Goal: Task Accomplishment & Management: Complete application form

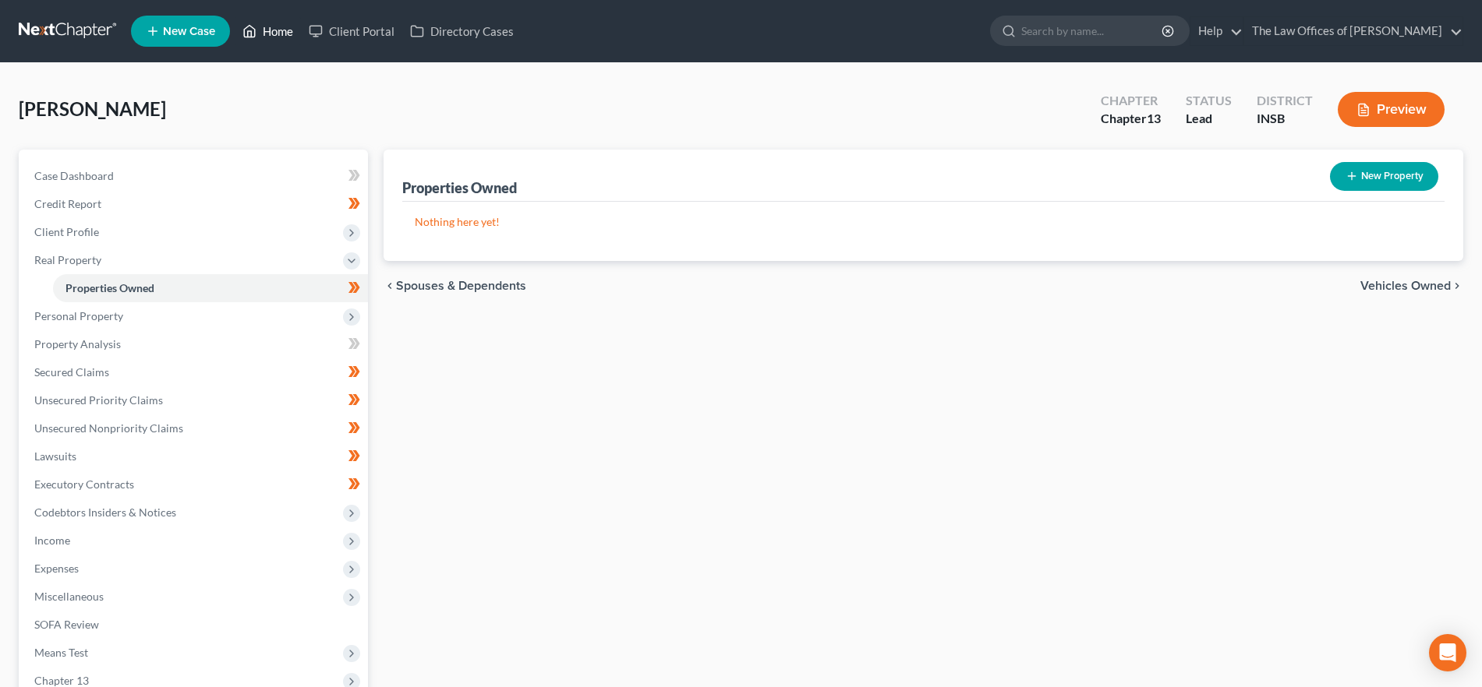
click at [274, 27] on link "Home" at bounding box center [268, 31] width 66 height 28
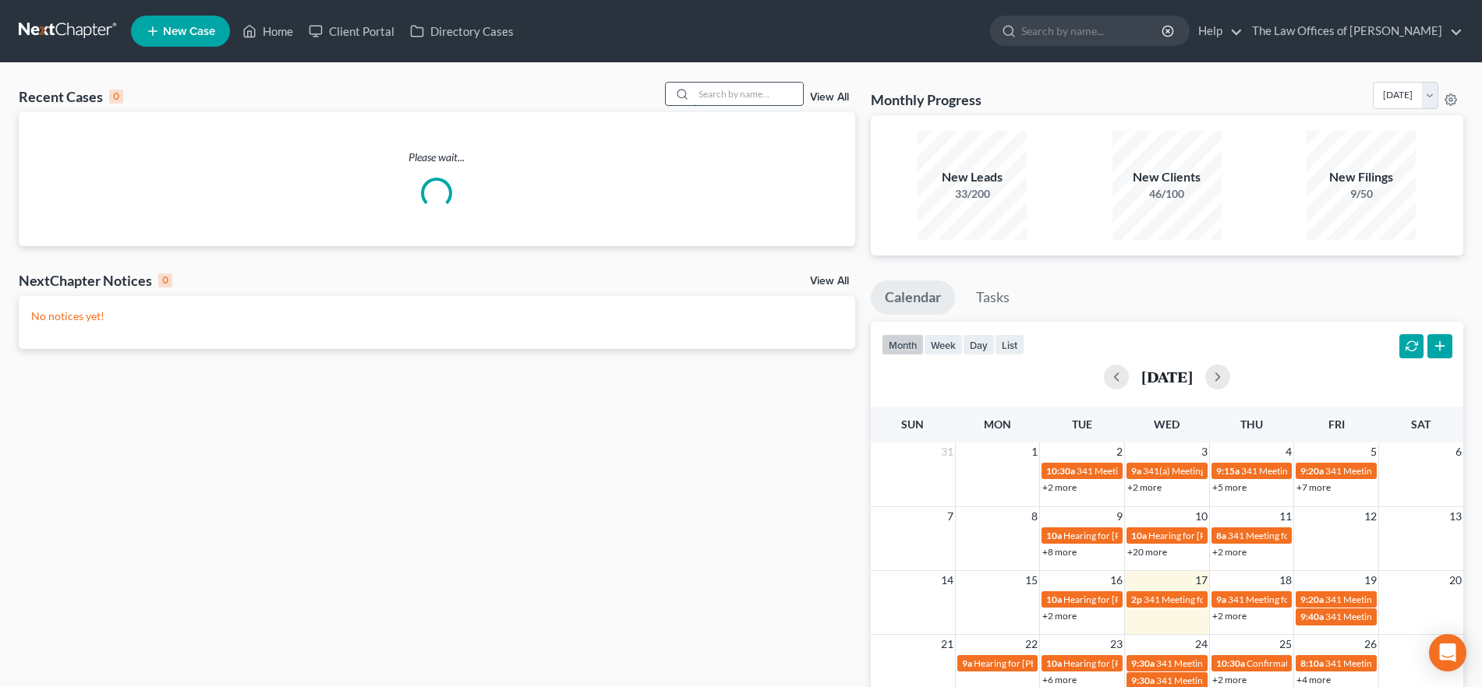
click at [734, 84] on input "search" at bounding box center [748, 94] width 109 height 23
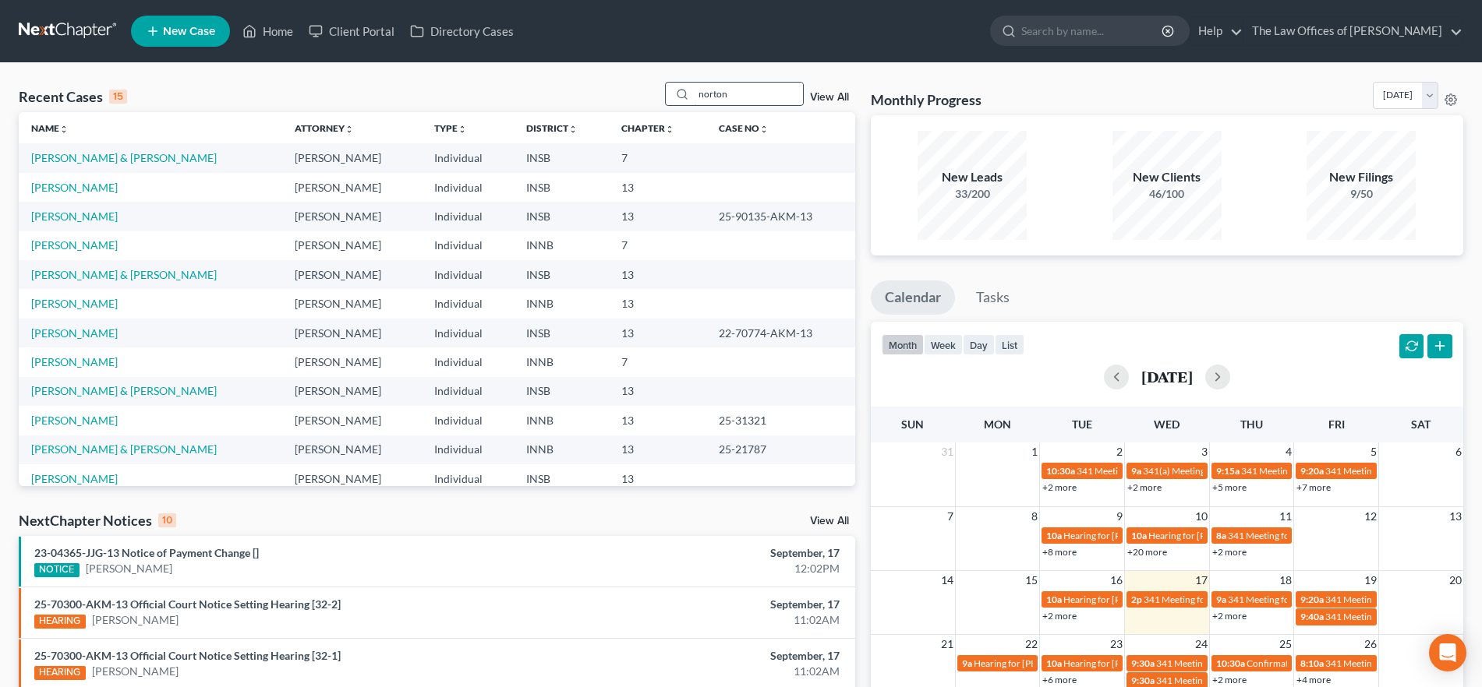
type input "norton"
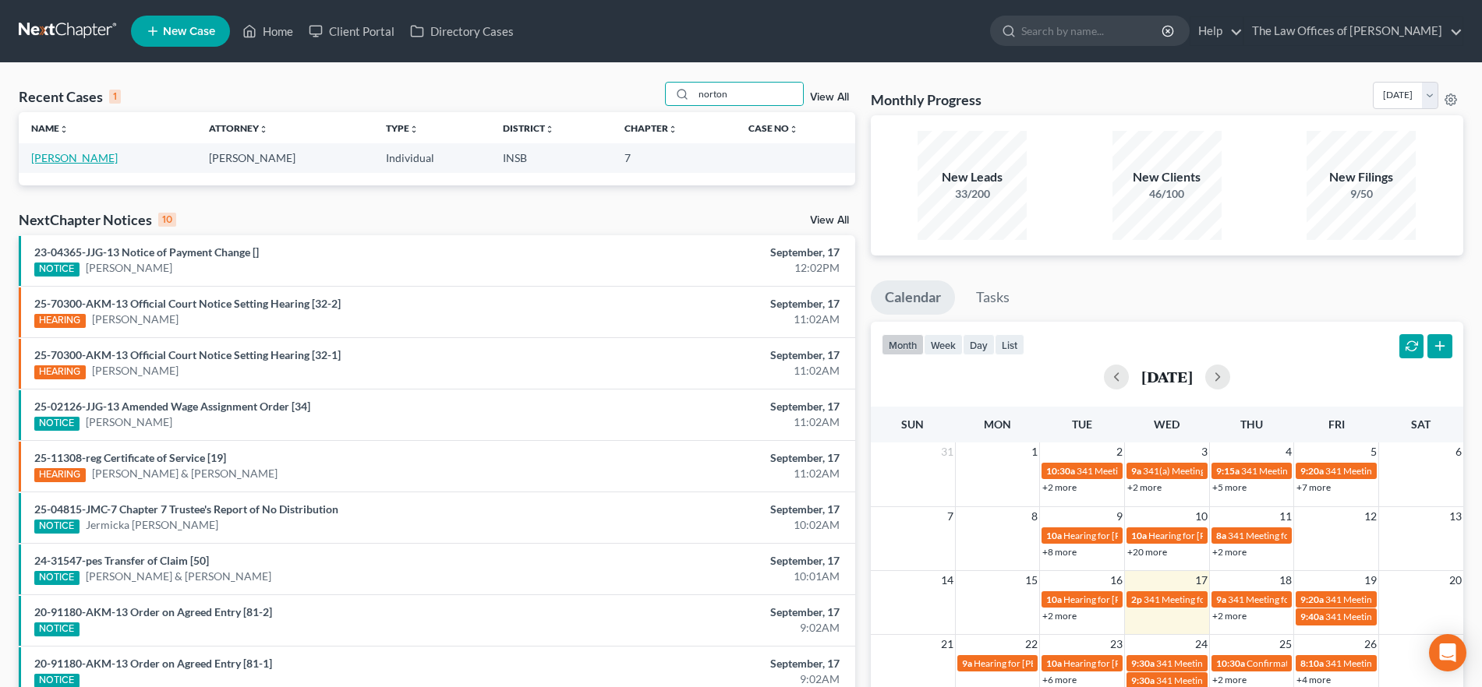
click at [87, 161] on link "[PERSON_NAME]" at bounding box center [74, 157] width 87 height 13
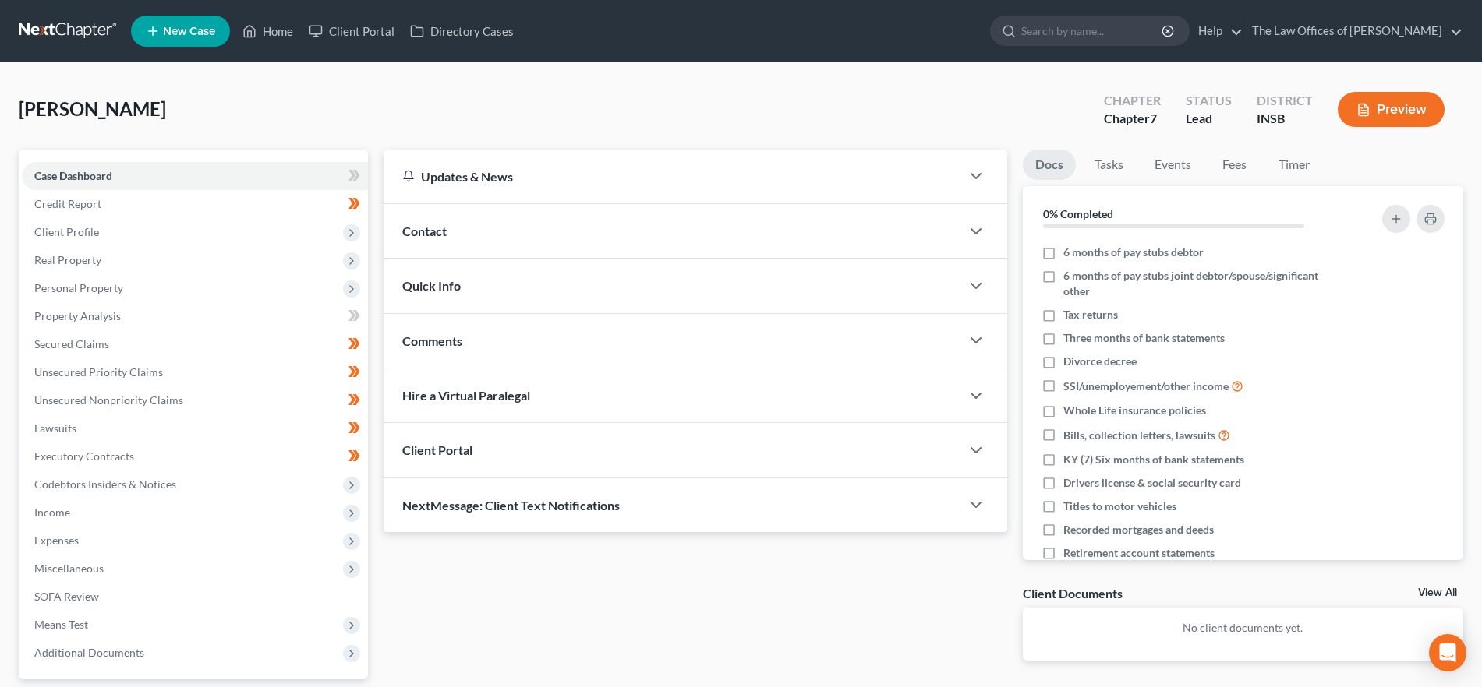
click at [409, 287] on span "Quick Info" at bounding box center [431, 285] width 58 height 15
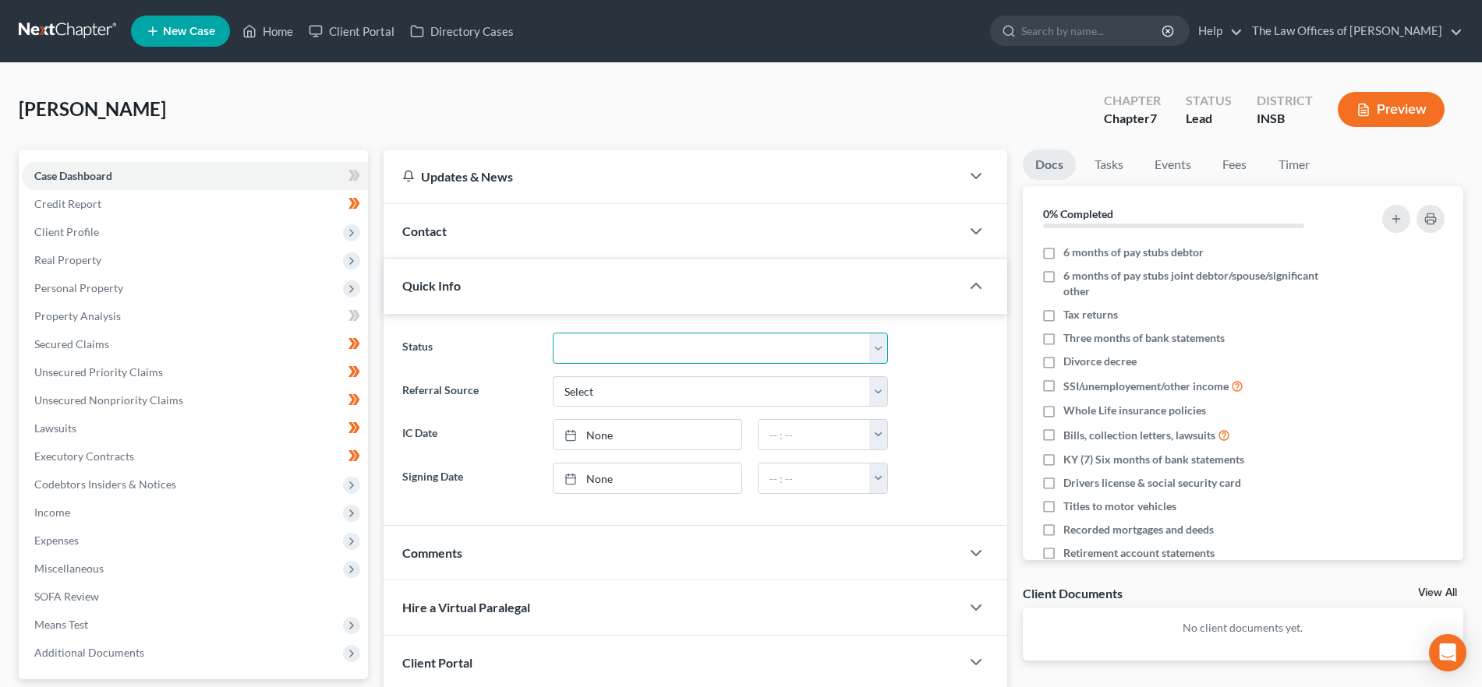
click at [592, 352] on select "Confirmed Discharged Dismissed Filed In Progress Means Test Objection to Confir…" at bounding box center [720, 348] width 335 height 31
select select "10"
click at [553, 333] on select "Confirmed Discharged Dismissed Filed In Progress Means Test Objection to Confir…" at bounding box center [720, 348] width 335 height 31
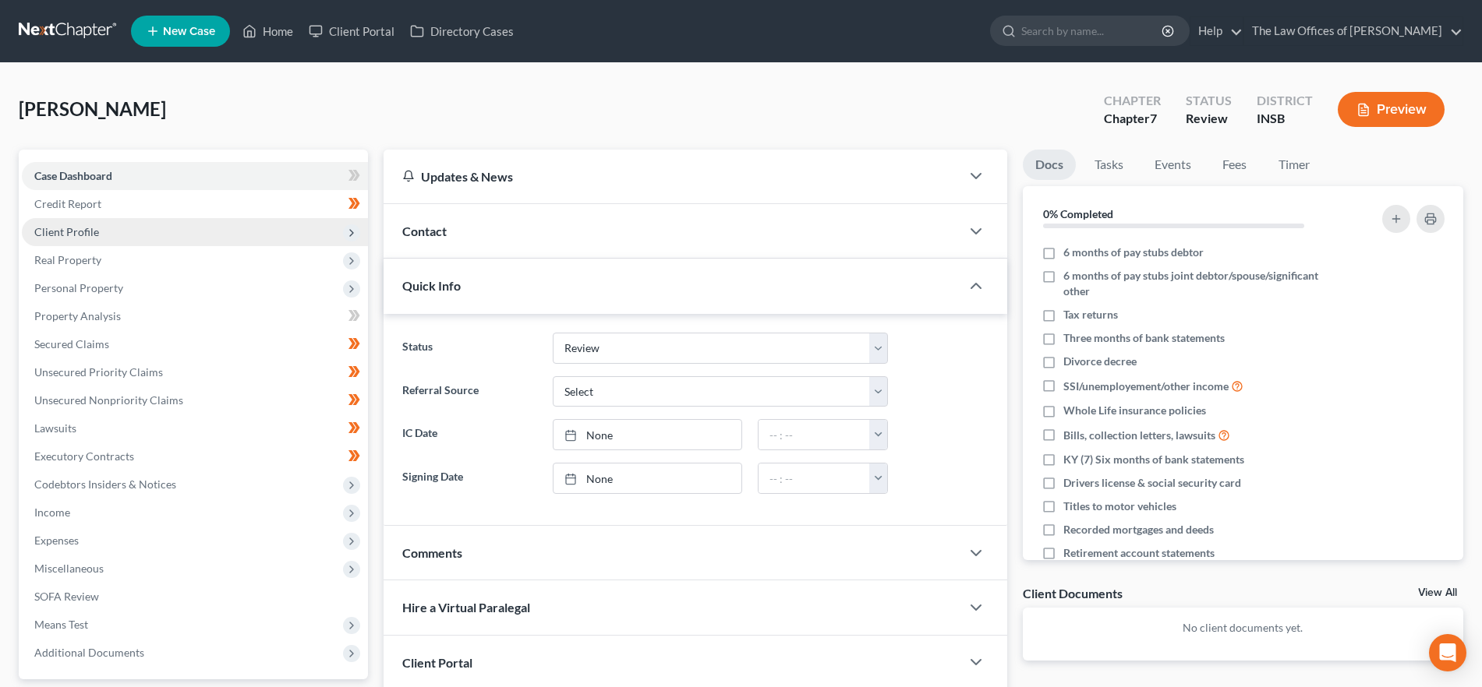
drag, startPoint x: 148, startPoint y: 224, endPoint x: 162, endPoint y: 248, distance: 27.3
click at [149, 224] on span "Client Profile" at bounding box center [195, 232] width 346 height 28
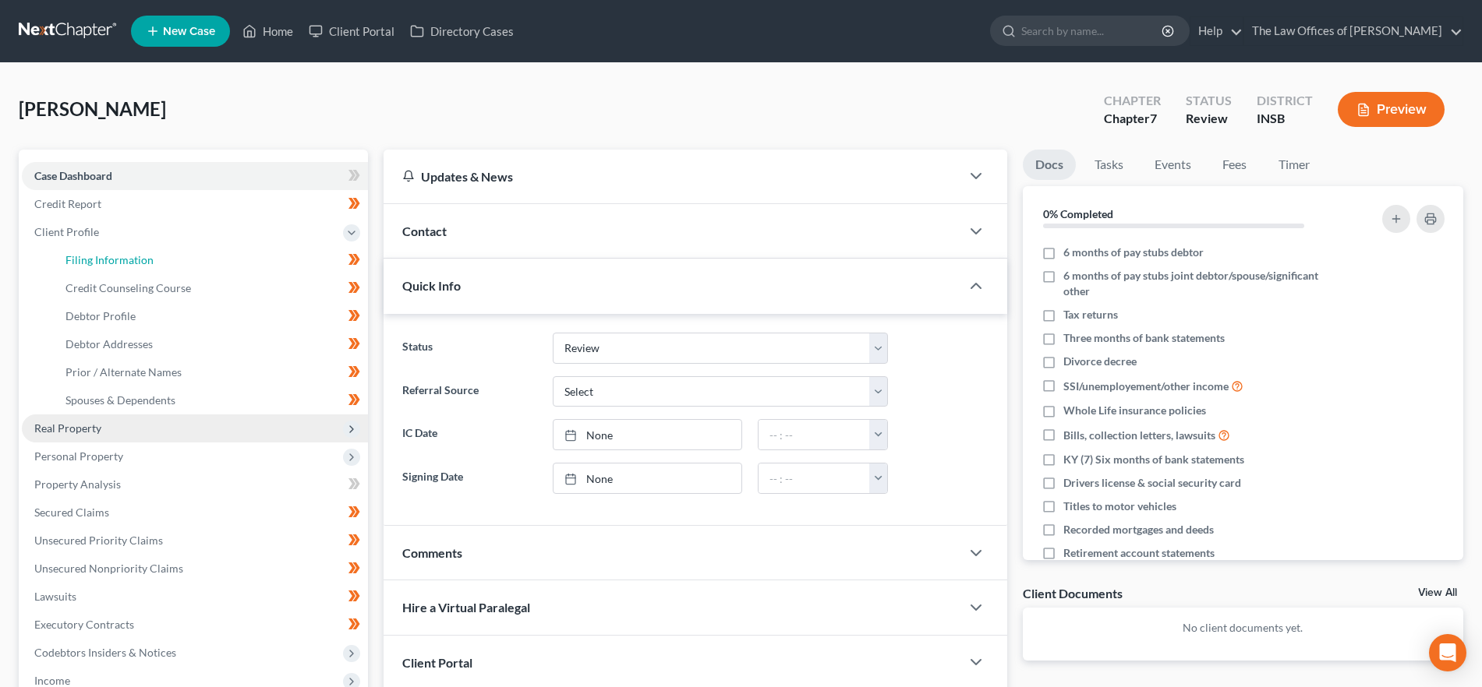
click at [162, 248] on link "Filing Information" at bounding box center [210, 260] width 315 height 28
select select "1"
select select "0"
select select "28"
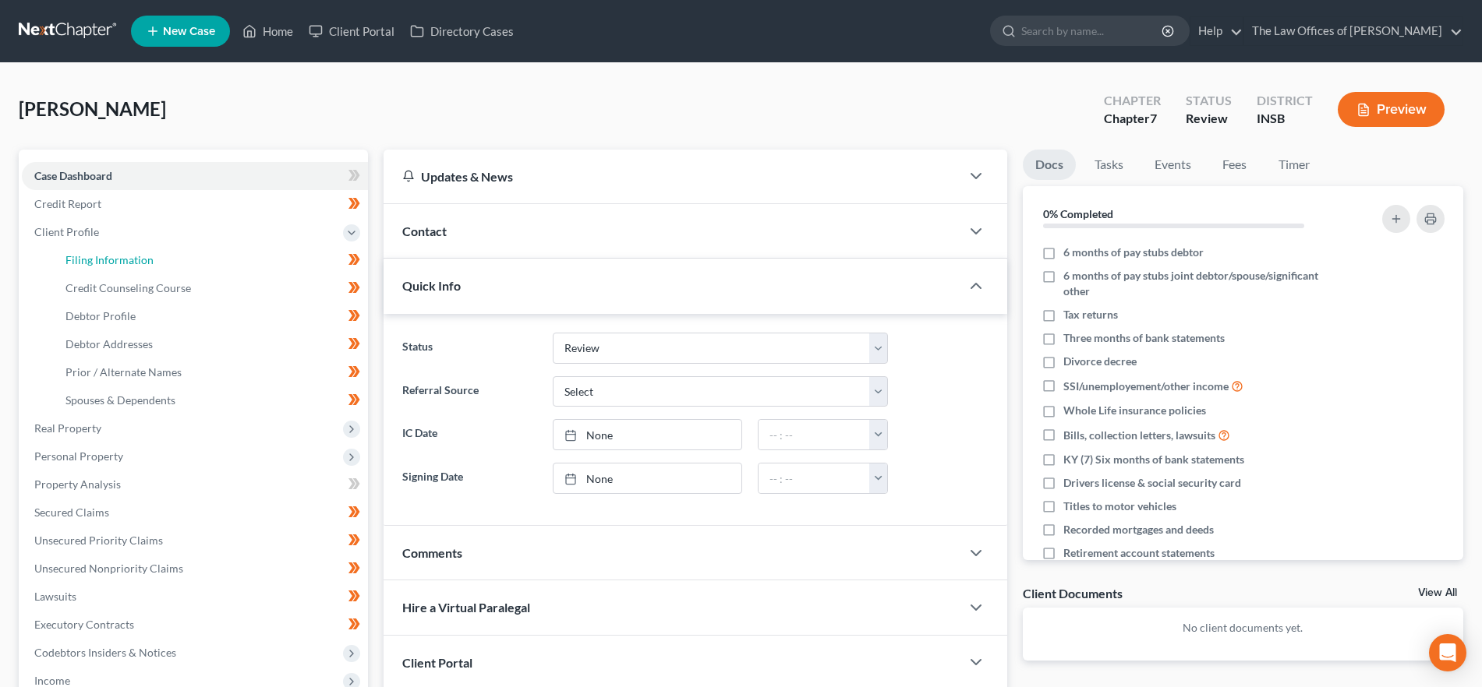
select select "0"
select select "15"
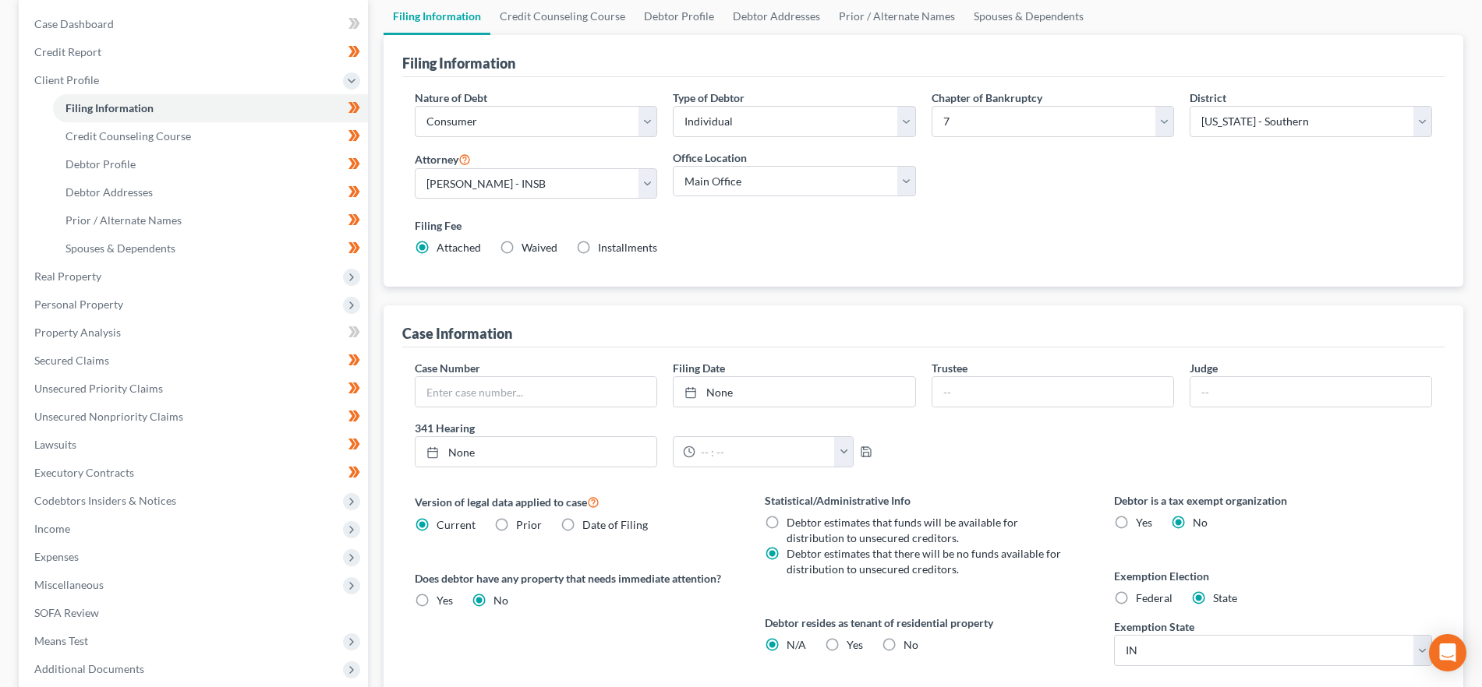
scroll to position [75, 0]
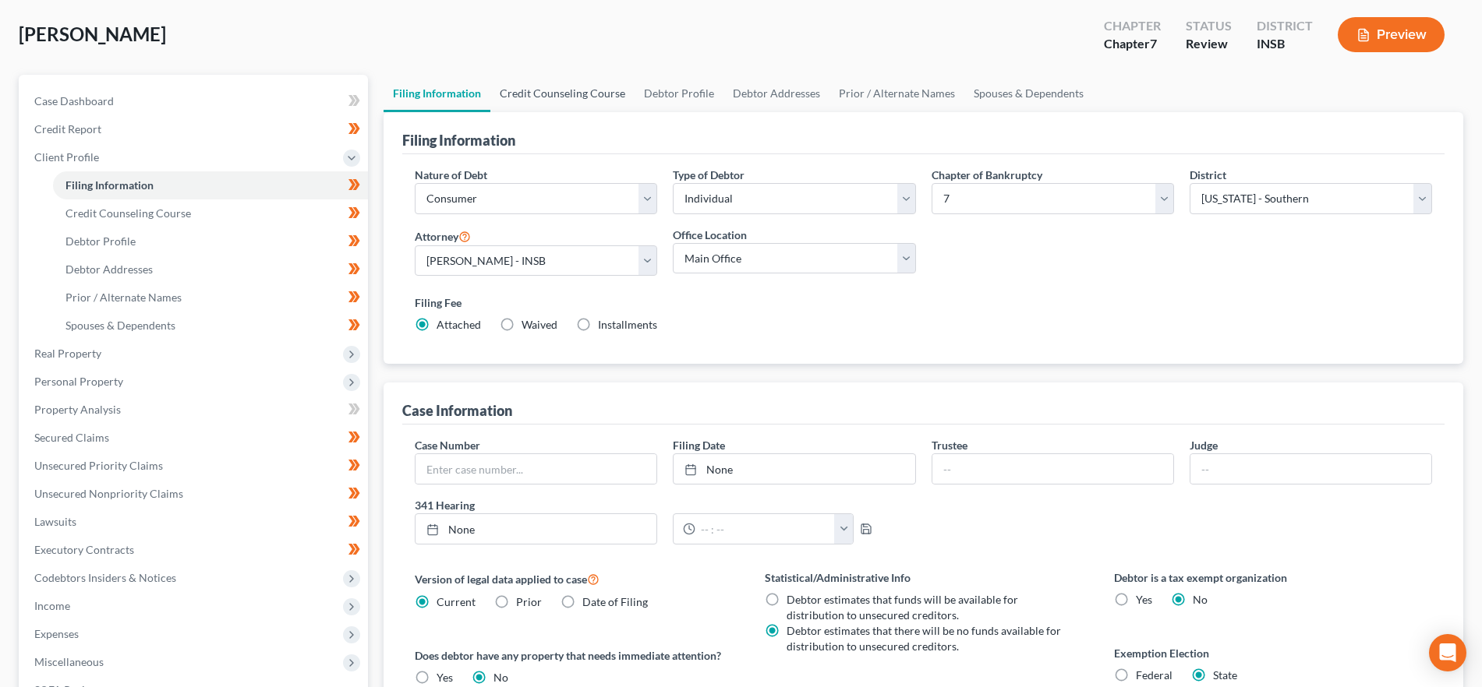
click at [580, 88] on link "Credit Counseling Course" at bounding box center [562, 93] width 144 height 37
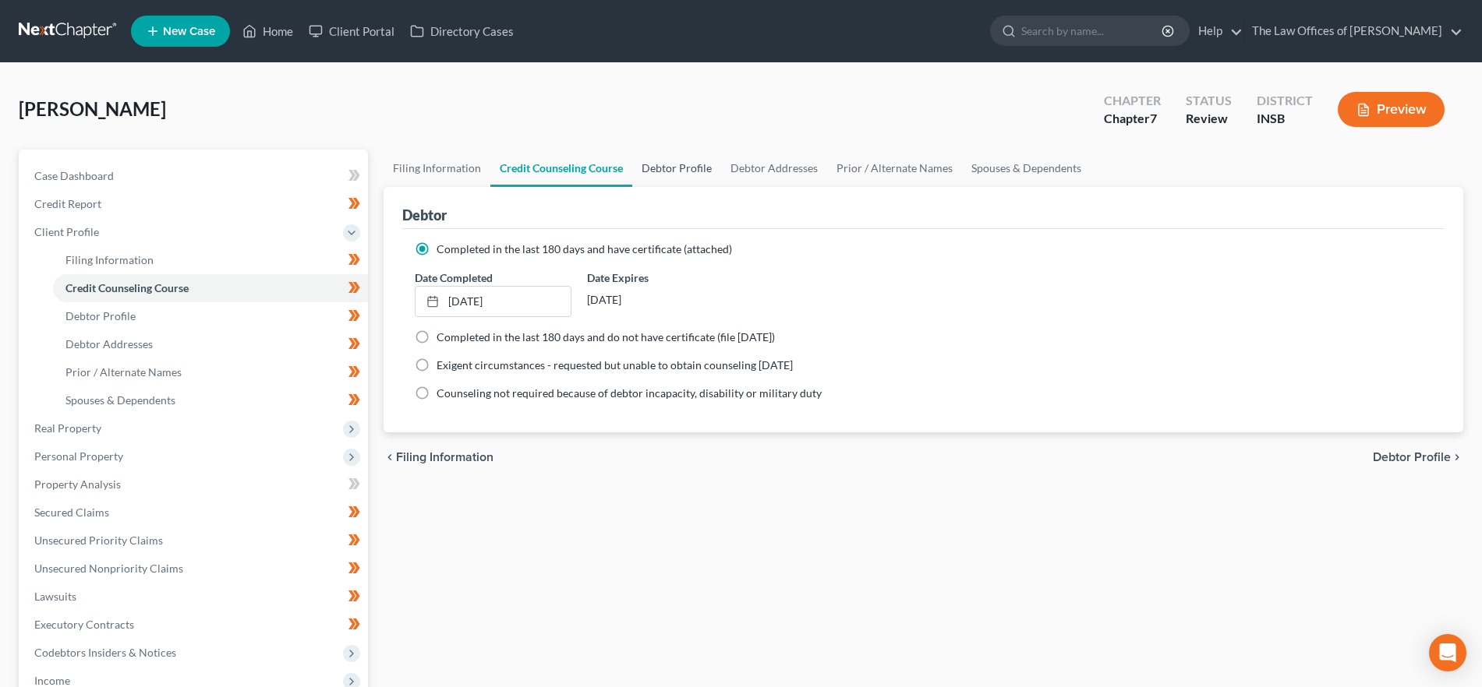
click at [682, 168] on link "Debtor Profile" at bounding box center [676, 168] width 89 height 37
select select "0"
select select "1"
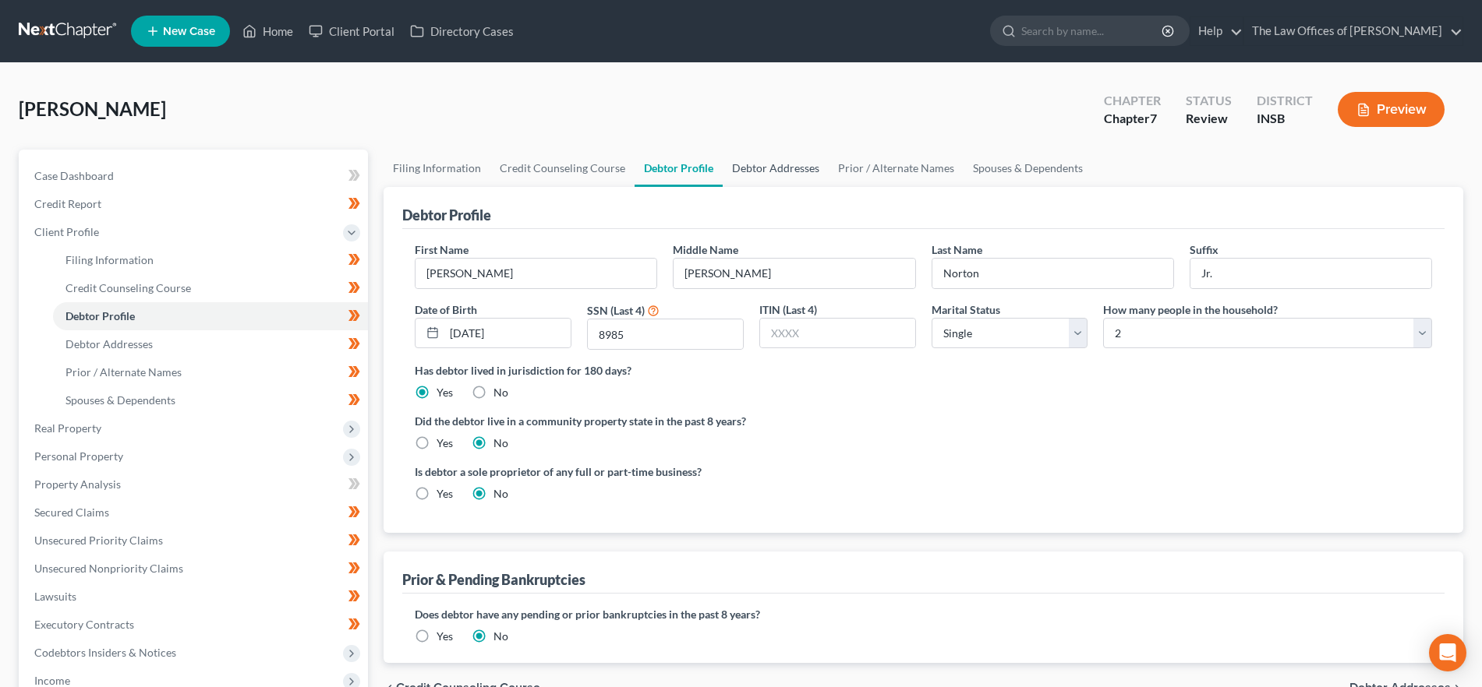
click at [785, 171] on link "Debtor Addresses" at bounding box center [775, 168] width 106 height 37
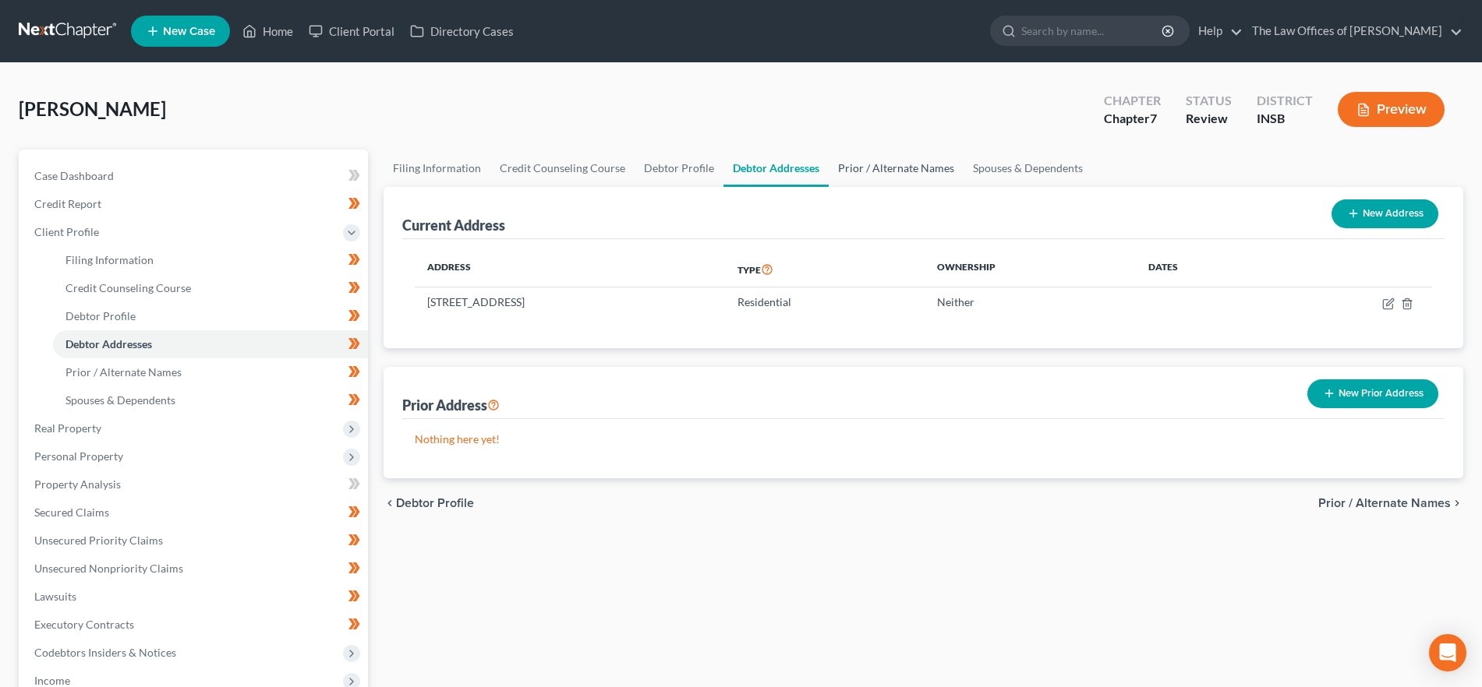
click at [871, 167] on link "Prior / Alternate Names" at bounding box center [895, 168] width 135 height 37
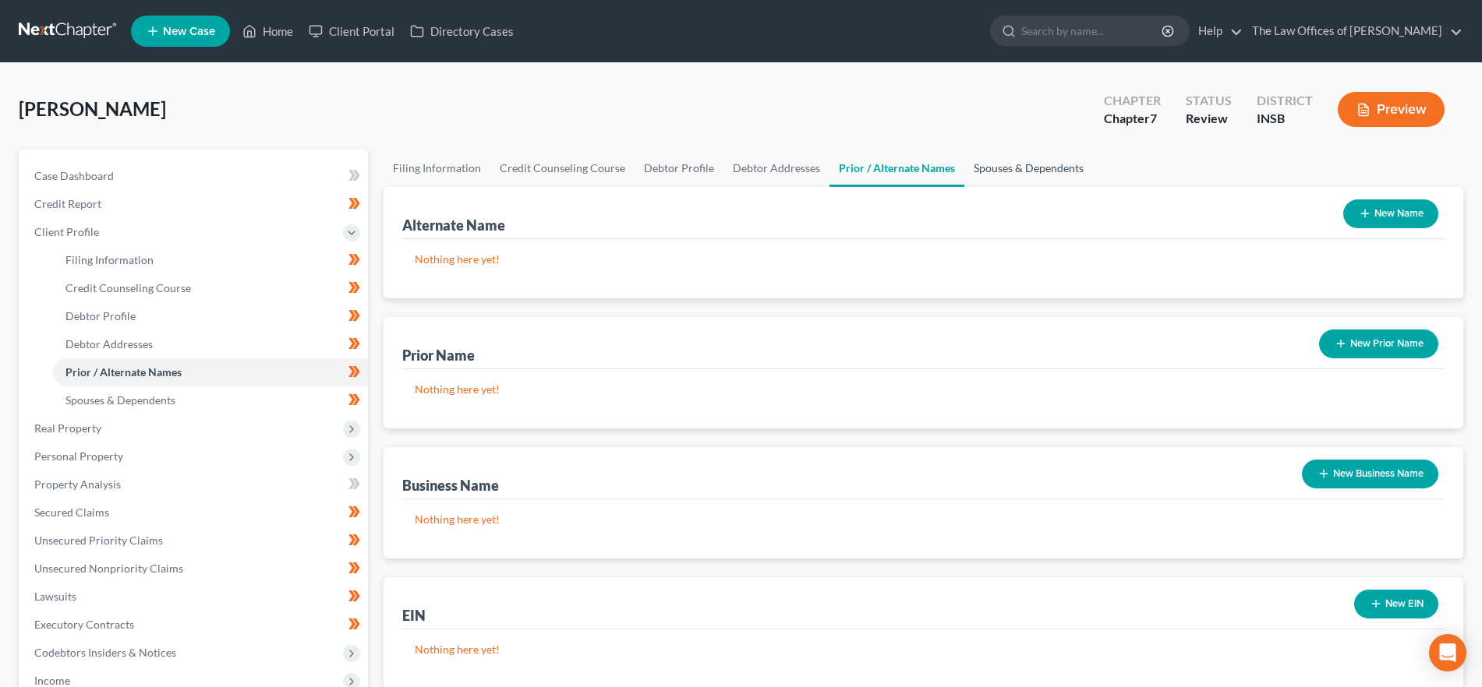
click at [1028, 165] on link "Spouses & Dependents" at bounding box center [1028, 168] width 129 height 37
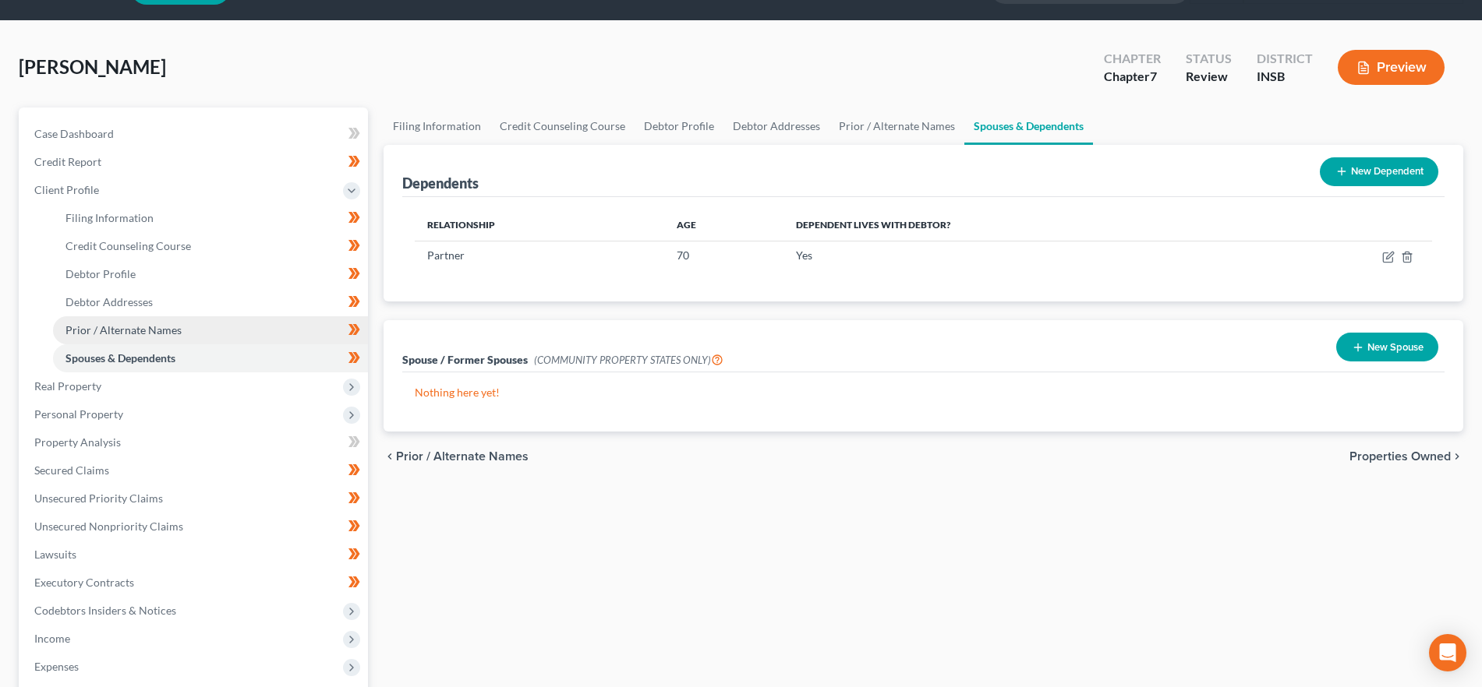
scroll to position [43, 0]
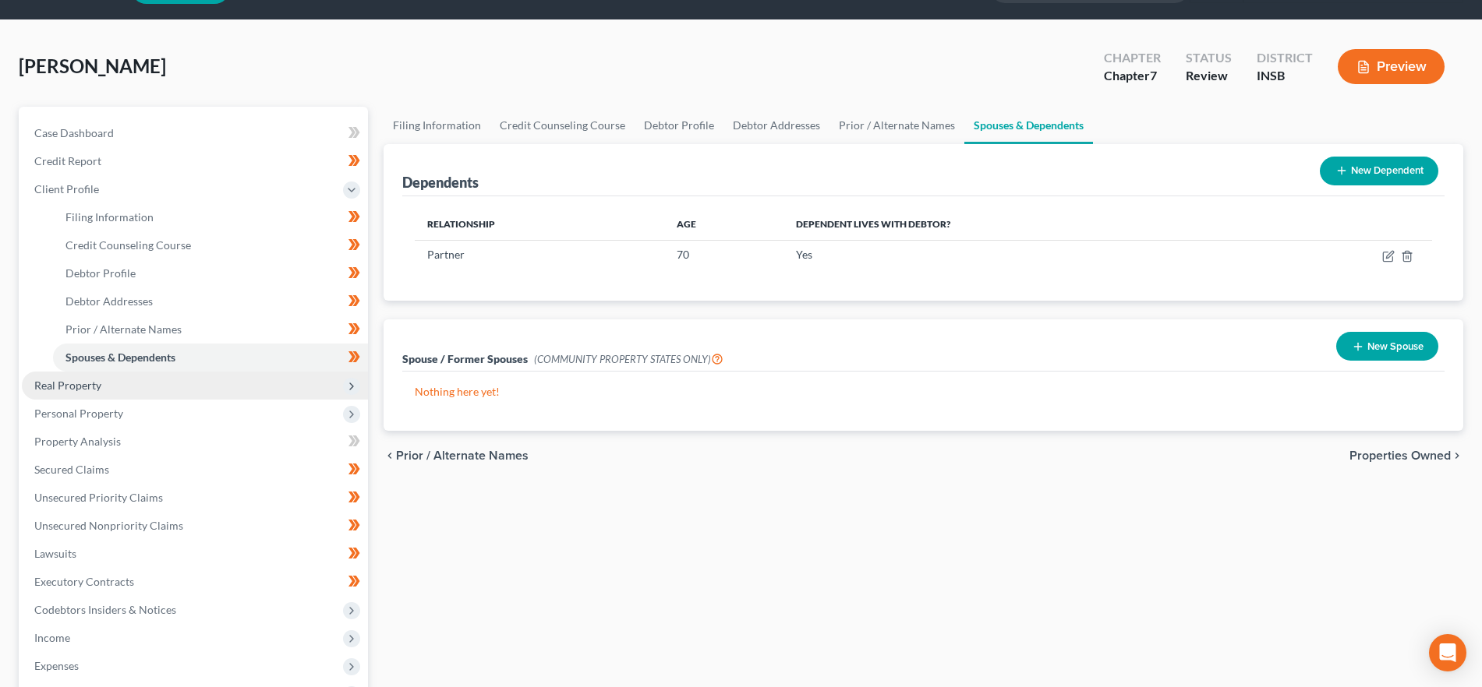
click at [103, 382] on span "Real Property" at bounding box center [195, 386] width 346 height 28
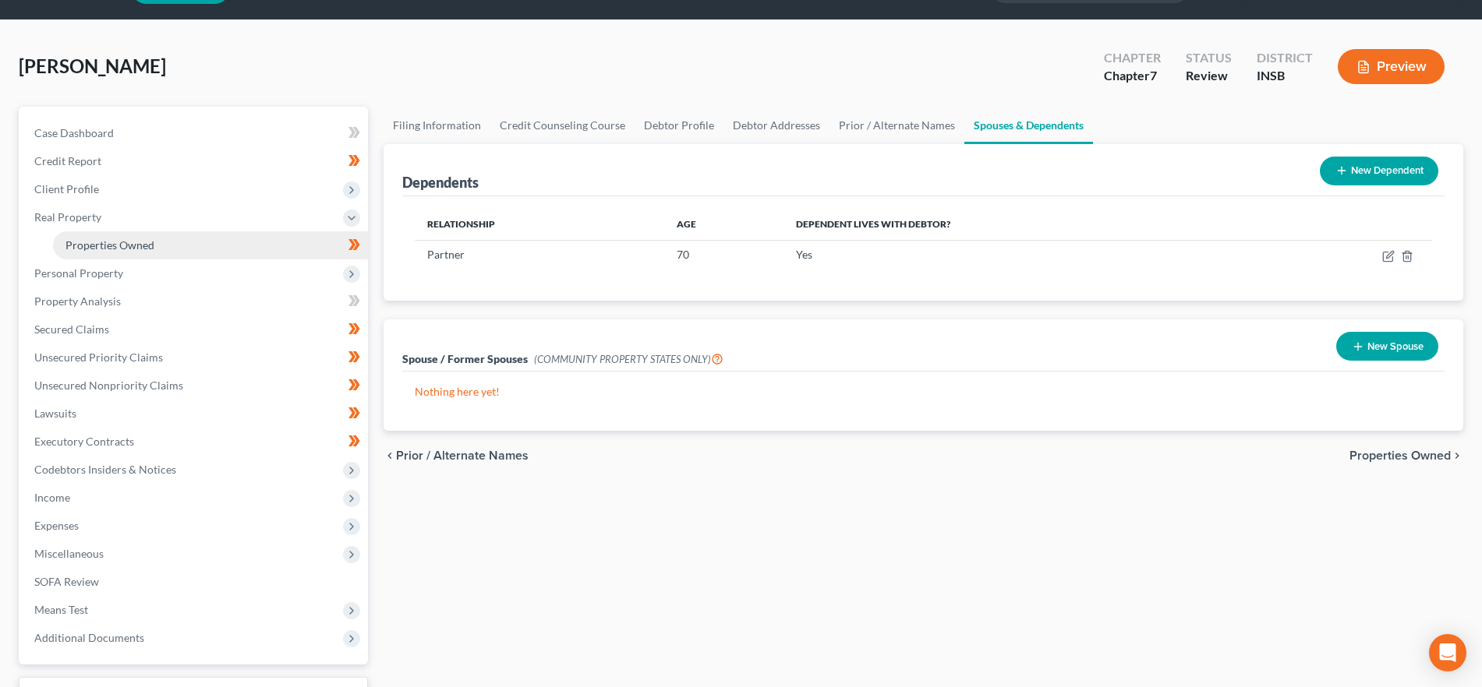
click at [126, 248] on span "Properties Owned" at bounding box center [109, 244] width 89 height 13
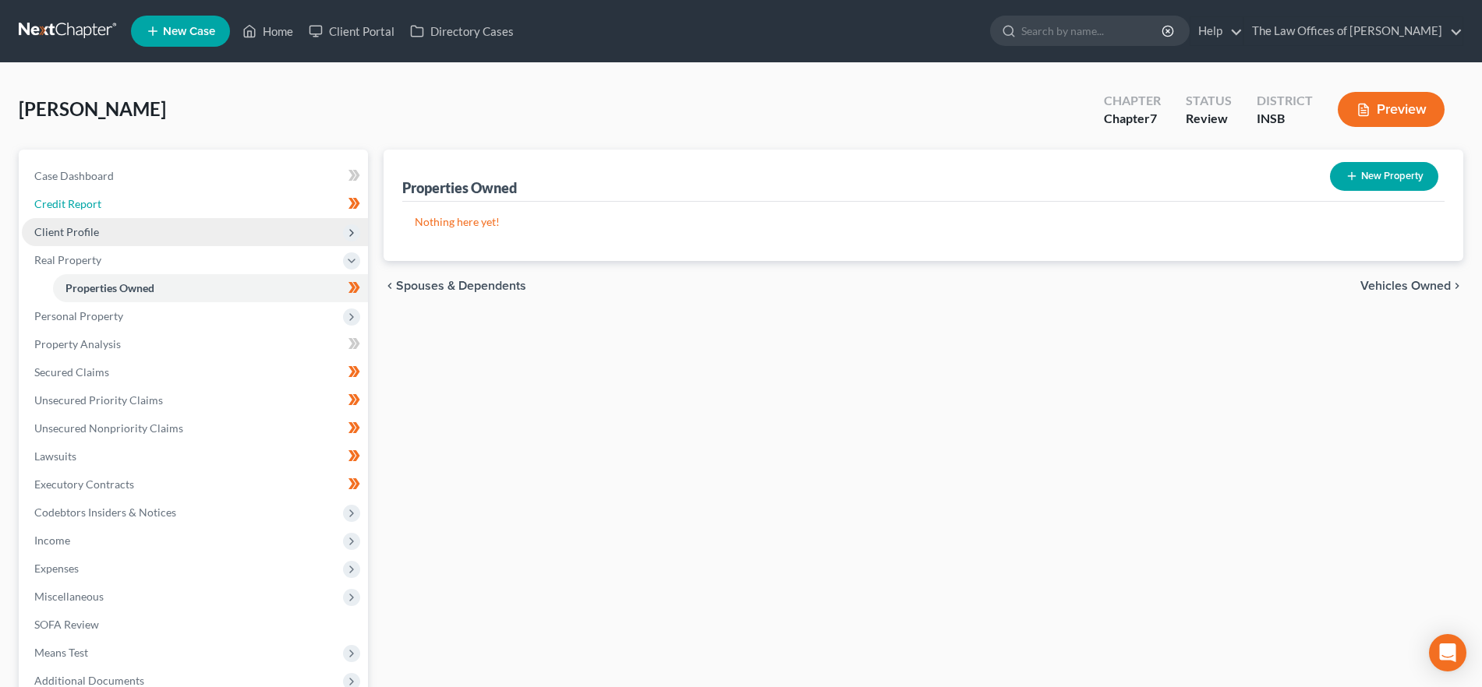
drag, startPoint x: 143, startPoint y: 210, endPoint x: 146, endPoint y: 226, distance: 16.5
click at [143, 210] on link "Credit Report" at bounding box center [195, 204] width 346 height 28
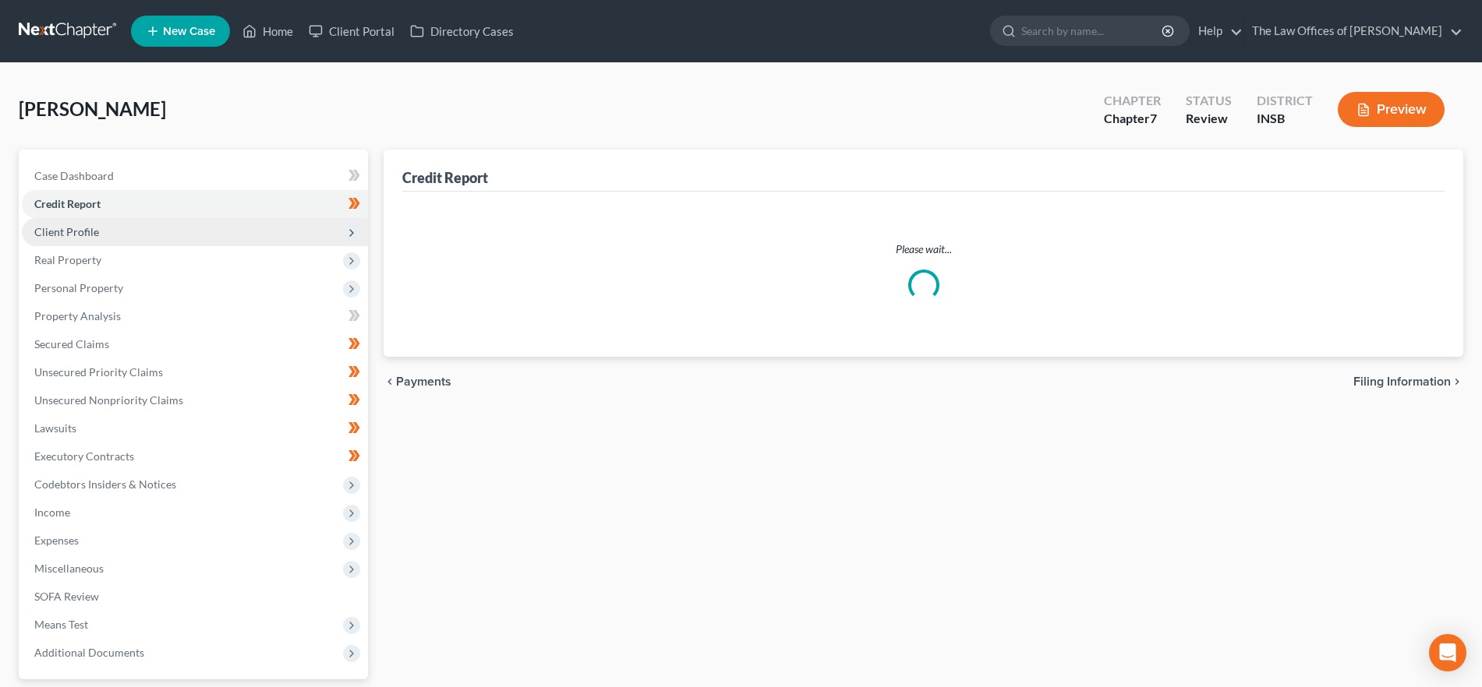
click at [125, 233] on span "Client Profile" at bounding box center [195, 232] width 346 height 28
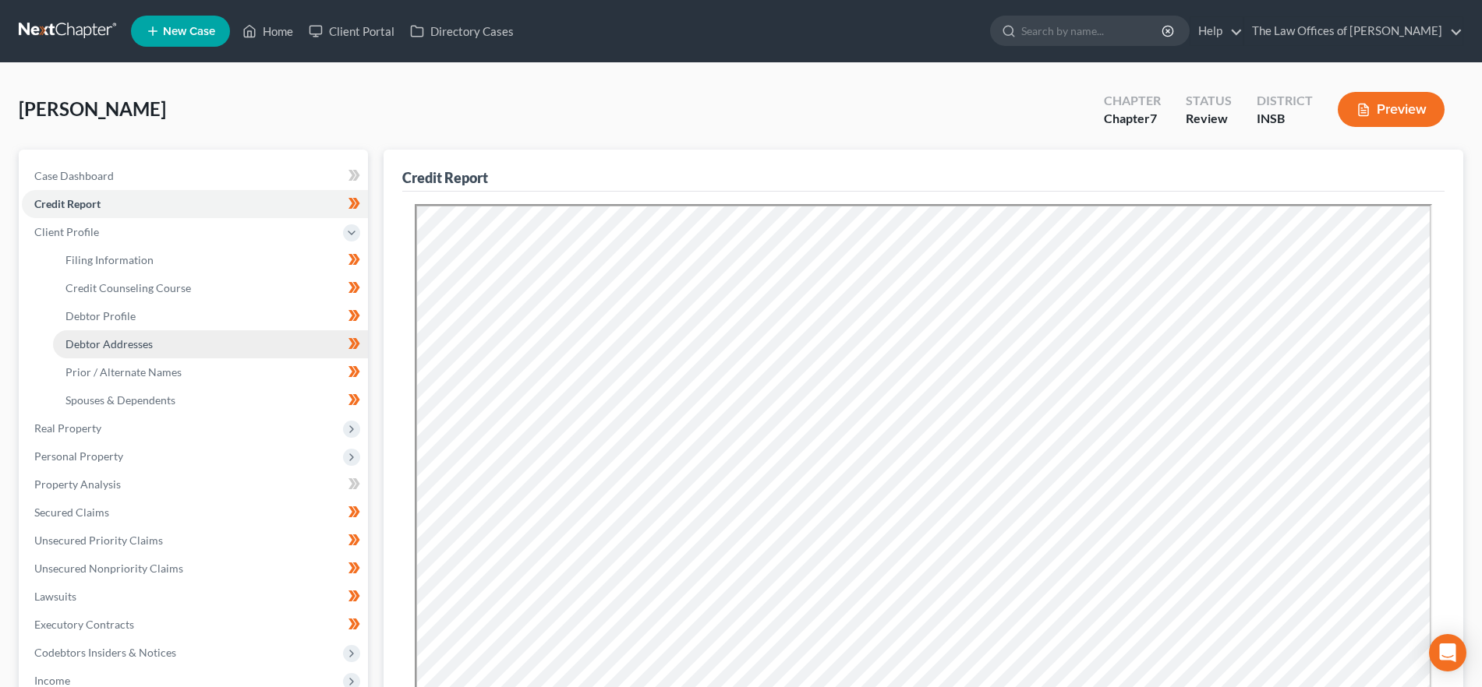
click at [146, 342] on span "Debtor Addresses" at bounding box center [108, 343] width 87 height 13
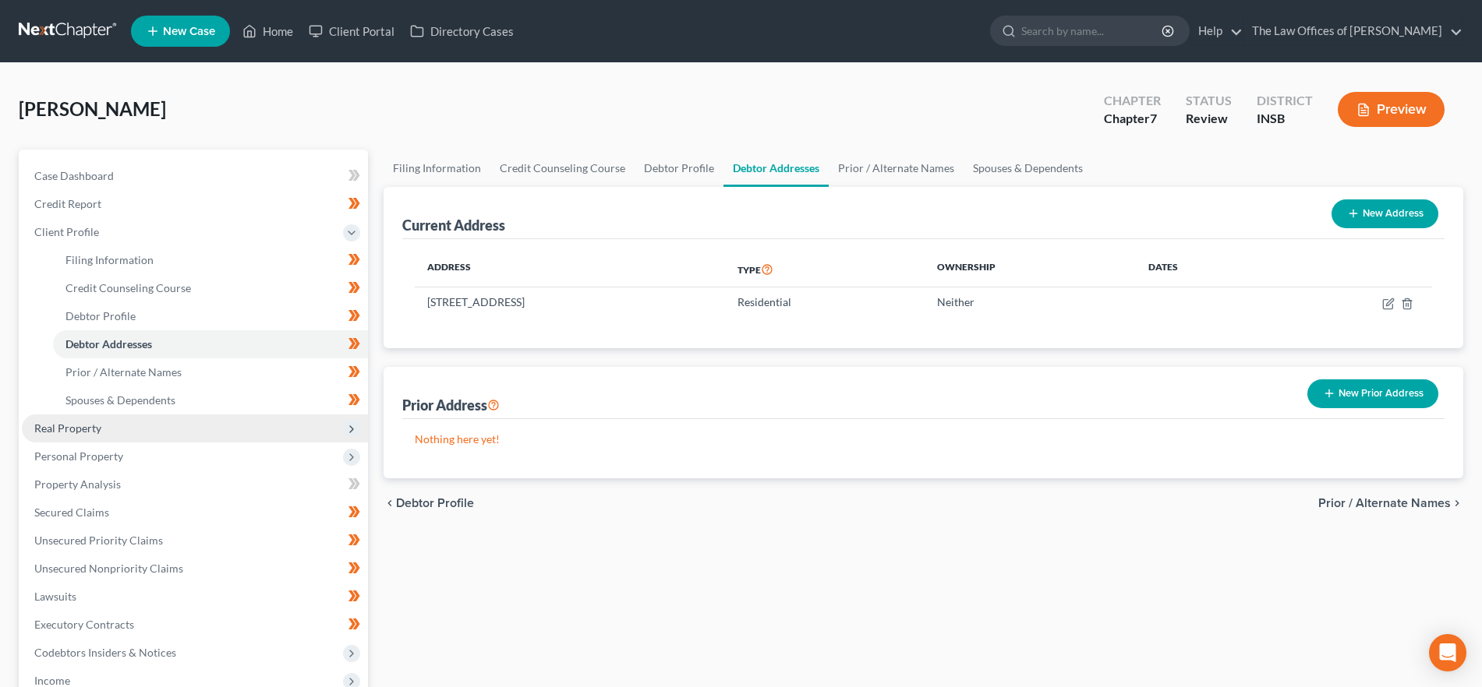
click at [115, 423] on span "Real Property" at bounding box center [195, 429] width 346 height 28
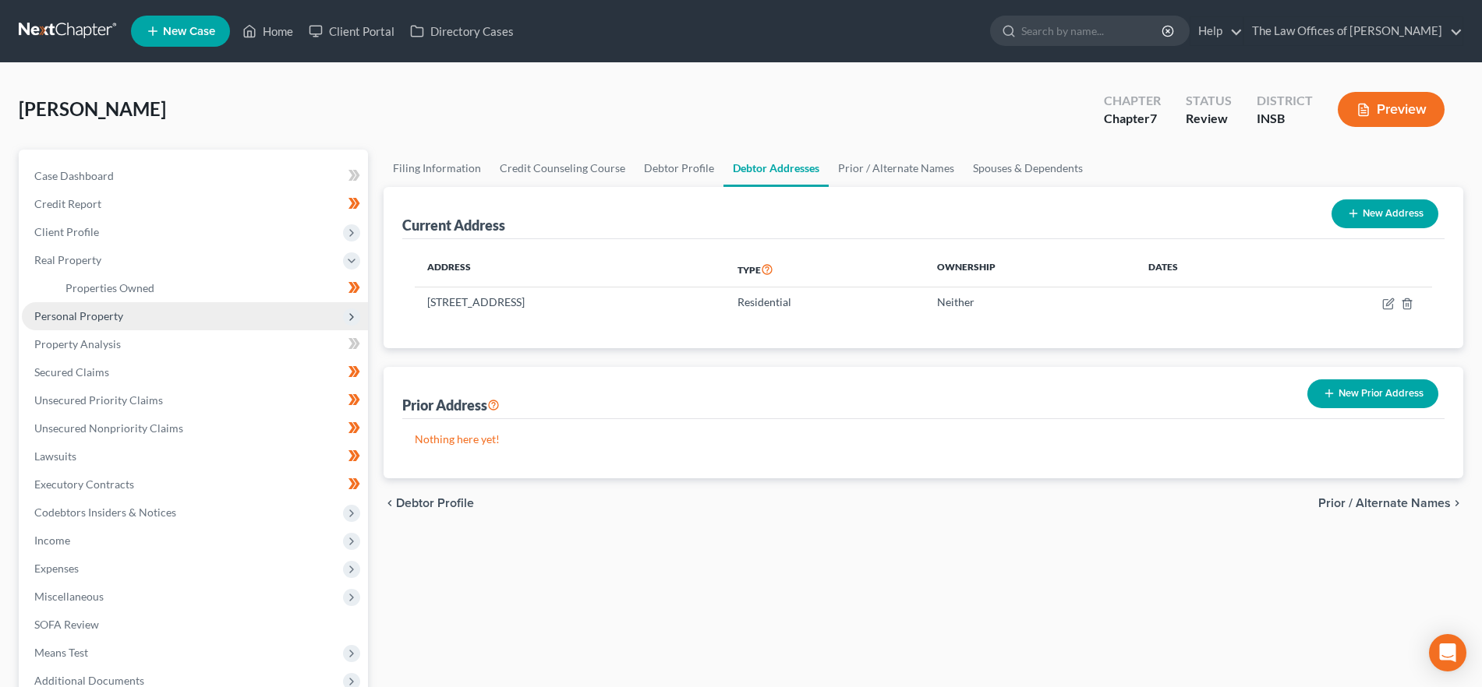
click at [108, 309] on span "Personal Property" at bounding box center [78, 315] width 89 height 13
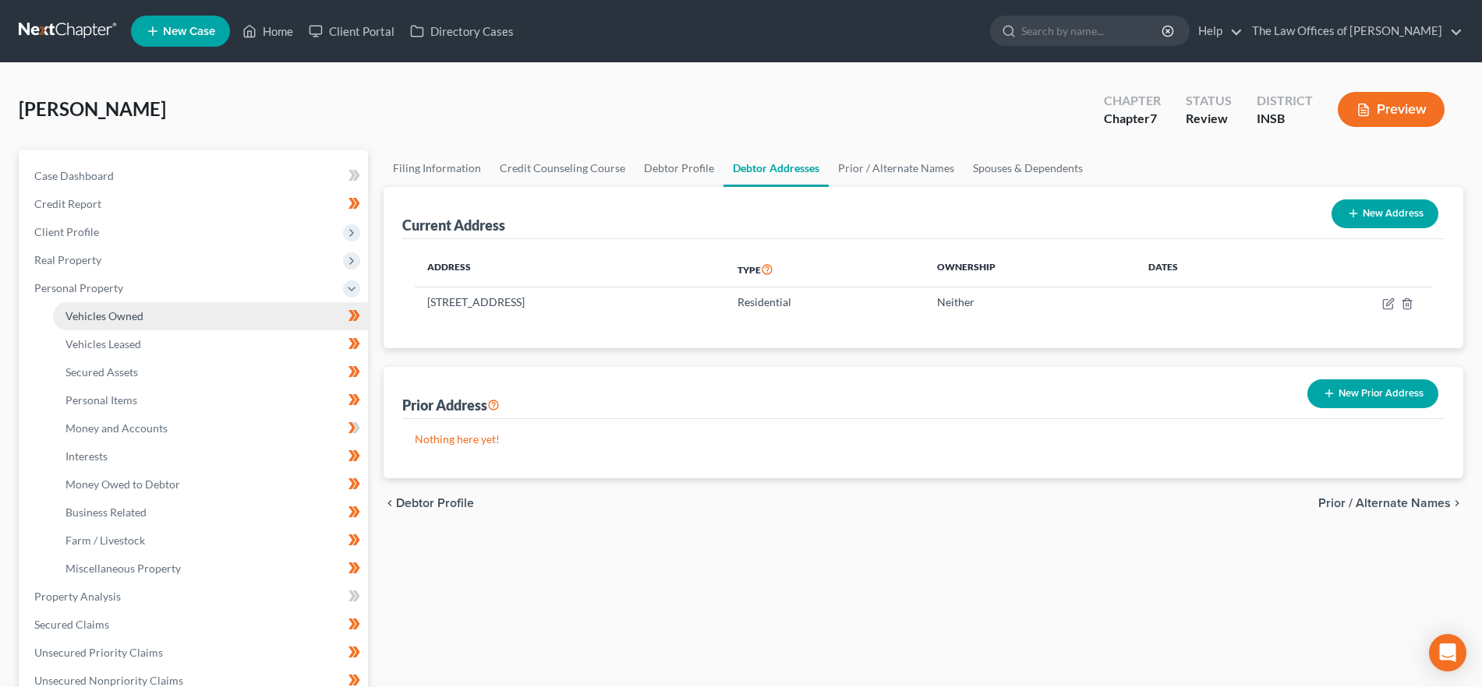
click at [190, 314] on link "Vehicles Owned" at bounding box center [210, 316] width 315 height 28
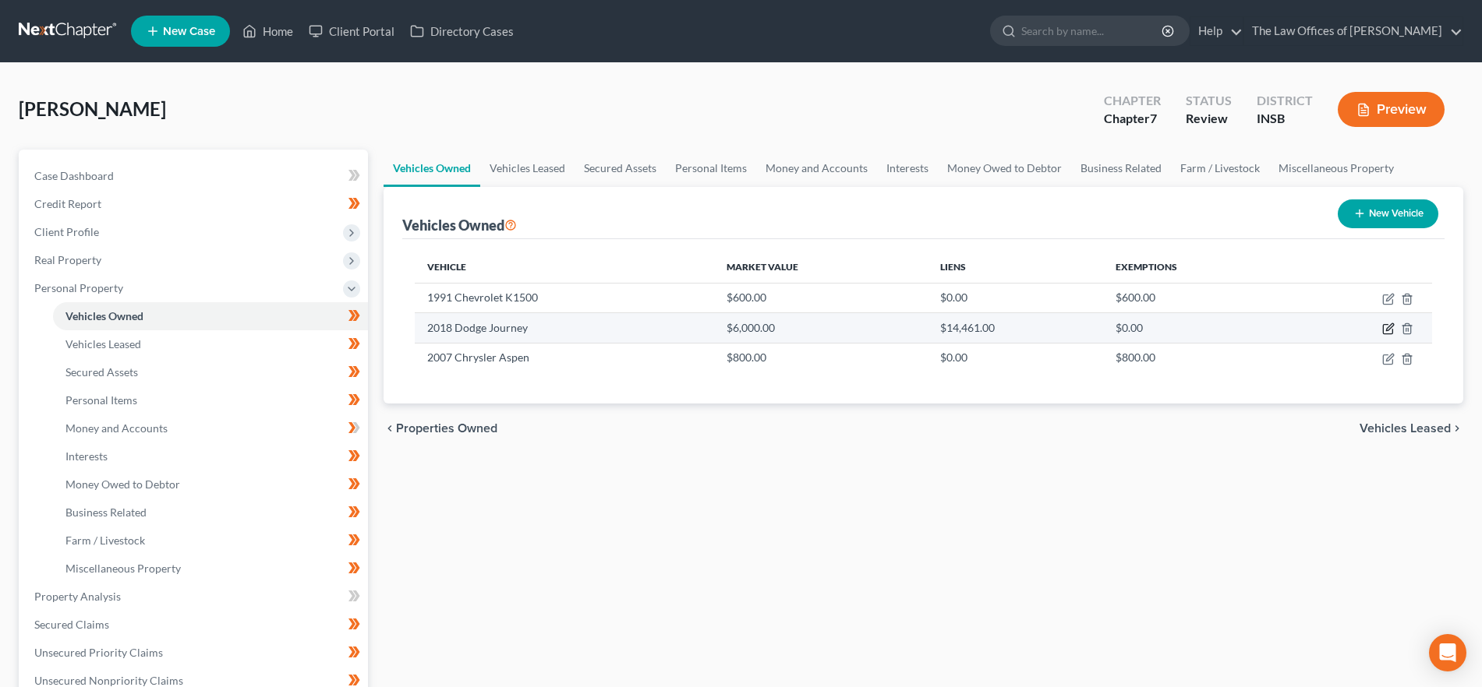
click at [1385, 329] on icon "button" at bounding box center [1388, 329] width 12 height 12
select select "0"
select select "8"
select select "2"
select select "0"
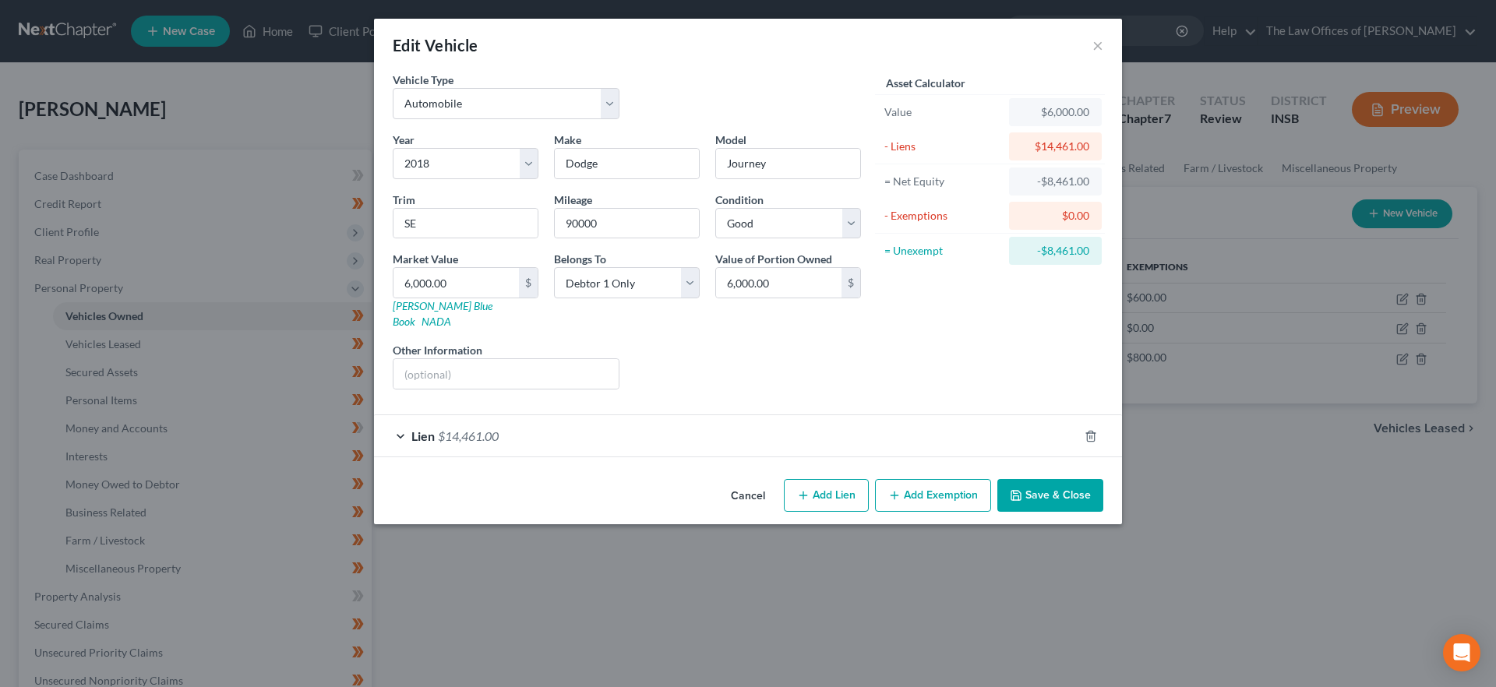
click at [1058, 479] on button "Save & Close" at bounding box center [1051, 495] width 106 height 33
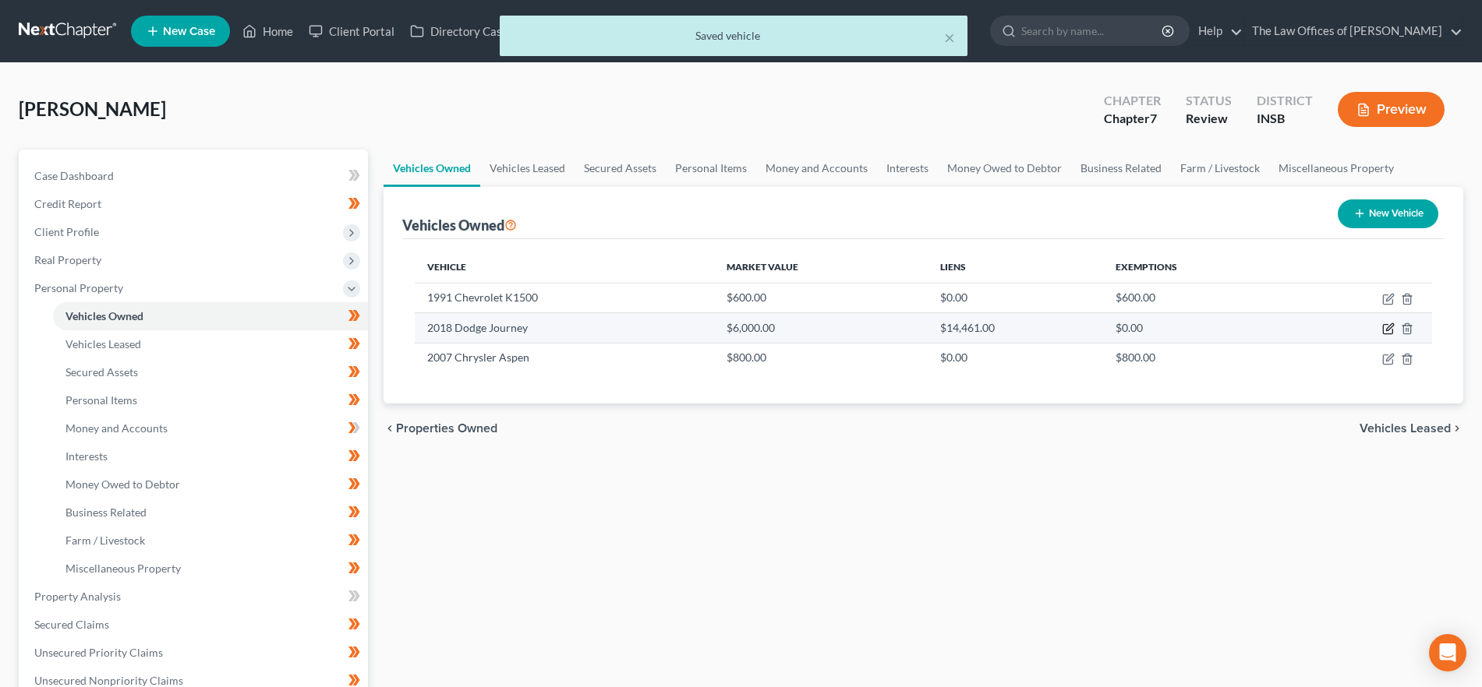
click at [1386, 326] on icon "button" at bounding box center [1388, 329] width 12 height 12
select select "0"
select select "8"
select select "2"
select select "0"
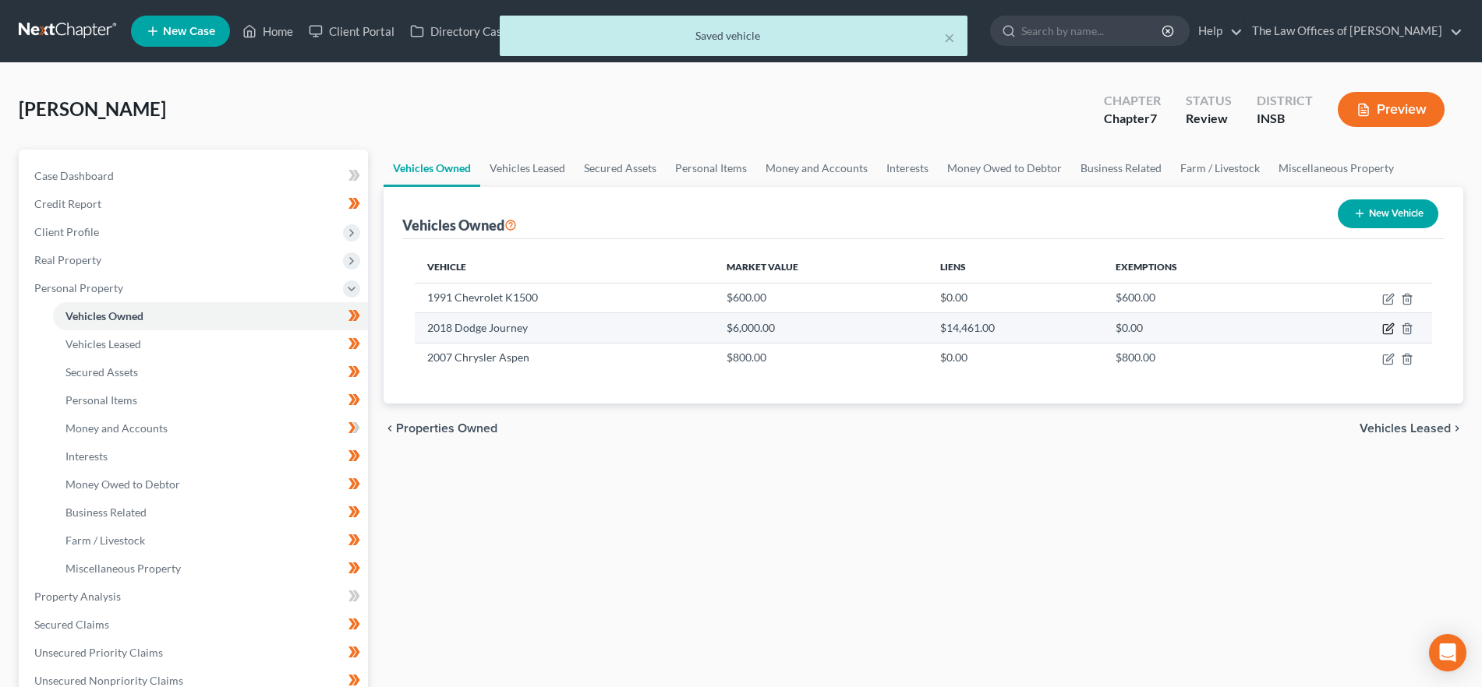
select select "15"
select select "0"
select select "2"
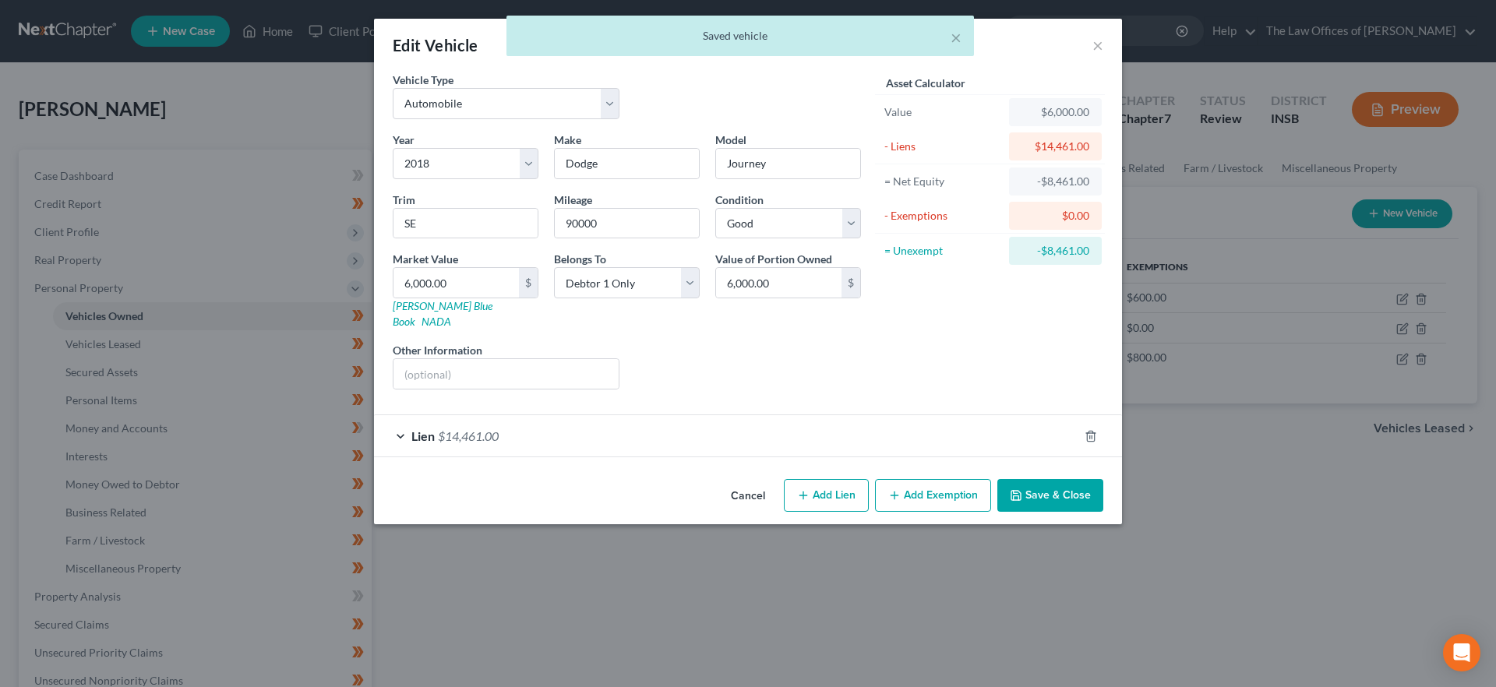
click at [553, 433] on div "Lien $14,461.00" at bounding box center [726, 435] width 705 height 41
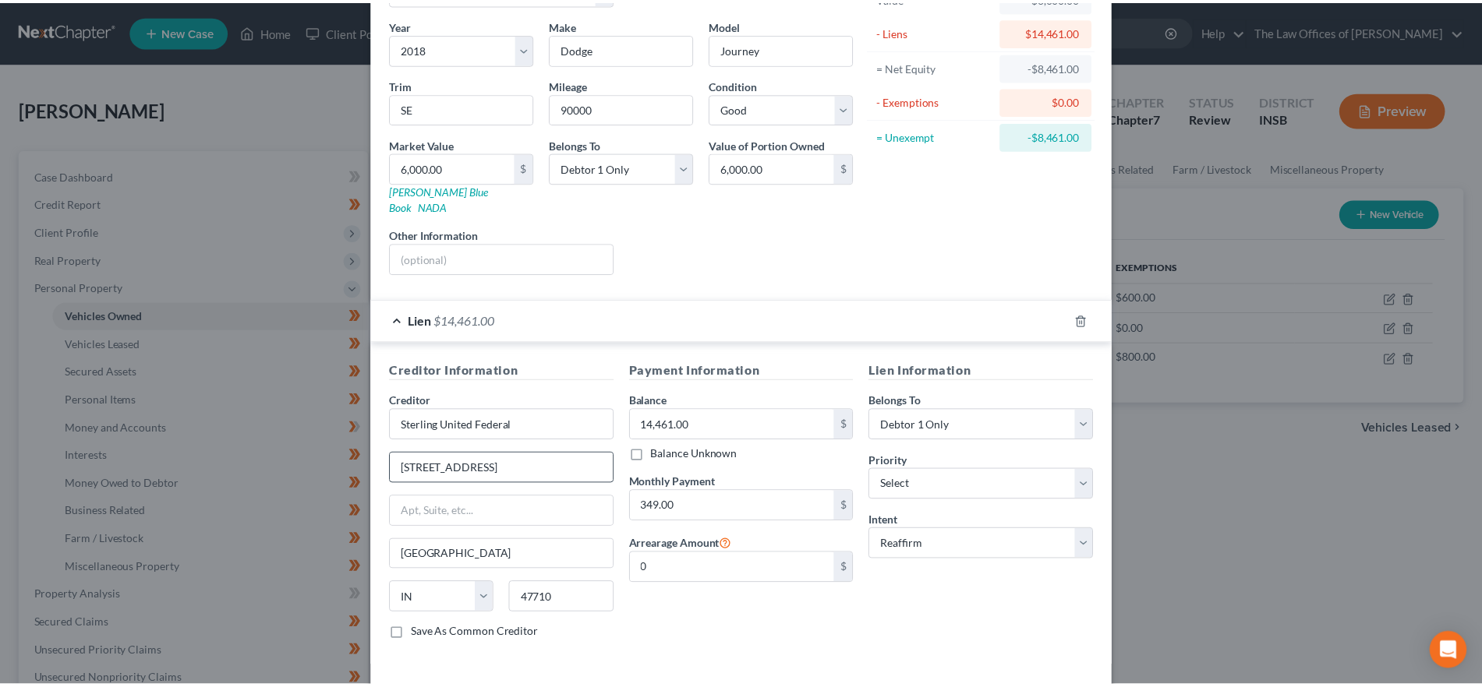
scroll to position [156, 0]
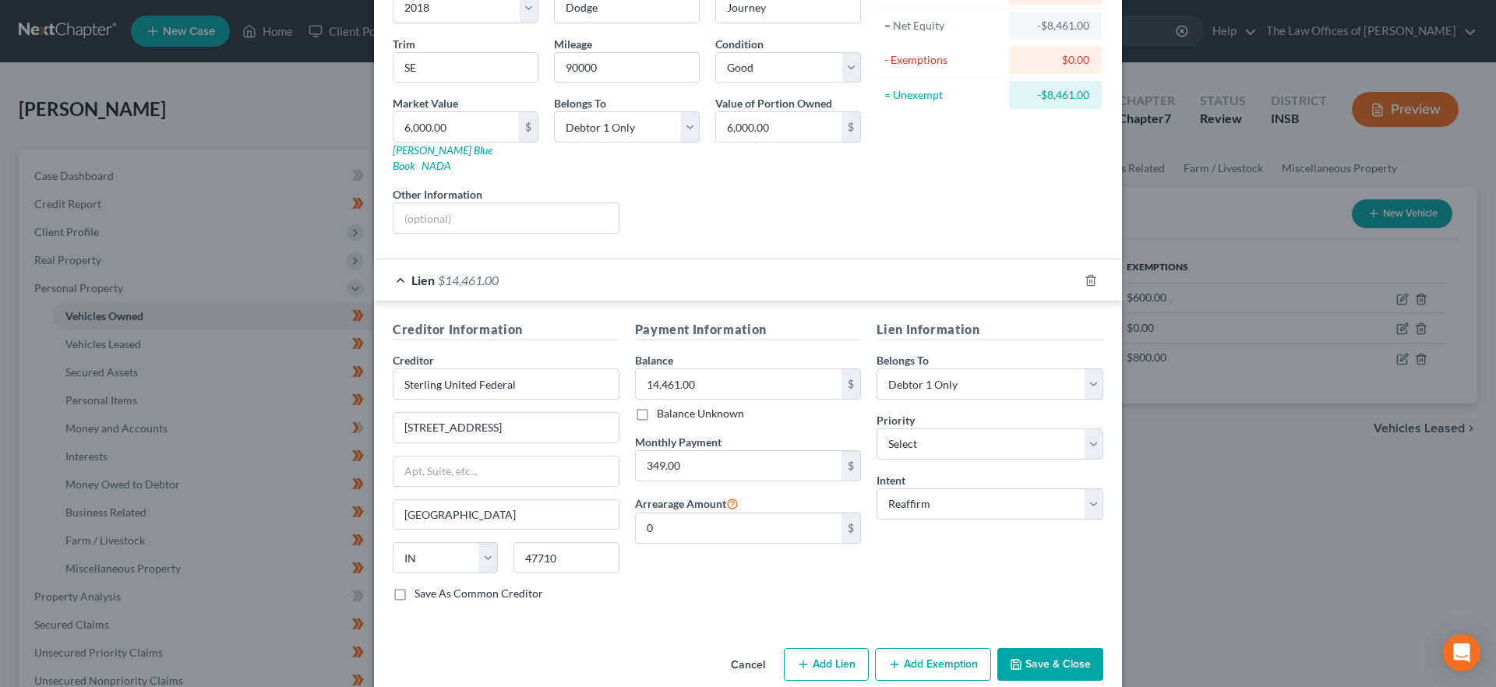
click at [1082, 659] on button "Save & Close" at bounding box center [1051, 664] width 106 height 33
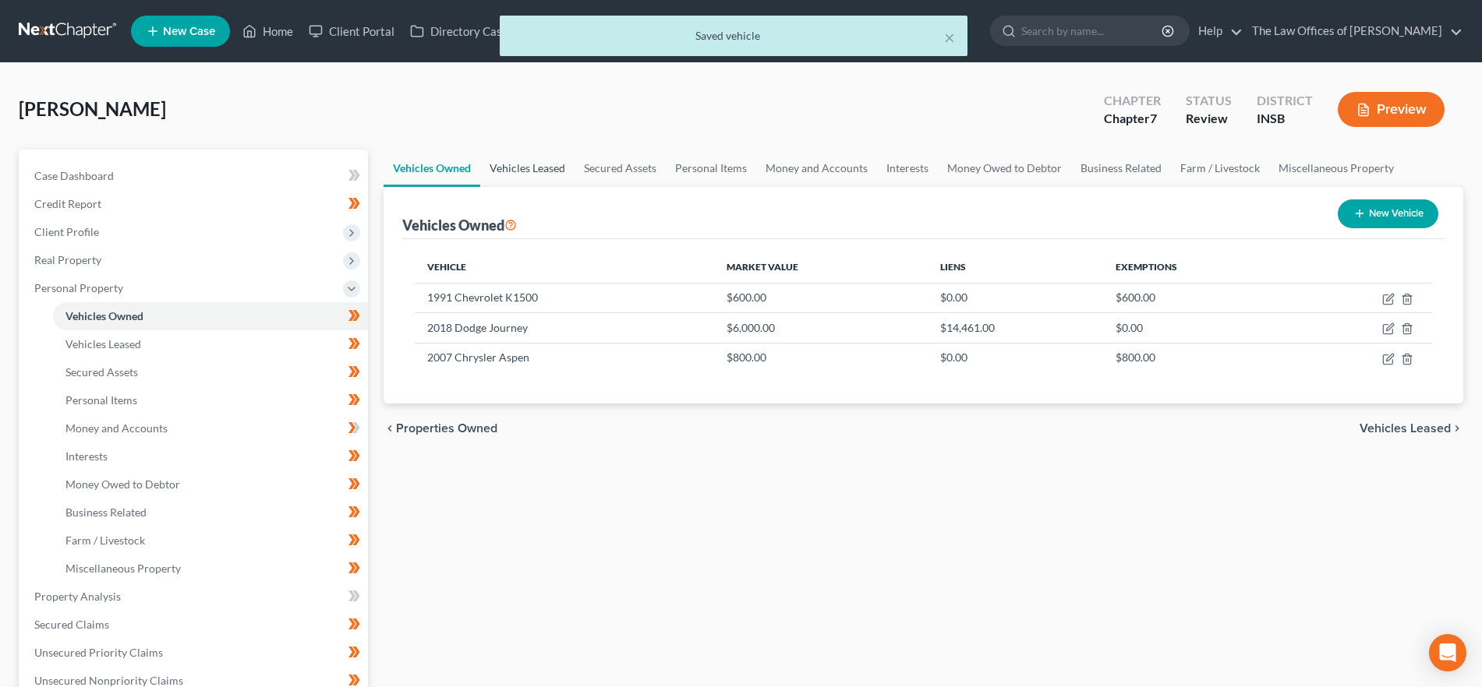
click at [548, 174] on link "Vehicles Leased" at bounding box center [527, 168] width 94 height 37
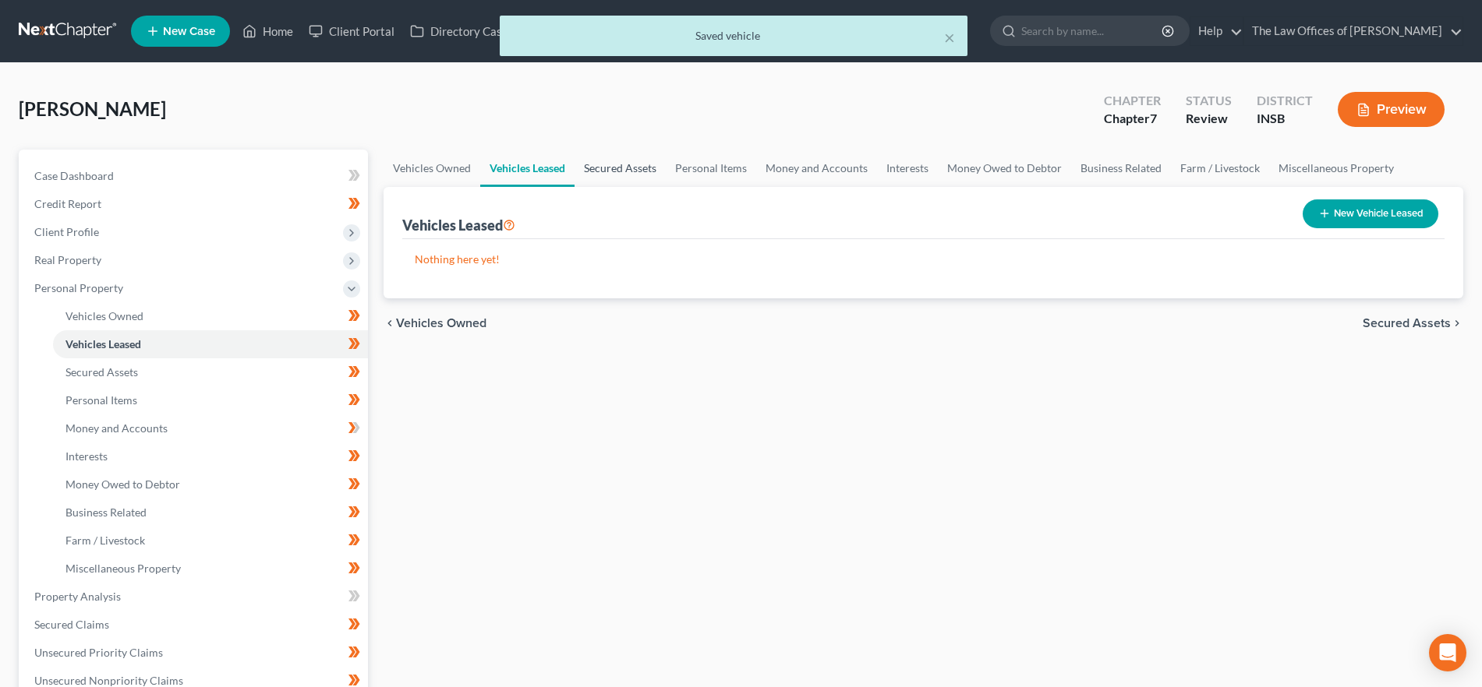
click at [609, 168] on link "Secured Assets" at bounding box center [619, 168] width 91 height 37
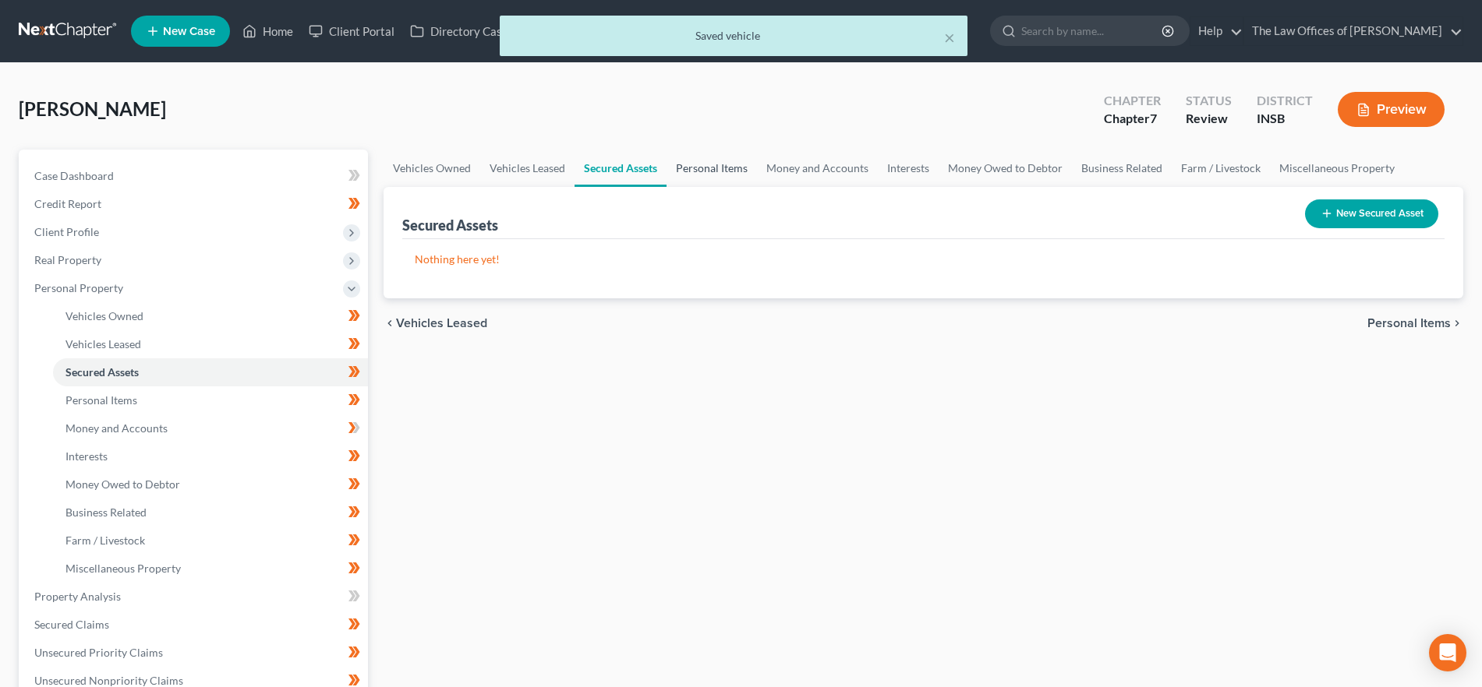
click at [731, 169] on link "Personal Items" at bounding box center [711, 168] width 90 height 37
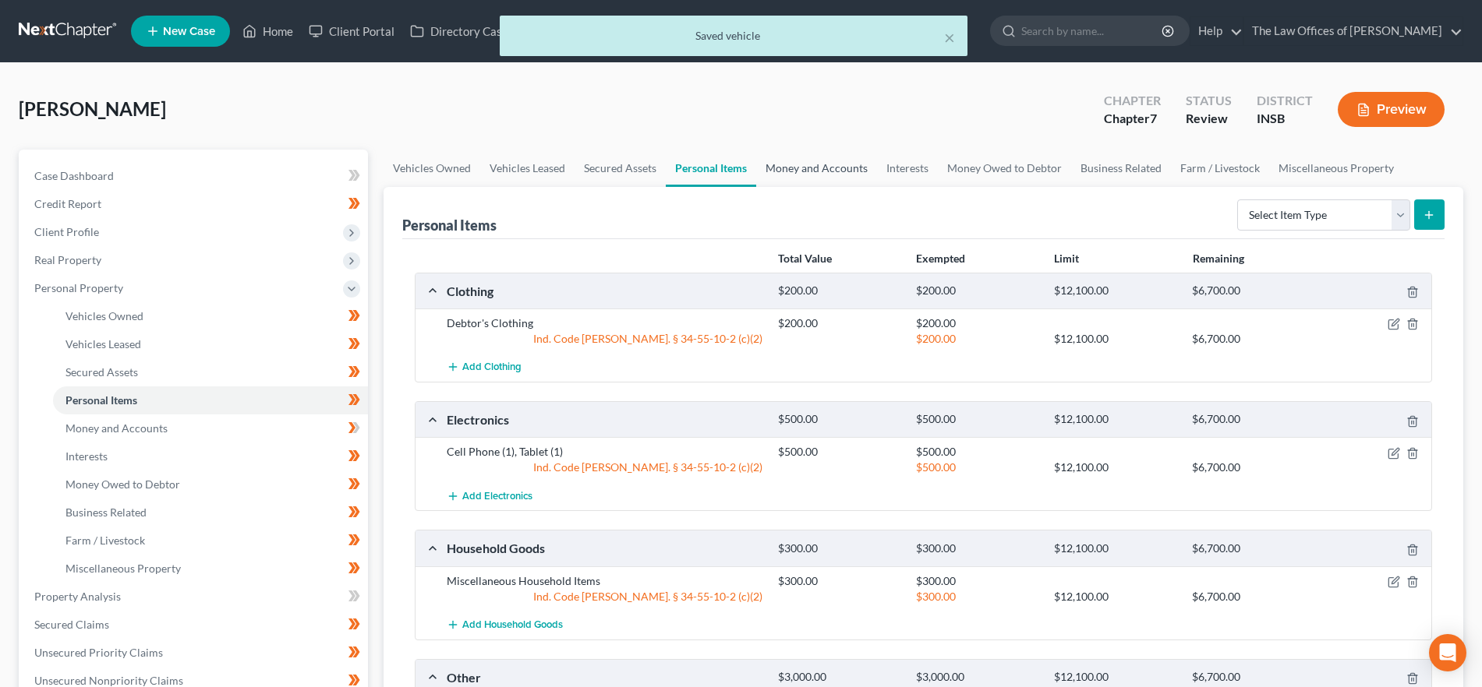
click at [814, 172] on link "Money and Accounts" at bounding box center [816, 168] width 121 height 37
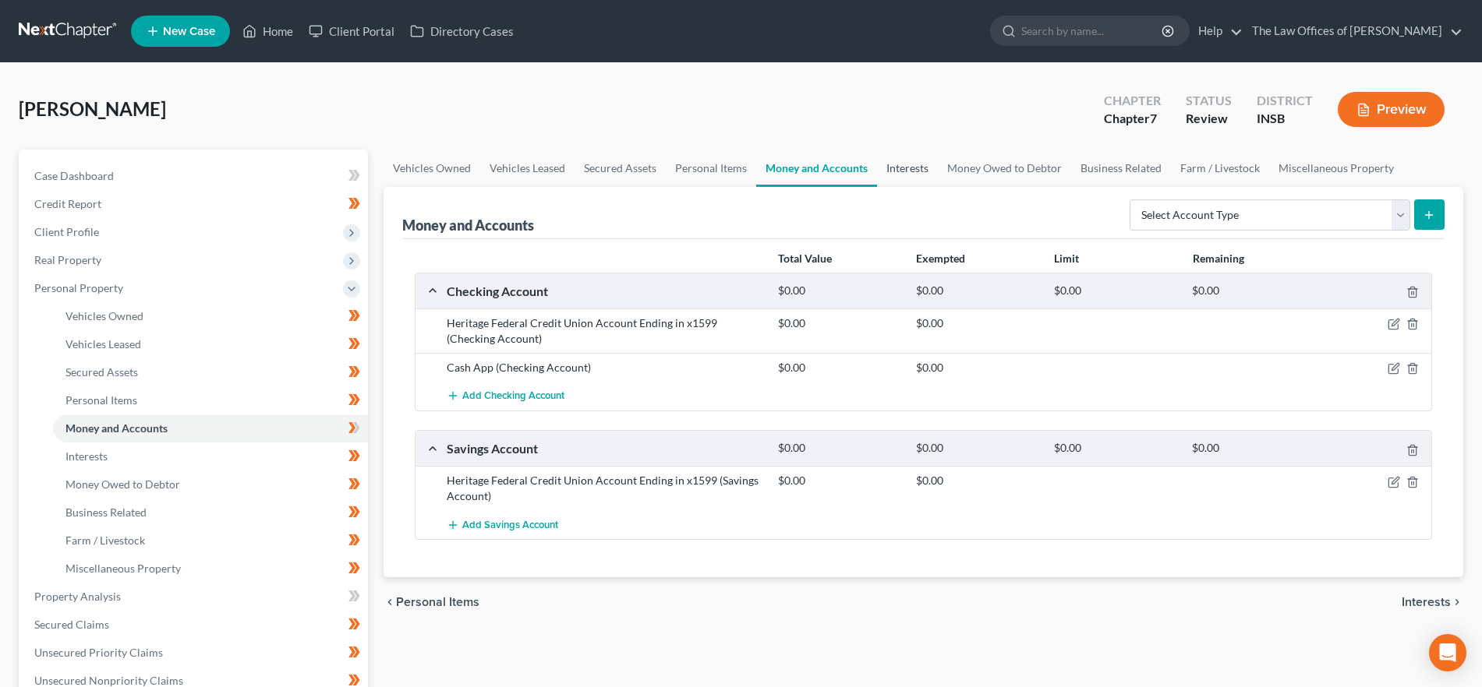
click at [911, 178] on link "Interests" at bounding box center [907, 168] width 61 height 37
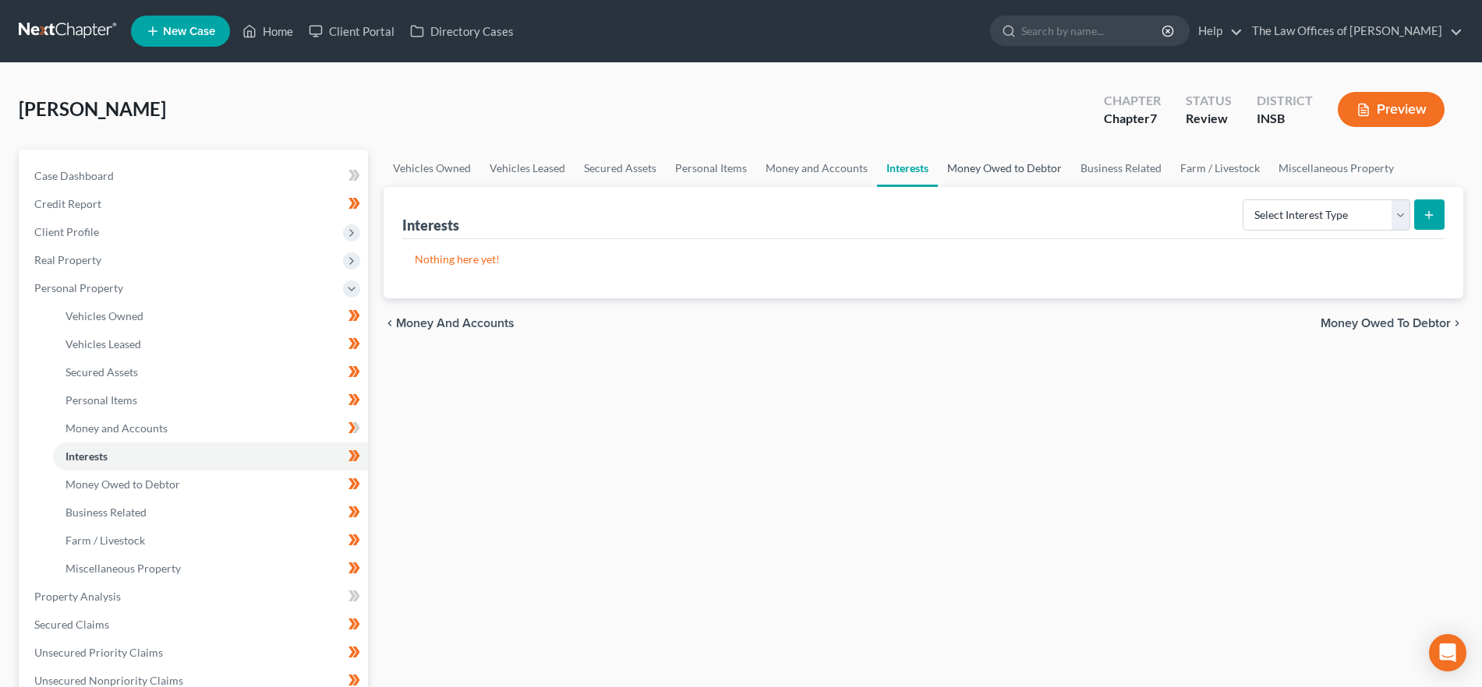
click at [971, 168] on link "Money Owed to Debtor" at bounding box center [1004, 168] width 133 height 37
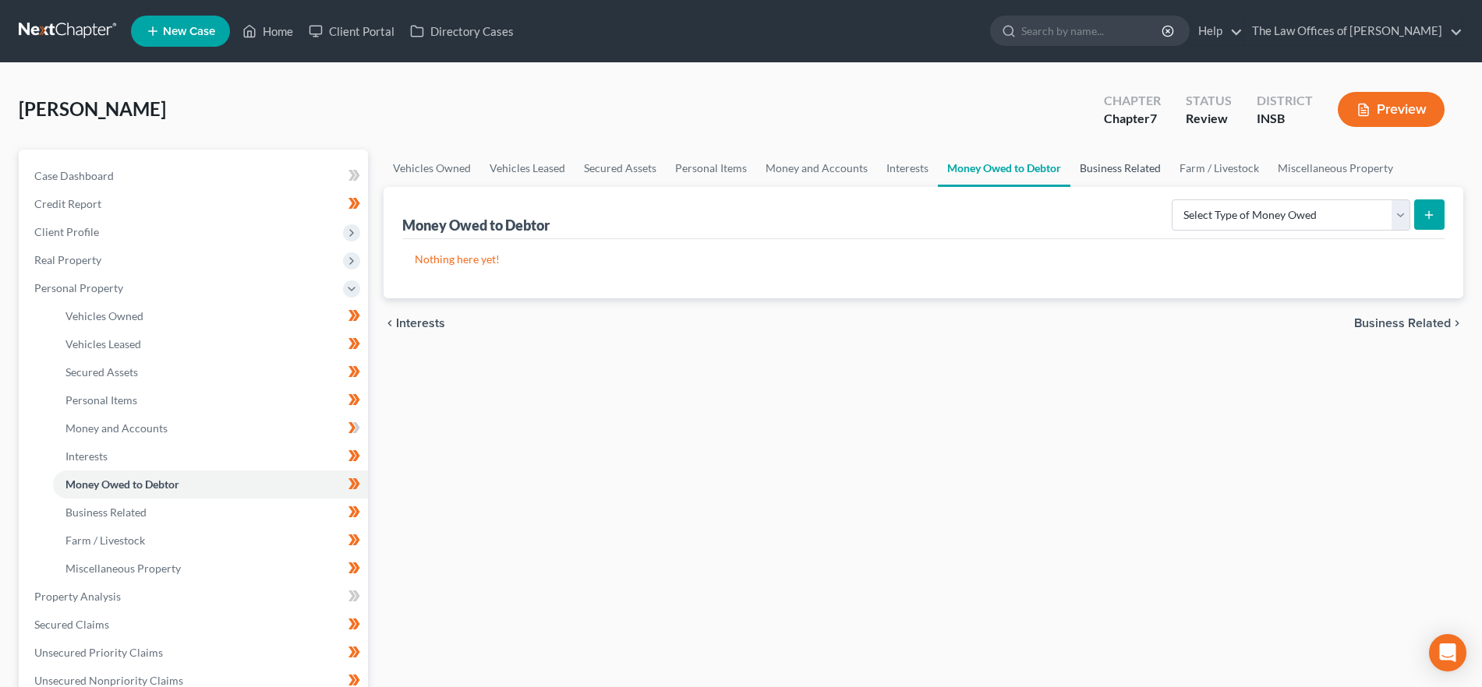
click at [1139, 161] on link "Business Related" at bounding box center [1120, 168] width 100 height 37
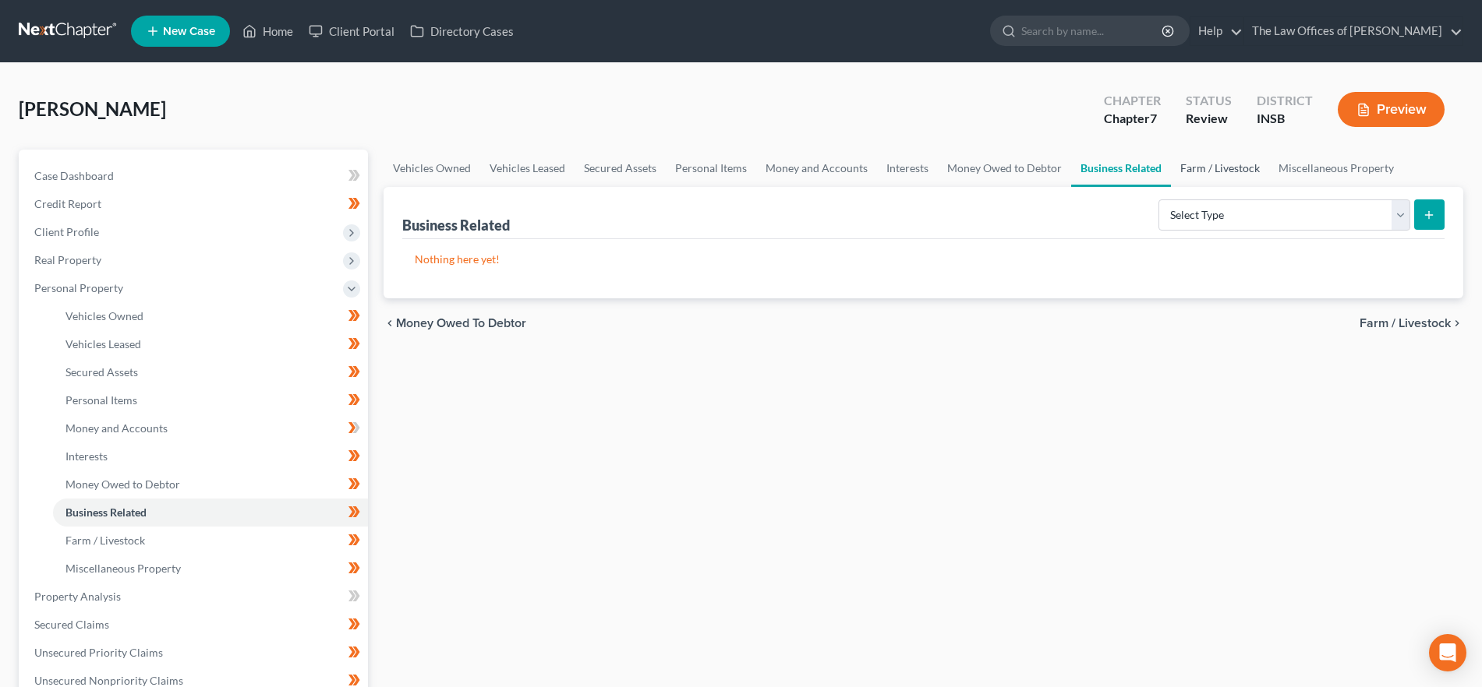
click at [1247, 168] on link "Farm / Livestock" at bounding box center [1220, 168] width 98 height 37
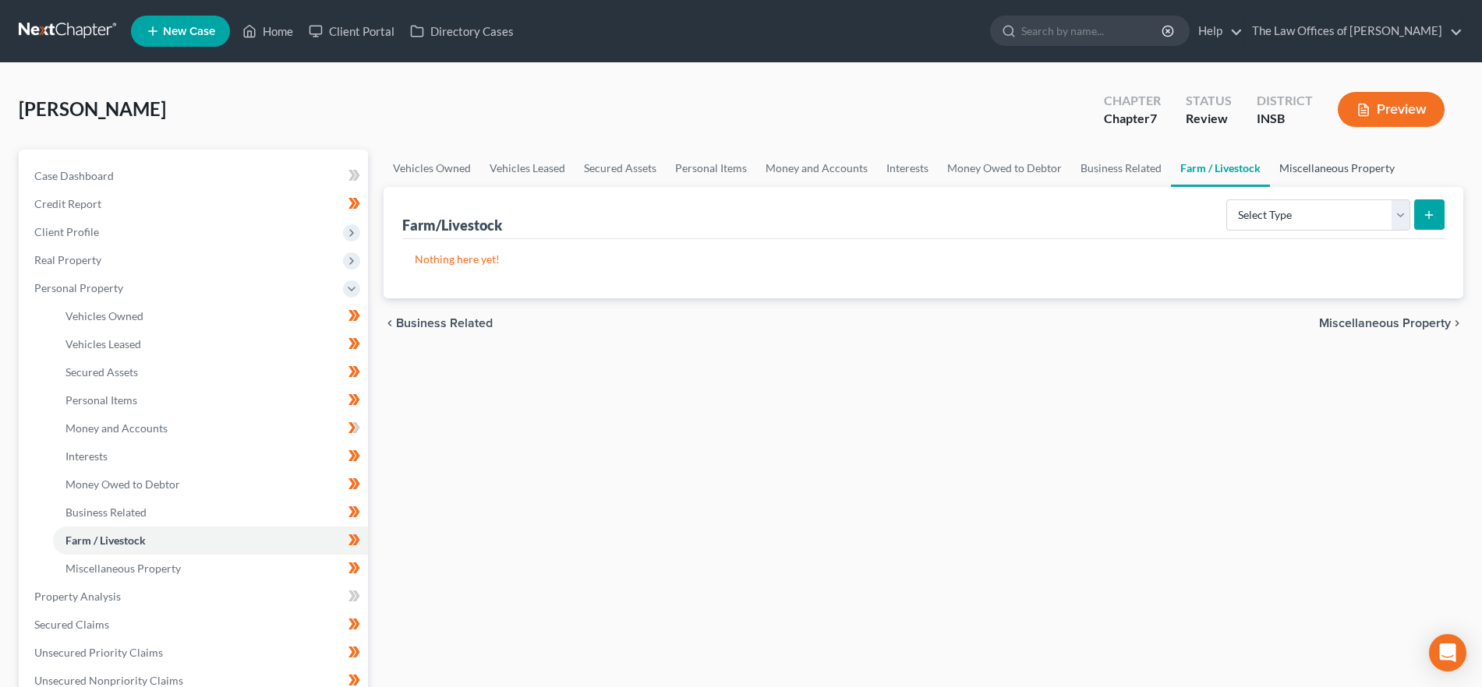
click at [1364, 174] on link "Miscellaneous Property" at bounding box center [1337, 168] width 134 height 37
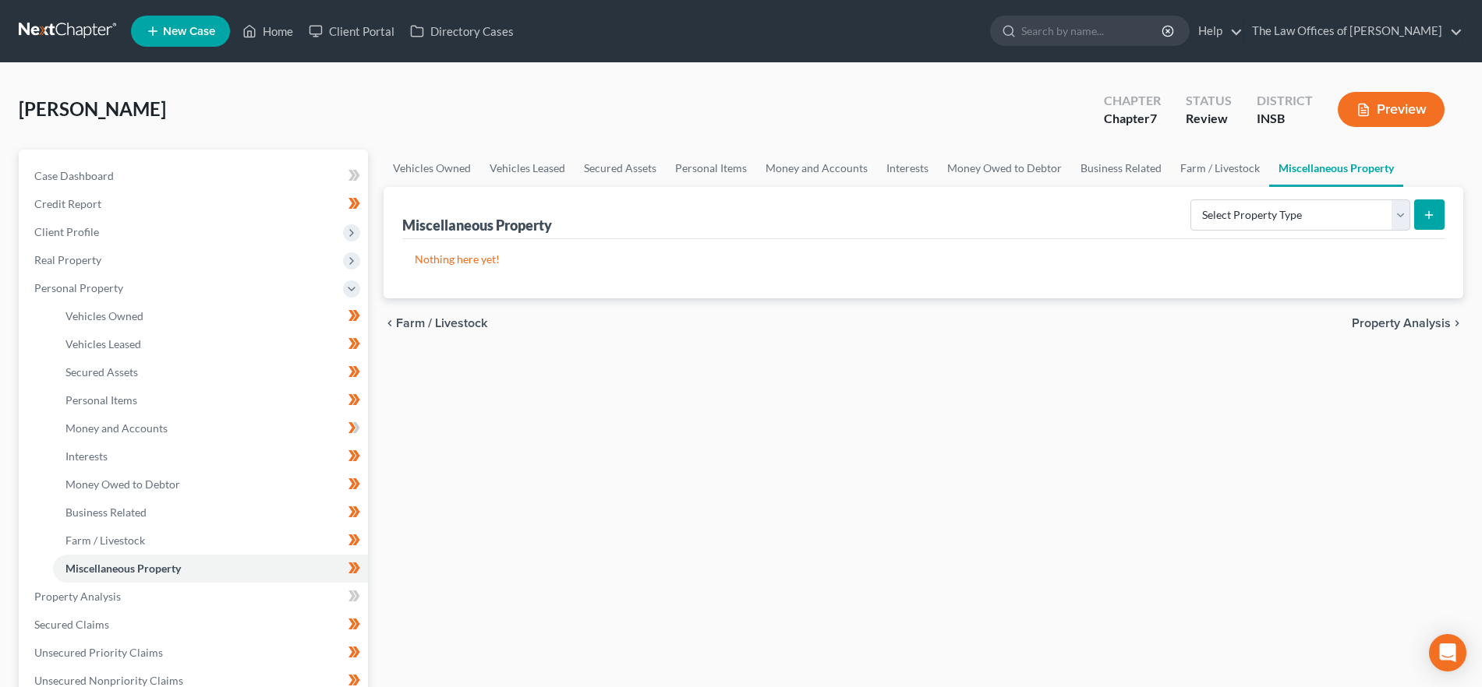
click at [1388, 317] on span "Property Analysis" at bounding box center [1400, 323] width 99 height 12
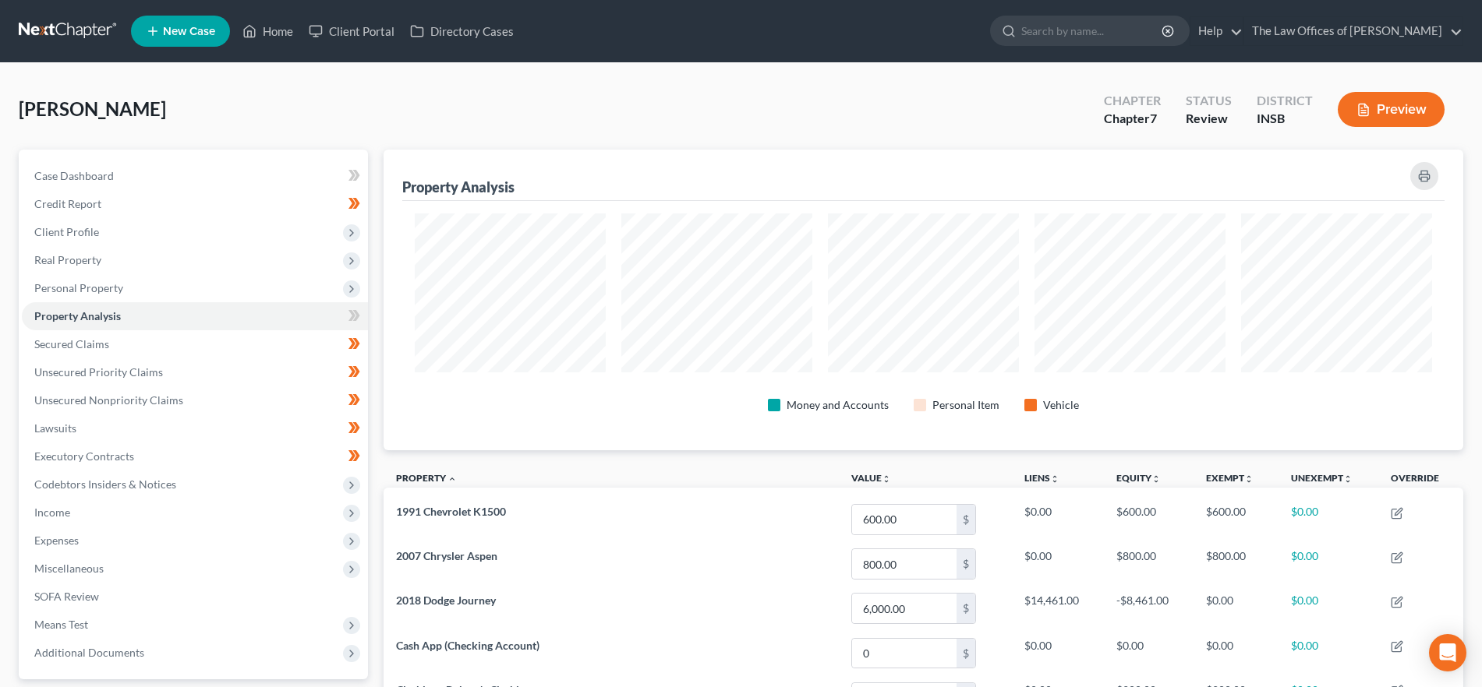
scroll to position [301, 1079]
click at [90, 349] on span "Secured Claims" at bounding box center [71, 343] width 75 height 13
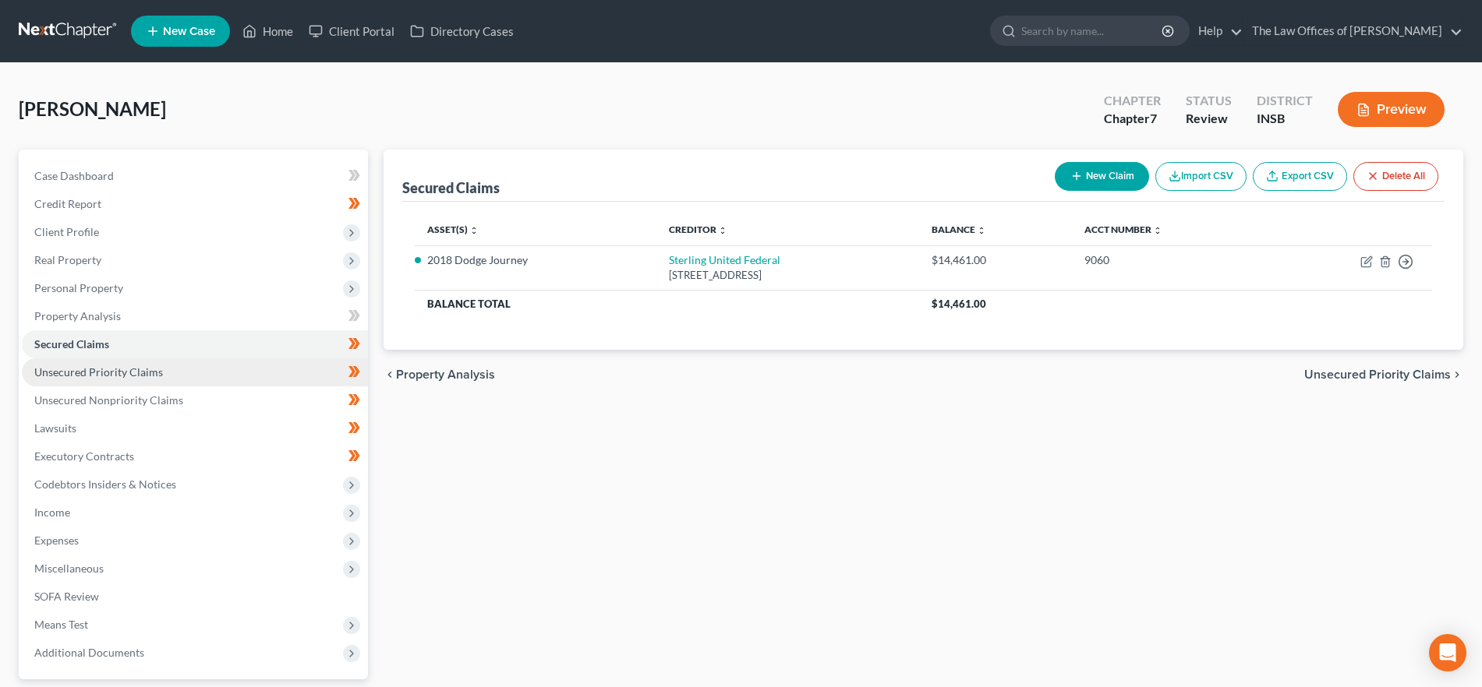
click at [189, 373] on link "Unsecured Priority Claims" at bounding box center [195, 373] width 346 height 28
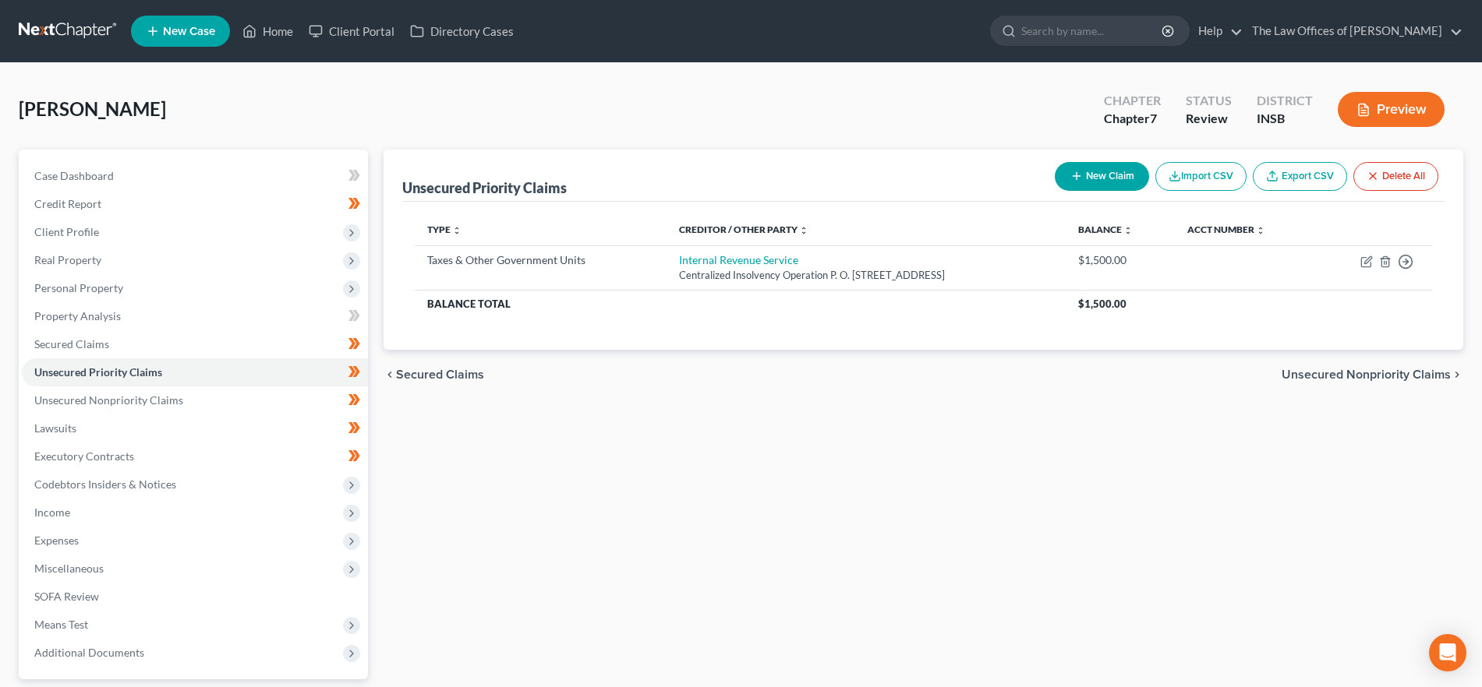
click at [452, 380] on span "Secured Claims" at bounding box center [440, 375] width 88 height 12
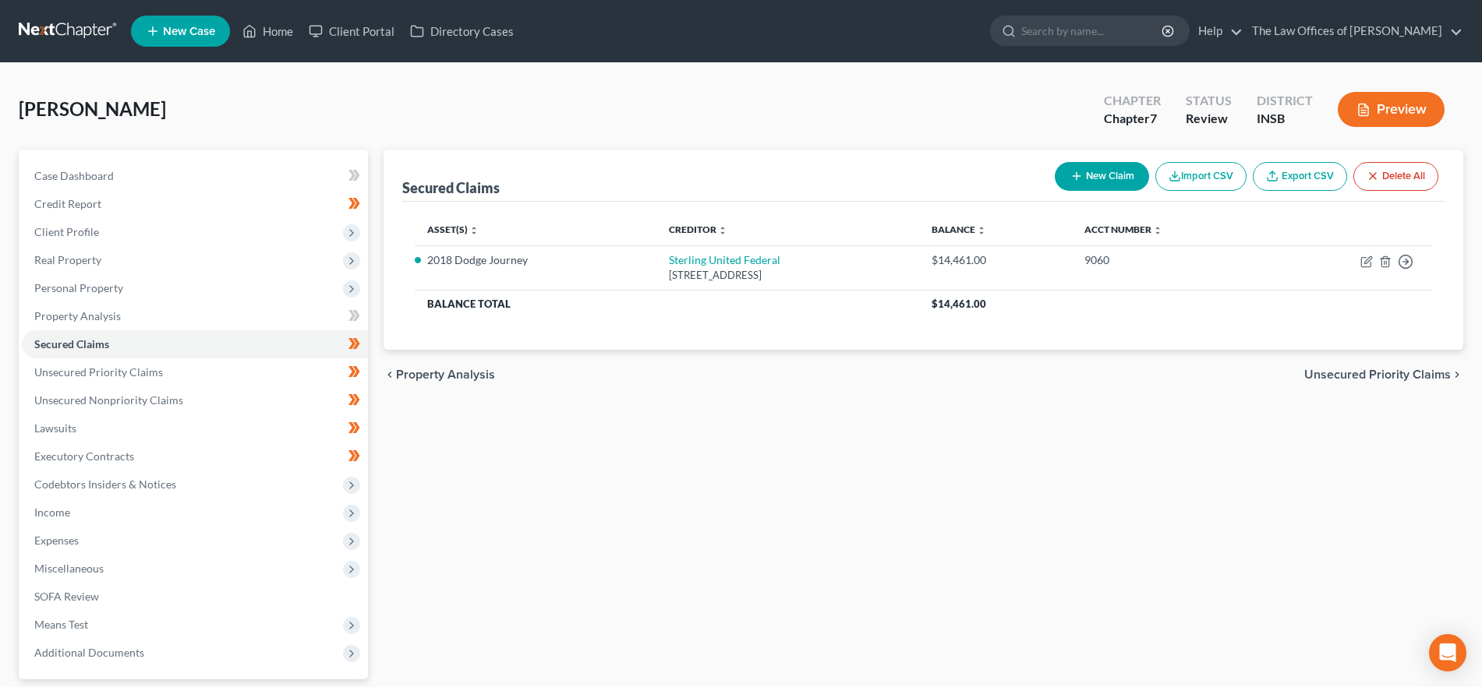
click at [1352, 369] on span "Unsecured Priority Claims" at bounding box center [1377, 375] width 147 height 12
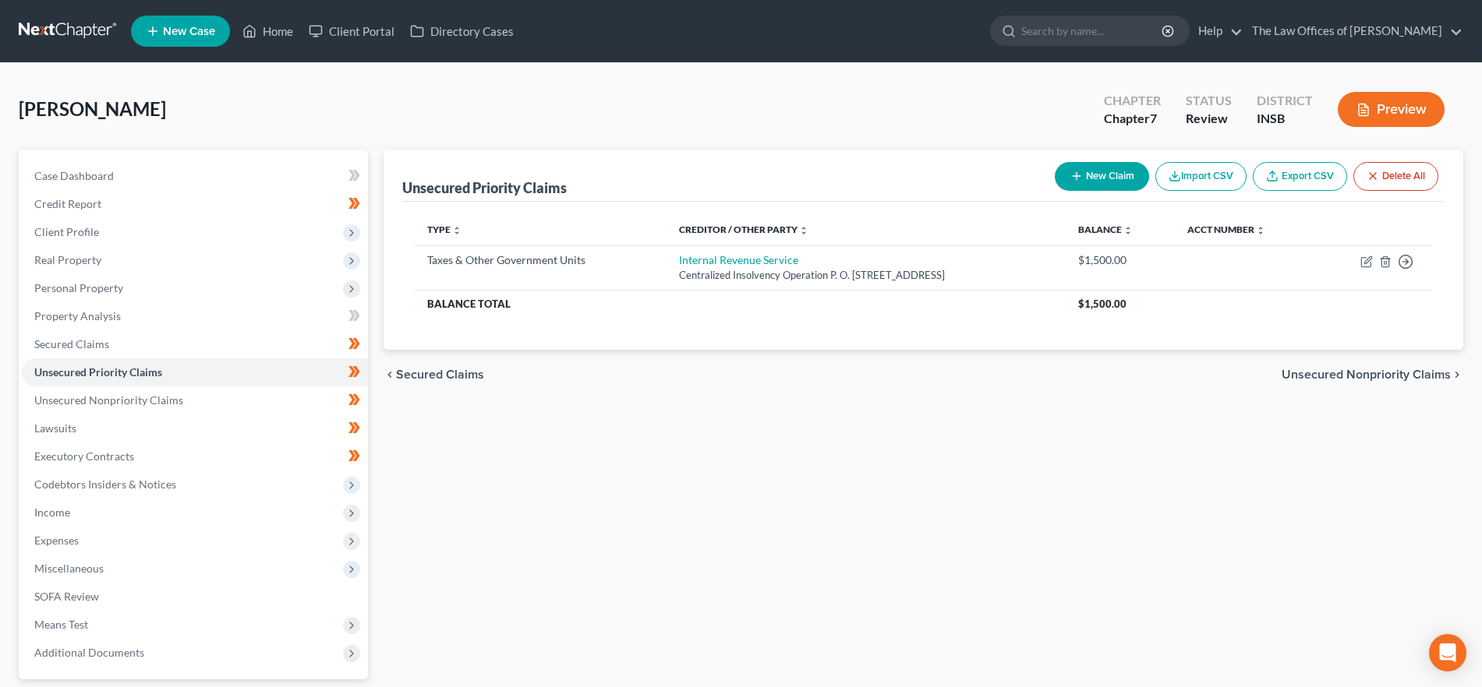
click at [1352, 369] on span "Unsecured Nonpriority Claims" at bounding box center [1365, 375] width 169 height 12
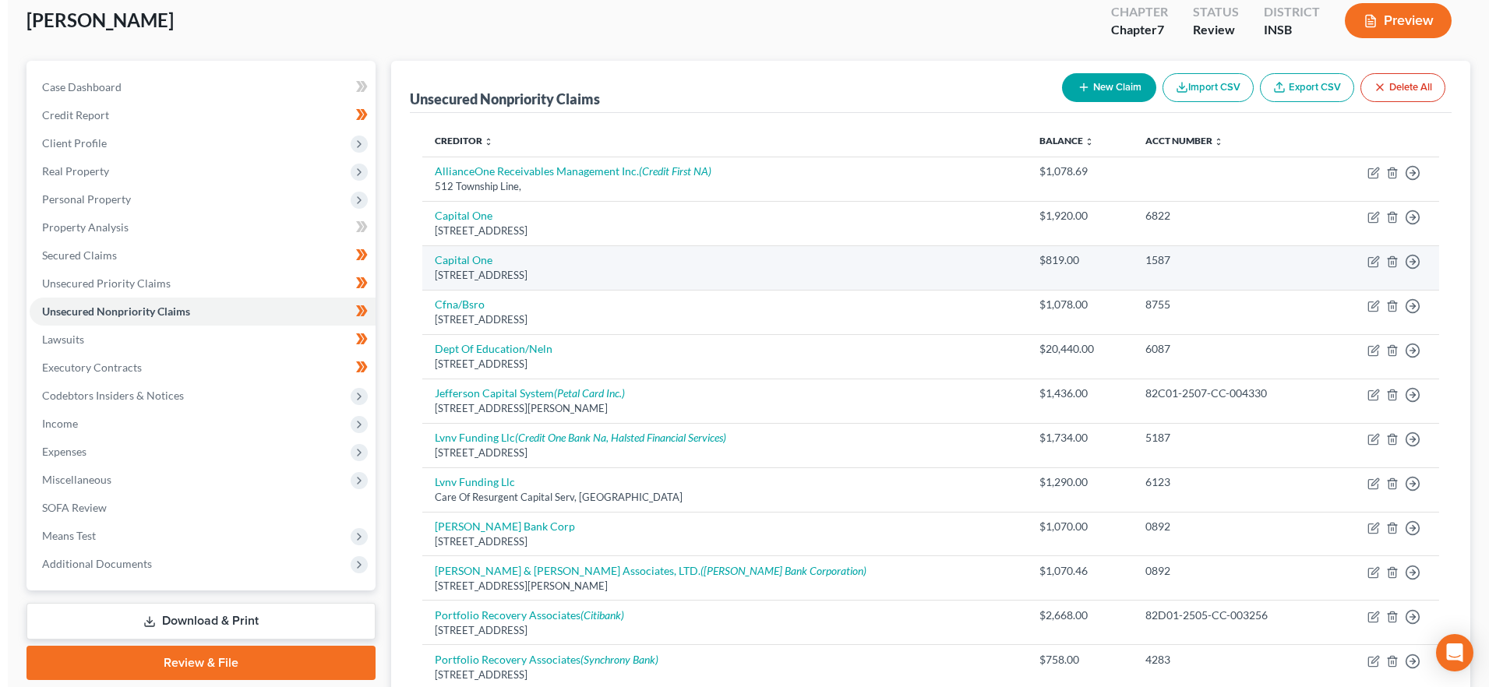
scroll to position [101, 0]
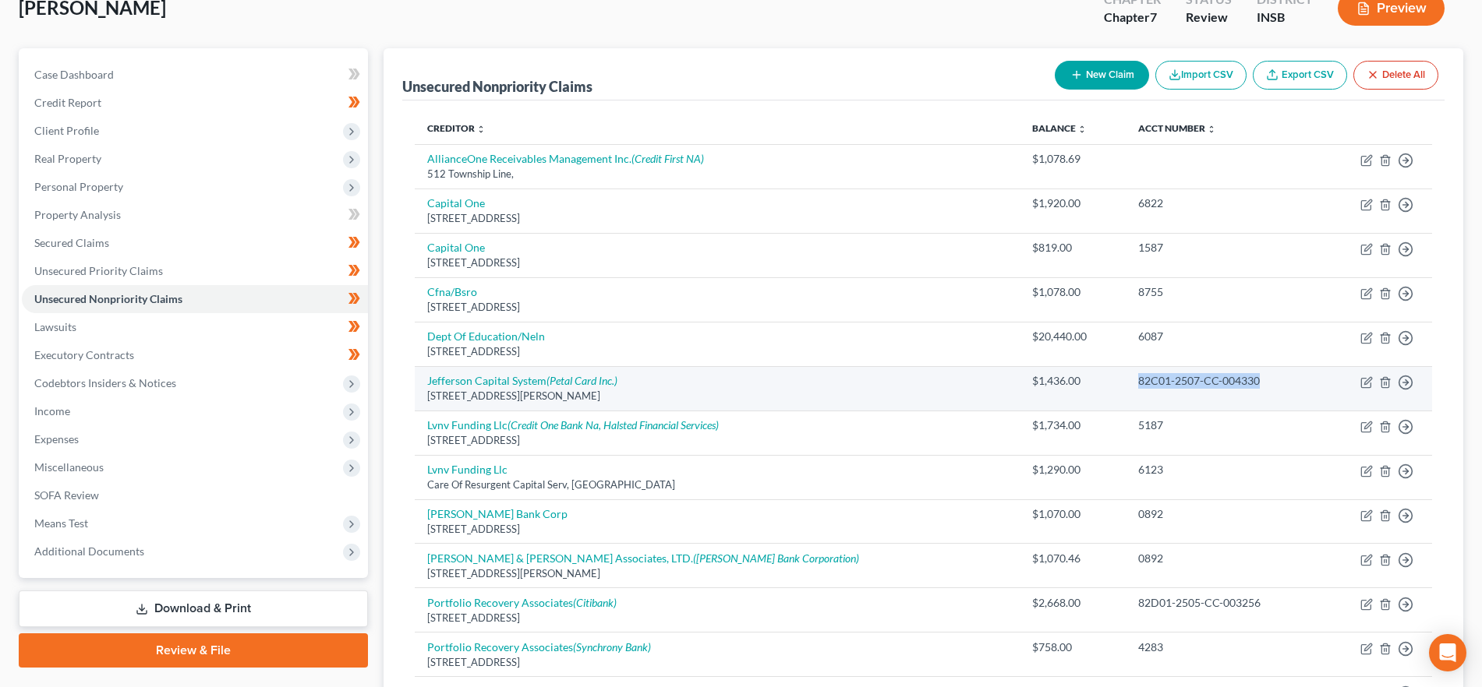
drag, startPoint x: 1217, startPoint y: 385, endPoint x: 1065, endPoint y: 391, distance: 152.1
click at [1125, 391] on td "82C01-2507-CC-004330" at bounding box center [1222, 388] width 195 height 44
copy div "82C01-2507-CC-004330"
click at [1368, 381] on icon "button" at bounding box center [1366, 382] width 12 height 12
select select "24"
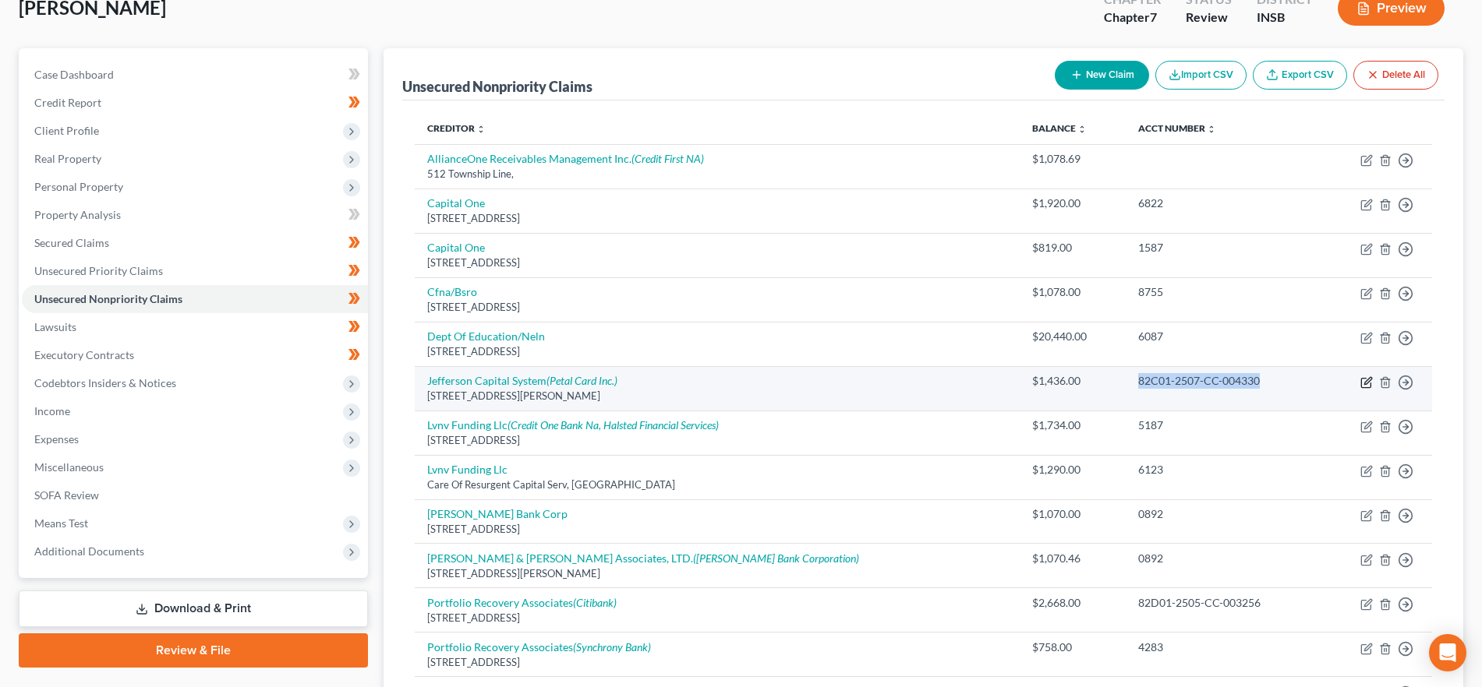
select select "0"
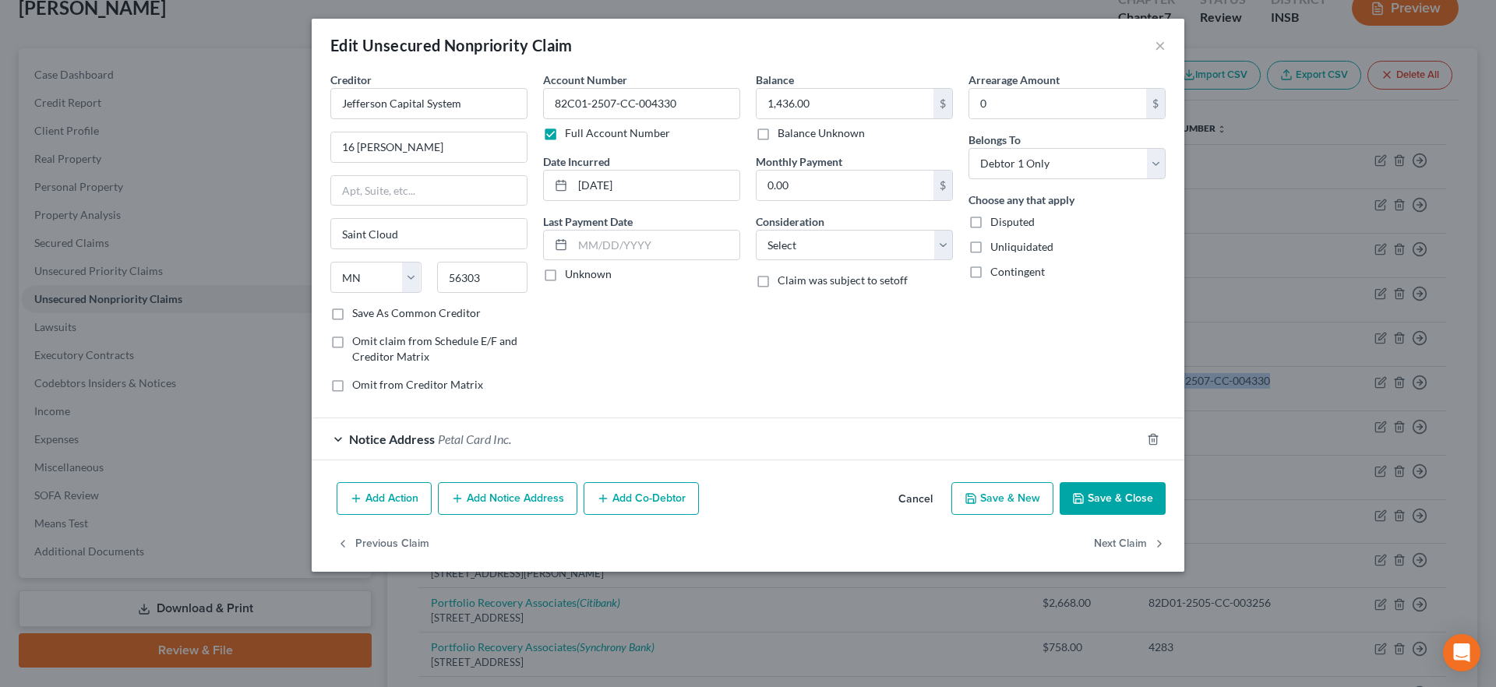
click at [515, 507] on button "Add Notice Address" at bounding box center [508, 498] width 140 height 33
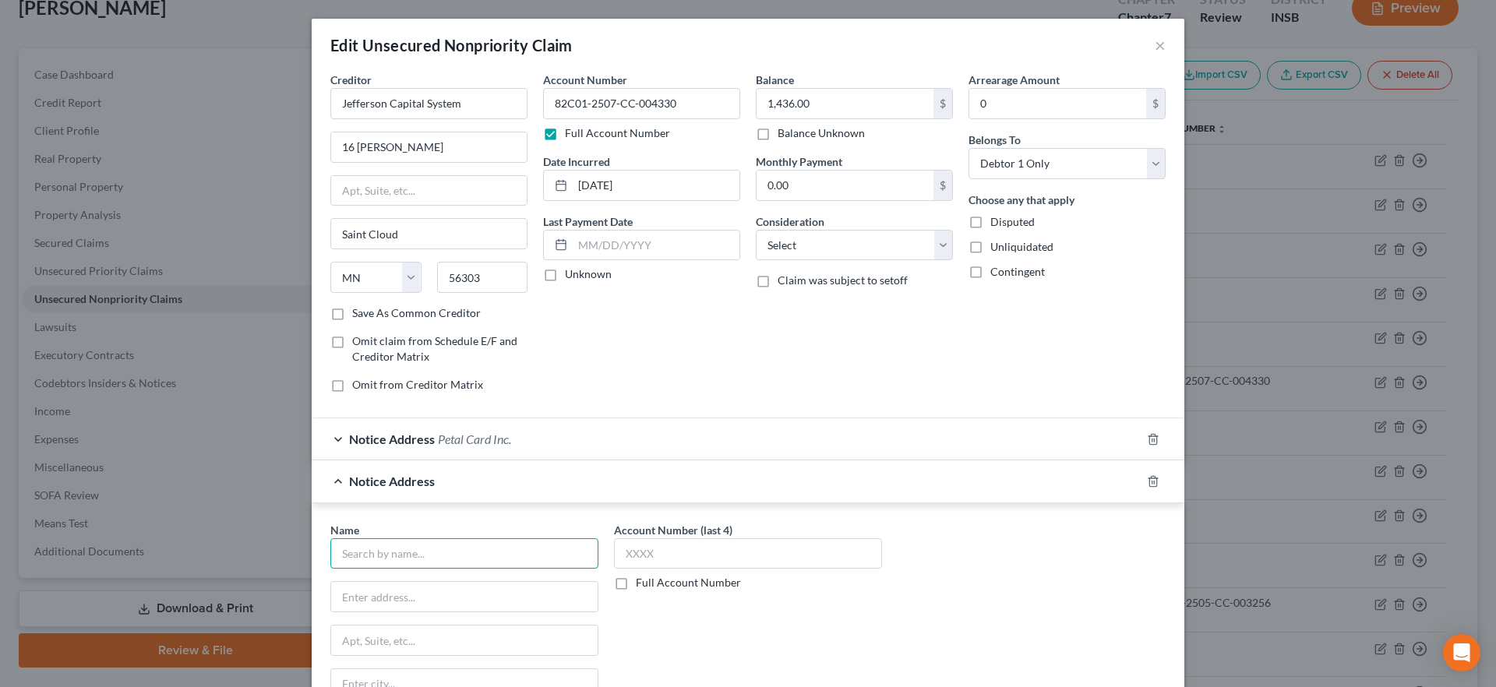
click at [424, 562] on input "text" at bounding box center [464, 554] width 268 height 31
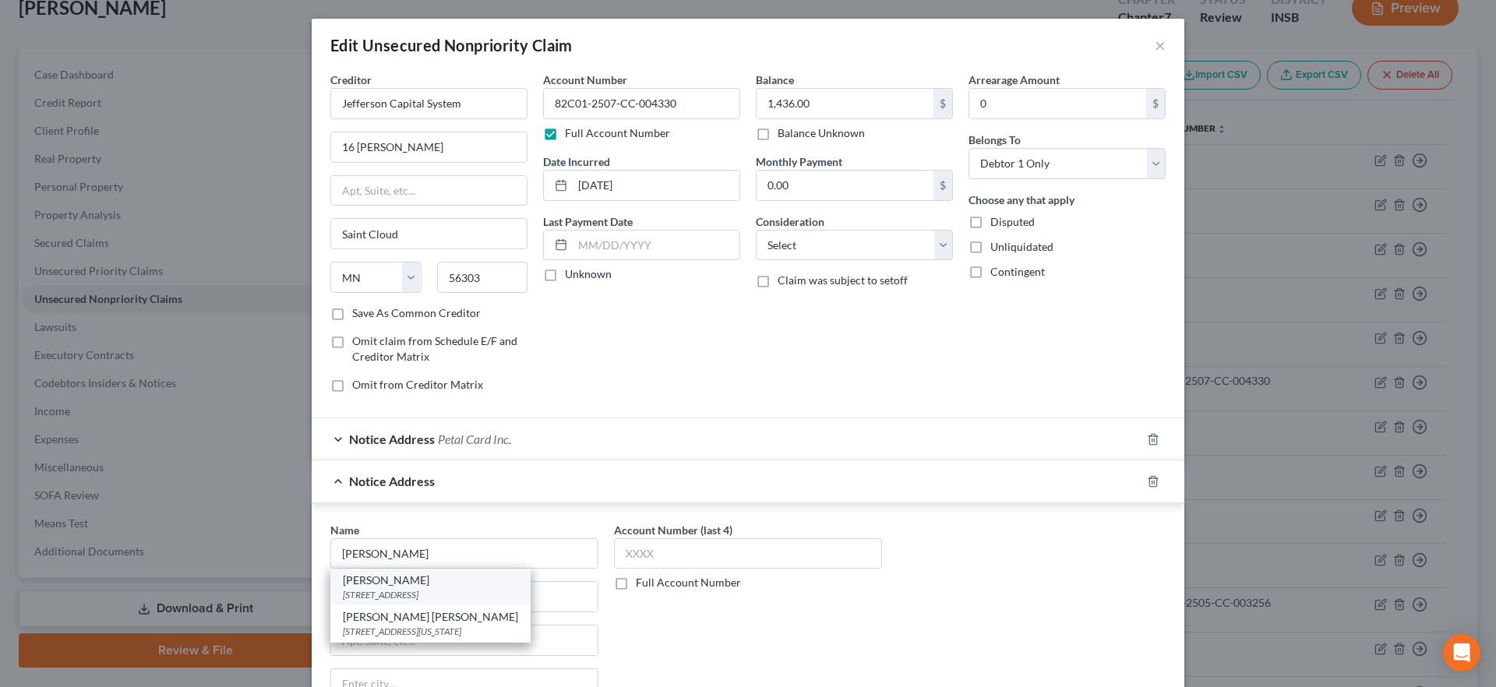
click at [422, 588] on div "[STREET_ADDRESS]" at bounding box center [430, 594] width 175 height 13
type input "[PERSON_NAME]"
type input "PO Box 17210"
type input "Golden"
select select "5"
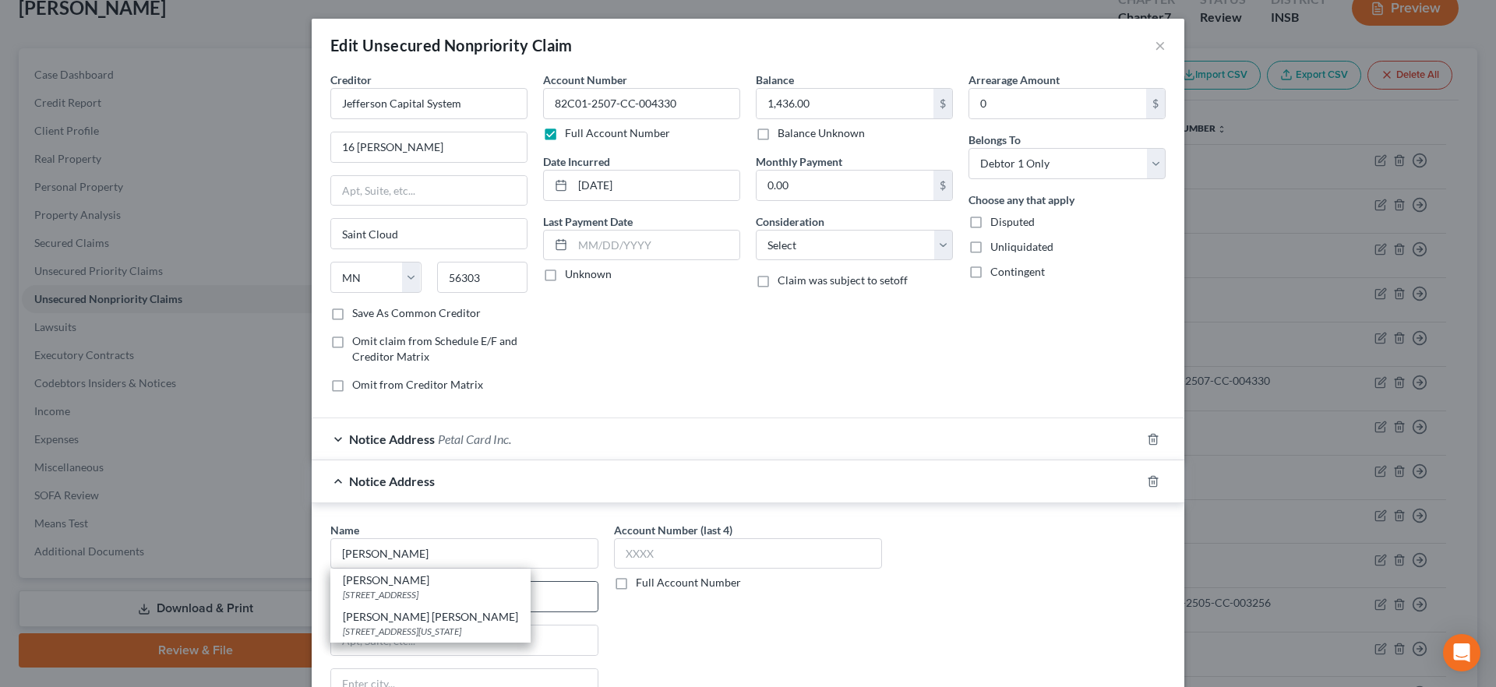
type input "80402"
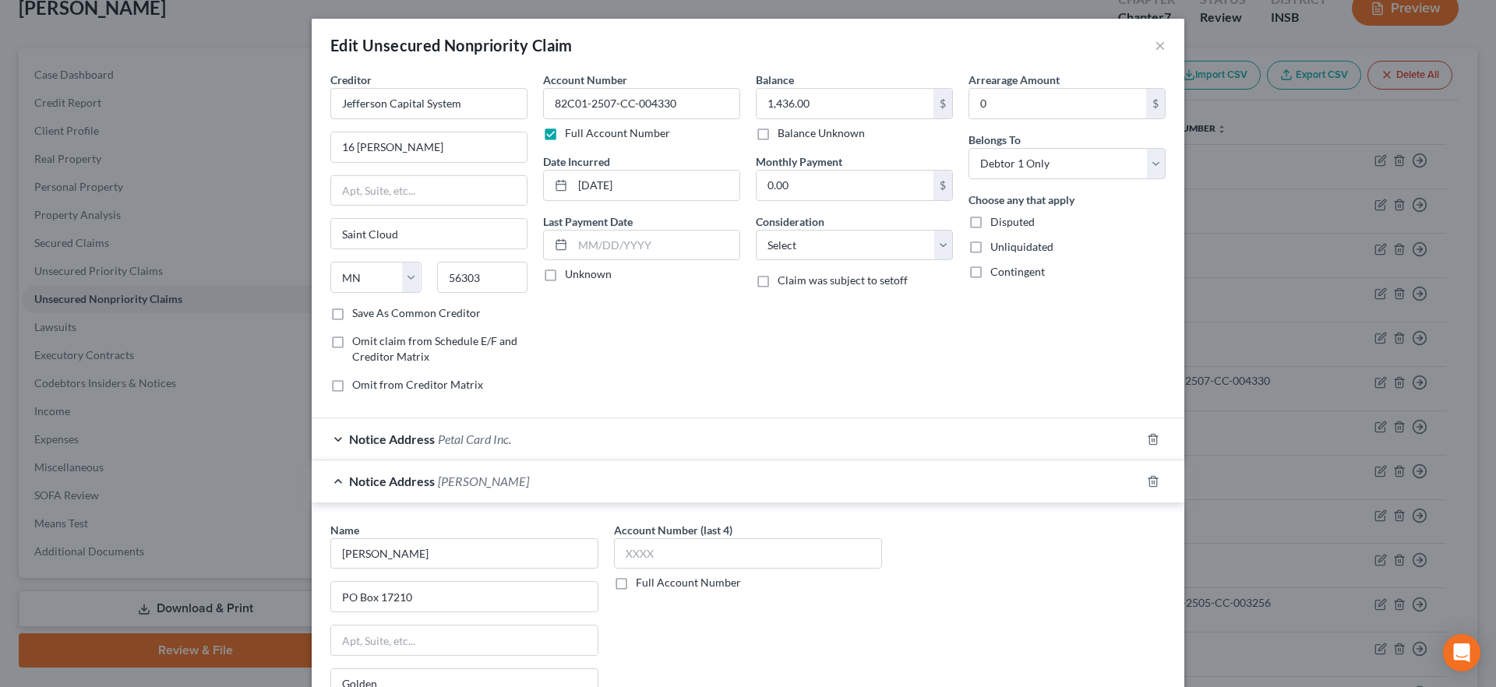
click at [636, 583] on label "Full Account Number" at bounding box center [688, 583] width 105 height 16
click at [642, 583] on input "Full Account Number" at bounding box center [647, 580] width 10 height 10
click at [637, 552] on input "text" at bounding box center [748, 554] width 268 height 31
paste input "82C01-2507-CC-004330"
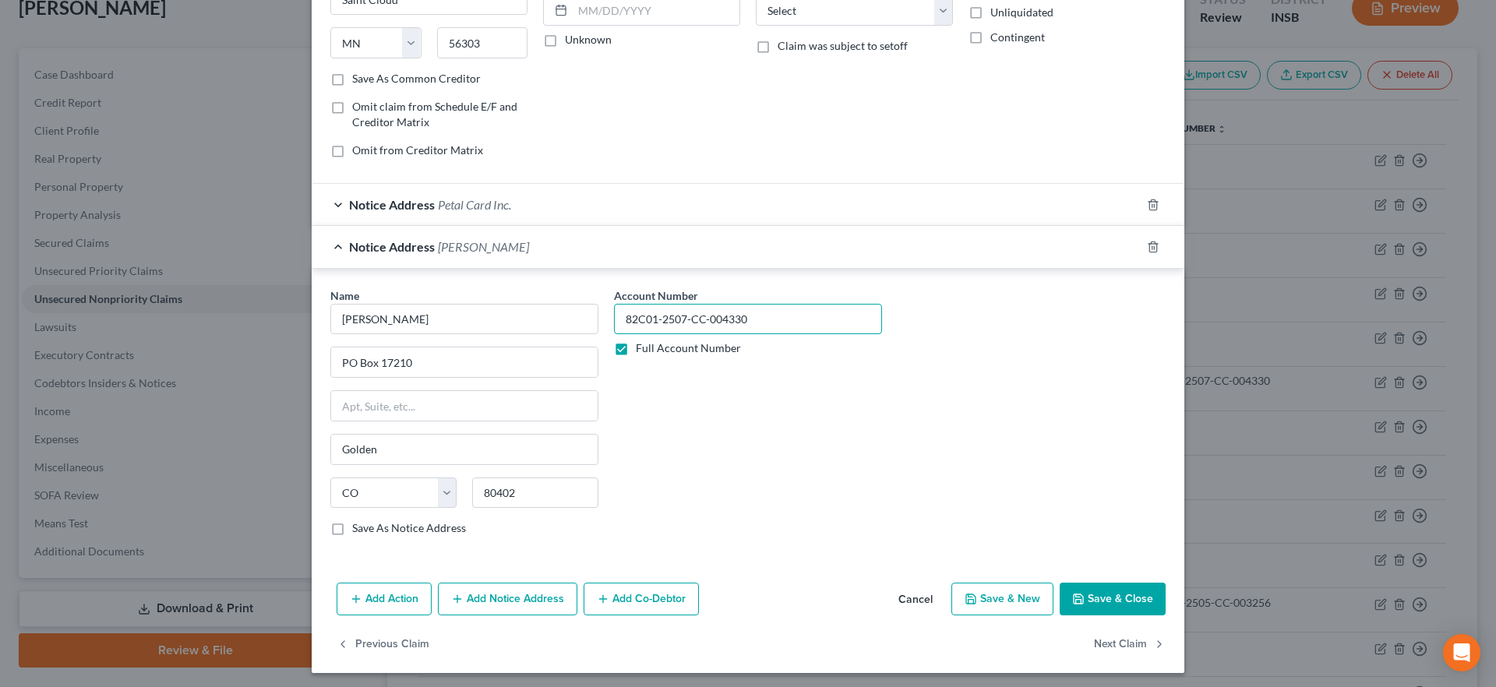
scroll to position [239, 0]
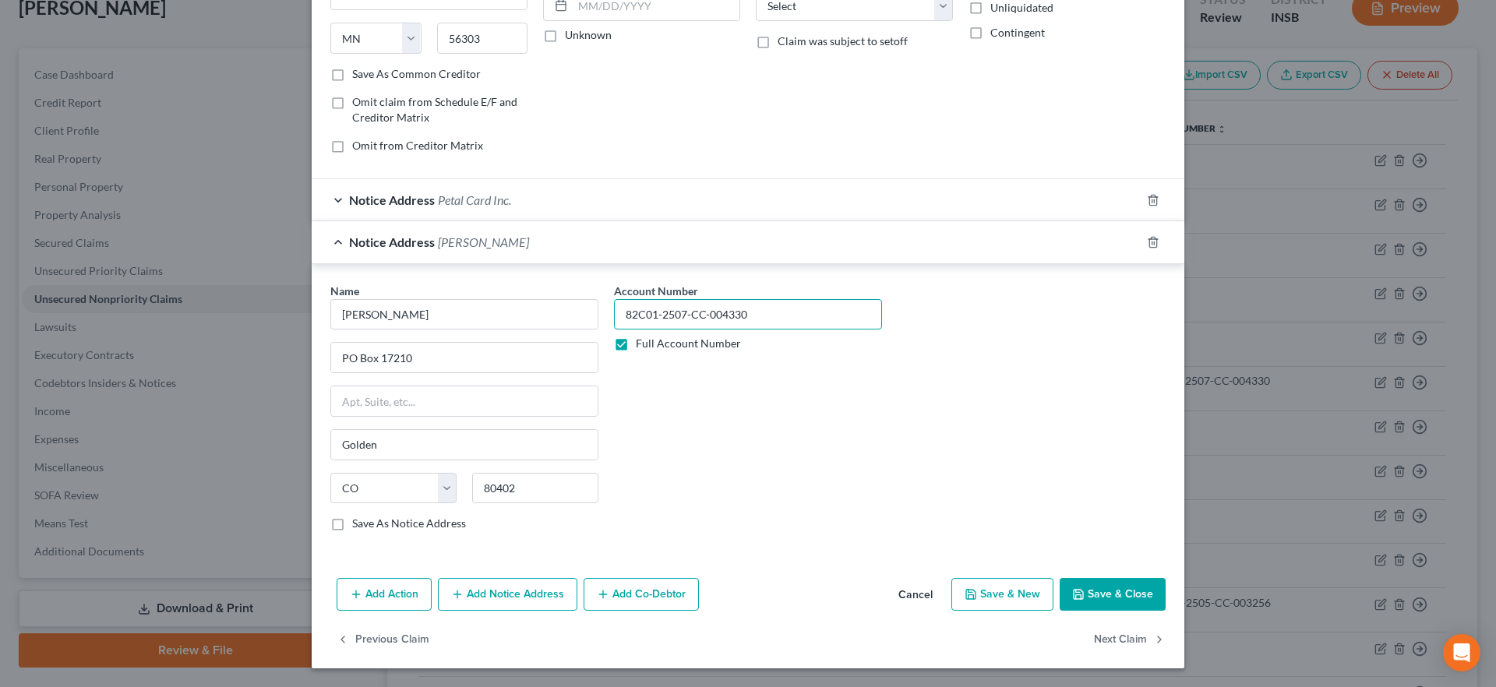
type input "82C01-2507-CC-004330"
click at [1100, 588] on button "Save & Close" at bounding box center [1113, 594] width 106 height 33
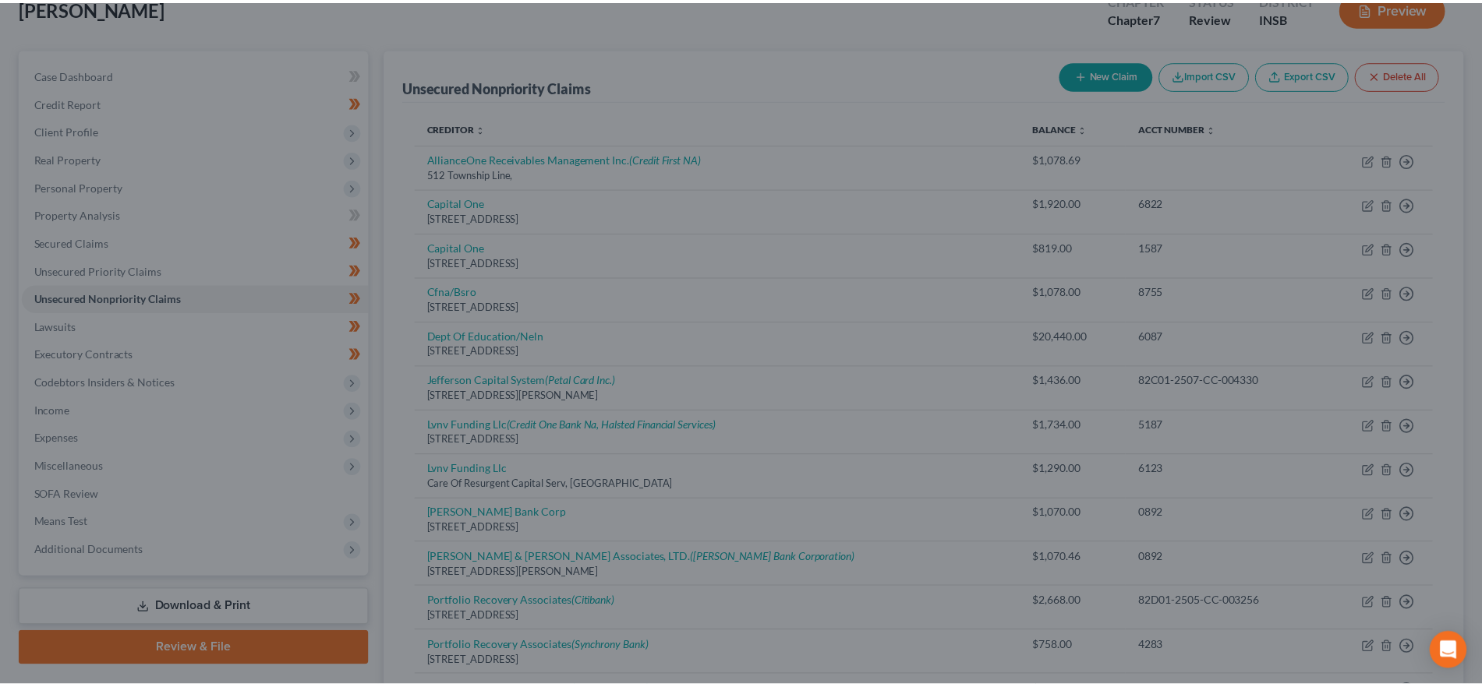
scroll to position [0, 0]
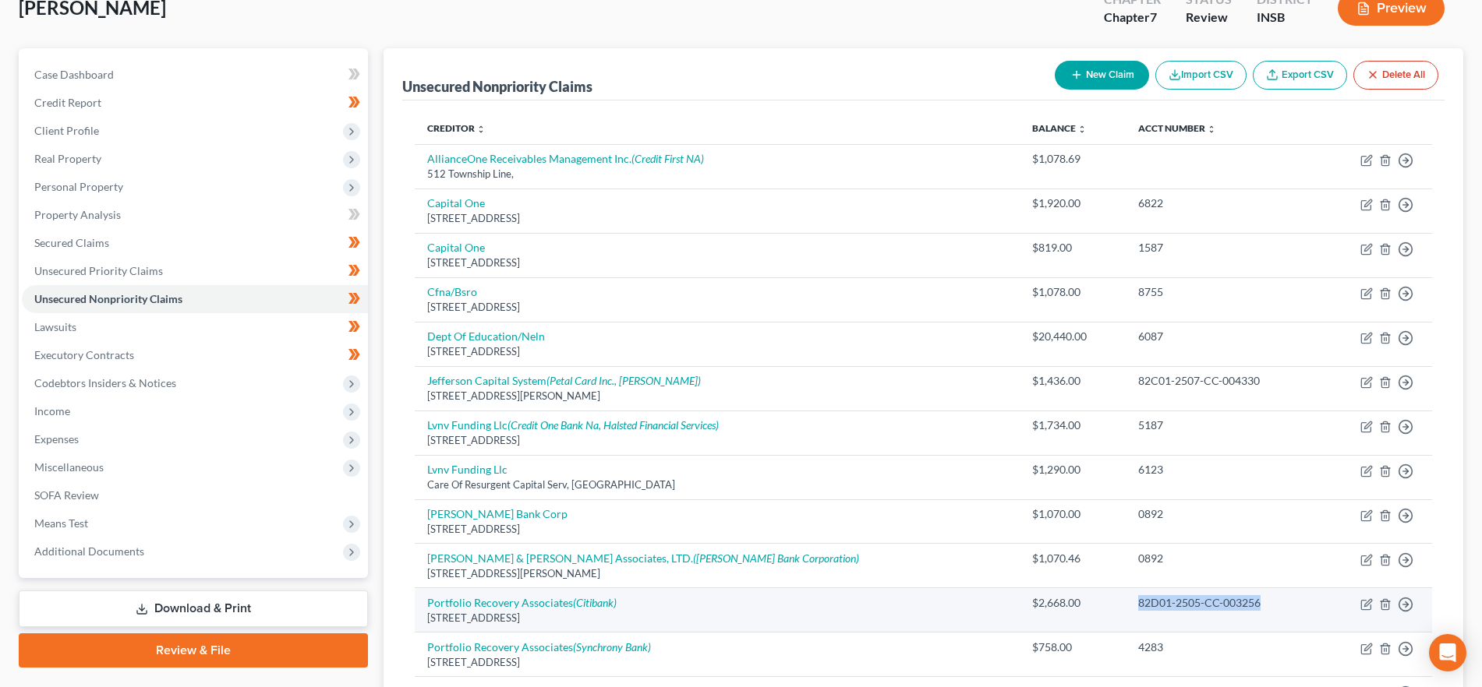
drag, startPoint x: 1205, startPoint y: 602, endPoint x: 1069, endPoint y: 605, distance: 135.6
click at [1125, 605] on td "82D01-2505-CC-003256" at bounding box center [1222, 610] width 195 height 44
copy div "82D01-2505-CC-003256"
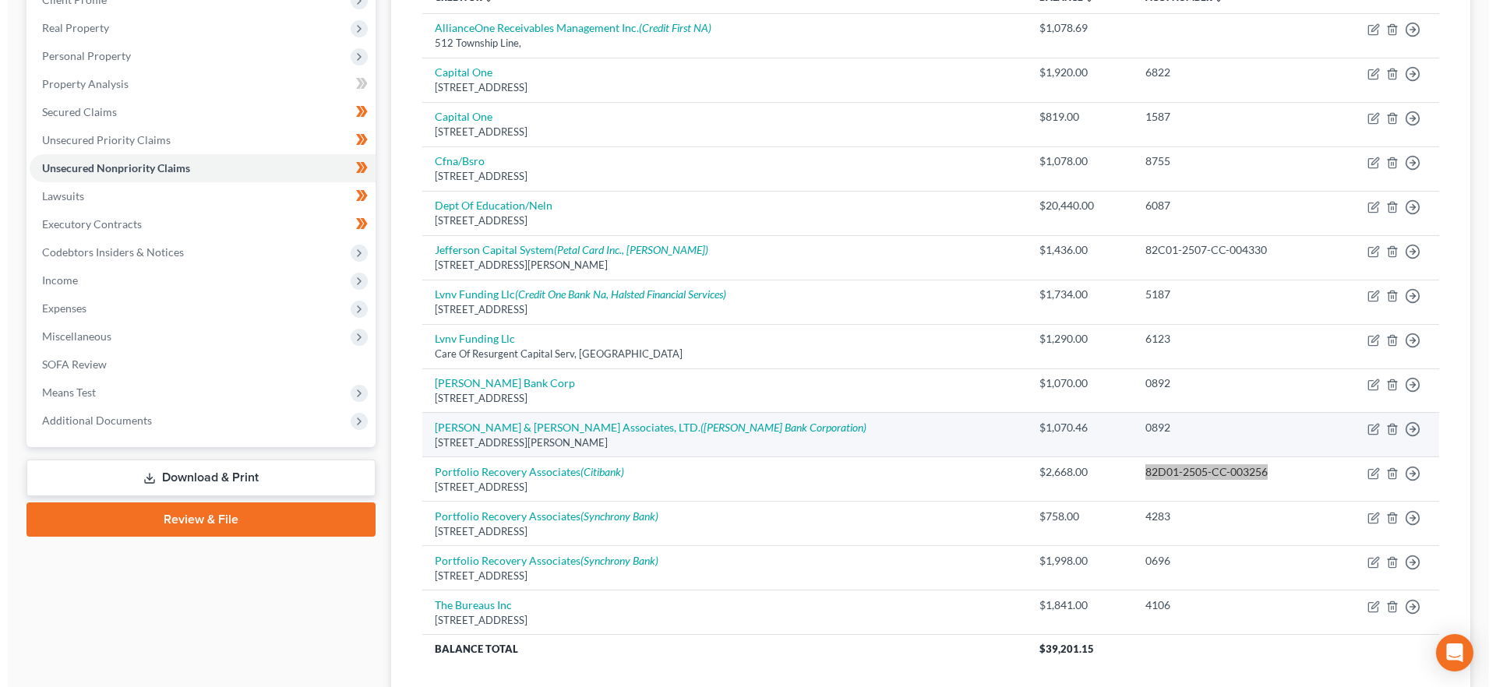
scroll to position [244, 0]
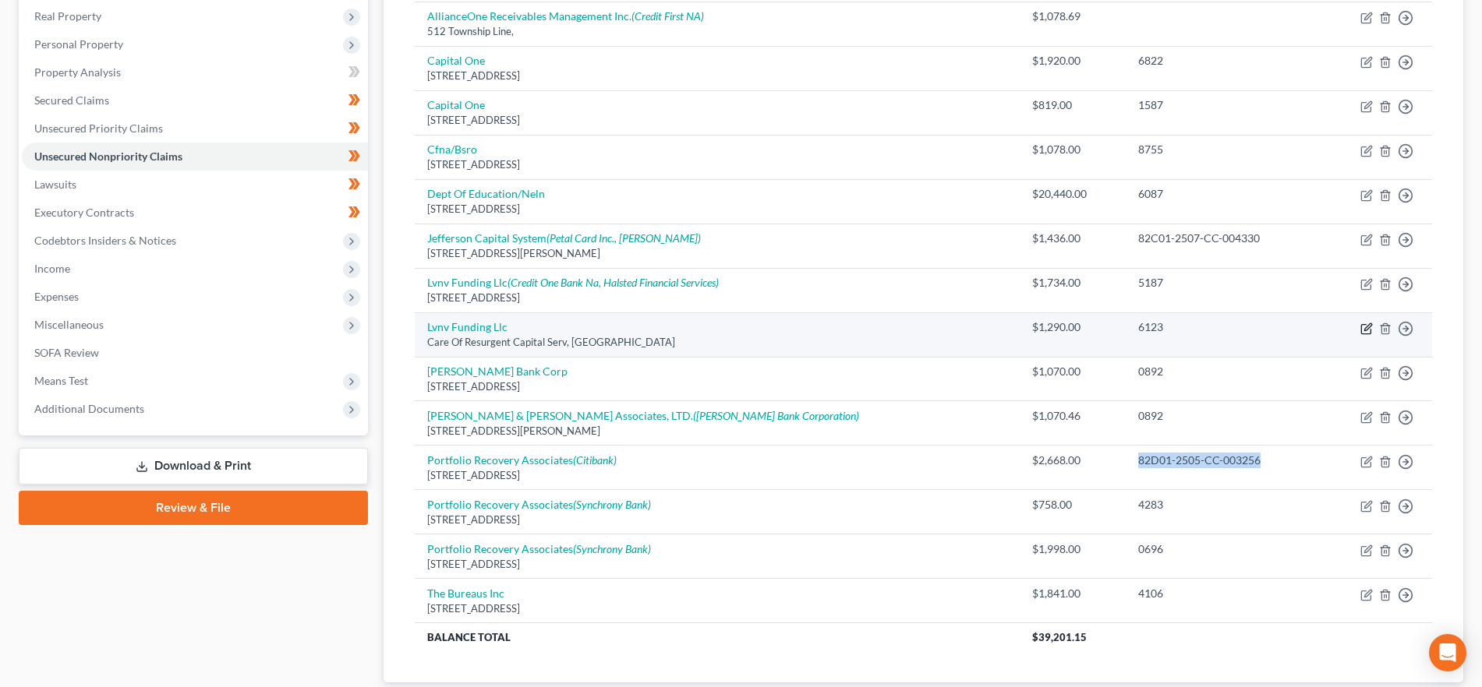
click at [1367, 332] on icon "button" at bounding box center [1366, 329] width 12 height 12
select select "42"
select select "1"
select select "0"
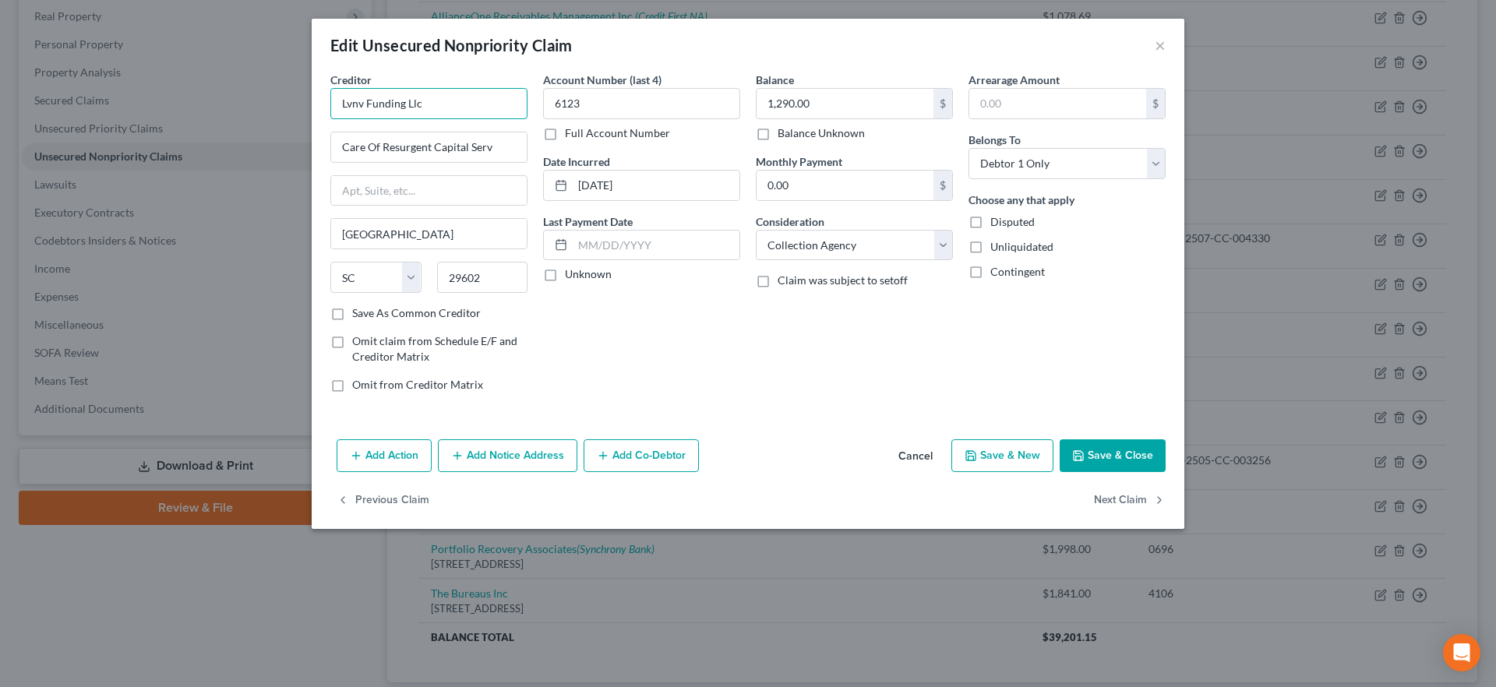
click at [444, 100] on input "Lvnv Funding Llc" at bounding box center [428, 103] width 197 height 31
drag, startPoint x: 439, startPoint y: 101, endPoint x: 224, endPoint y: 106, distance: 215.2
click at [224, 106] on div "Edit Unsecured Nonpriority Claim × Creditor * Lvnv Funding Llc Care Of Resurgen…" at bounding box center [748, 343] width 1496 height 687
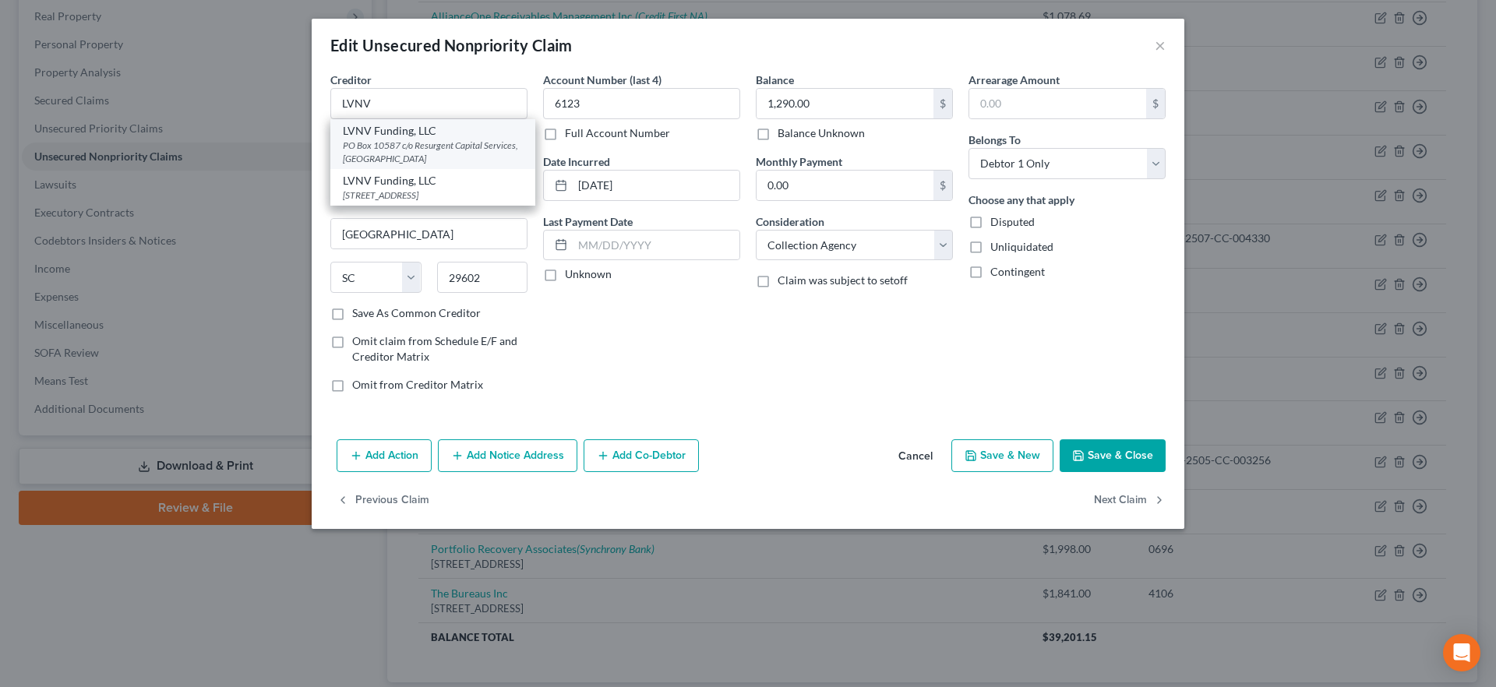
click at [468, 149] on div "PO Box 10587 c/o Resurgent Capital Services, [GEOGRAPHIC_DATA]" at bounding box center [433, 152] width 180 height 26
type input "LVNV Funding, LLC"
type input "PO Box 10587"
type input "c/o Resurgent Capital Services"
type input "29603"
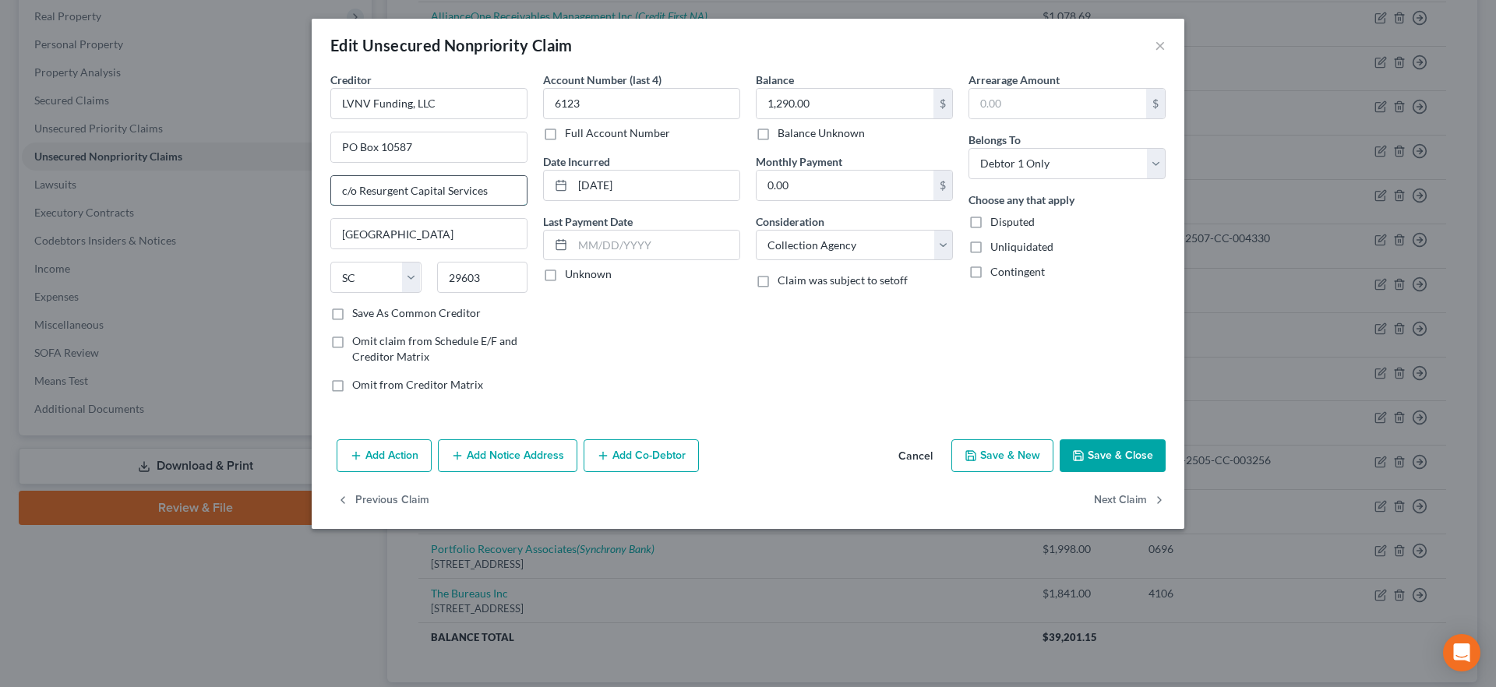
drag, startPoint x: 505, startPoint y: 193, endPoint x: 358, endPoint y: 205, distance: 147.8
click at [278, 187] on div "Edit Unsecured Nonpriority Claim × Creditor * LVNV Funding, LLC PO Box 10587 c/…" at bounding box center [748, 343] width 1496 height 687
click at [344, 150] on input "PO Box 10587" at bounding box center [429, 147] width 196 height 30
paste input "c/o Resurgent Capital Services"
drag, startPoint x: 492, startPoint y: 148, endPoint x: 542, endPoint y: 152, distance: 50.8
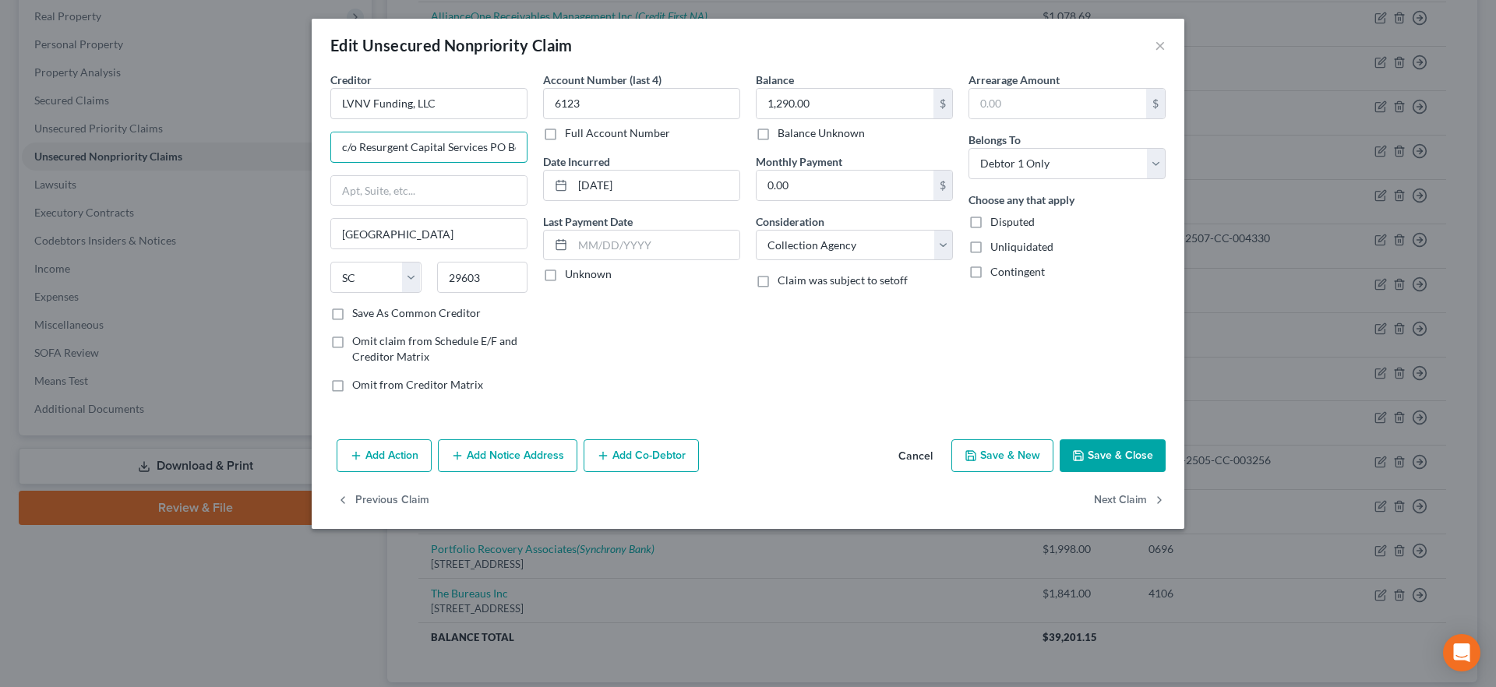
click at [542, 152] on div "Creditor * LVNV Funding, LLC c/o Resurgent Capital Services [GEOGRAPHIC_DATA] […" at bounding box center [748, 239] width 851 height 334
click at [500, 143] on input "c/o Resurgent Capital Services PO Box 10587" at bounding box center [429, 147] width 196 height 30
drag, startPoint x: 492, startPoint y: 145, endPoint x: 525, endPoint y: 148, distance: 32.9
click at [525, 148] on input "c/o Resurgent Capital Services PO Box 10587" at bounding box center [429, 147] width 196 height 30
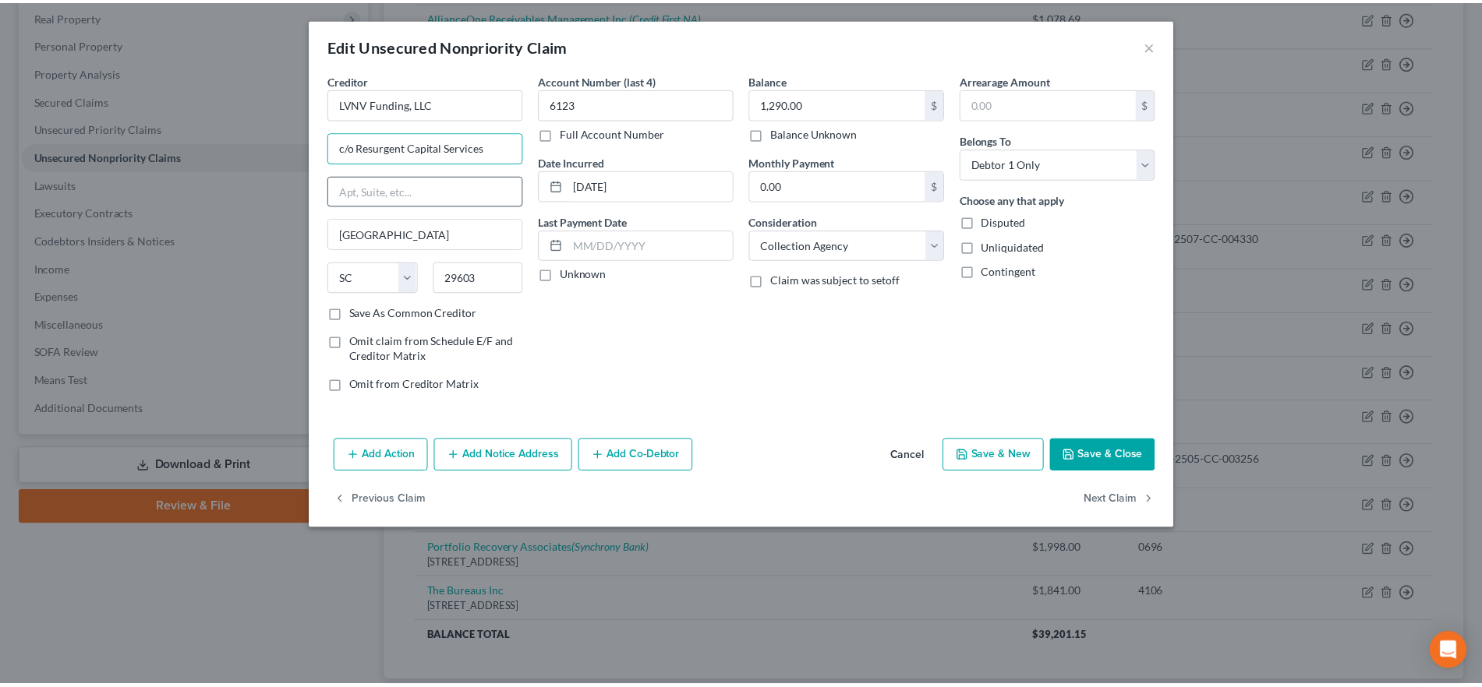
scroll to position [0, 0]
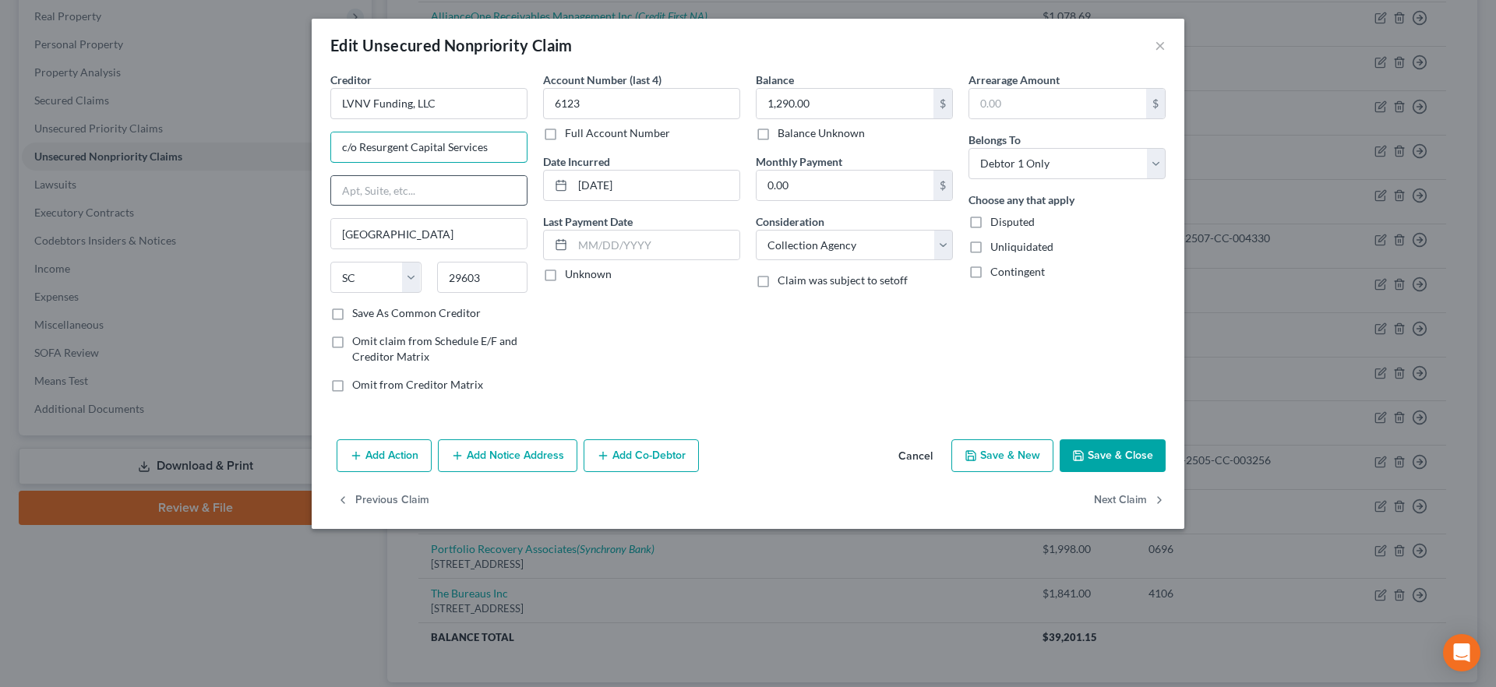
type input "c/o Resurgent Capital Services"
click at [376, 196] on input "text" at bounding box center [429, 191] width 196 height 30
paste input "PO Box 10587"
type input "PO Box 10587"
click at [1125, 460] on button "Save & Close" at bounding box center [1113, 456] width 106 height 33
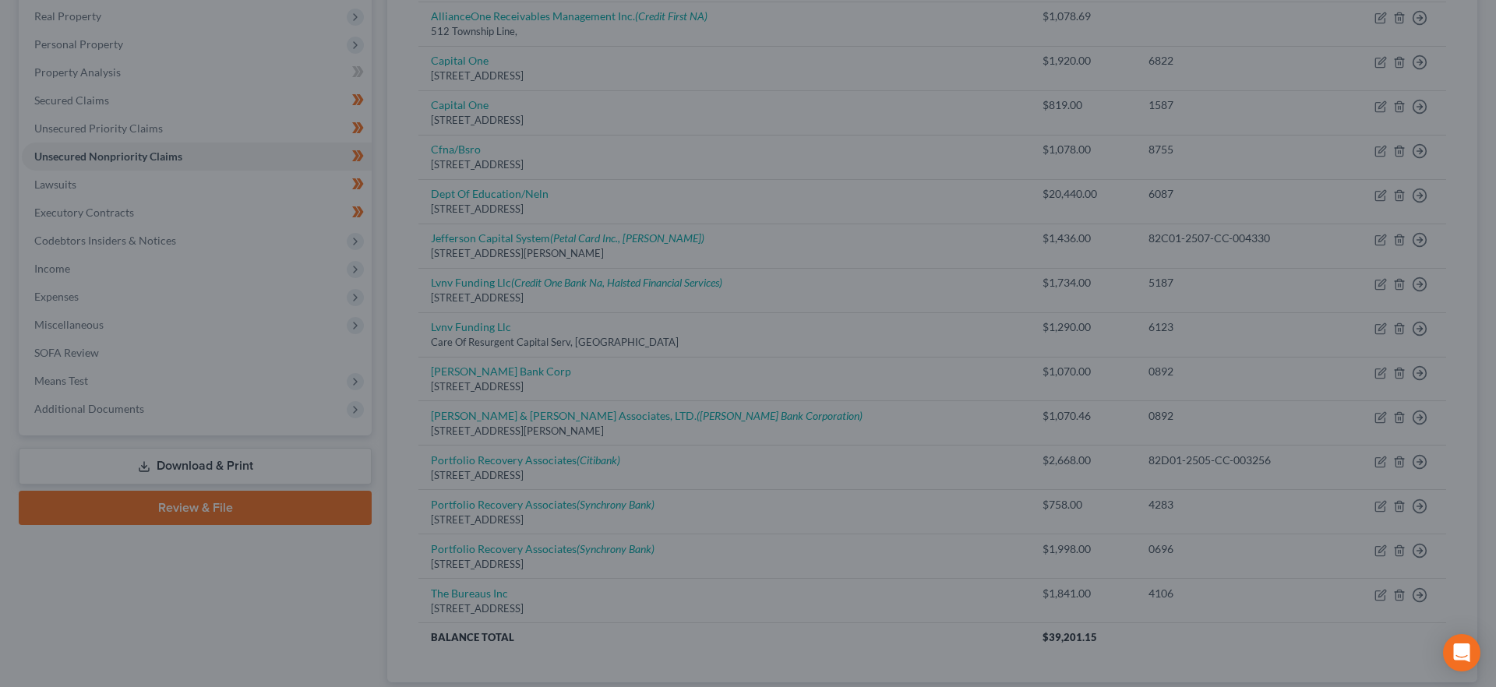
type input "0"
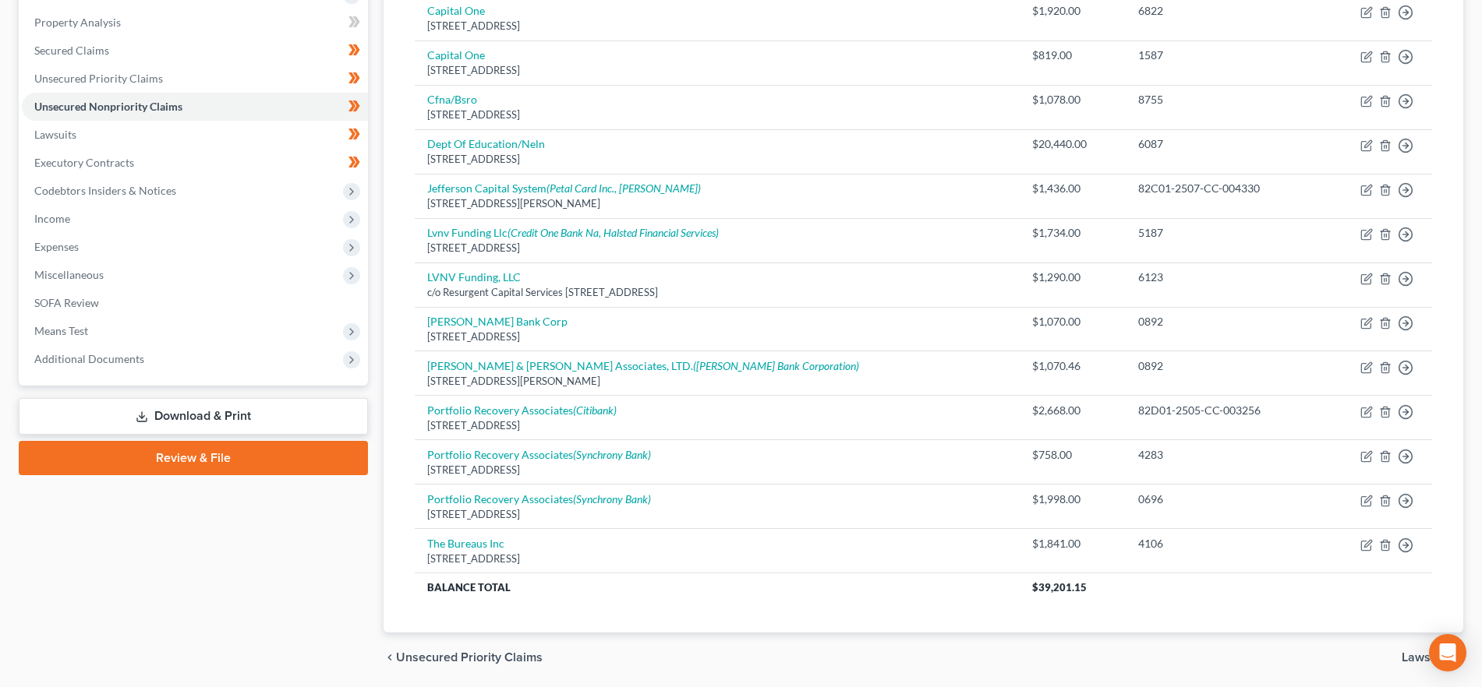
scroll to position [348, 0]
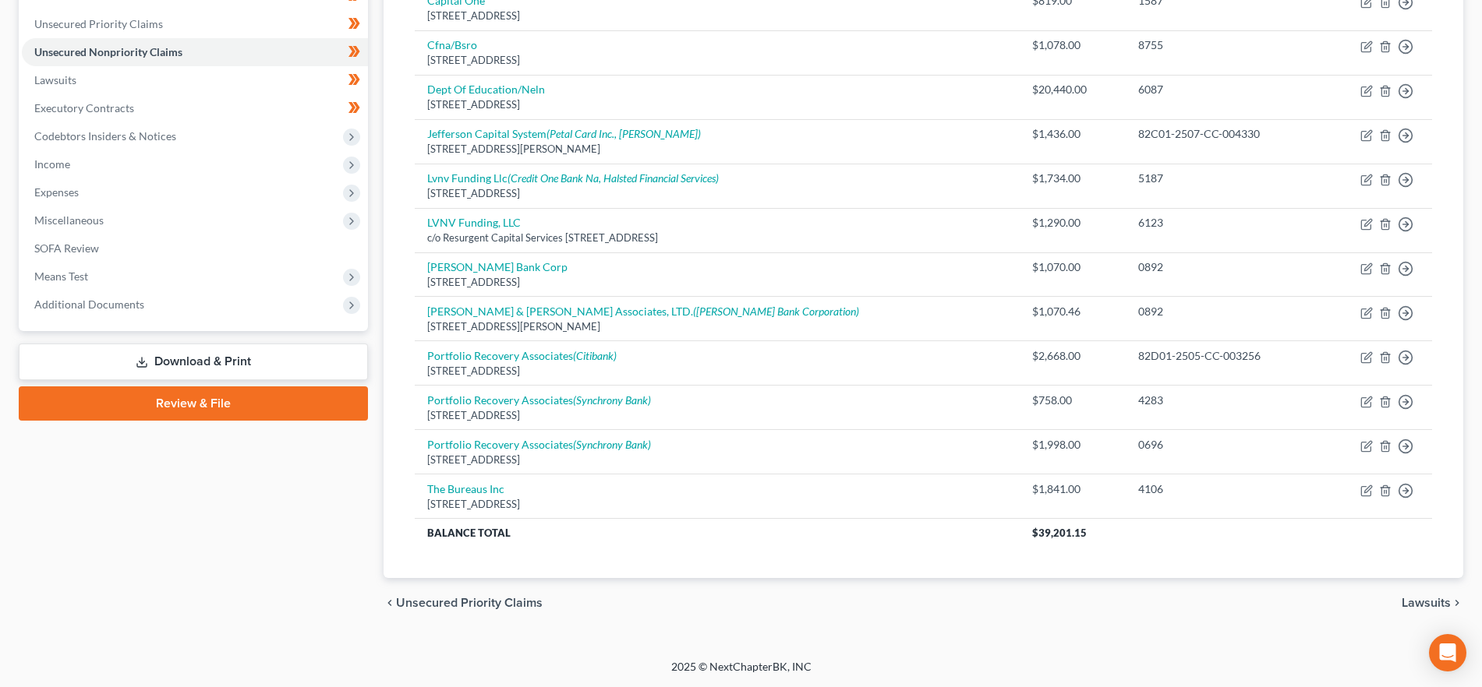
drag, startPoint x: 1421, startPoint y: 607, endPoint x: 1410, endPoint y: 606, distance: 10.9
click at [1421, 606] on span "Lawsuits" at bounding box center [1425, 603] width 49 height 12
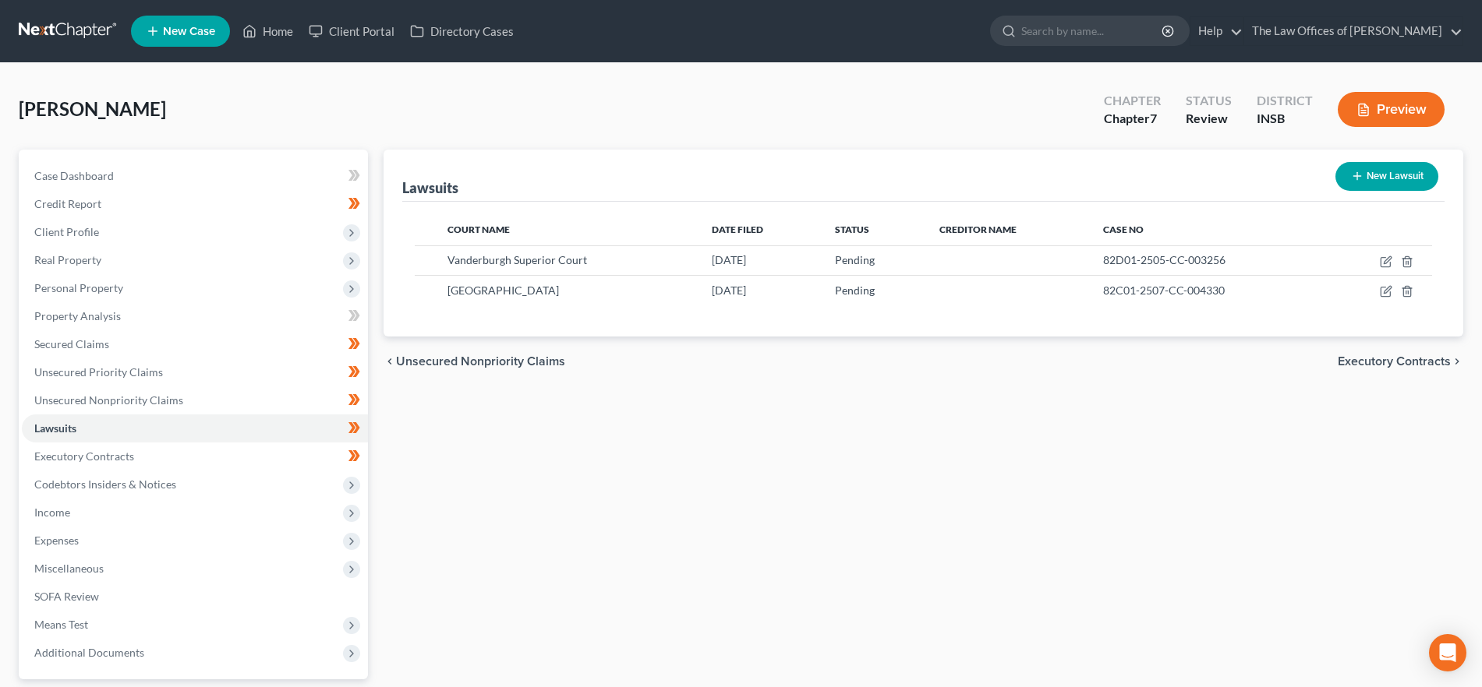
click at [1381, 364] on span "Executory Contracts" at bounding box center [1393, 361] width 113 height 12
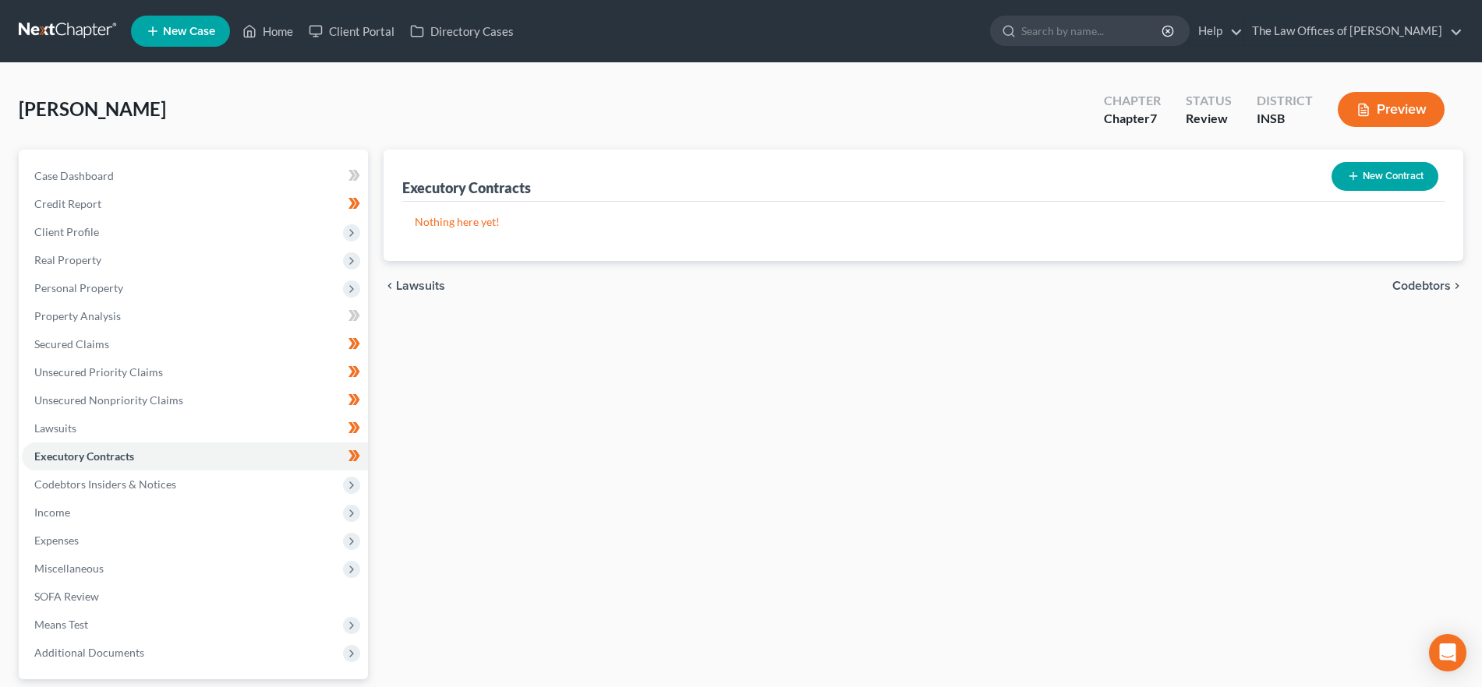
click at [1442, 285] on span "Codebtors" at bounding box center [1421, 286] width 58 height 12
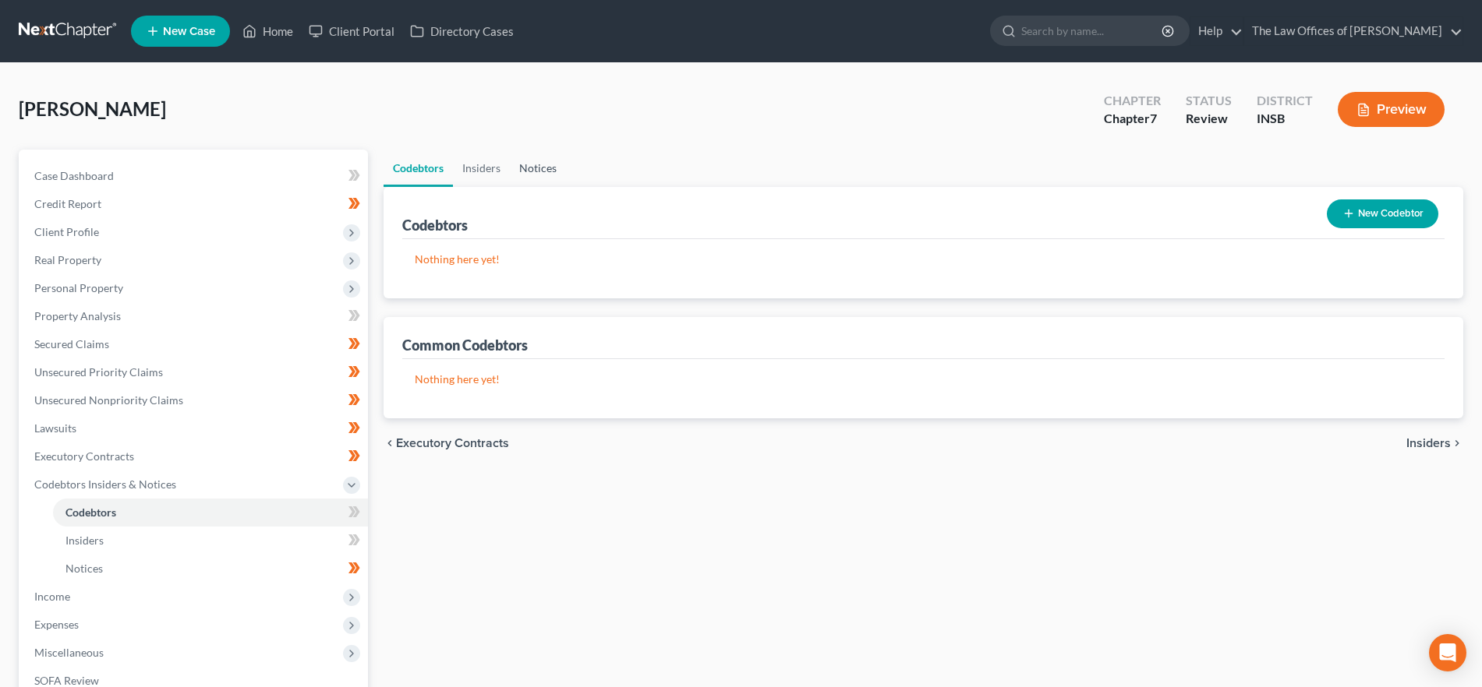
click at [538, 171] on link "Notices" at bounding box center [538, 168] width 56 height 37
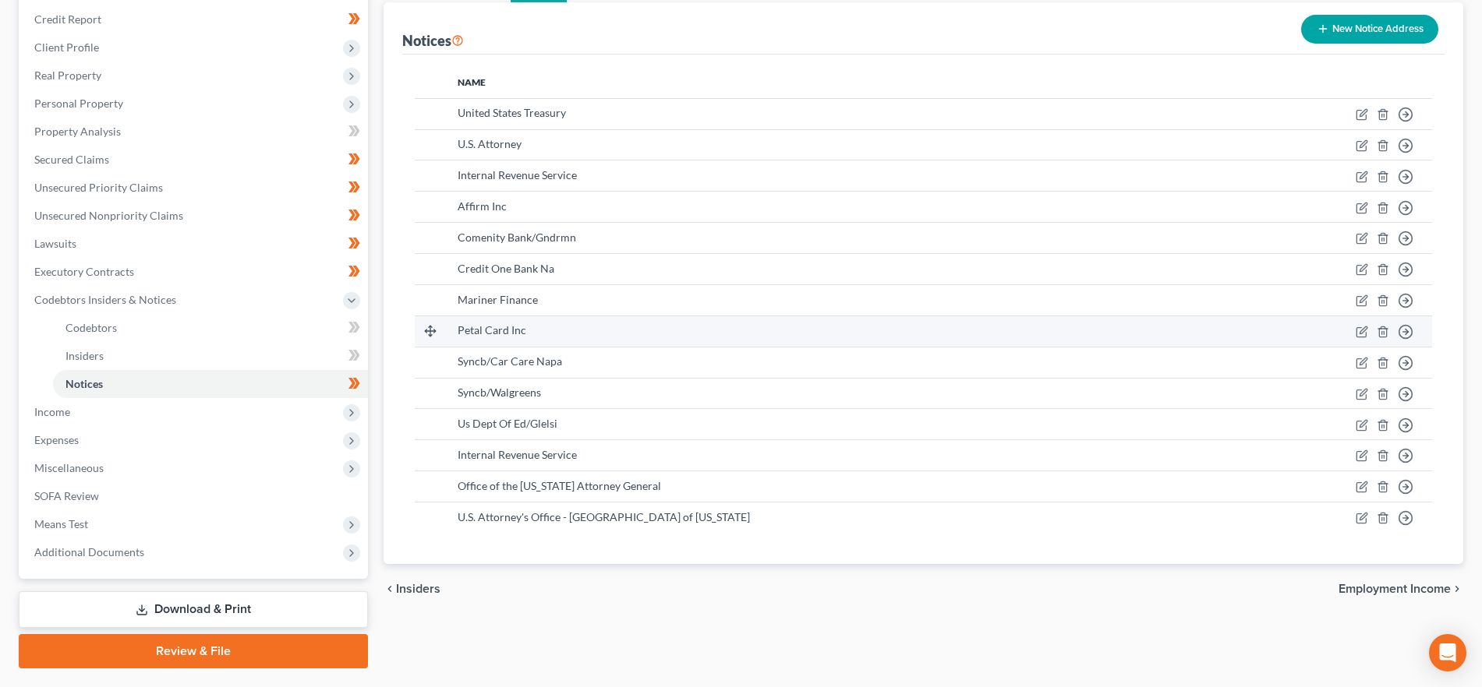
scroll to position [222, 0]
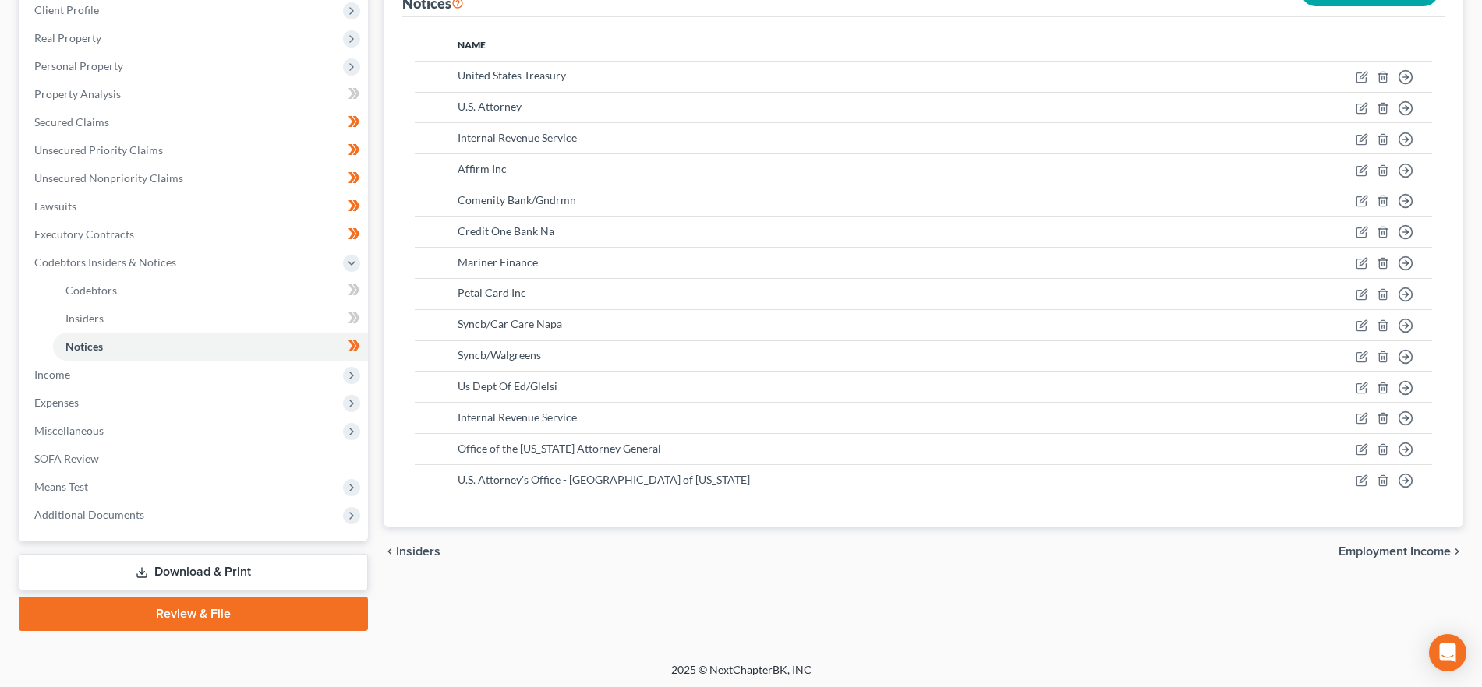
click at [1368, 546] on span "Employment Income" at bounding box center [1394, 552] width 112 height 12
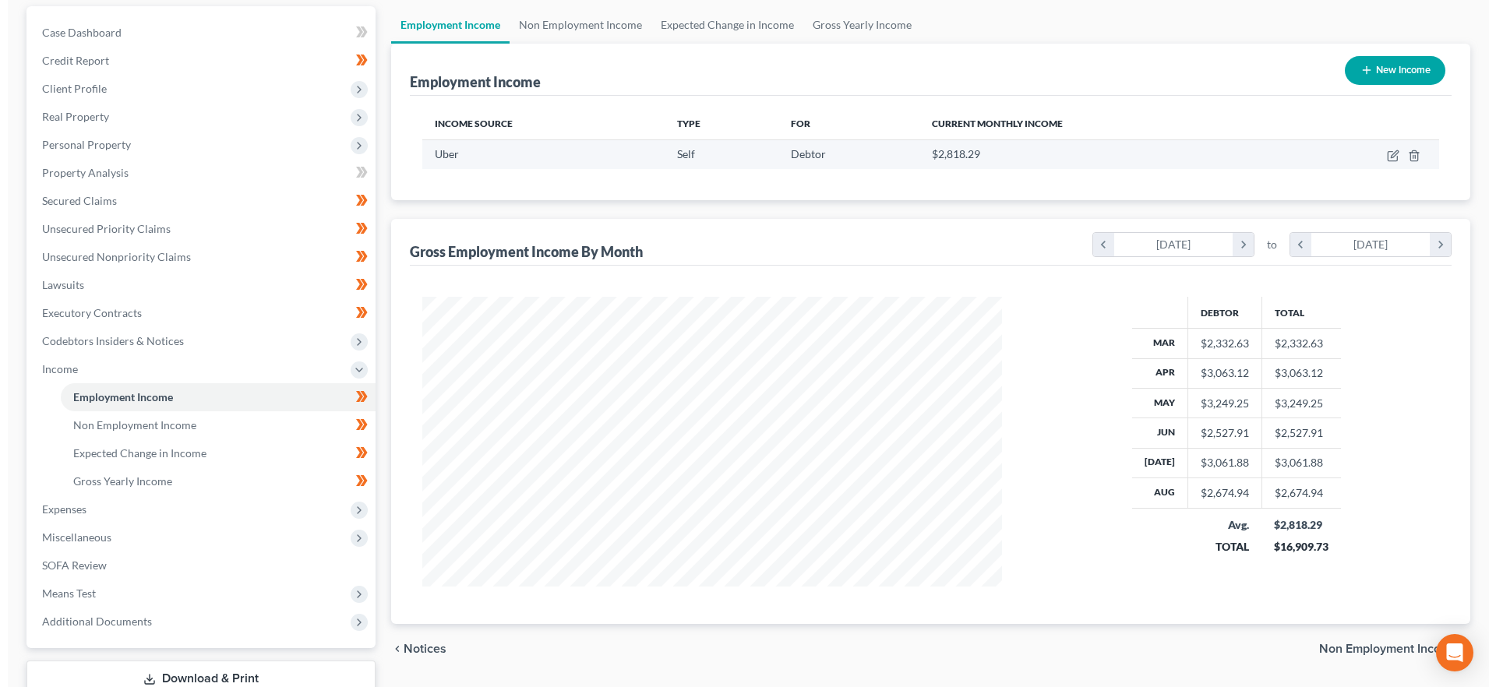
scroll to position [147, 0]
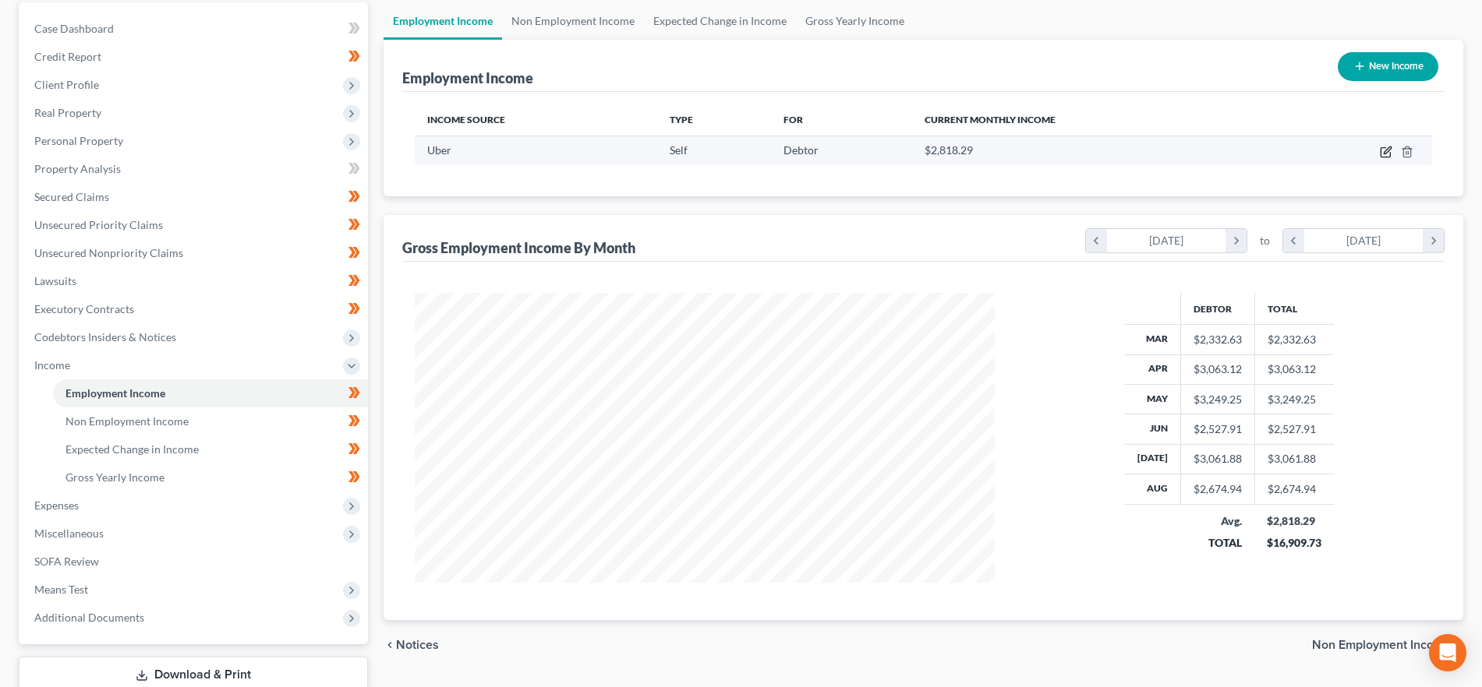
click at [1383, 150] on icon "button" at bounding box center [1385, 152] width 12 height 12
select select "1"
select select "15"
select select "0"
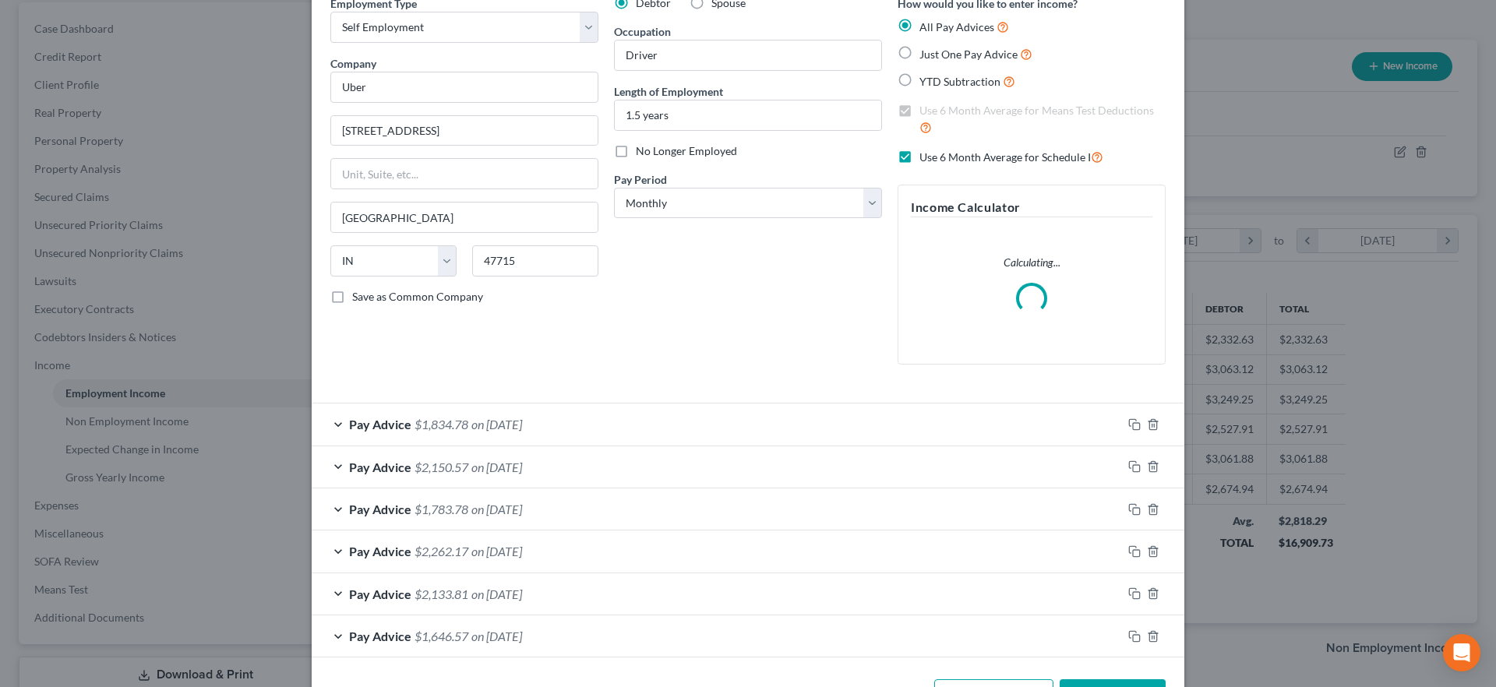
scroll to position [132, 0]
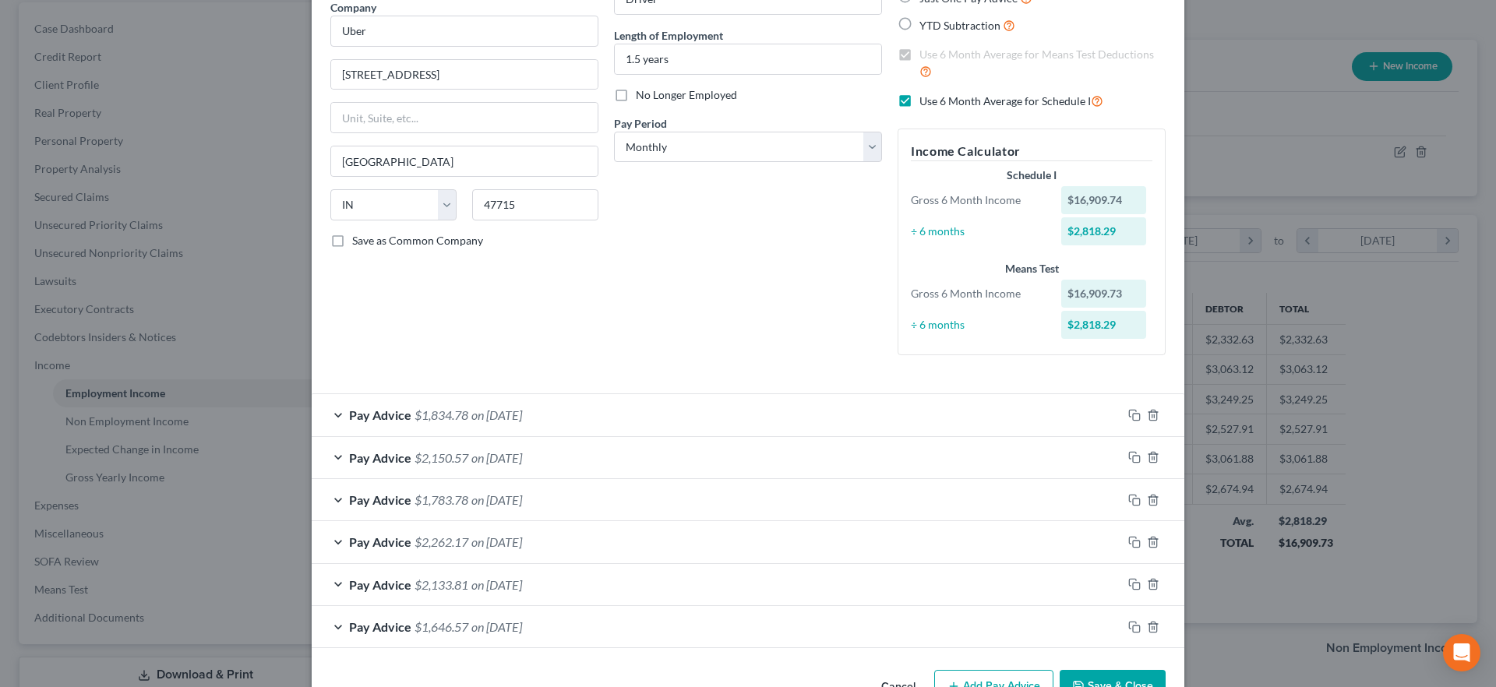
click at [510, 628] on span "on [DATE]" at bounding box center [497, 627] width 51 height 15
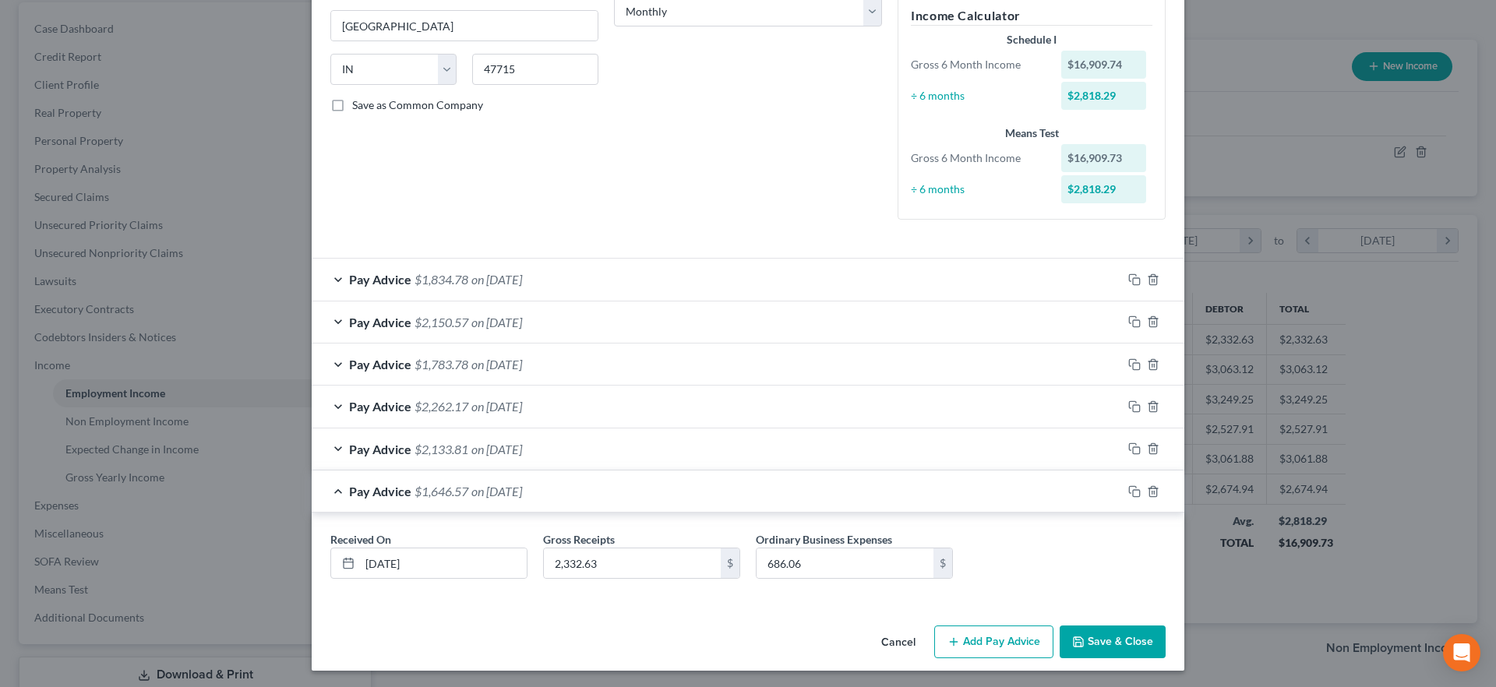
scroll to position [270, 0]
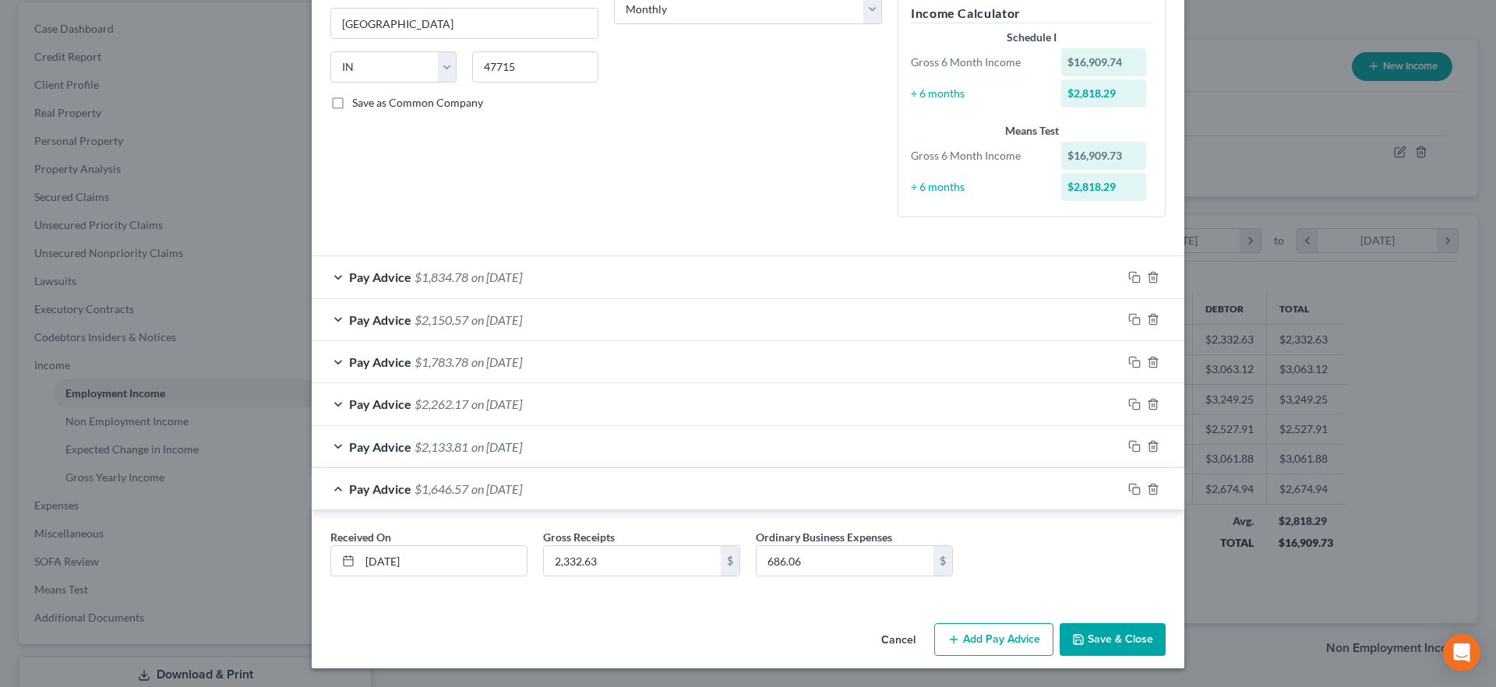
click at [522, 487] on span "on [DATE]" at bounding box center [497, 489] width 51 height 15
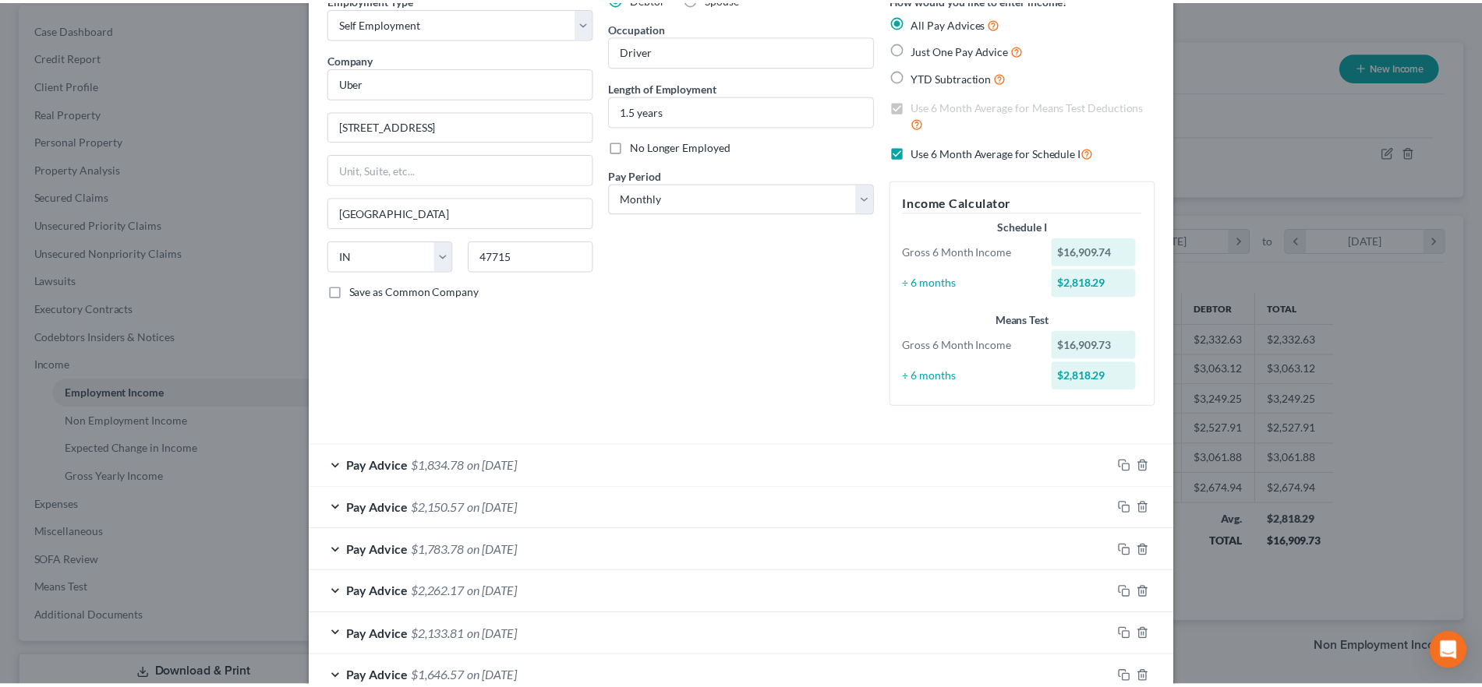
scroll to position [179, 0]
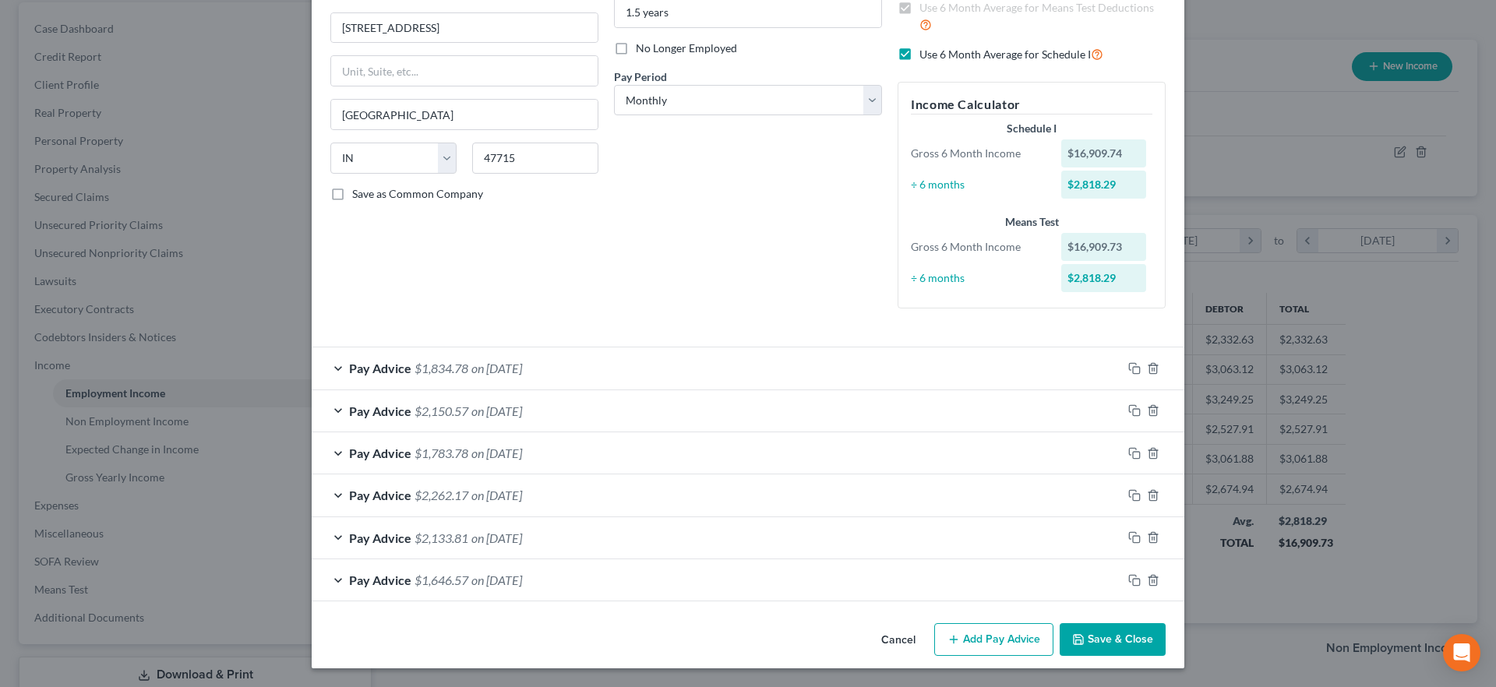
click at [1098, 641] on button "Save & Close" at bounding box center [1113, 640] width 106 height 33
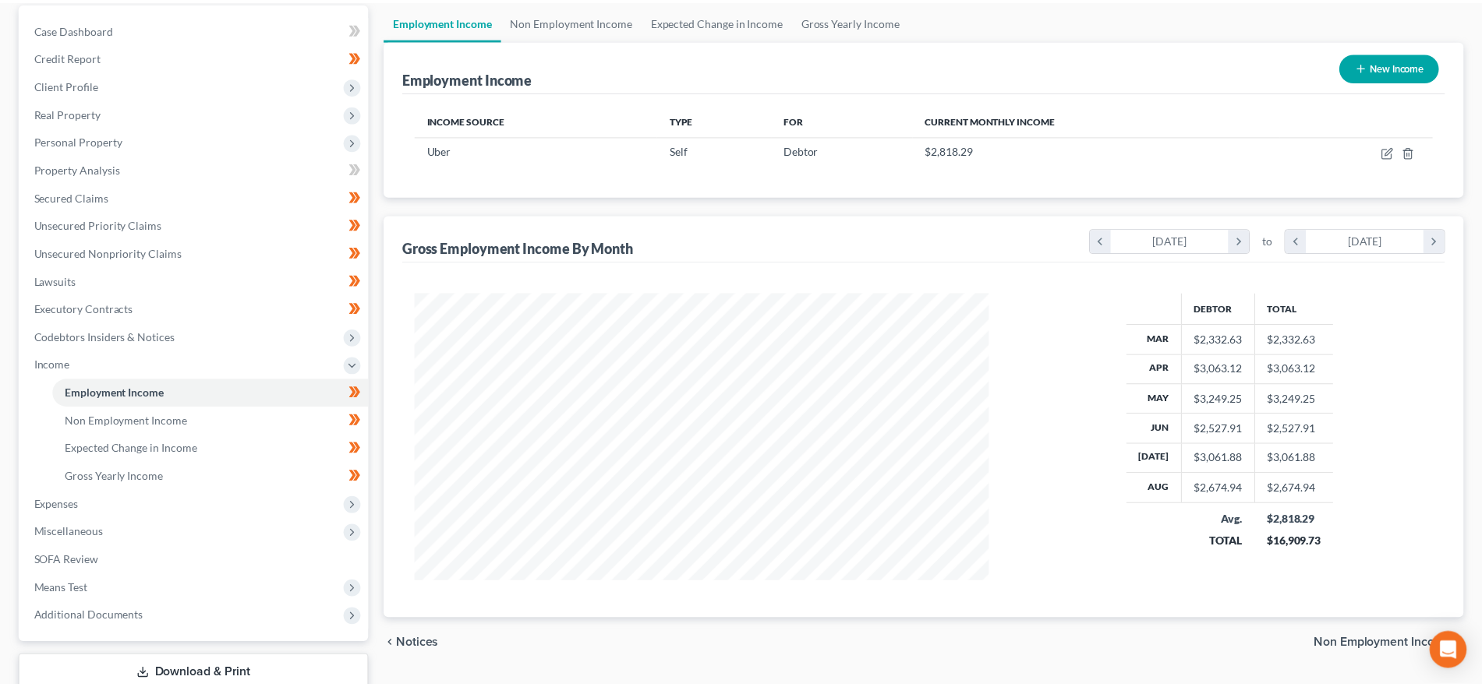
scroll to position [779089, 778767]
drag, startPoint x: 593, startPoint y: 19, endPoint x: 767, endPoint y: 30, distance: 174.2
click at [593, 19] on link "Non Employment Income" at bounding box center [573, 20] width 142 height 37
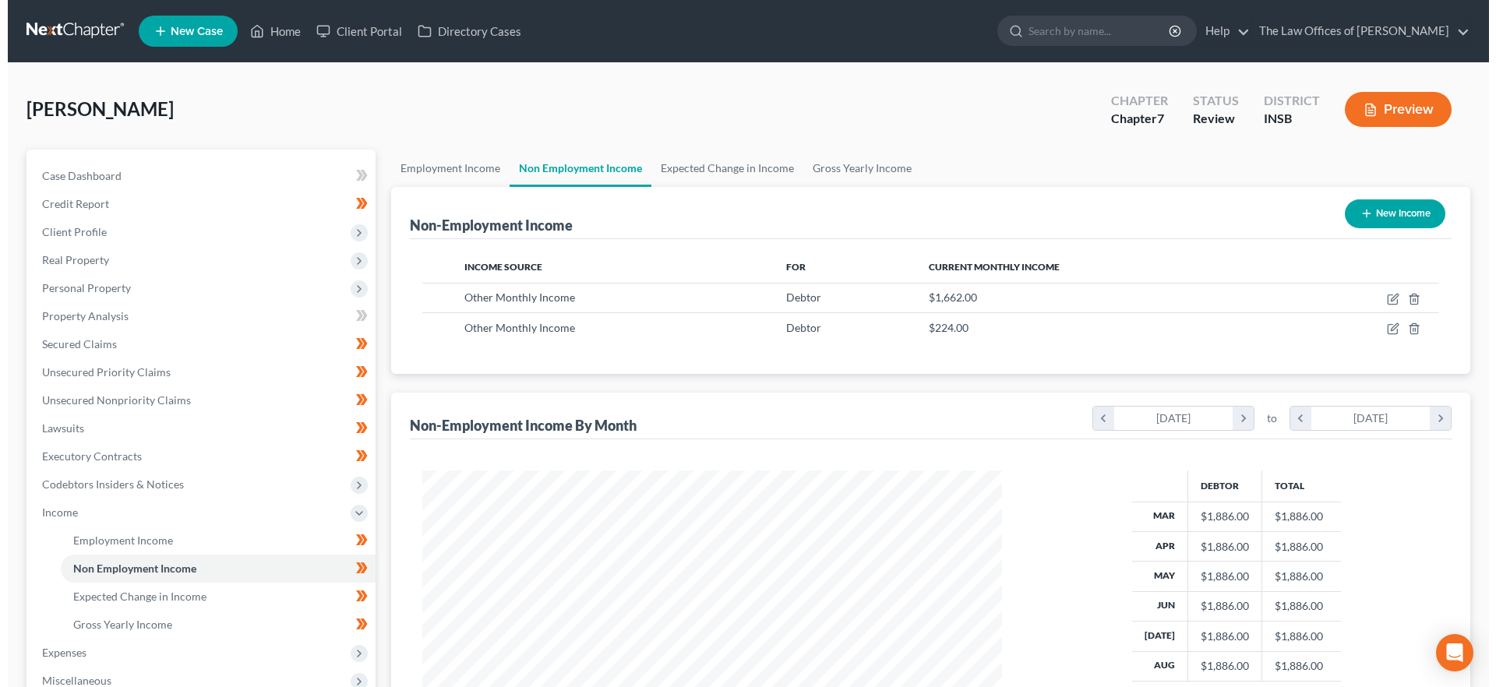
scroll to position [290, 612]
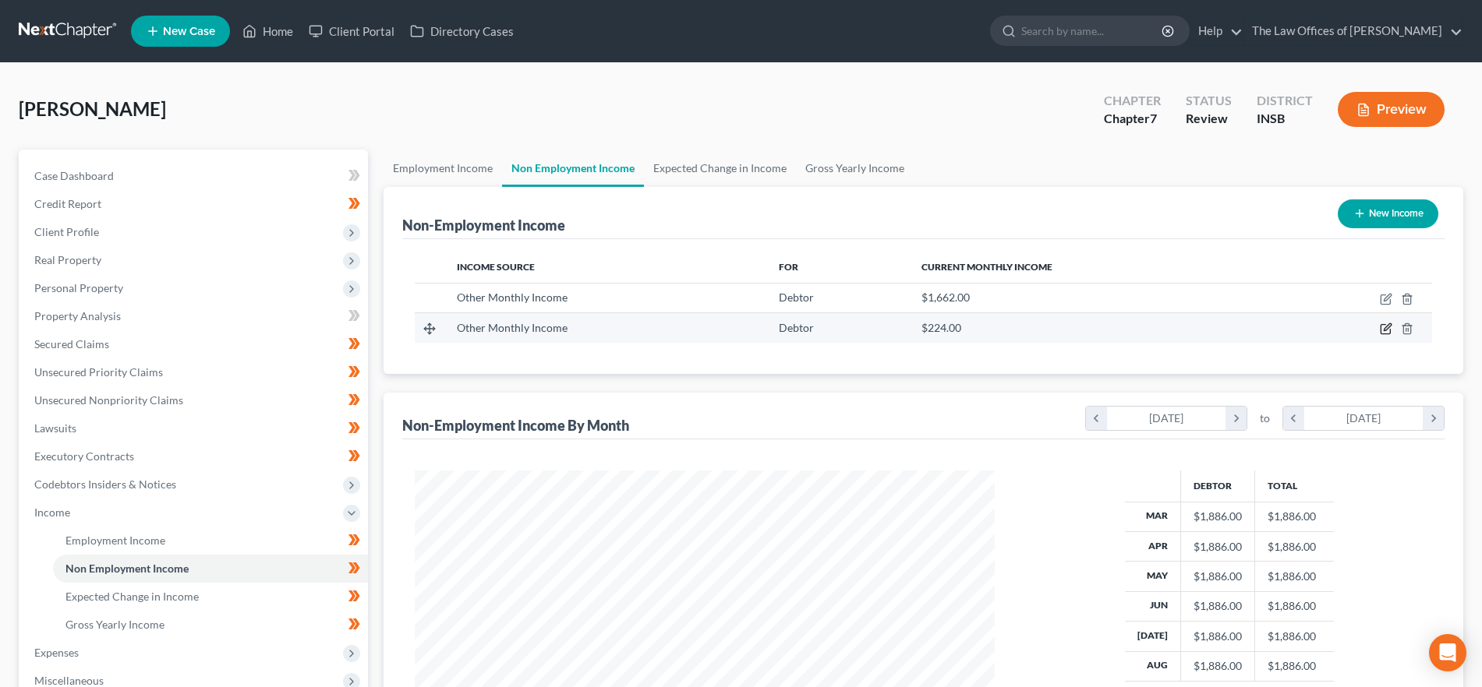
click at [1385, 330] on icon "button" at bounding box center [1386, 327] width 7 height 7
select select "13"
select select "0"
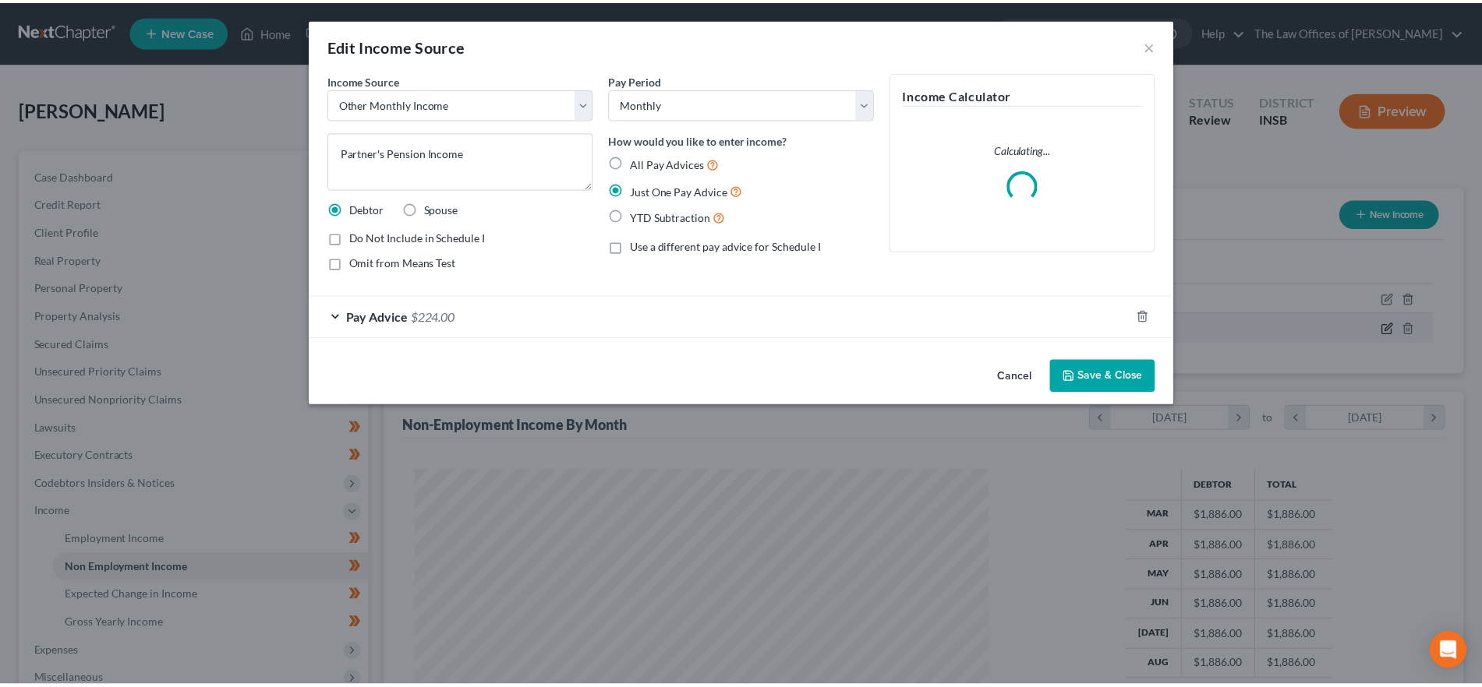
scroll to position [293, 618]
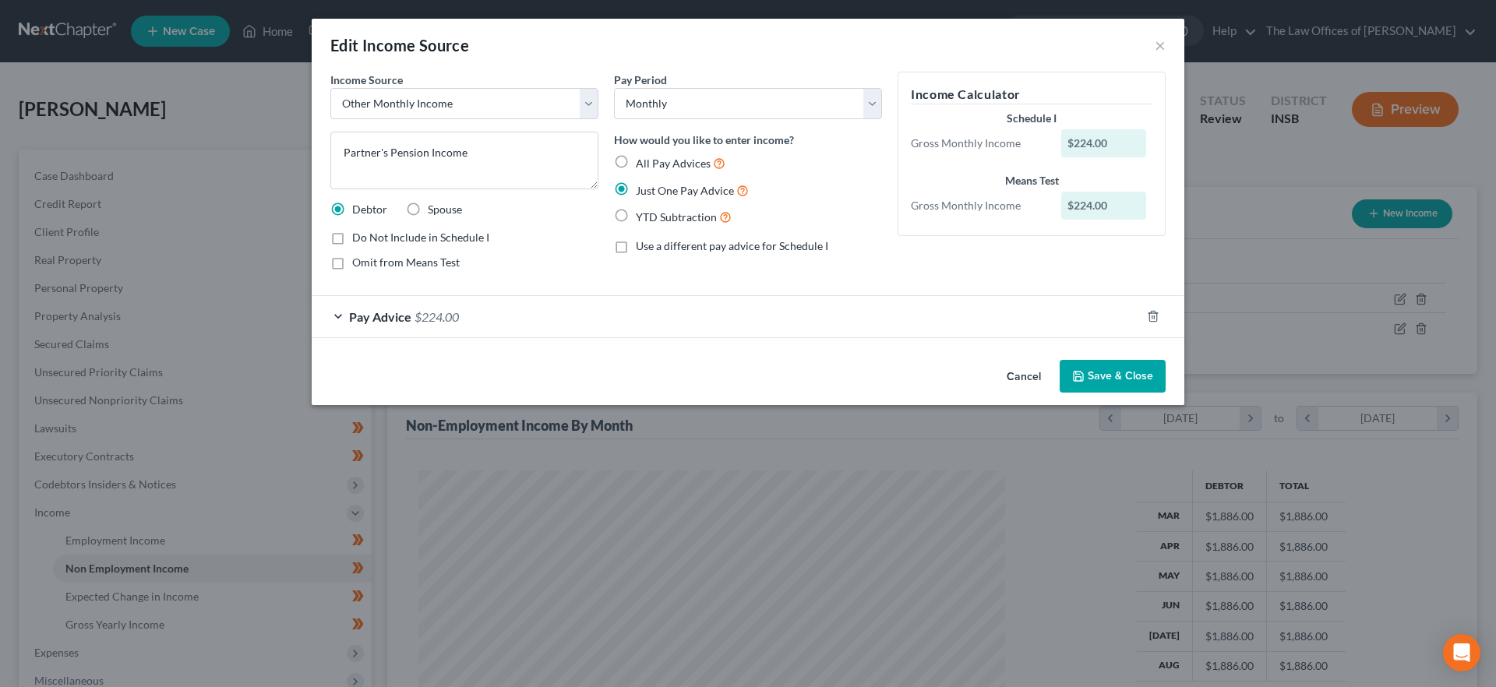
click at [1154, 41] on div "Edit Income Source ×" at bounding box center [748, 45] width 873 height 53
click at [1160, 44] on button "×" at bounding box center [1160, 45] width 11 height 19
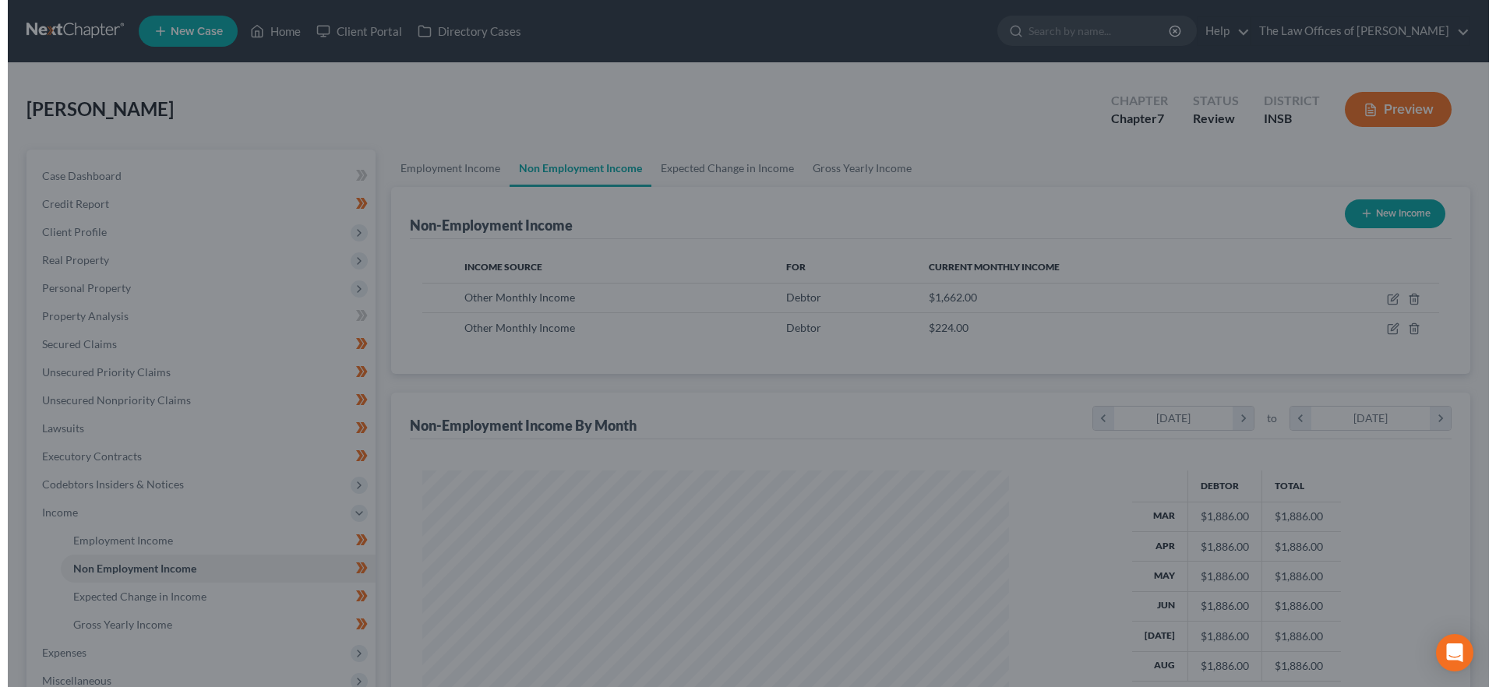
scroll to position [779089, 778767]
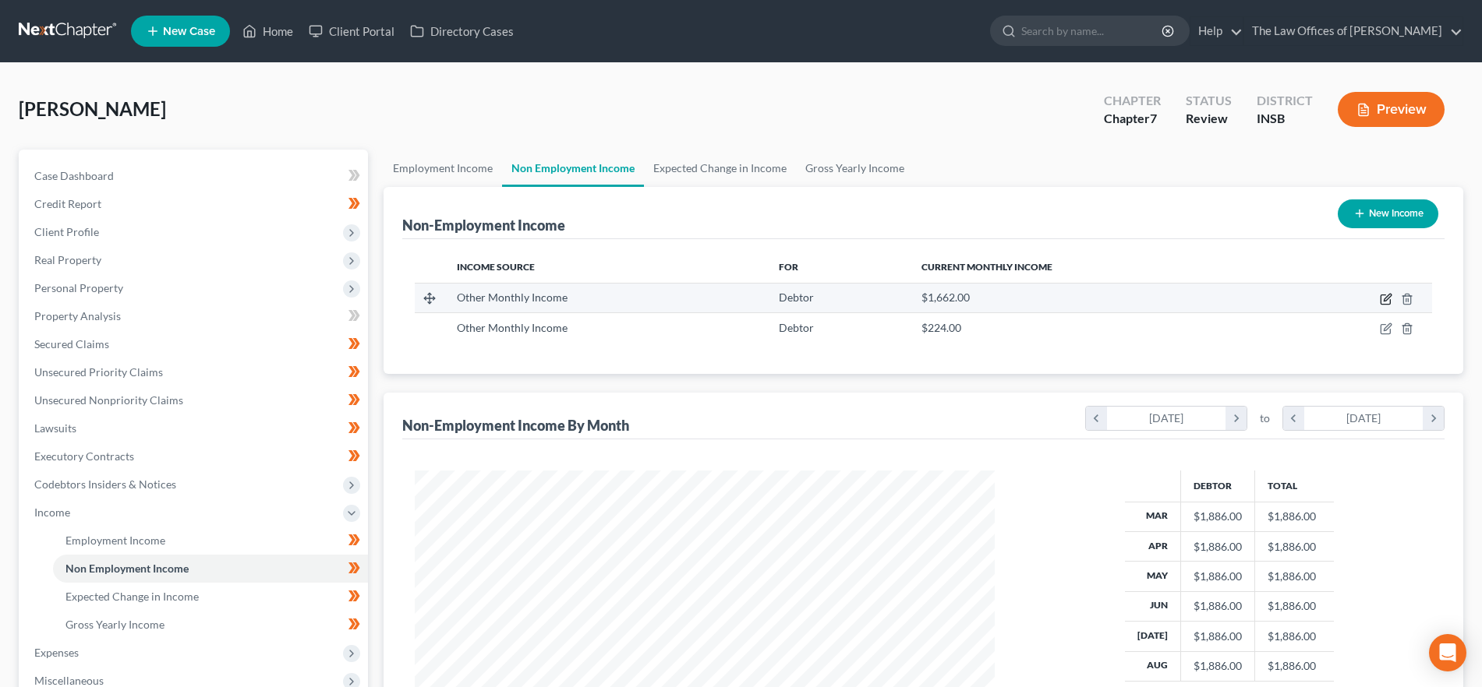
click at [1388, 299] on icon "button" at bounding box center [1386, 297] width 7 height 7
select select "13"
select select "0"
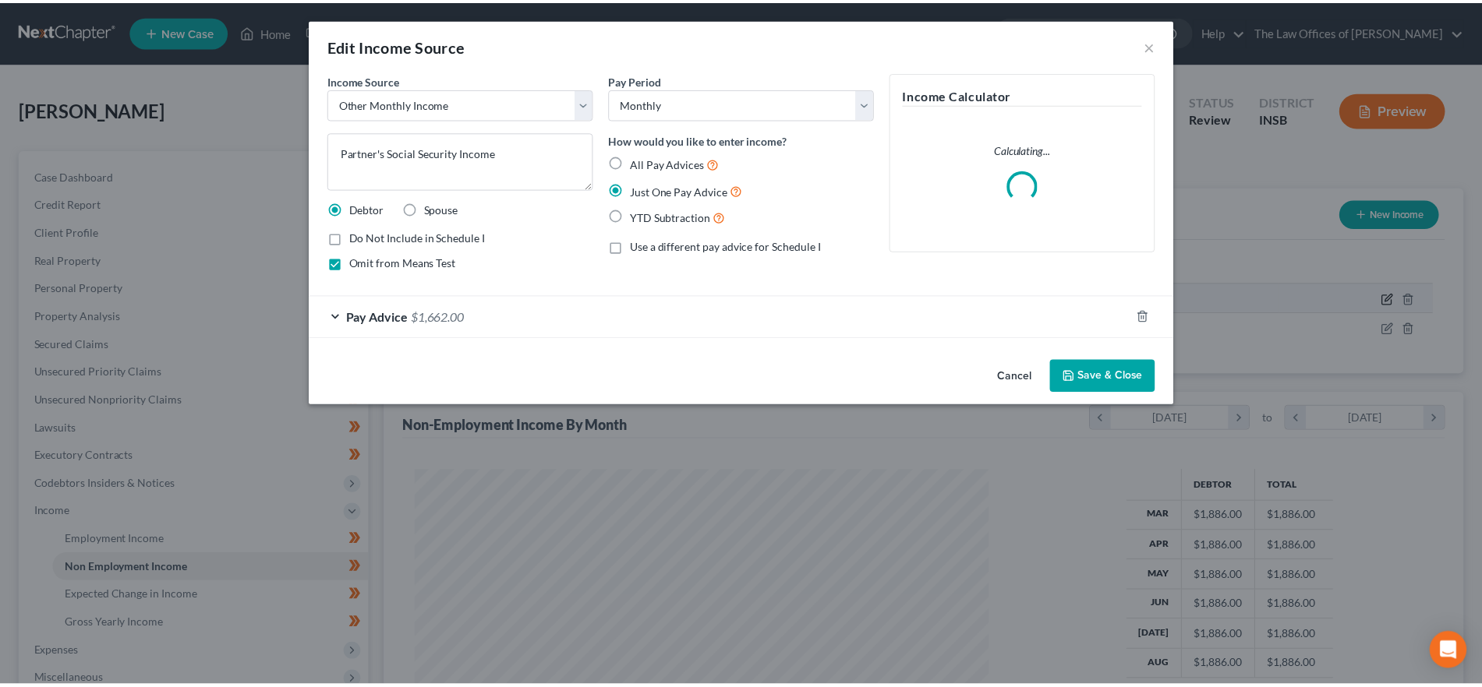
scroll to position [293, 618]
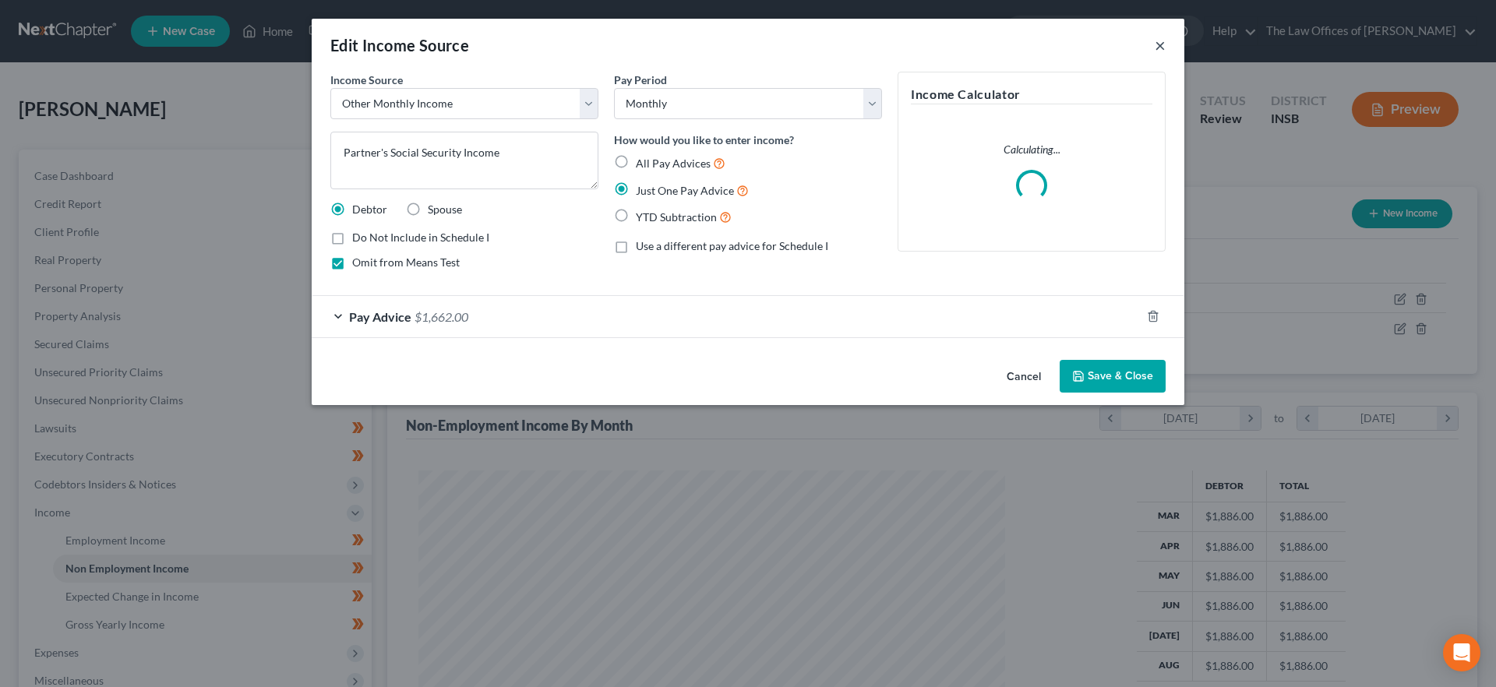
click at [1162, 47] on button "×" at bounding box center [1160, 45] width 11 height 19
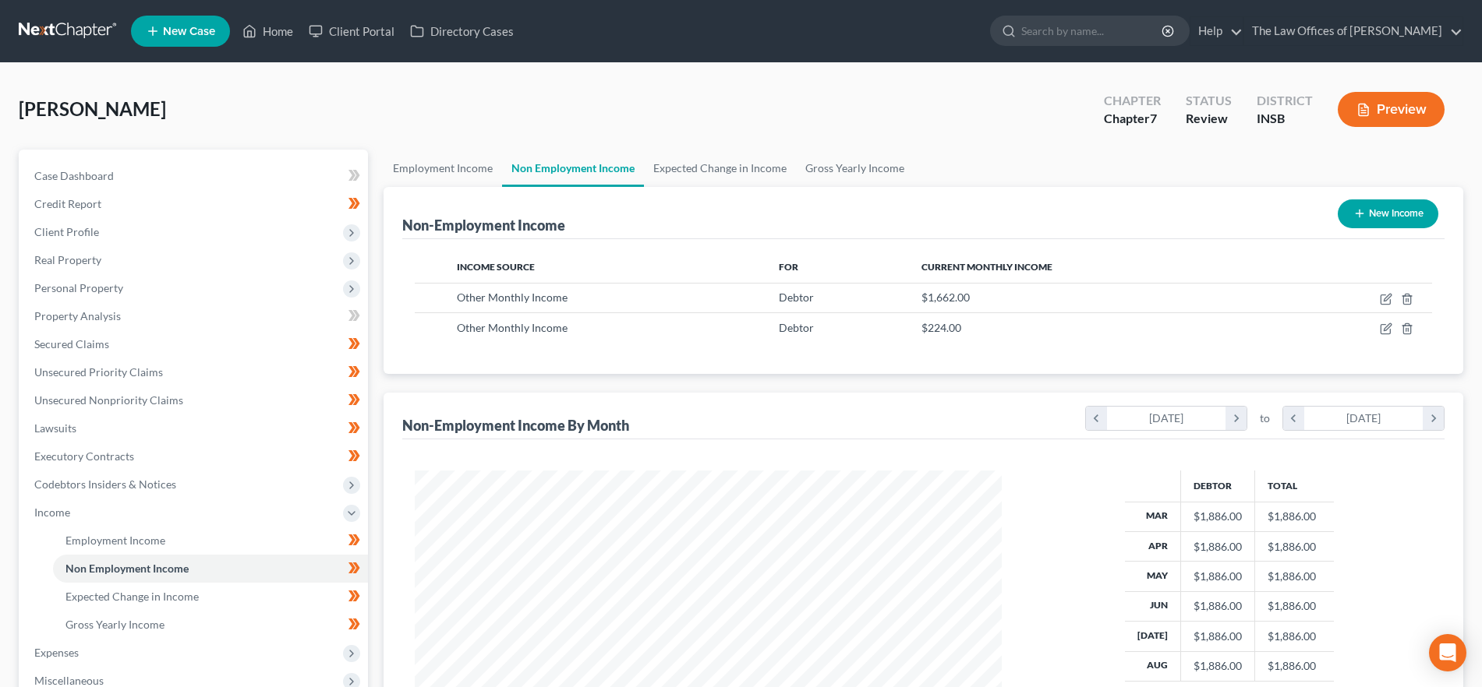
scroll to position [779089, 778767]
drag, startPoint x: 723, startPoint y: 168, endPoint x: 761, endPoint y: 168, distance: 38.2
click at [723, 168] on link "Expected Change in Income" at bounding box center [720, 168] width 152 height 37
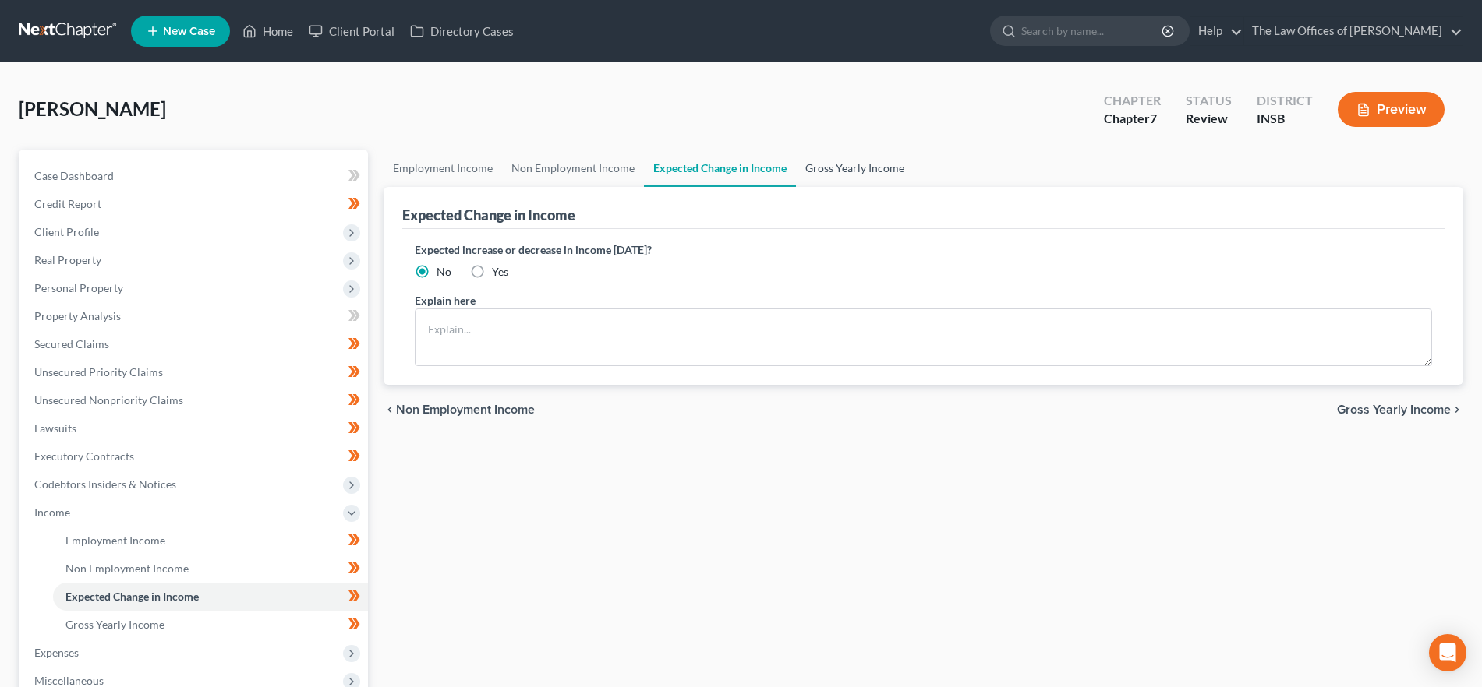
click at [857, 168] on link "Gross Yearly Income" at bounding box center [855, 168] width 118 height 37
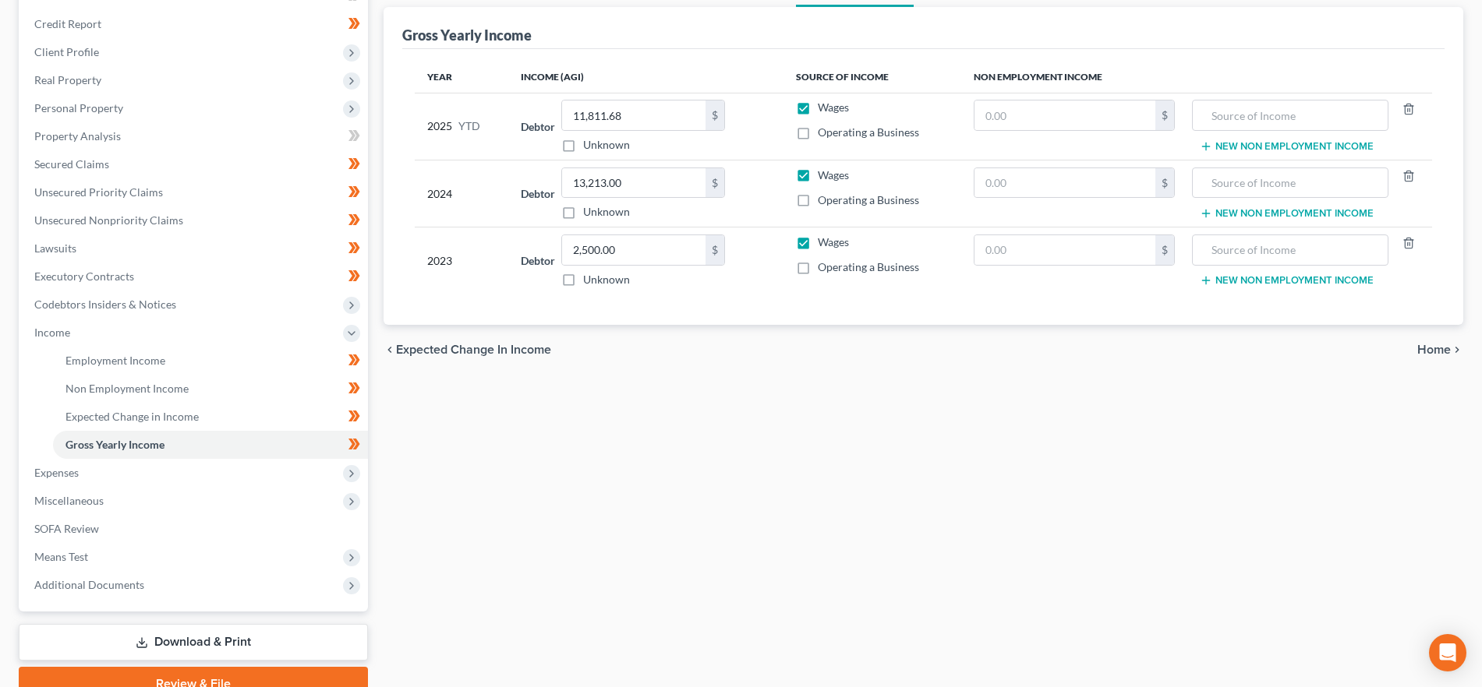
scroll to position [193, 0]
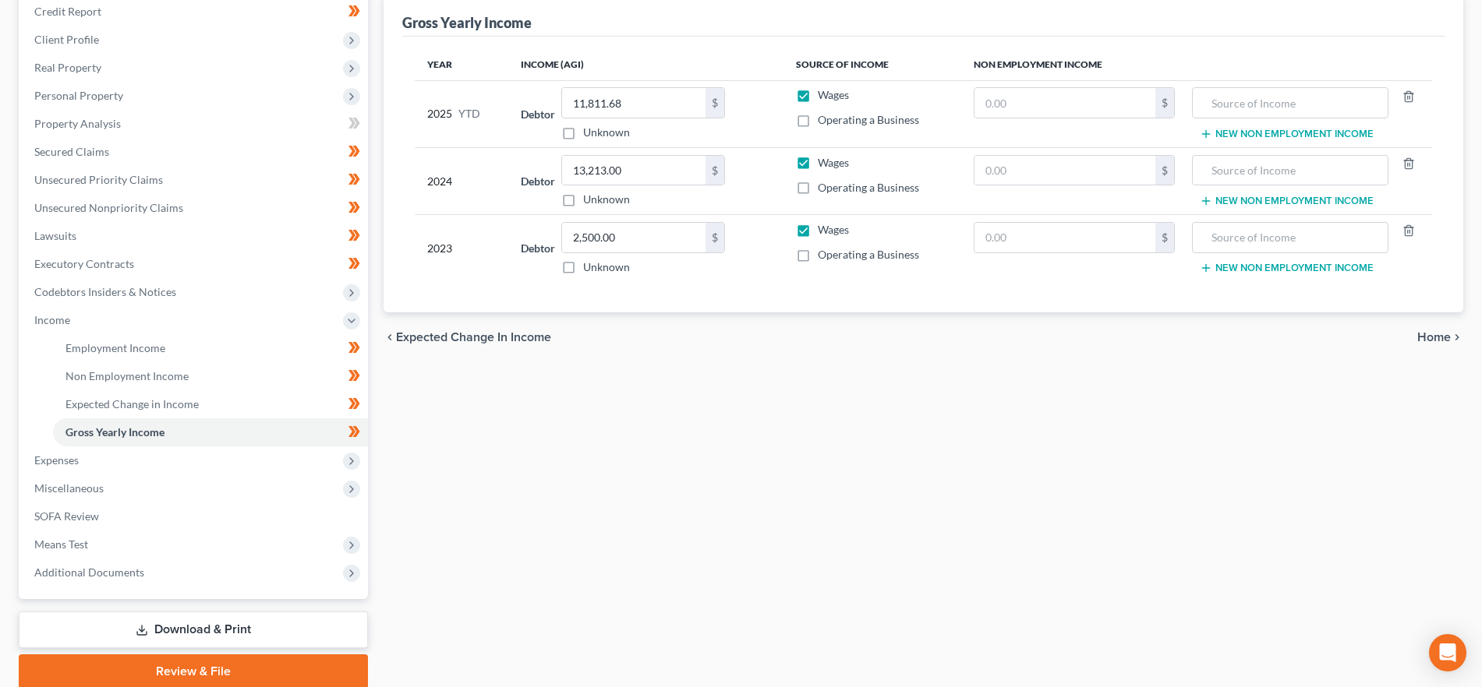
click at [1442, 339] on span "Home" at bounding box center [1434, 337] width 34 height 12
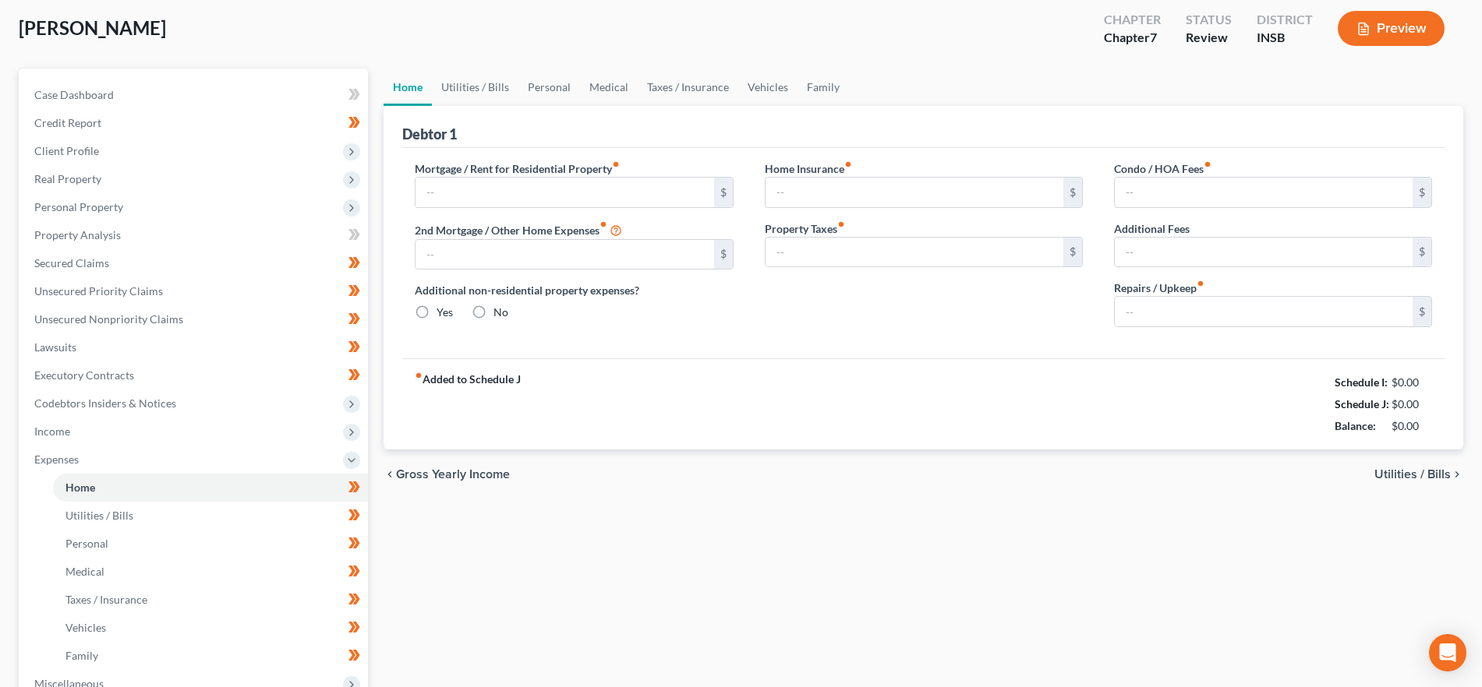
type input "440.00"
type input "250.00"
radio input "true"
type input "0.00"
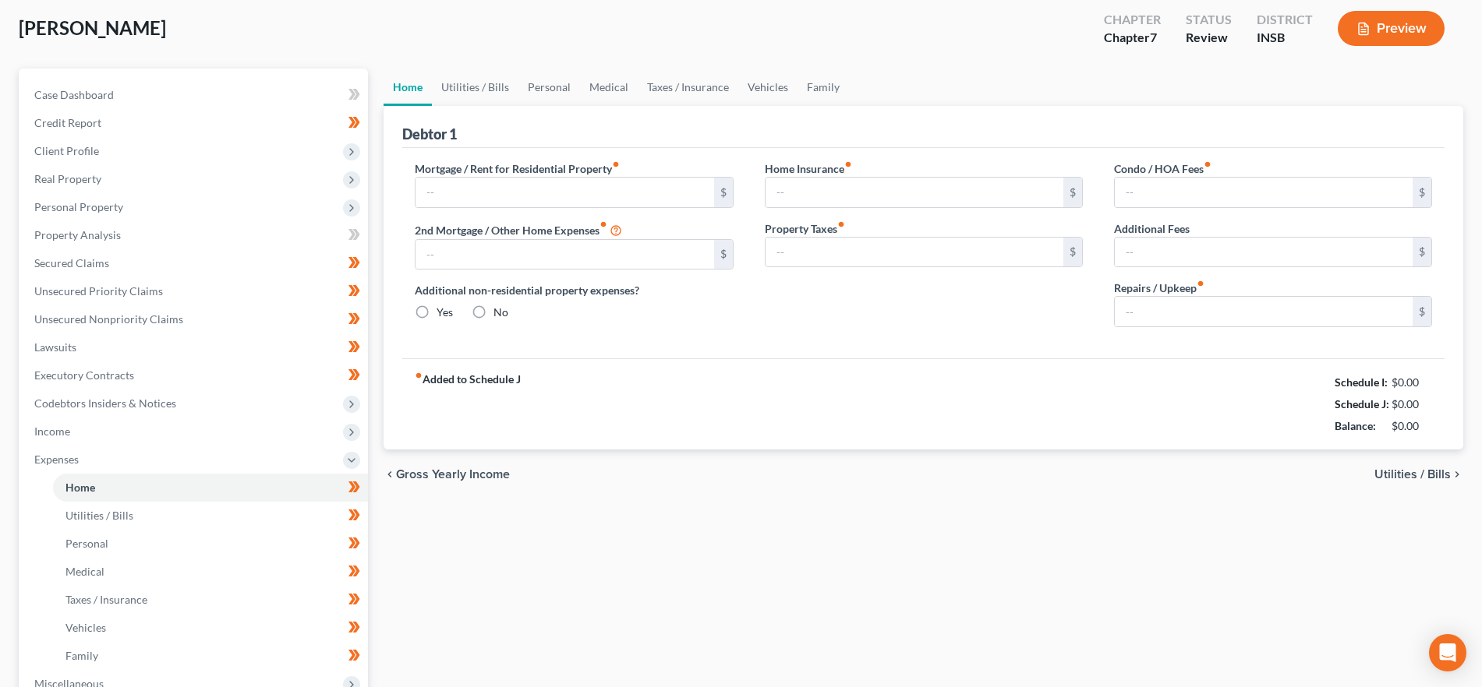
type input "0.00"
type input "10.00"
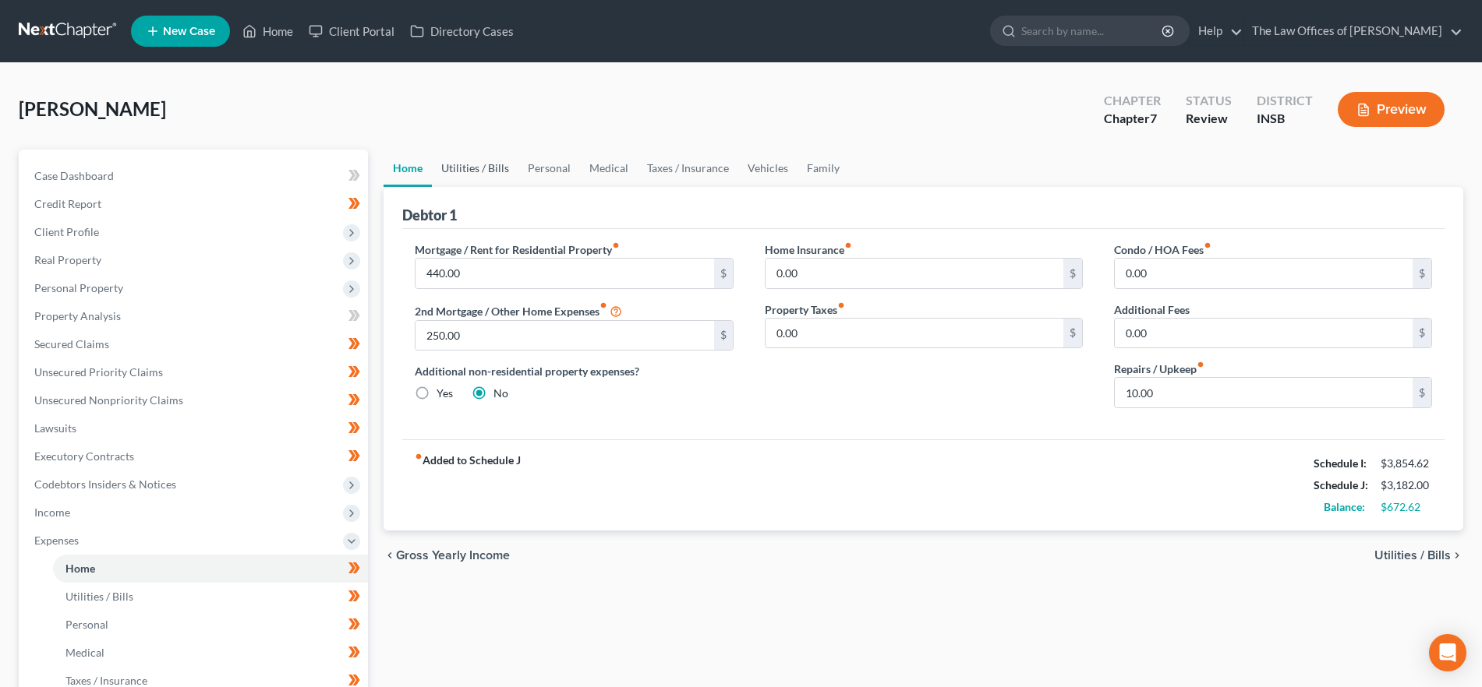
click at [461, 164] on link "Utilities / Bills" at bounding box center [475, 168] width 87 height 37
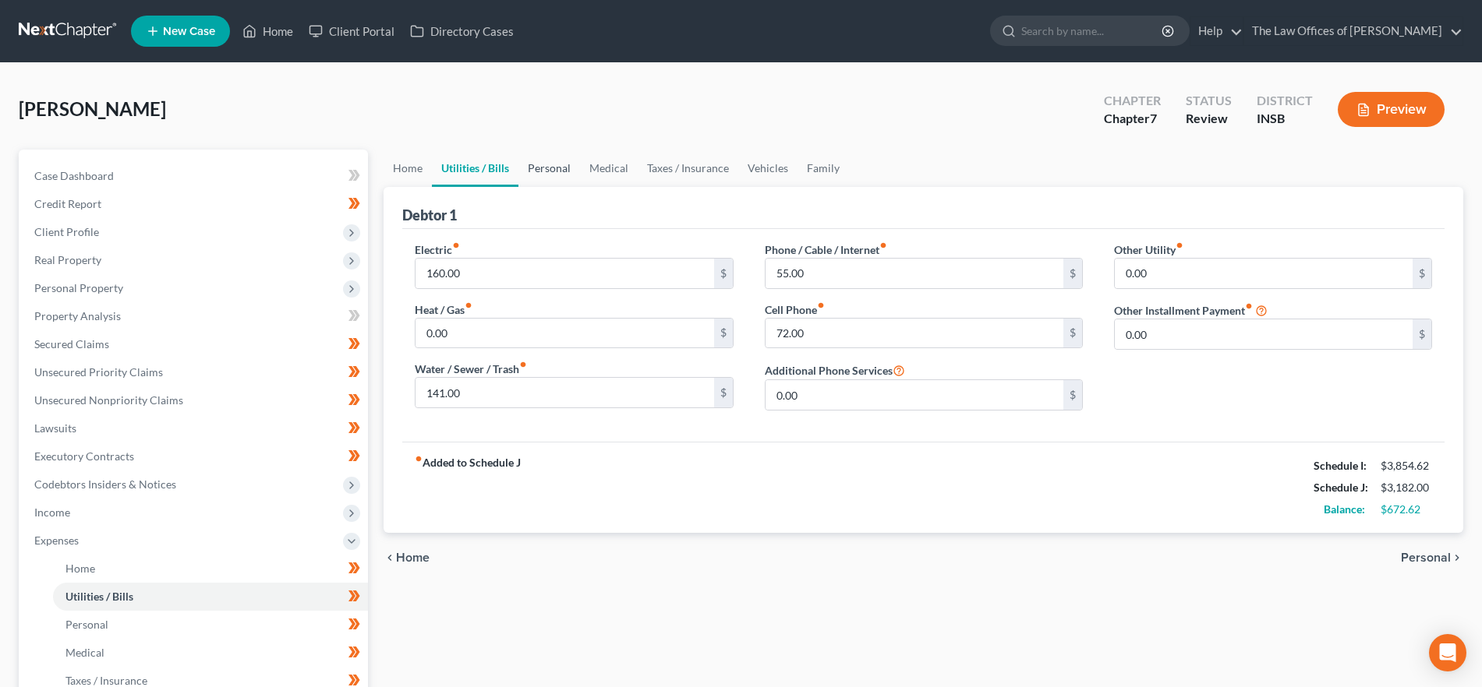
click at [561, 172] on link "Personal" at bounding box center [549, 168] width 62 height 37
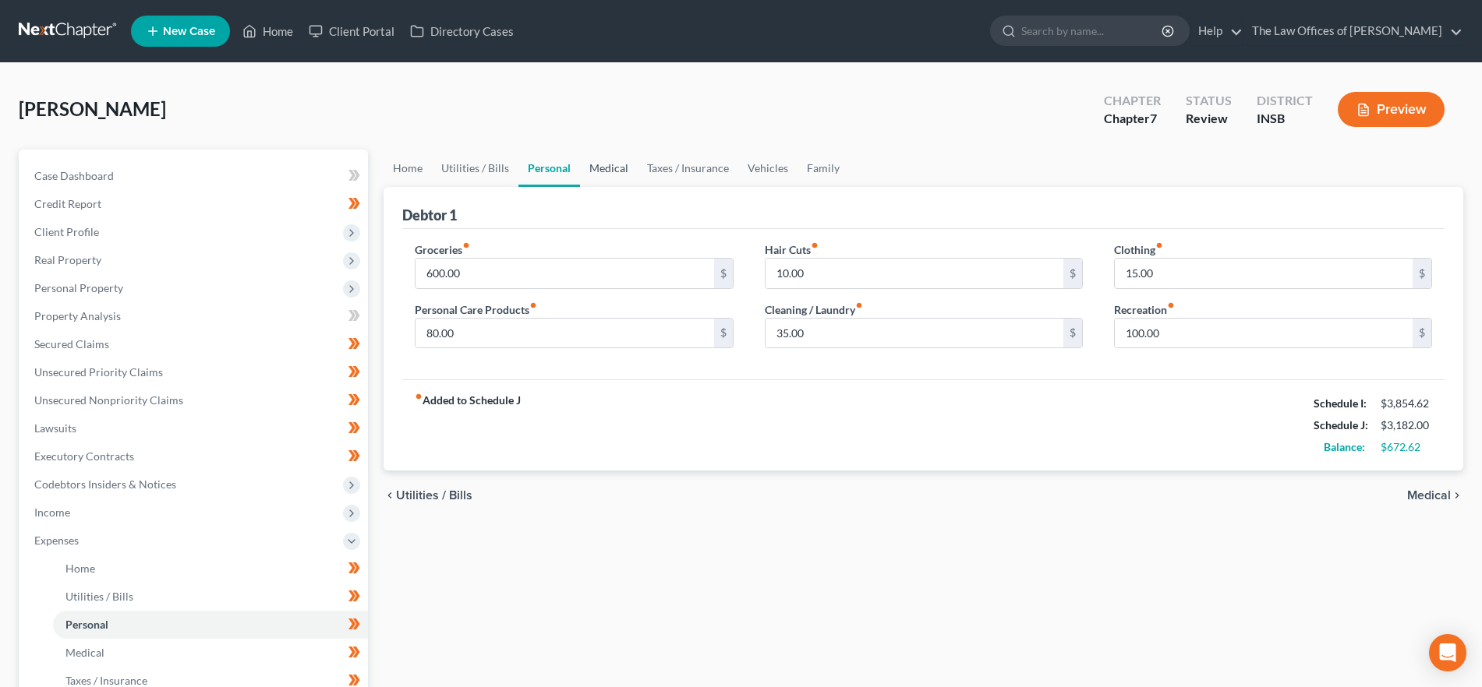
click at [616, 169] on link "Medical" at bounding box center [609, 168] width 58 height 37
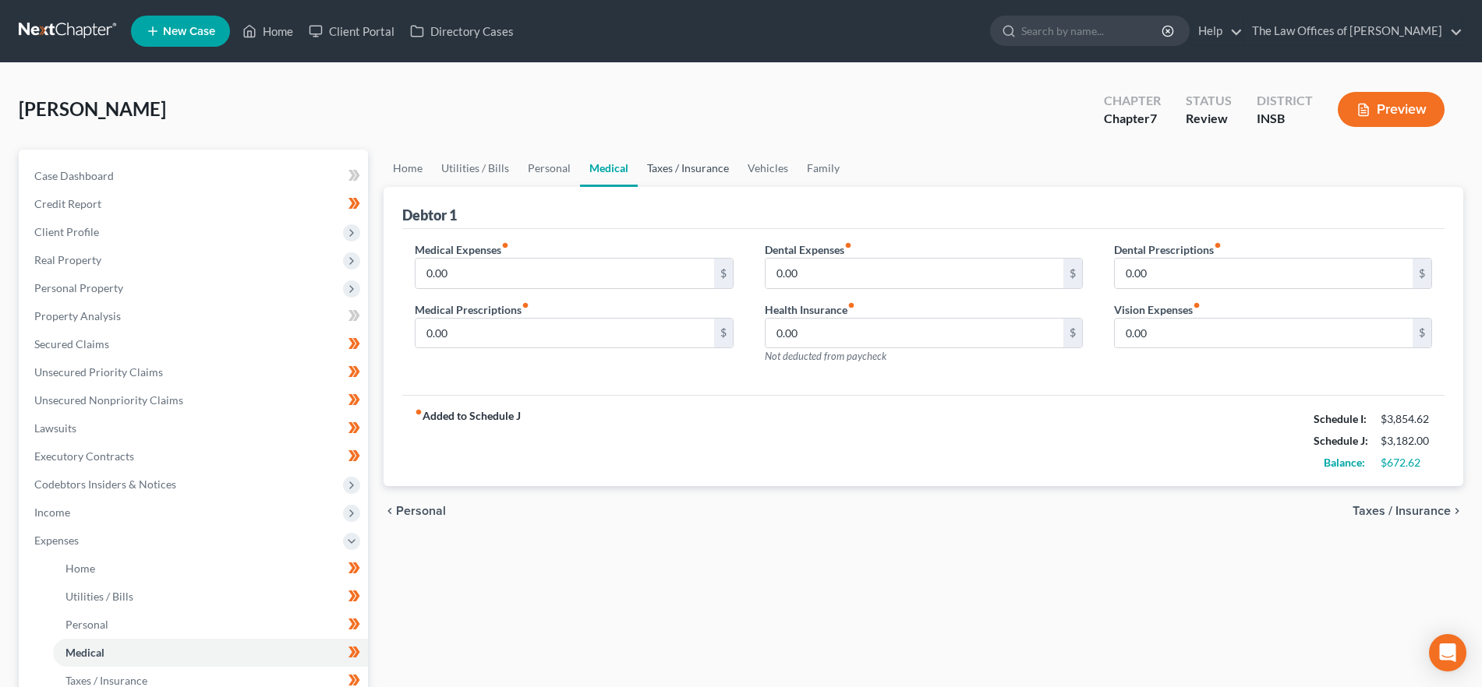
click at [675, 170] on link "Taxes / Insurance" at bounding box center [688, 168] width 101 height 37
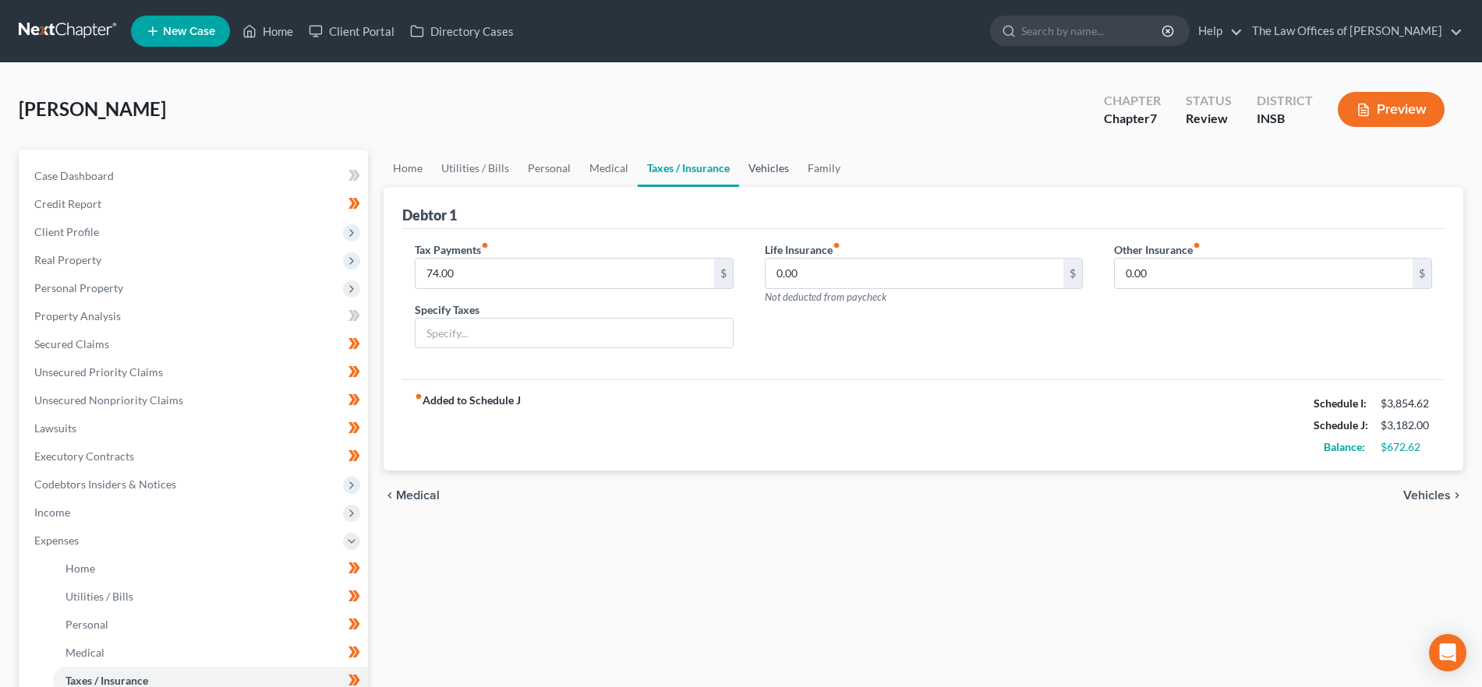
click at [775, 174] on link "Vehicles" at bounding box center [768, 168] width 59 height 37
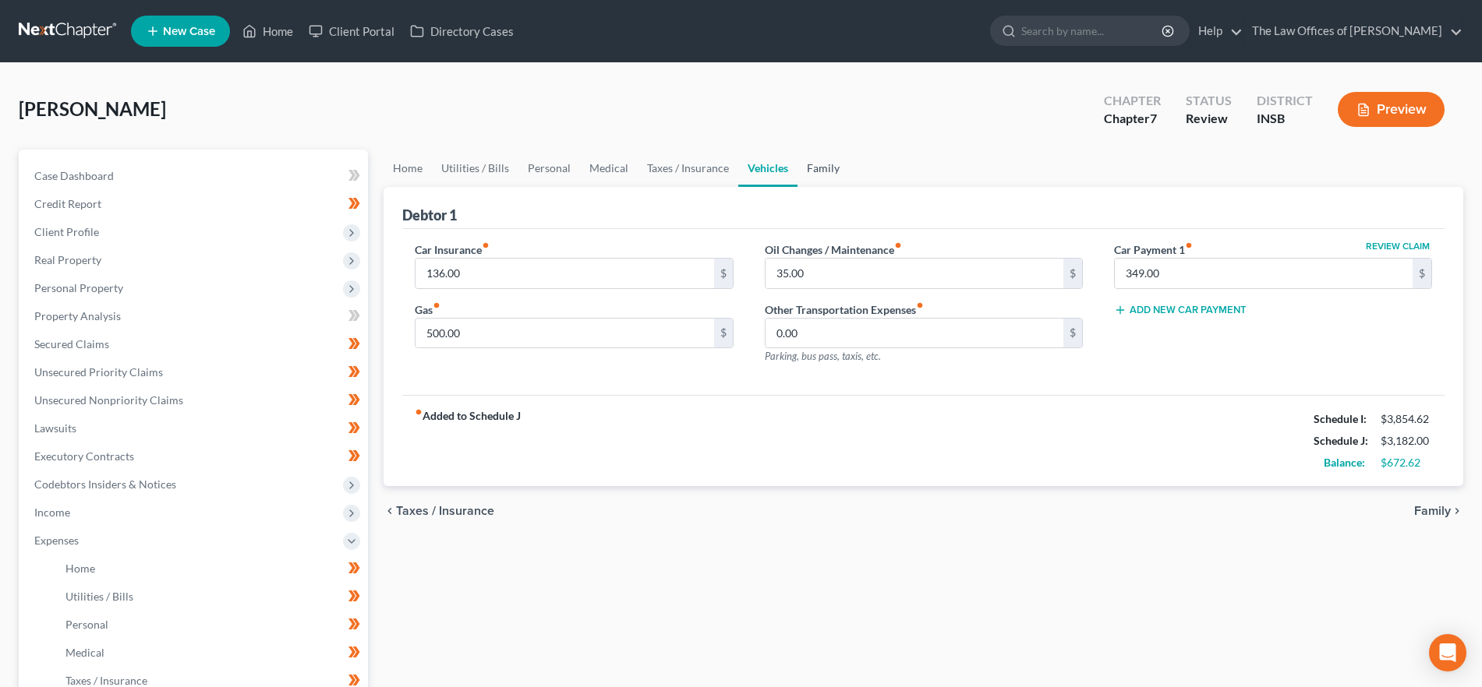
click at [814, 169] on link "Family" at bounding box center [822, 168] width 51 height 37
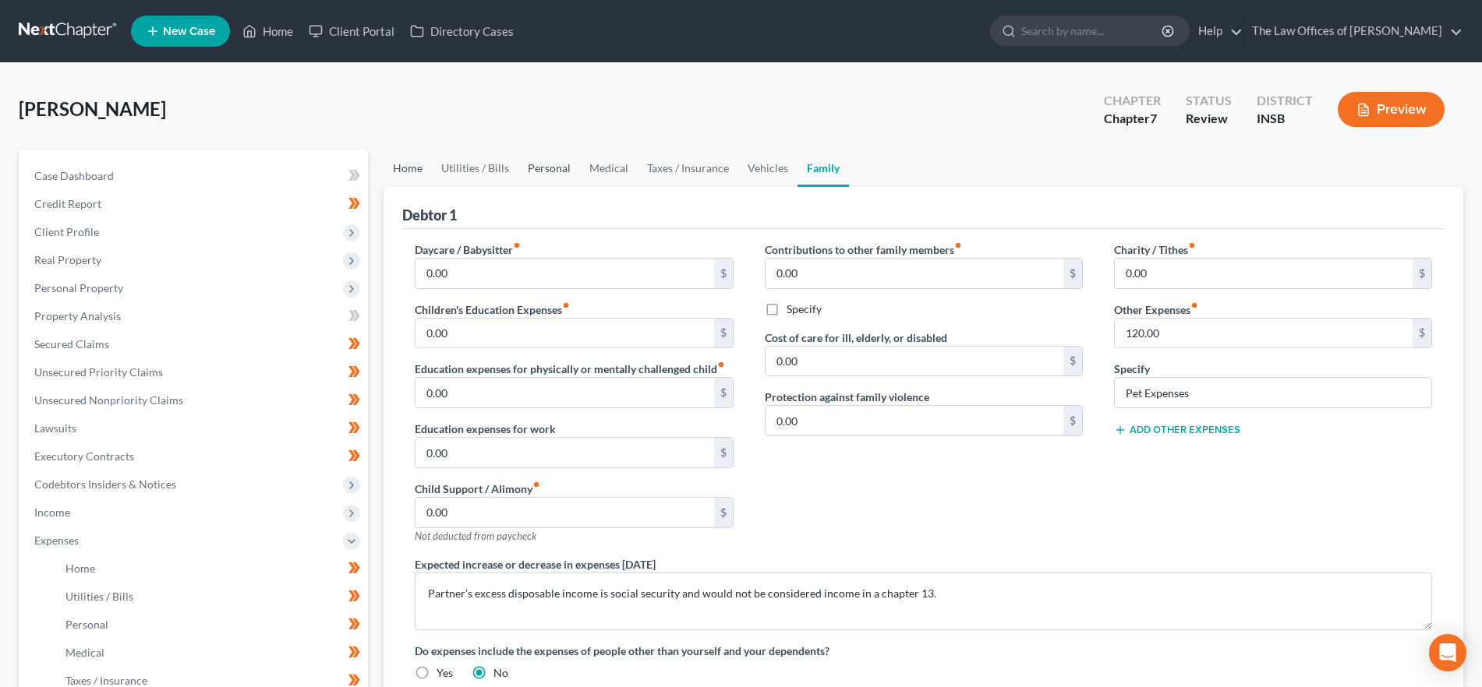
drag, startPoint x: 415, startPoint y: 169, endPoint x: 518, endPoint y: 178, distance: 104.1
click at [415, 169] on link "Home" at bounding box center [407, 168] width 48 height 37
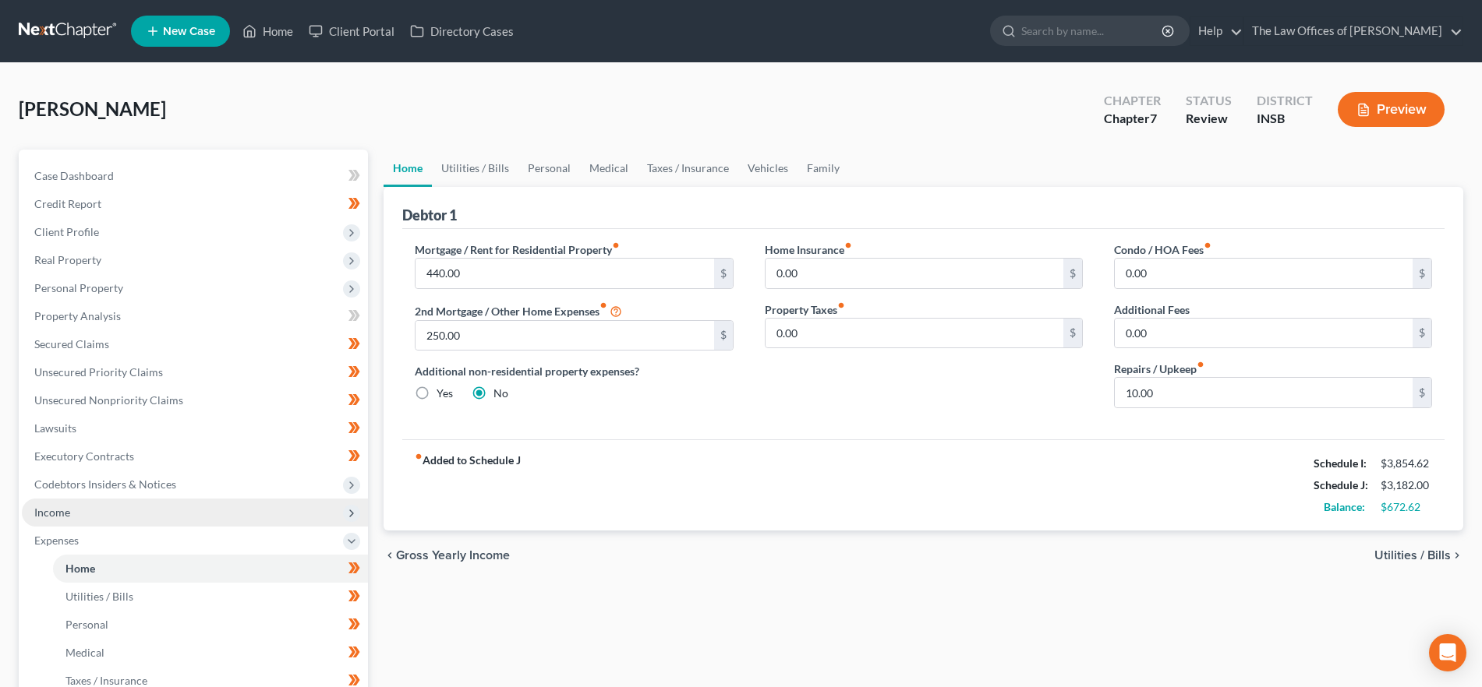
click at [163, 520] on span "Income" at bounding box center [195, 513] width 346 height 28
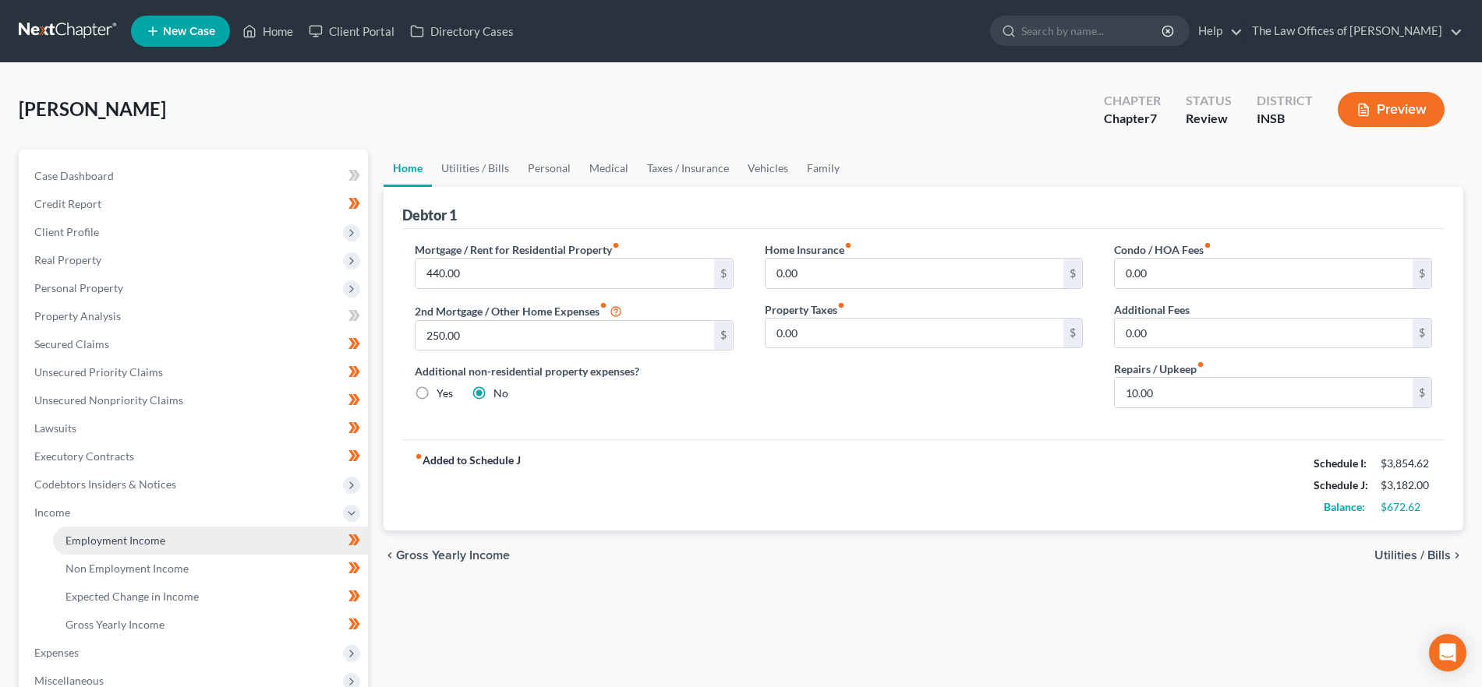
click at [171, 539] on link "Employment Income" at bounding box center [210, 541] width 315 height 28
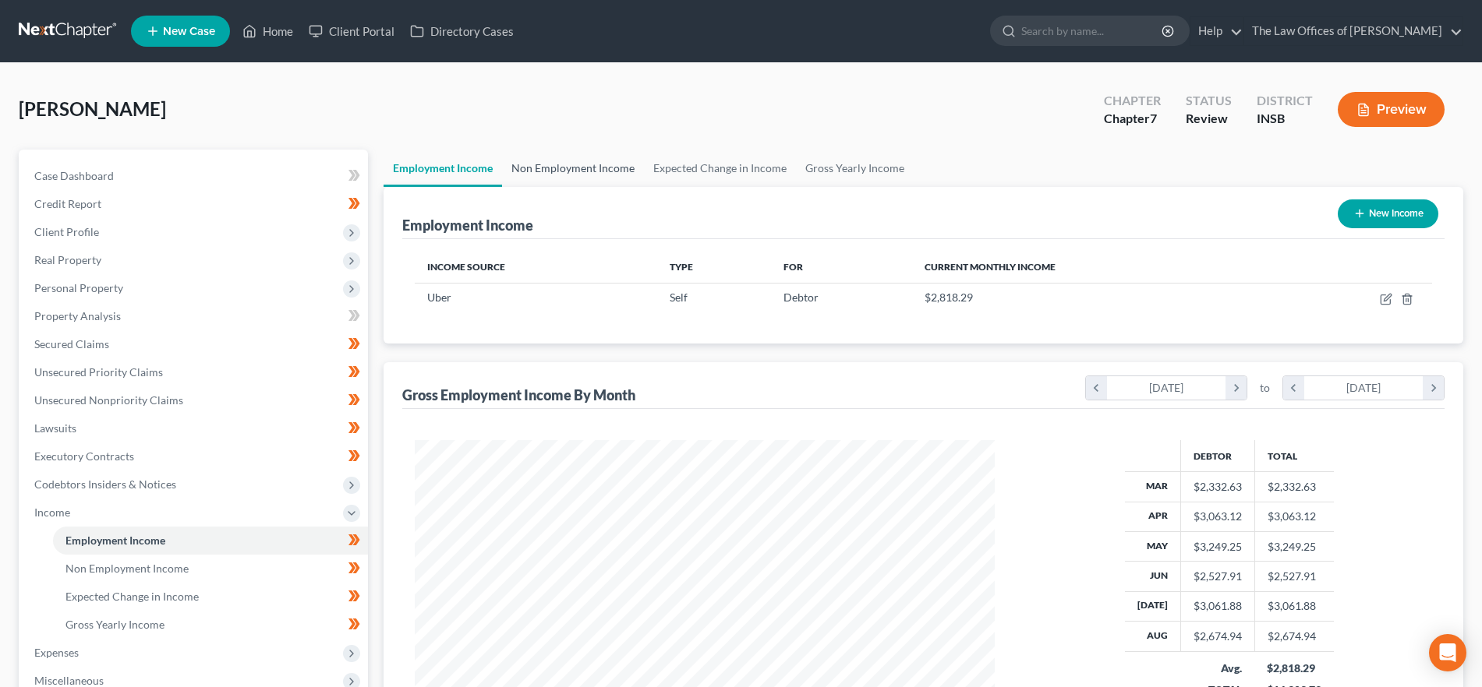
scroll to position [290, 612]
click at [583, 163] on link "Non Employment Income" at bounding box center [573, 168] width 142 height 37
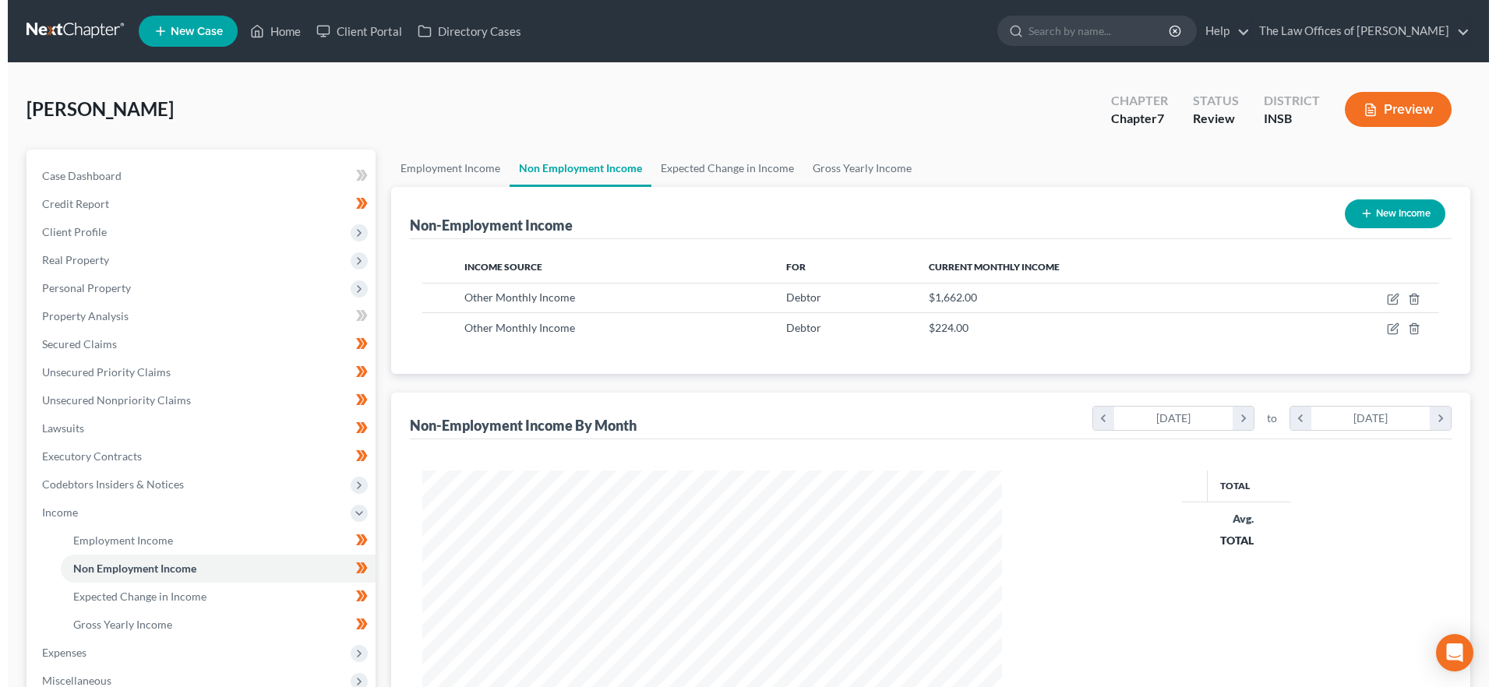
scroll to position [290, 612]
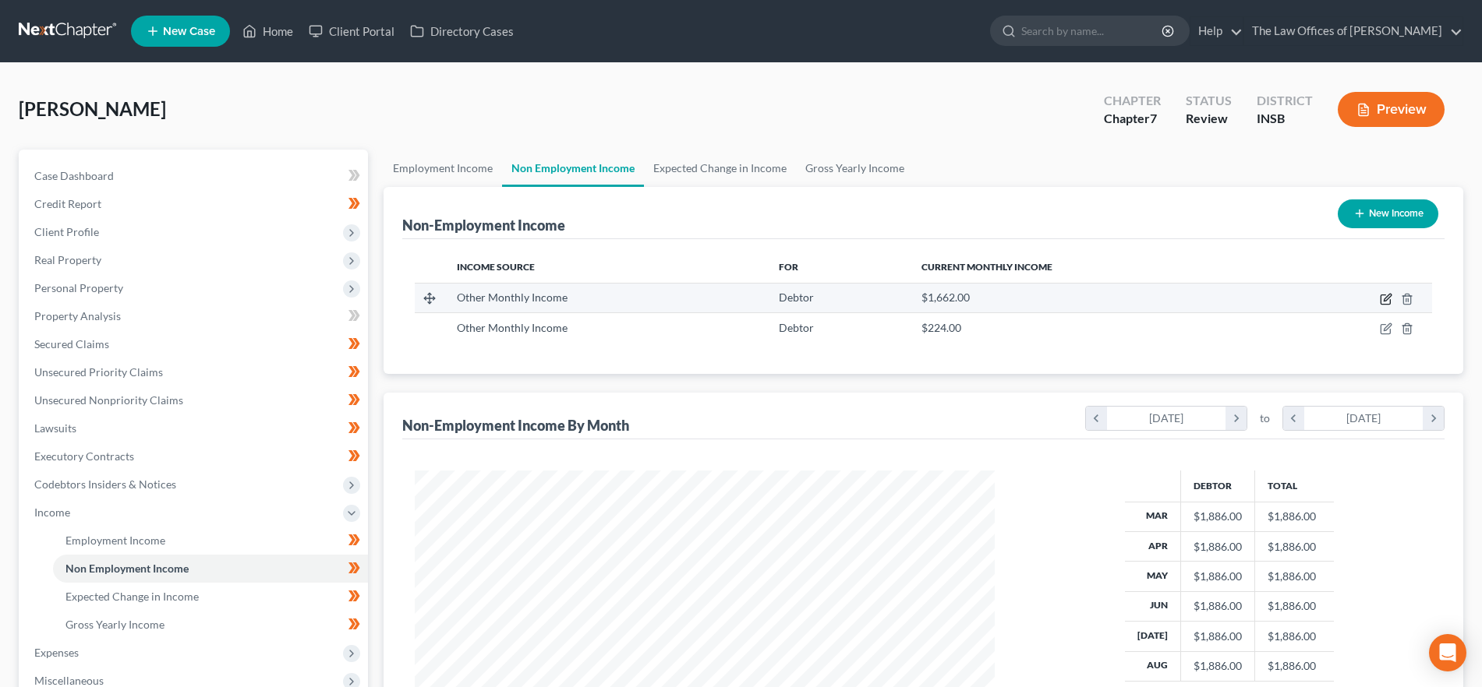
click at [1385, 295] on icon "button" at bounding box center [1385, 299] width 12 height 12
select select "13"
select select "0"
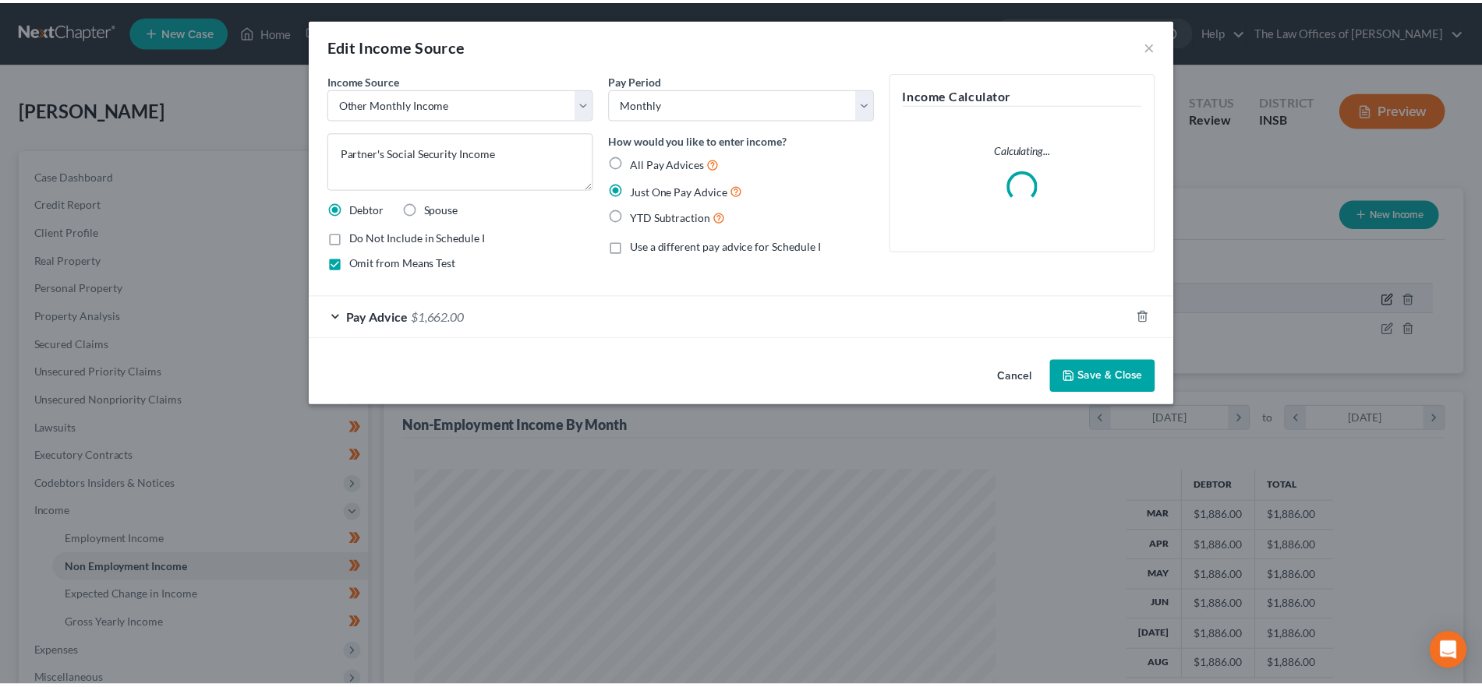
scroll to position [293, 618]
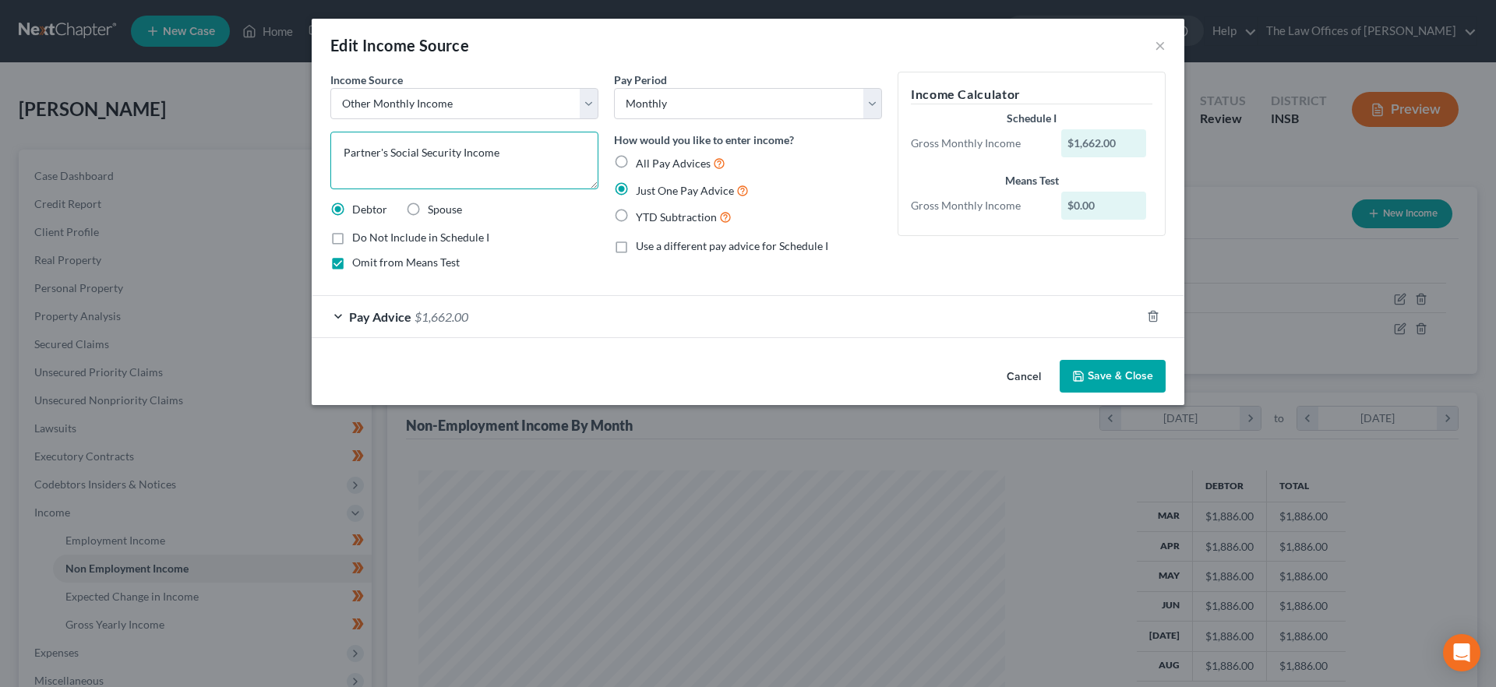
drag, startPoint x: 520, startPoint y: 152, endPoint x: 389, endPoint y: 146, distance: 131.1
click at [389, 146] on textarea "Partner's Social Security Income" at bounding box center [464, 161] width 268 height 58
click at [536, 151] on textarea "Partner's Contributions to the Household (SSI)" at bounding box center [464, 161] width 268 height 58
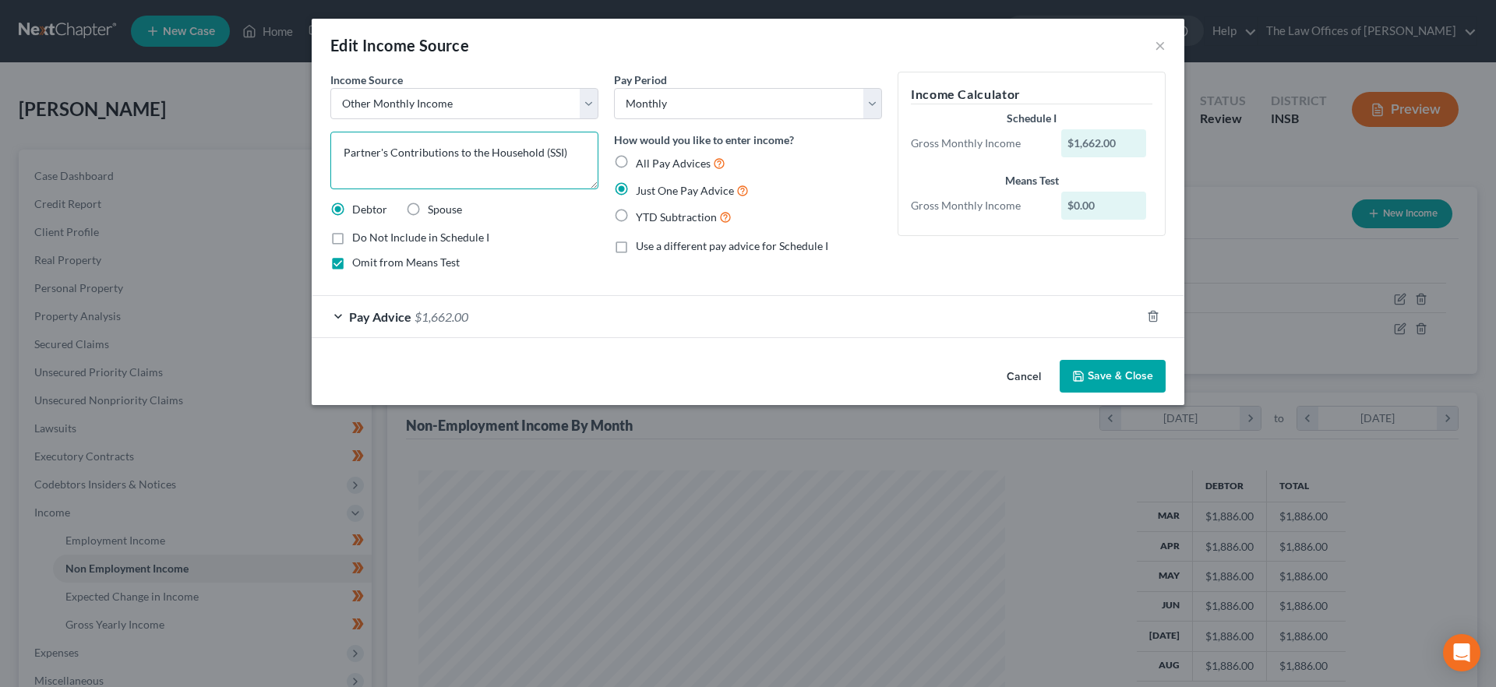
type textarea "Partner's Contributions to the Household (SSI)"
drag, startPoint x: 536, startPoint y: 151, endPoint x: 527, endPoint y: 168, distance: 18.9
click at [465, 189] on div "Income Source * Select Unemployment Disability (from employer) Pension Retireme…" at bounding box center [465, 177] width 284 height 211
drag, startPoint x: 545, startPoint y: 153, endPoint x: 359, endPoint y: 154, distance: 185.5
click at [359, 154] on textarea "Partner's Contributions to the Household (SSI)" at bounding box center [464, 161] width 268 height 58
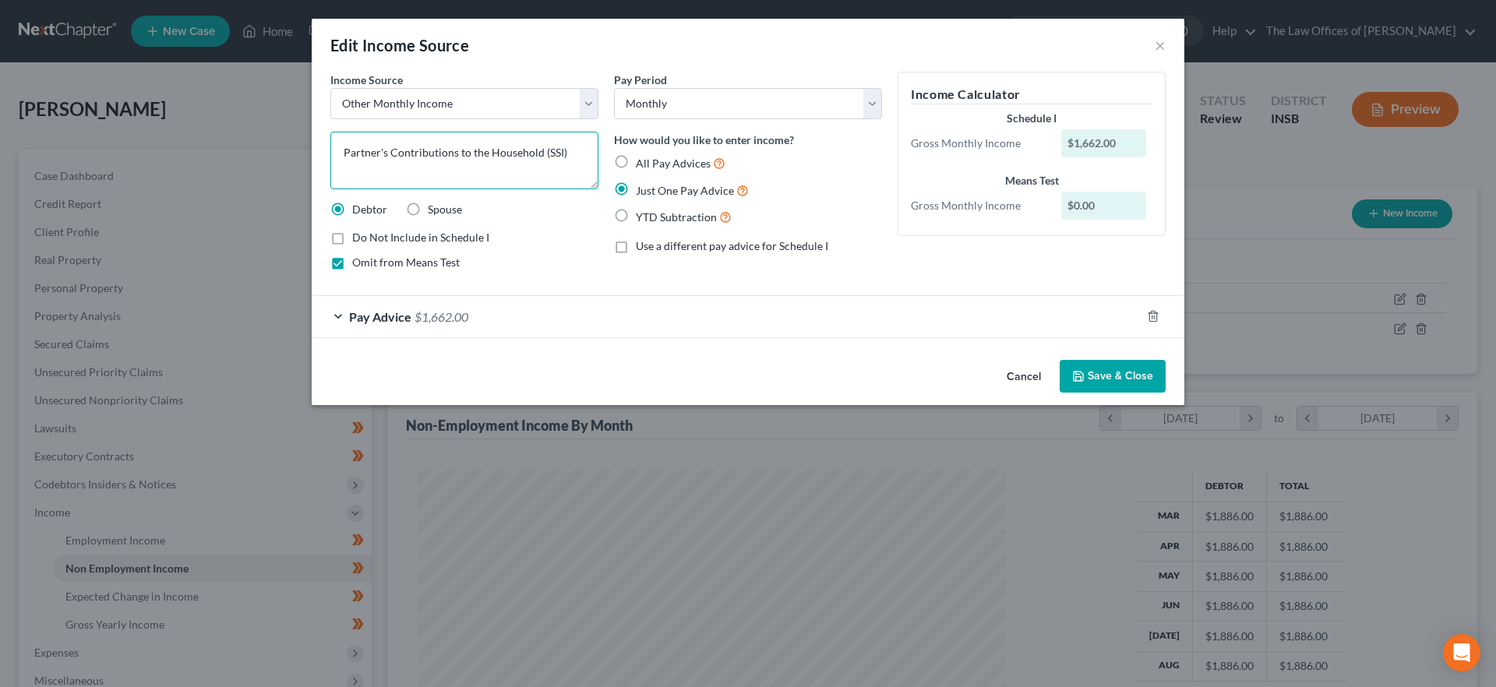
click at [502, 180] on textarea "Partner's Contributions to the Household (SSI)" at bounding box center [464, 161] width 268 height 58
drag, startPoint x: 542, startPoint y: 151, endPoint x: 337, endPoint y: 156, distance: 205.0
click at [337, 156] on textarea "Partner's Contributions to the Household (SSI)" at bounding box center [464, 161] width 268 height 58
click at [1116, 373] on button "Save & Close" at bounding box center [1113, 376] width 106 height 33
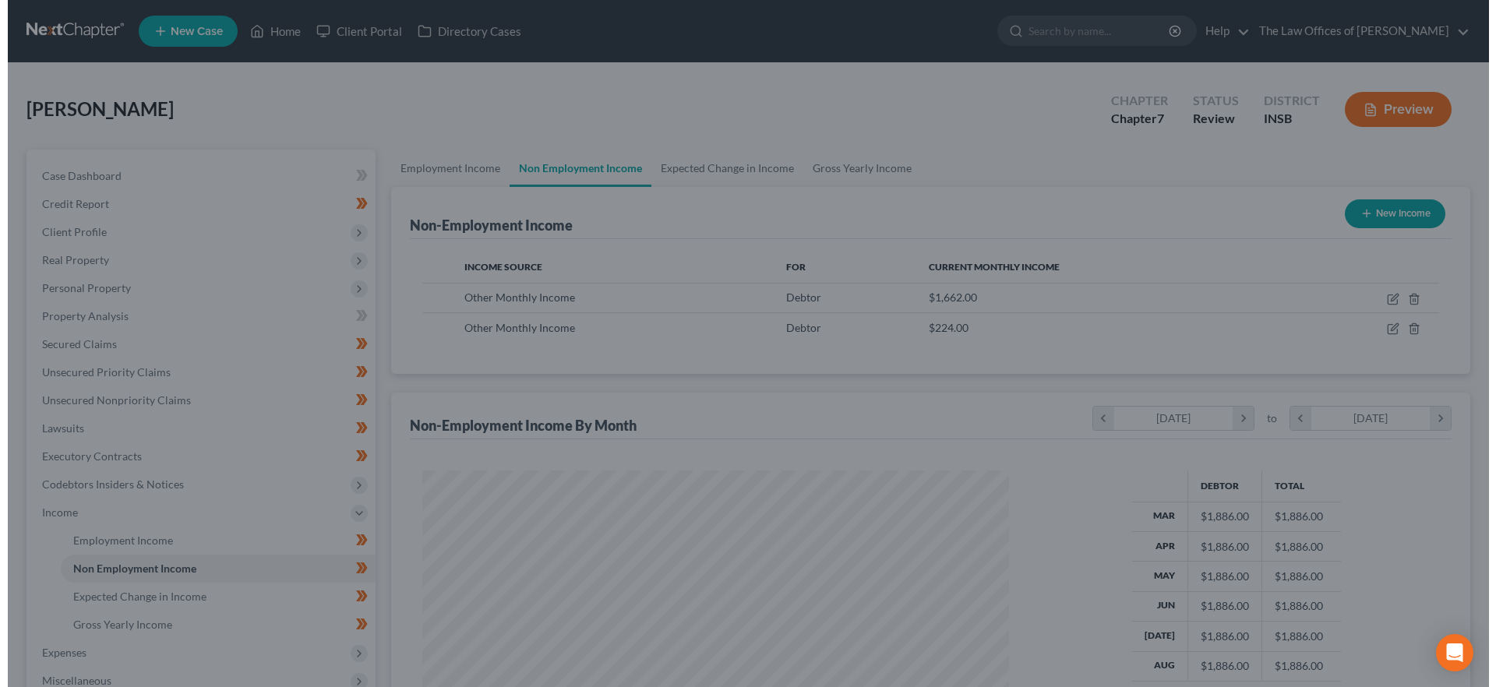
scroll to position [779089, 778767]
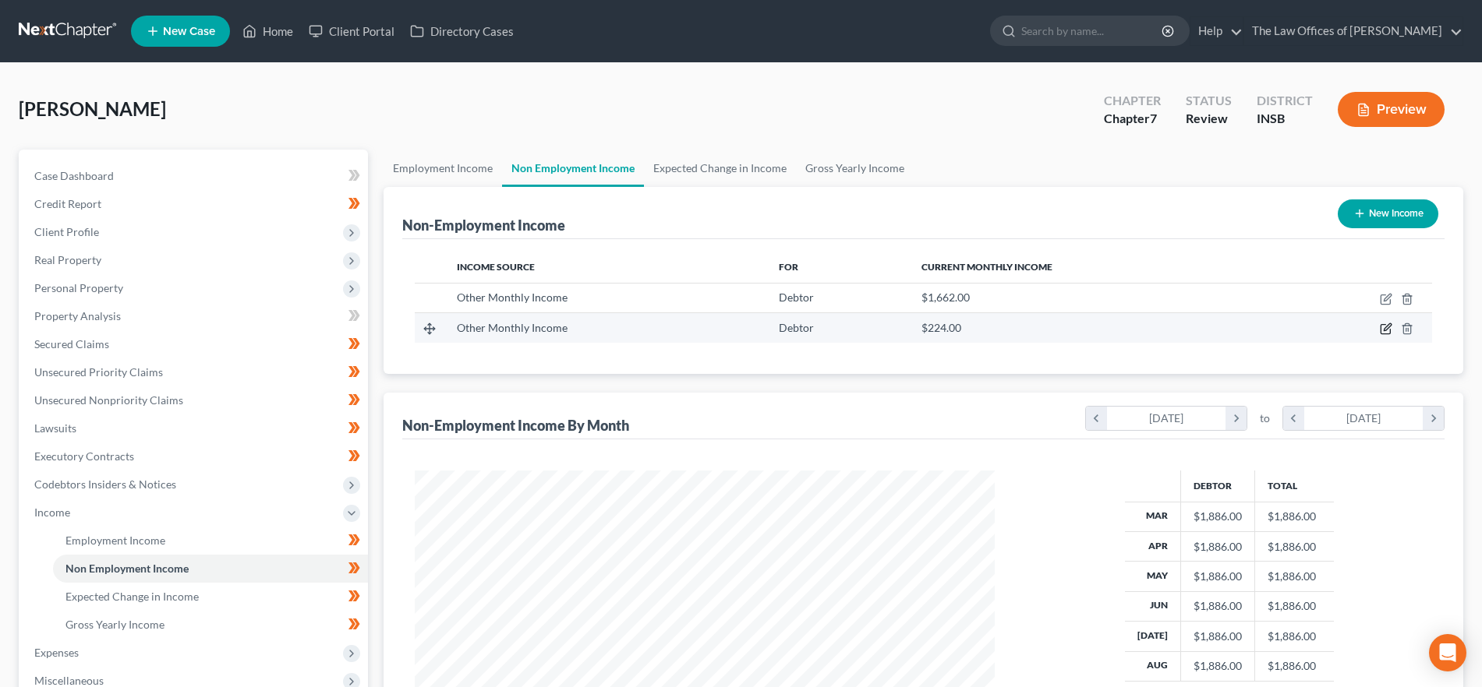
click at [1383, 327] on icon "button" at bounding box center [1385, 329] width 12 height 12
select select "13"
select select "0"
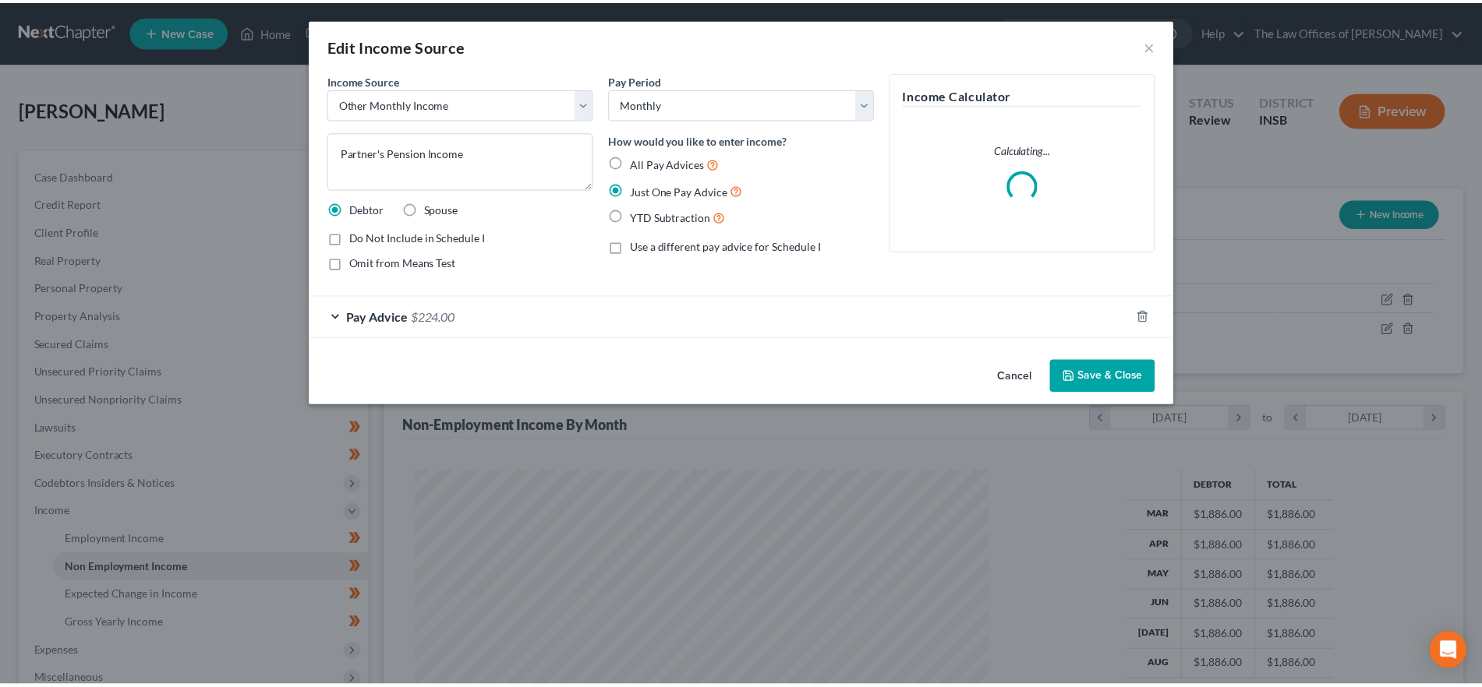
scroll to position [293, 618]
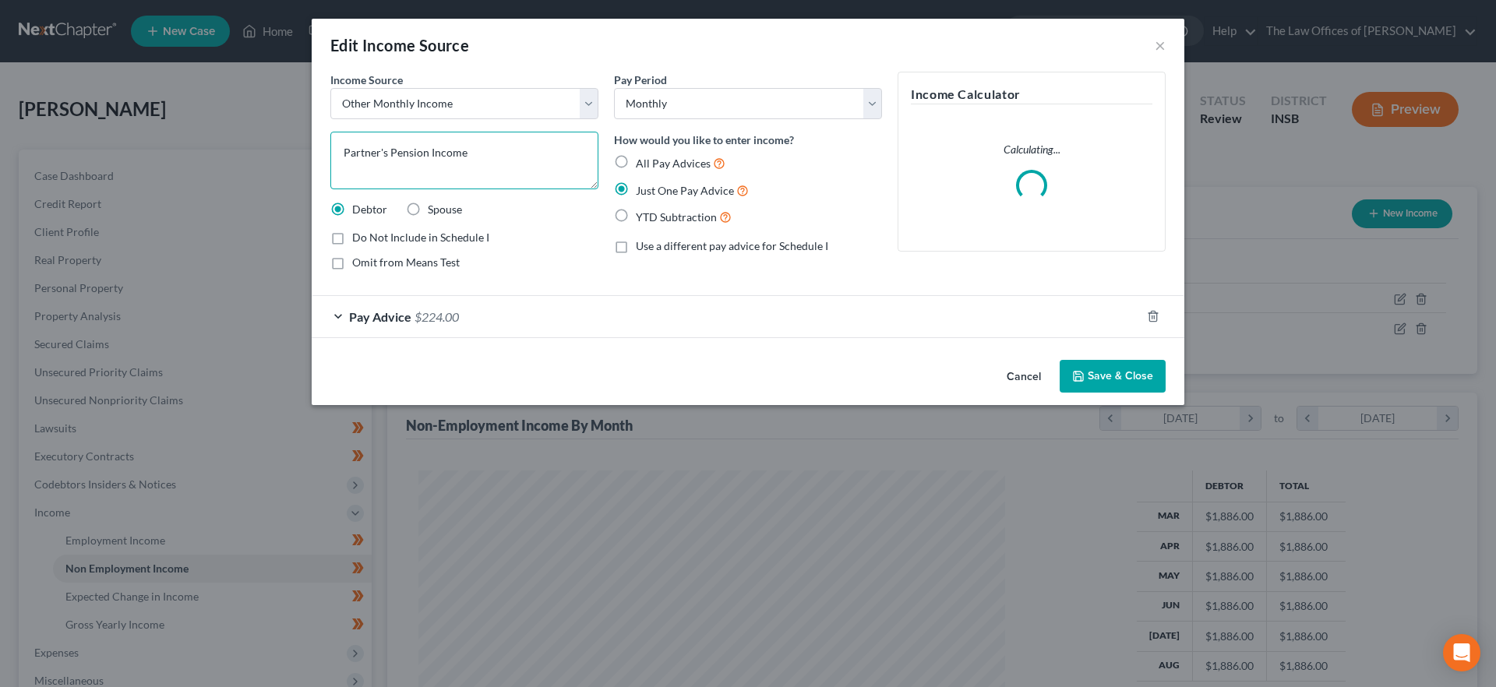
drag, startPoint x: 478, startPoint y: 150, endPoint x: 332, endPoint y: 157, distance: 146.0
click at [271, 138] on div "Edit Income Source × Income Source * Select Unemployment Disability (from emplo…" at bounding box center [748, 343] width 1496 height 687
paste textarea "Contributions to the Household"
type textarea "Partner's Contributions to the Household (Pension)"
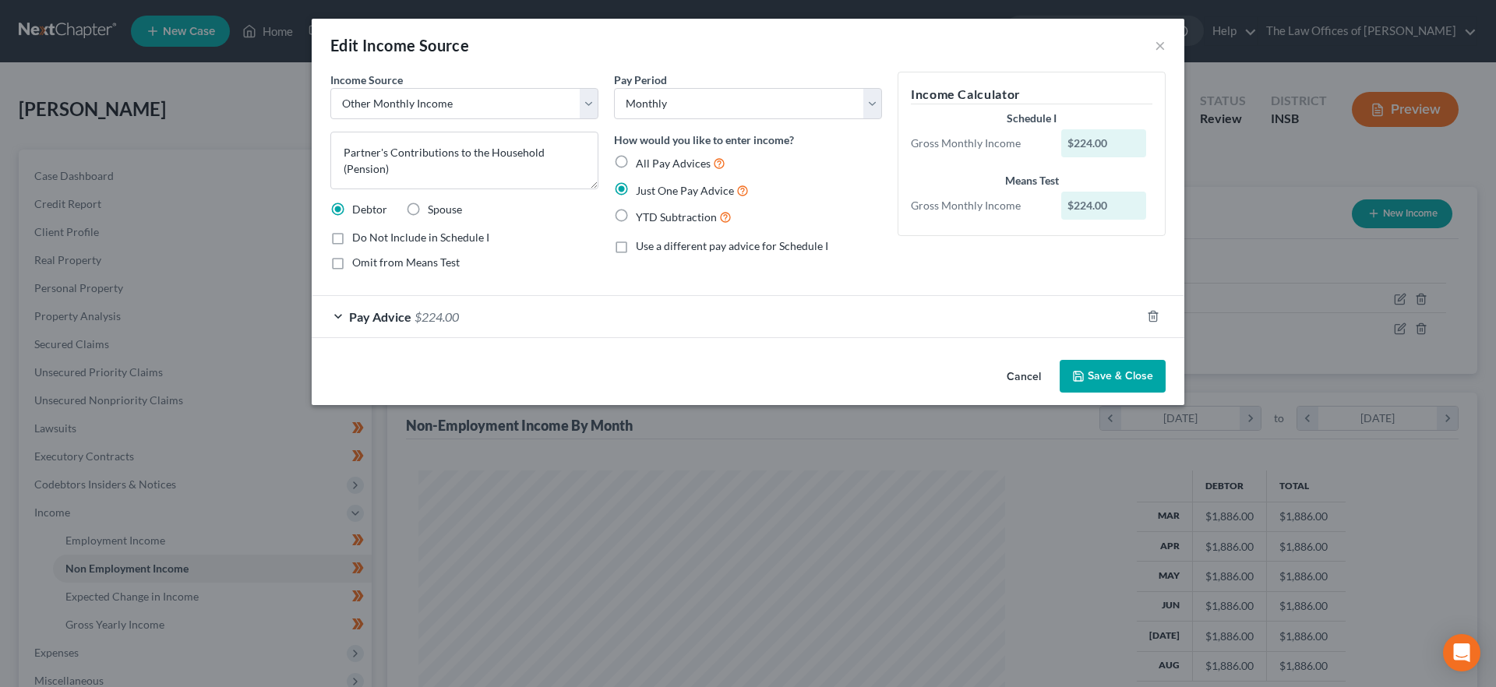
click at [1113, 371] on button "Save & Close" at bounding box center [1113, 376] width 106 height 33
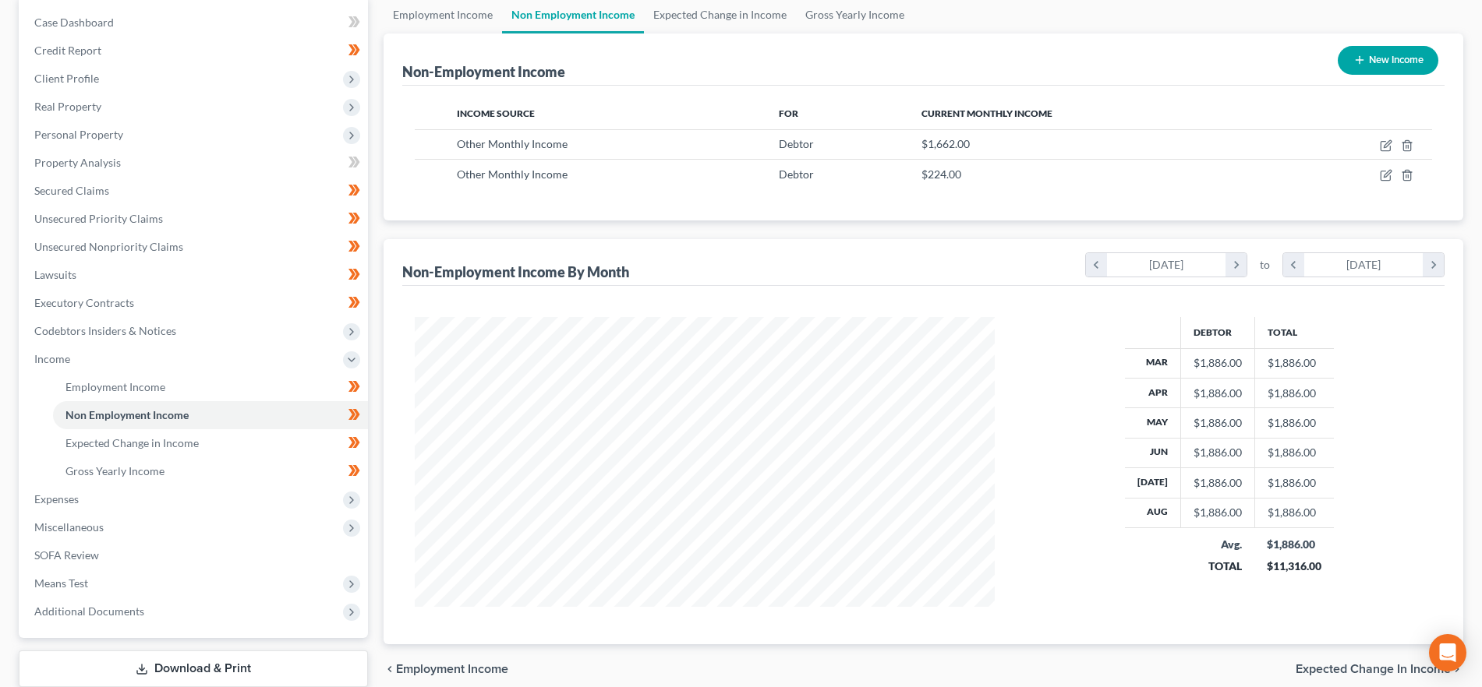
scroll to position [189, 0]
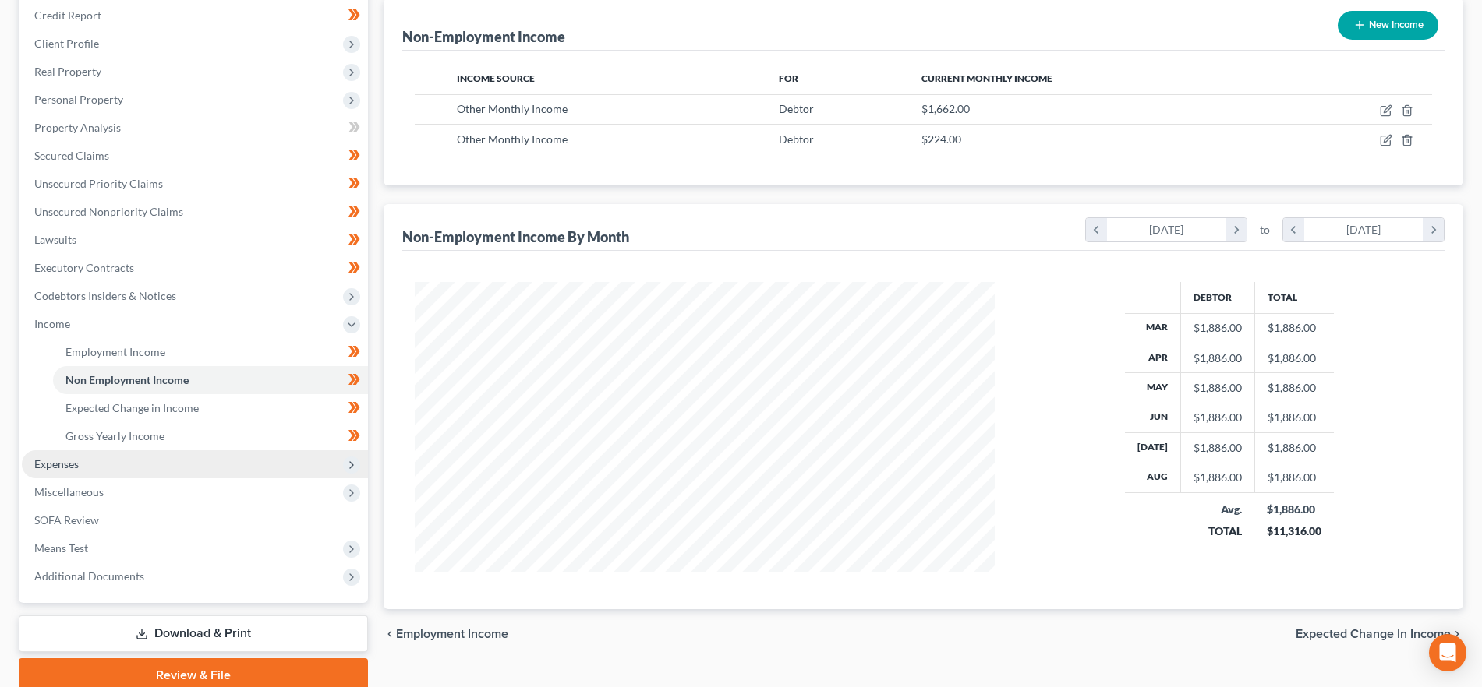
click at [122, 472] on span "Expenses" at bounding box center [195, 464] width 346 height 28
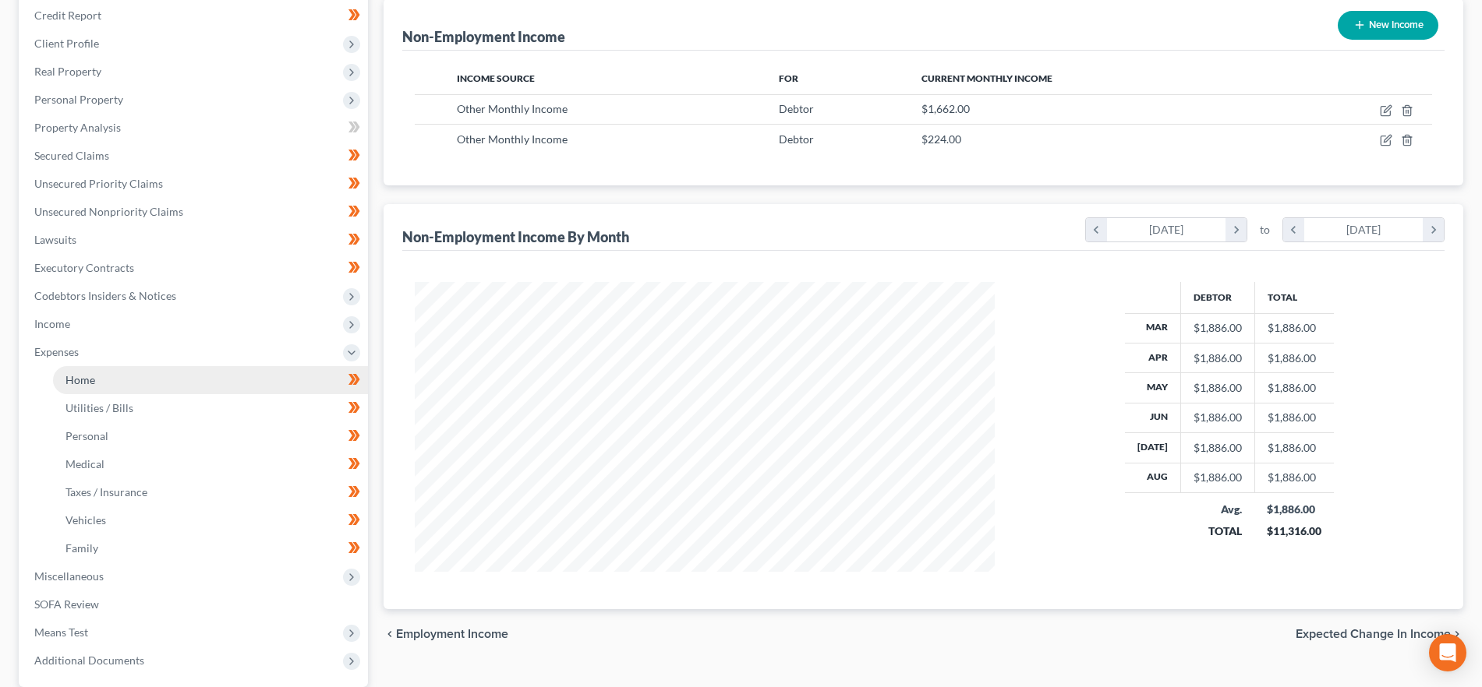
click at [112, 373] on link "Home" at bounding box center [210, 380] width 315 height 28
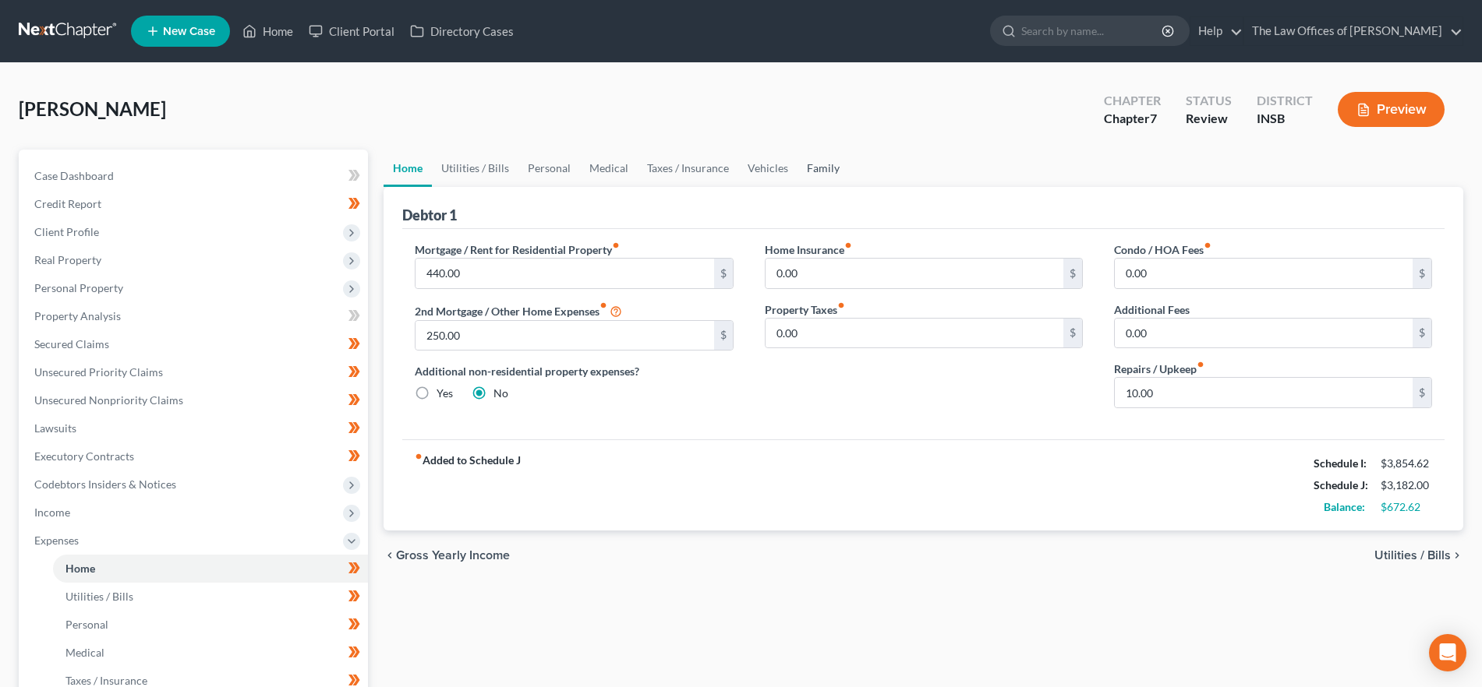
drag, startPoint x: 805, startPoint y: 166, endPoint x: 825, endPoint y: 197, distance: 36.8
click at [805, 166] on link "Family" at bounding box center [822, 168] width 51 height 37
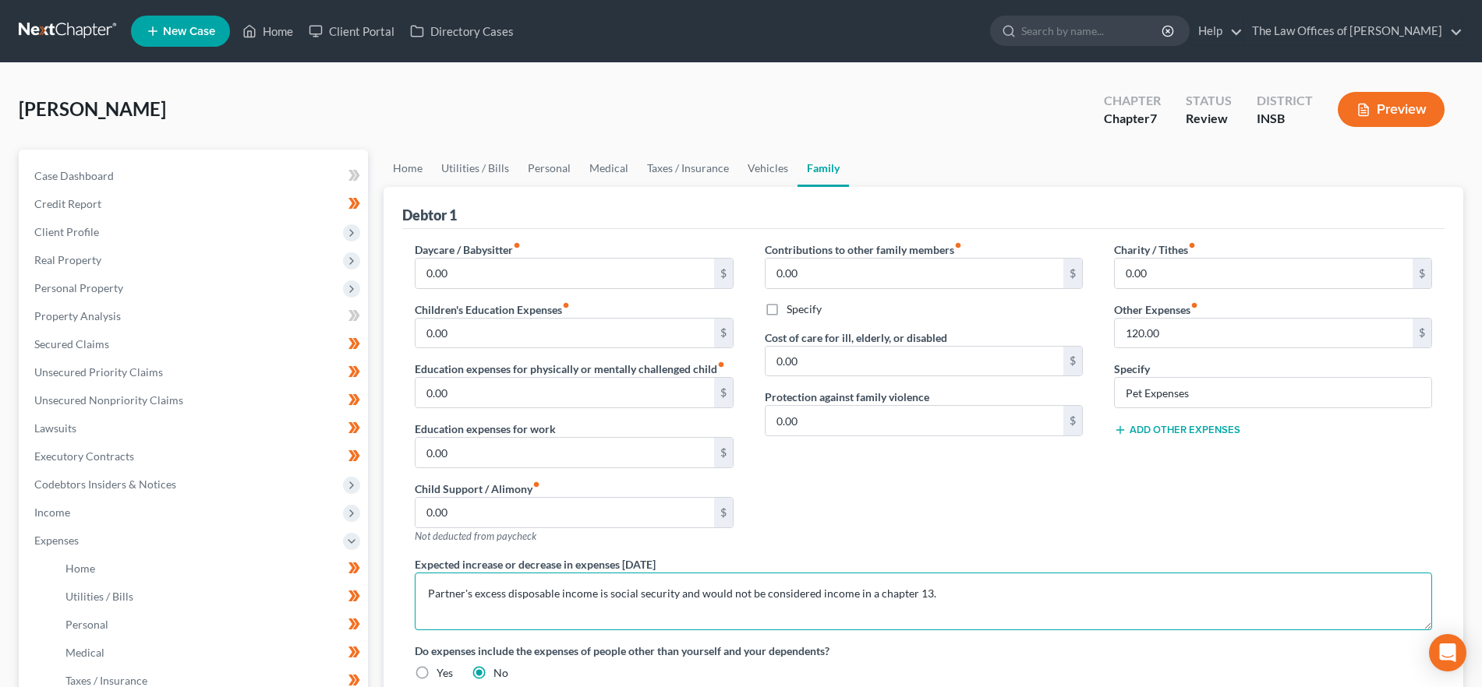
click at [592, 592] on textarea "Partner's excess disposable income is social security and would not be consider…" at bounding box center [923, 602] width 1017 height 58
drag, startPoint x: 468, startPoint y: 594, endPoint x: 407, endPoint y: 592, distance: 60.8
click at [407, 592] on div "Expected increase or decrease in expenses [DATE] Partner's excess disposable in…" at bounding box center [923, 593] width 1048 height 74
drag, startPoint x: 472, startPoint y: 589, endPoint x: 408, endPoint y: 586, distance: 64.8
click at [408, 586] on div "Expected increase or decrease in expenses [DATE] Partner's excess disposable in…" at bounding box center [923, 593] width 1048 height 74
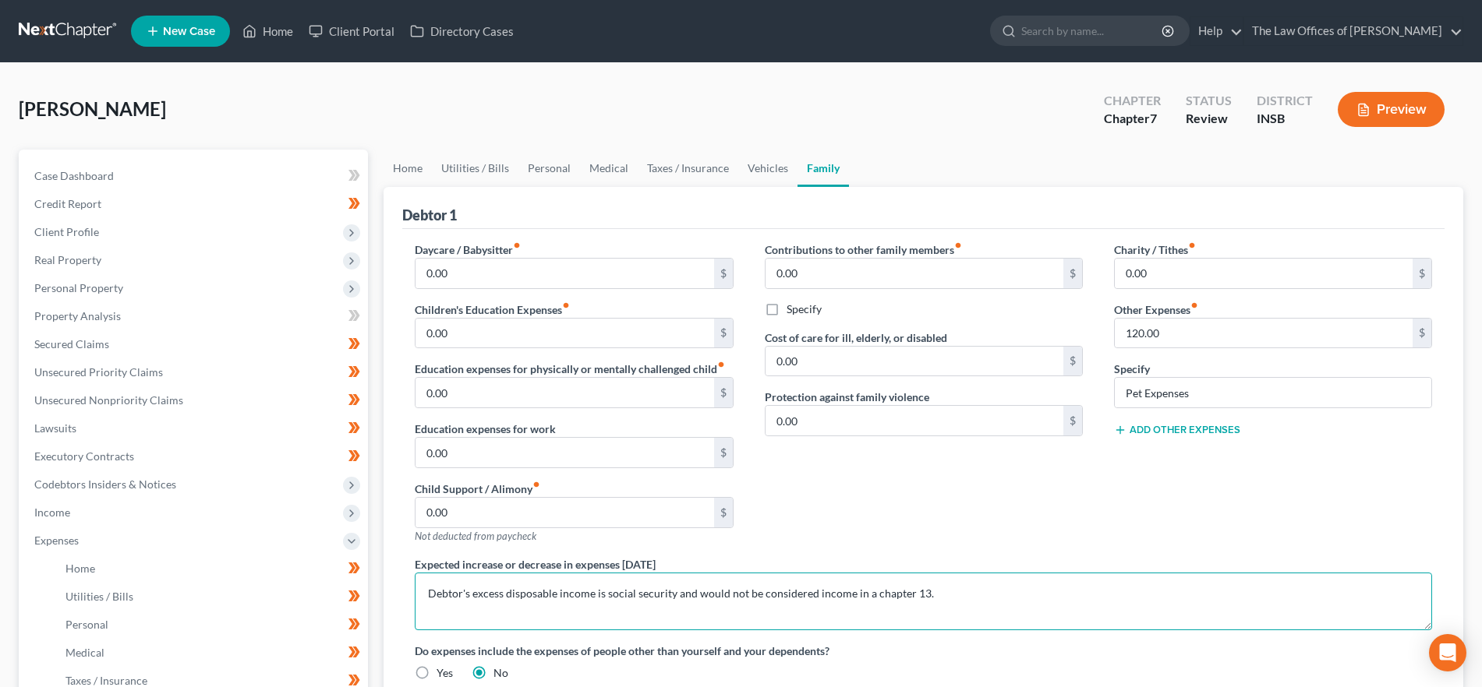
click at [532, 601] on textarea "Debtor's excess disposable income is social security and would not be considere…" at bounding box center [923, 602] width 1017 height 58
click at [704, 609] on textarea "Debtor's excess disposable income is social security and would not be considere…" at bounding box center [923, 602] width 1017 height 58
click at [935, 596] on textarea "Debtor's excess disposable income is social security and would not be considere…" at bounding box center [923, 602] width 1017 height 58
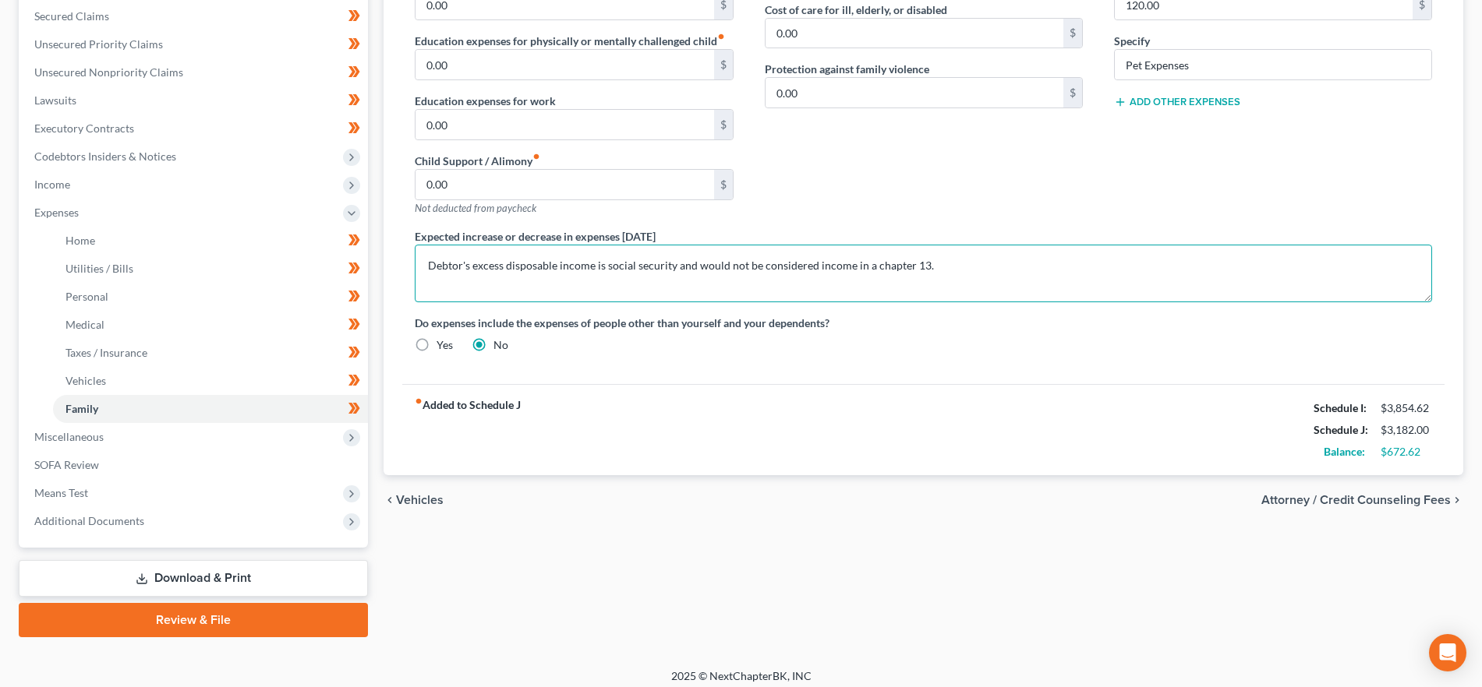
scroll to position [337, 0]
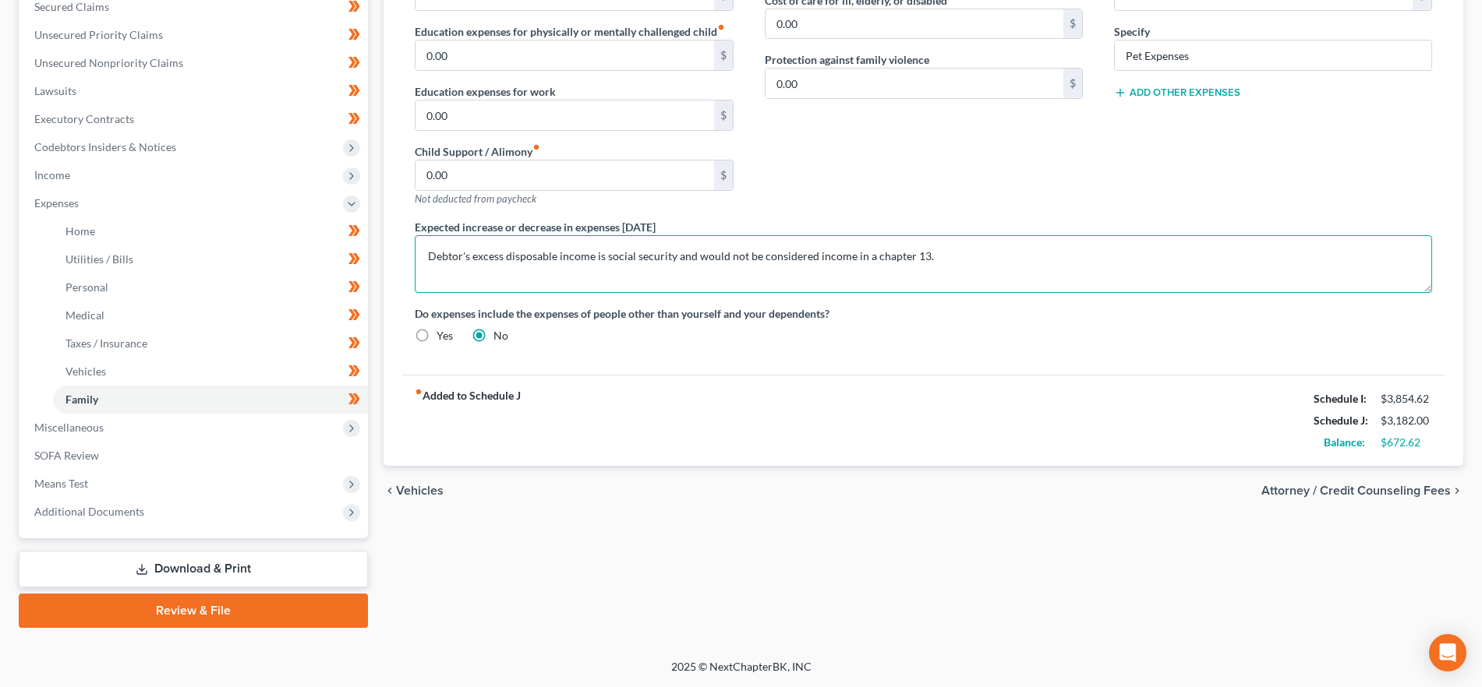
type textarea "Debtor's excess disposable income is social security and would not be considere…"
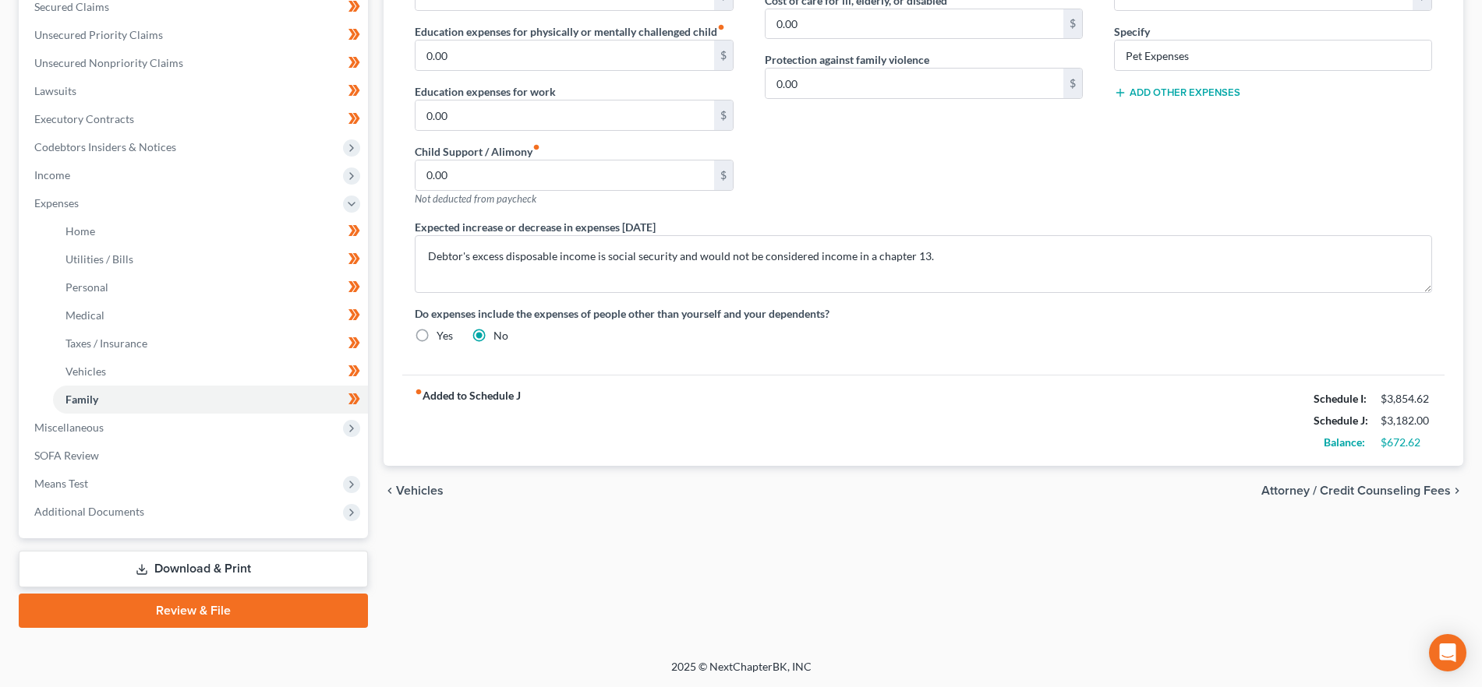
click at [1290, 487] on span "Attorney / Credit Counseling Fees" at bounding box center [1355, 491] width 189 height 12
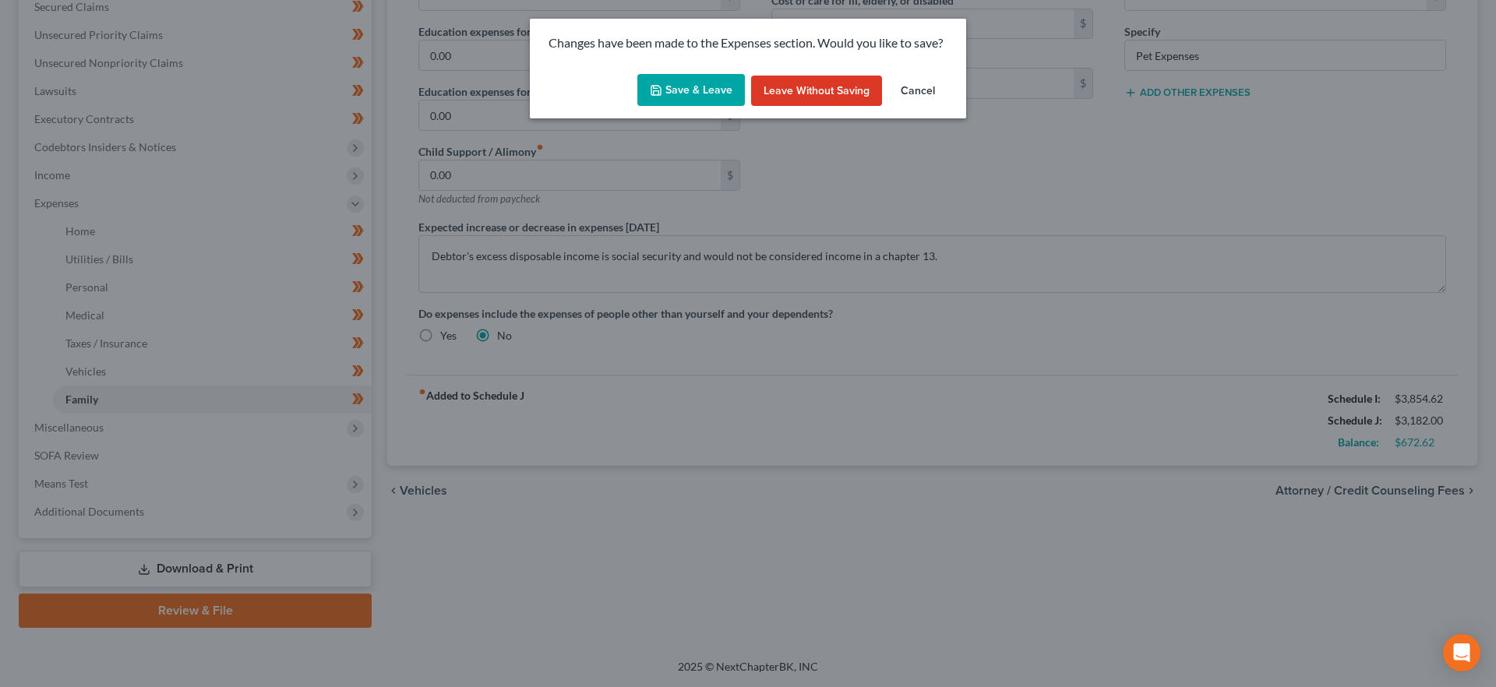
click at [691, 83] on button "Save & Leave" at bounding box center [692, 90] width 108 height 33
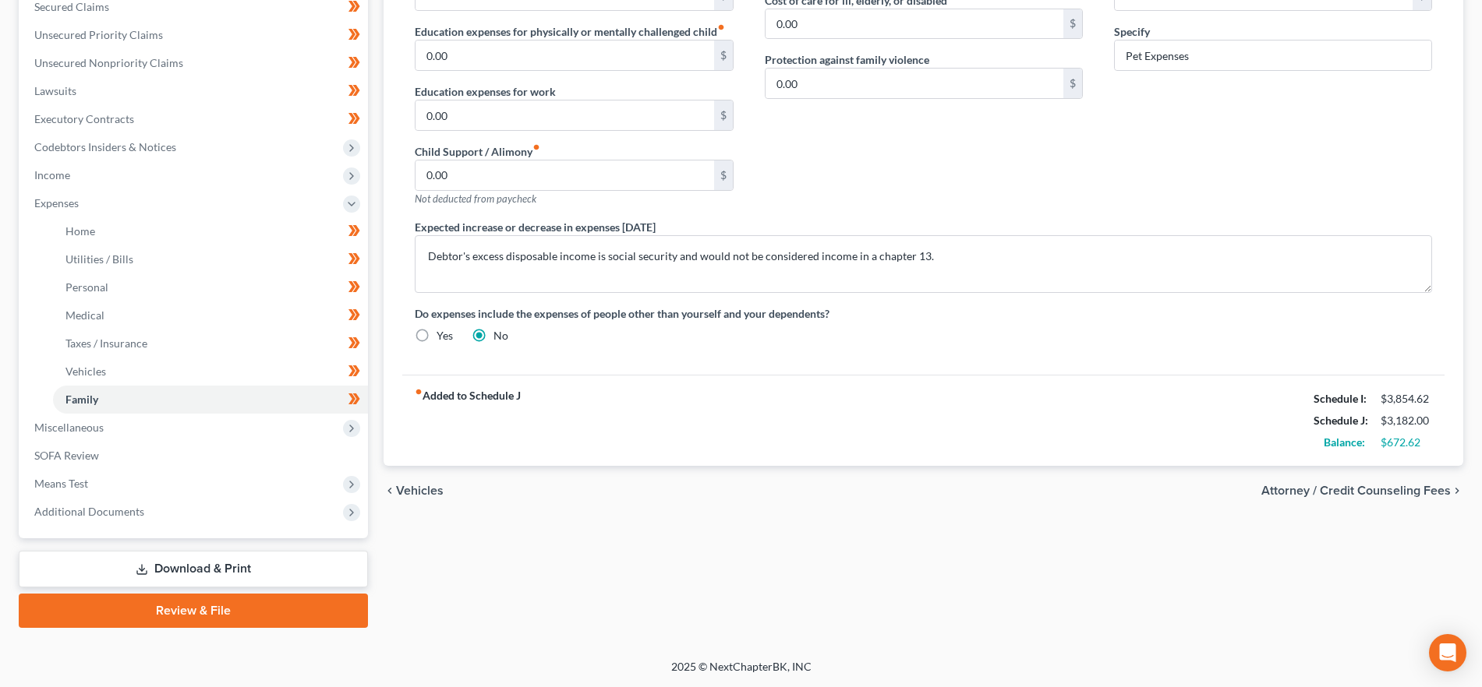
select select "16"
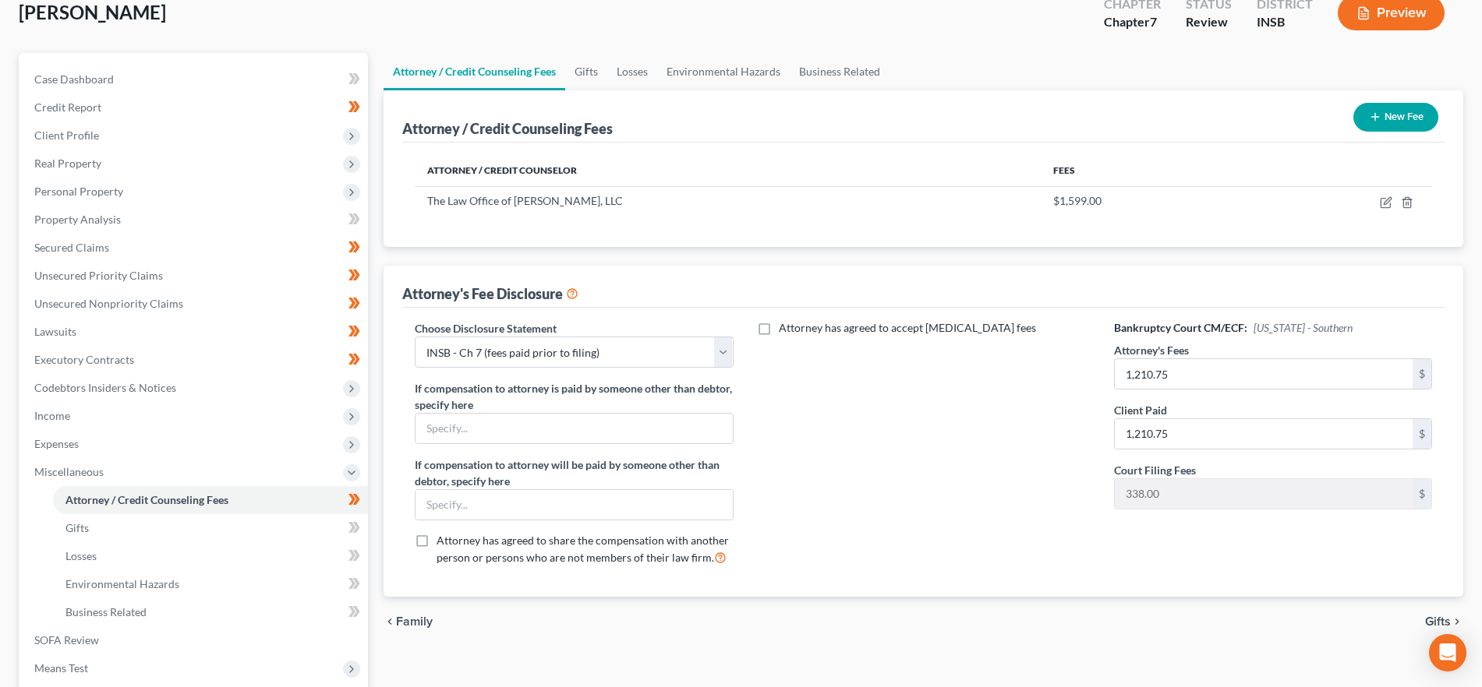
scroll to position [134, 0]
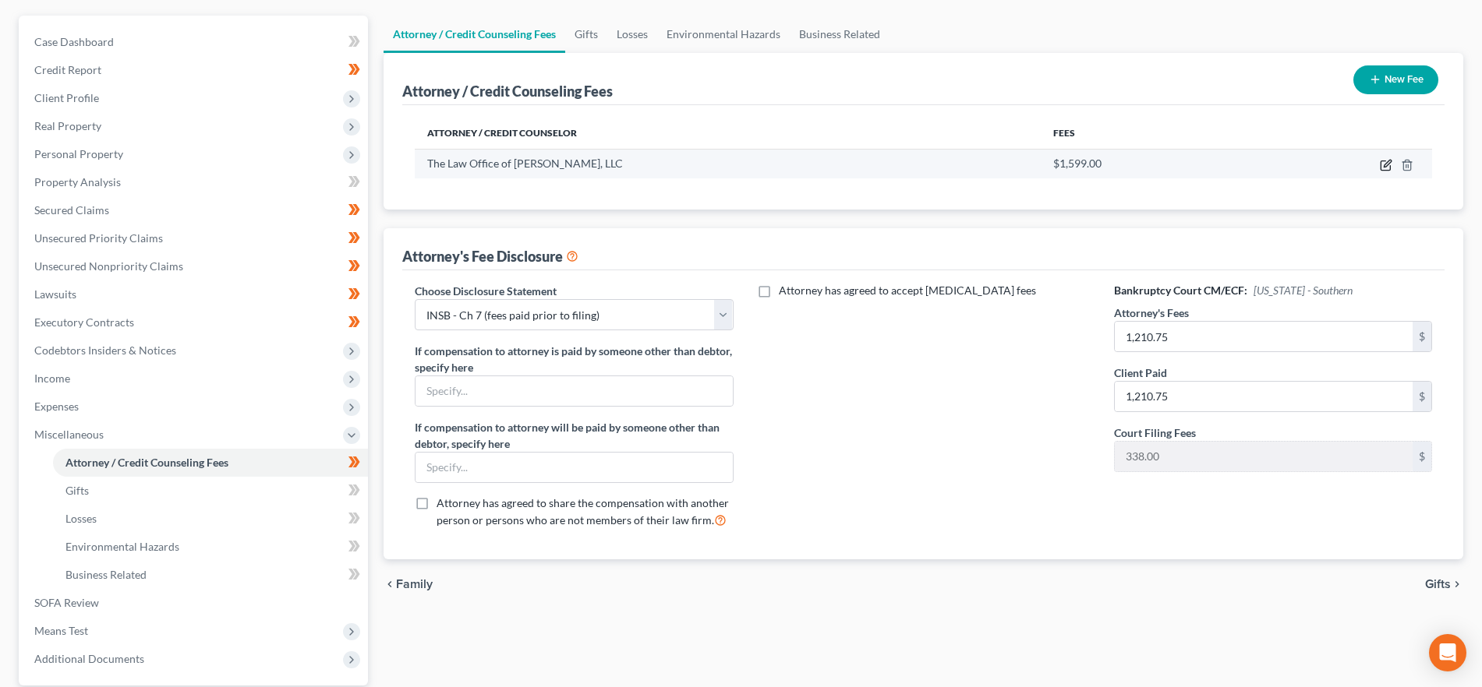
click at [1380, 159] on icon "button" at bounding box center [1385, 165] width 12 height 12
select select "15"
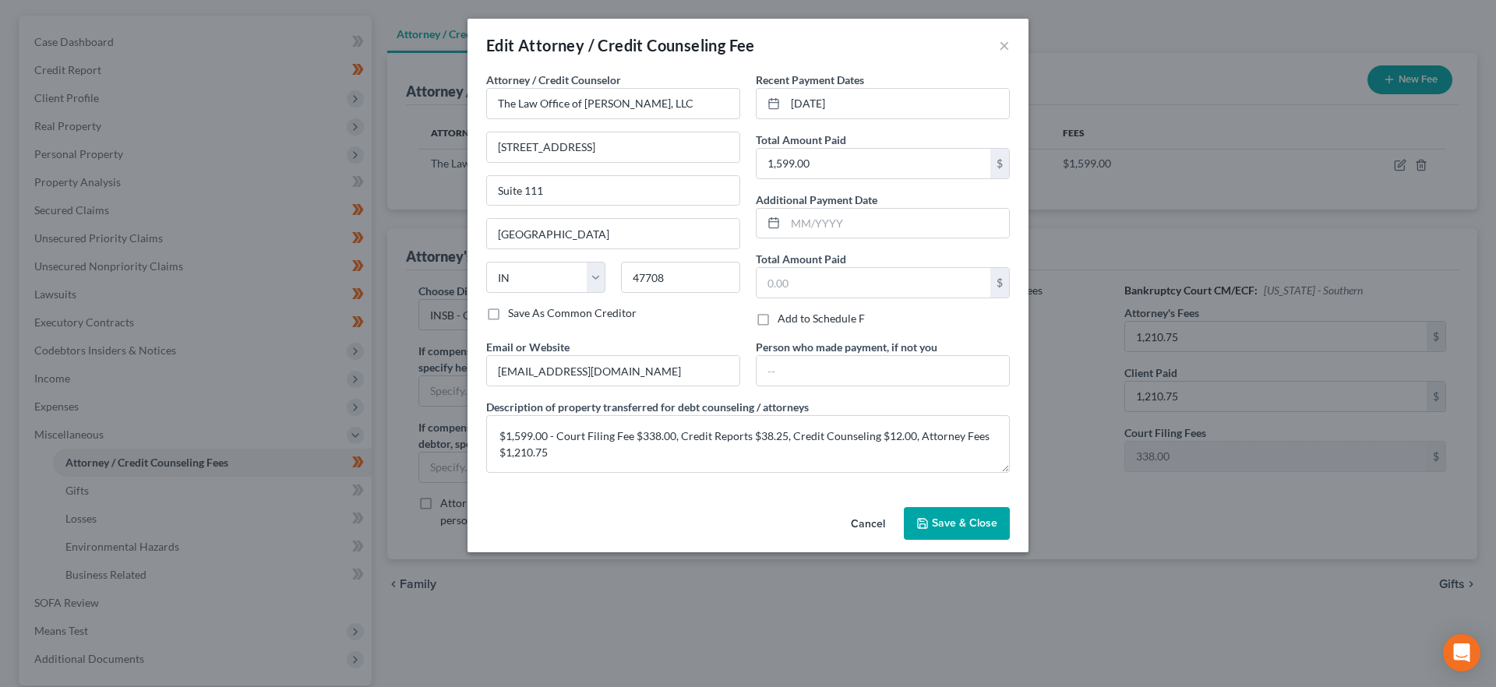
click at [962, 524] on span "Save & Close" at bounding box center [964, 523] width 65 height 13
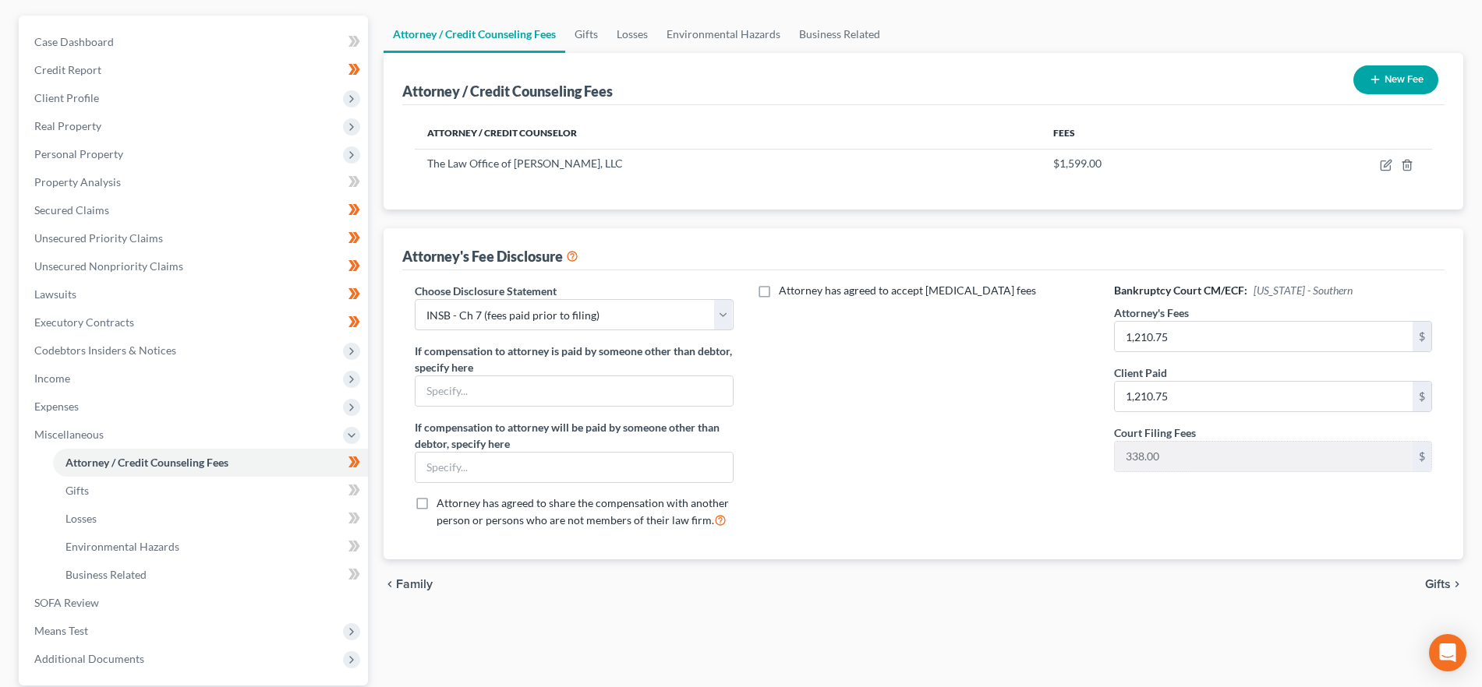
click at [1436, 584] on span "Gifts" at bounding box center [1438, 584] width 26 height 12
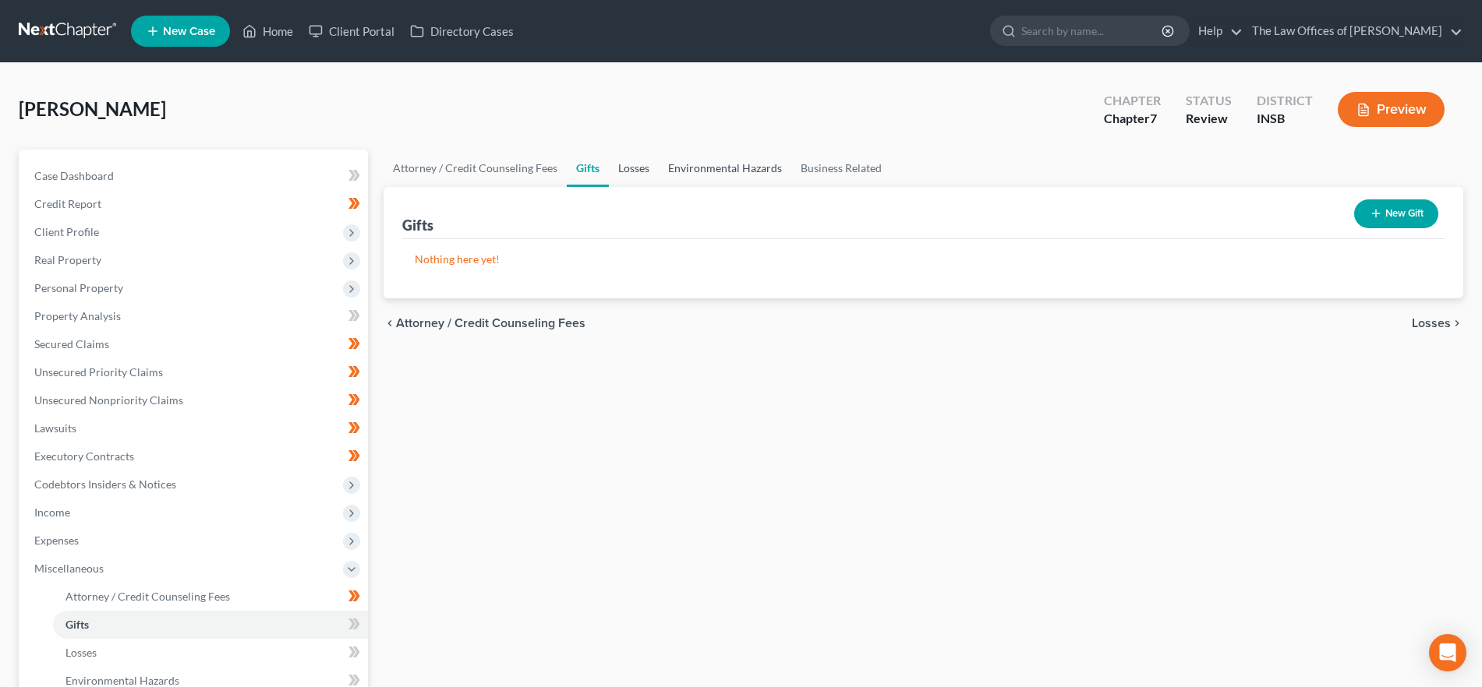
drag, startPoint x: 648, startPoint y: 171, endPoint x: 693, endPoint y: 166, distance: 44.7
click at [648, 171] on link "Losses" at bounding box center [634, 168] width 50 height 37
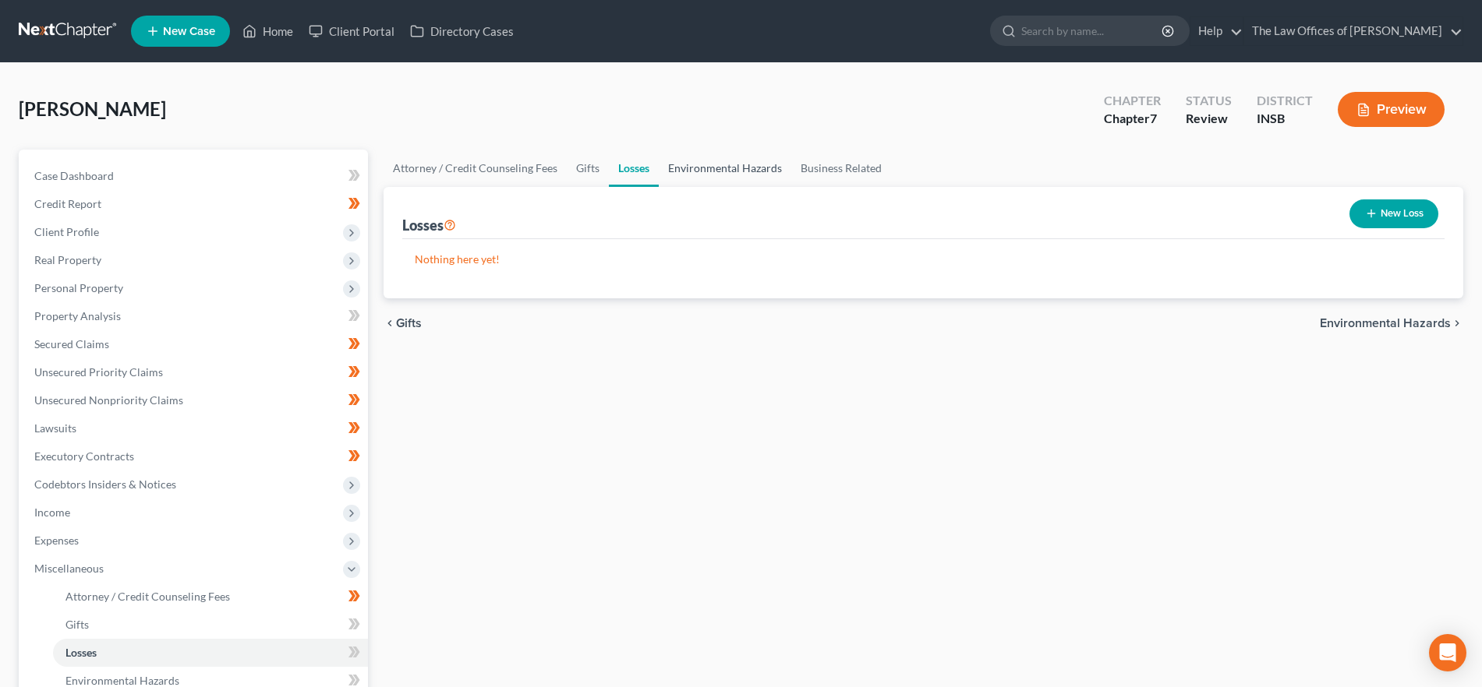
click at [696, 164] on link "Environmental Hazards" at bounding box center [725, 168] width 132 height 37
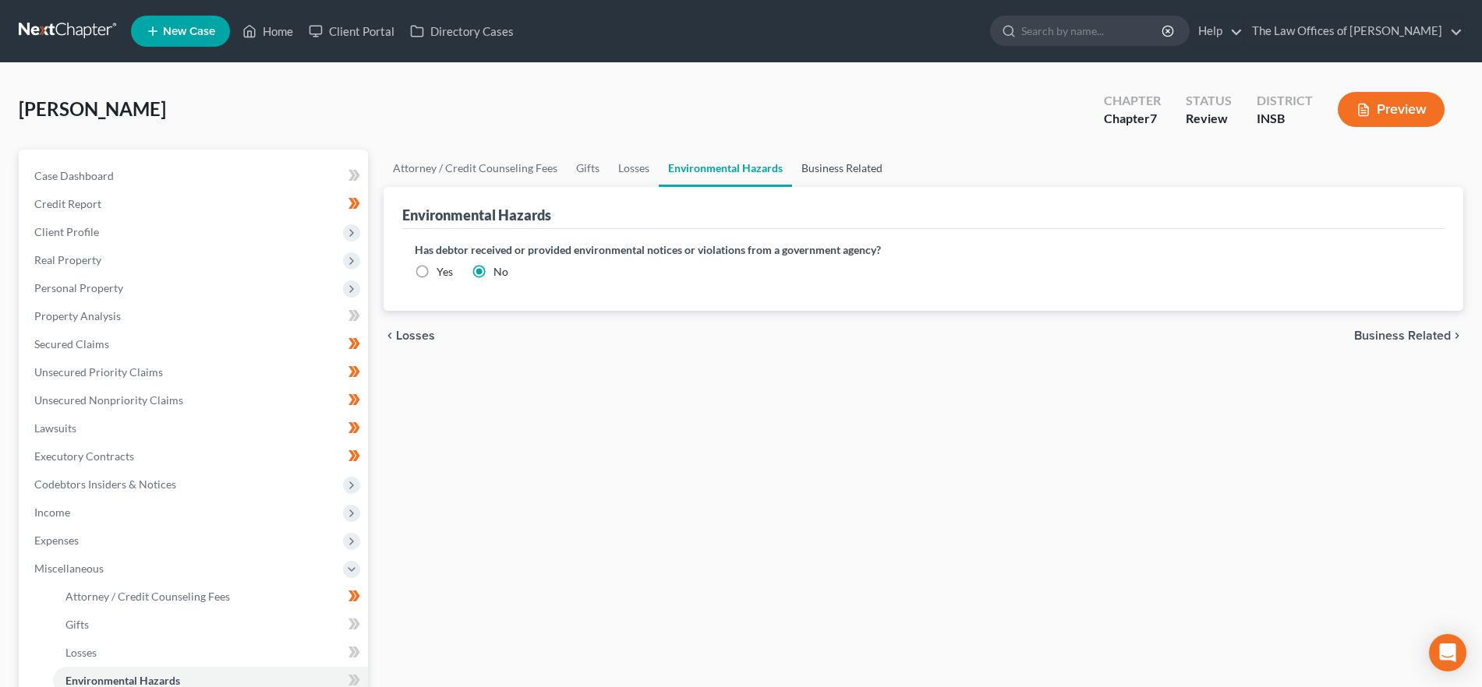
click at [842, 172] on link "Business Related" at bounding box center [842, 168] width 100 height 37
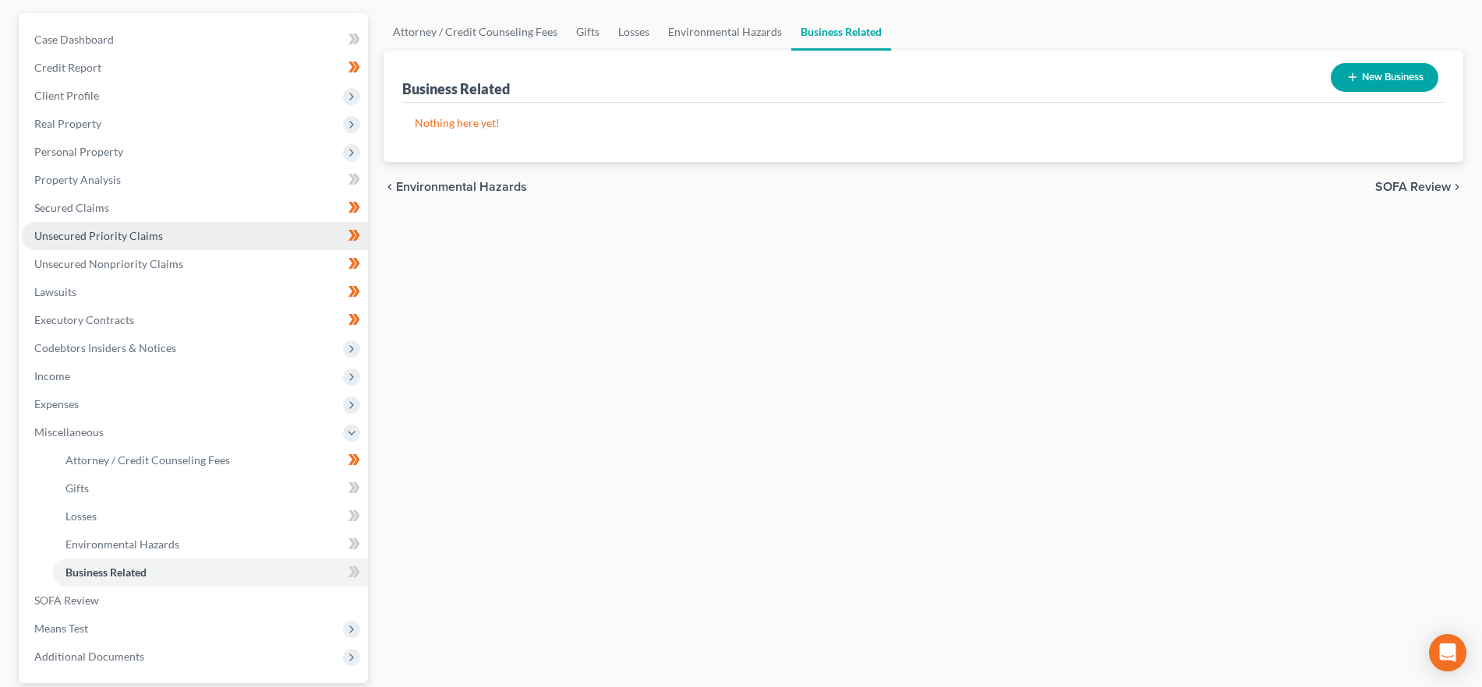
scroll to position [281, 0]
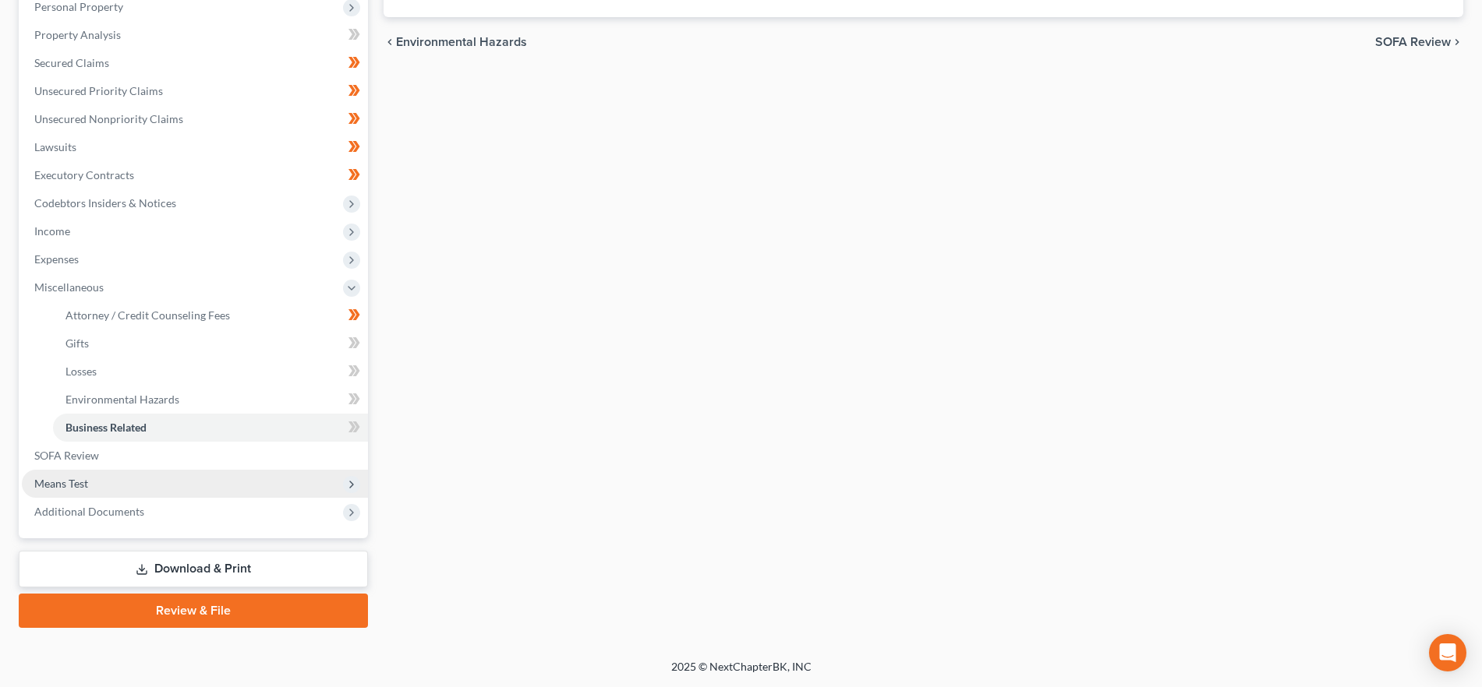
click at [152, 486] on span "Means Test" at bounding box center [195, 484] width 346 height 28
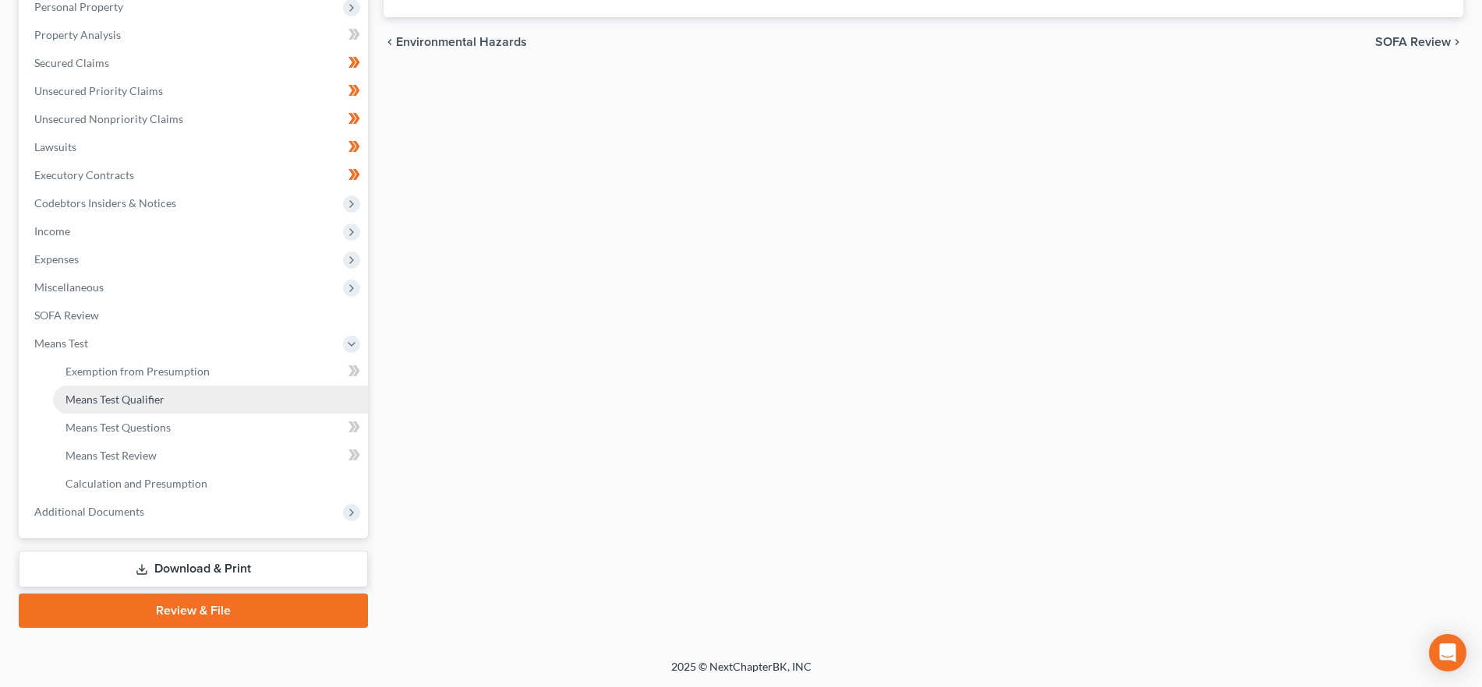
click at [151, 398] on span "Means Test Qualifier" at bounding box center [114, 399] width 99 height 13
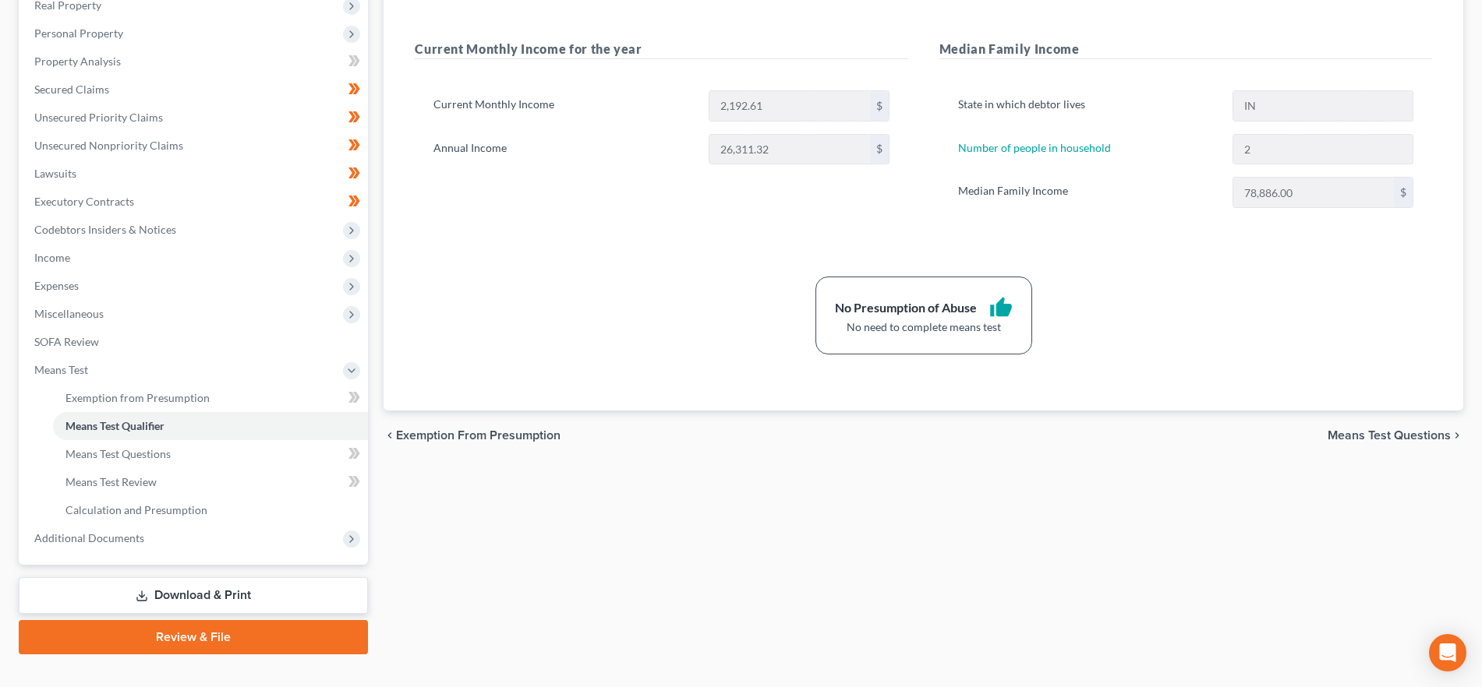
scroll to position [281, 0]
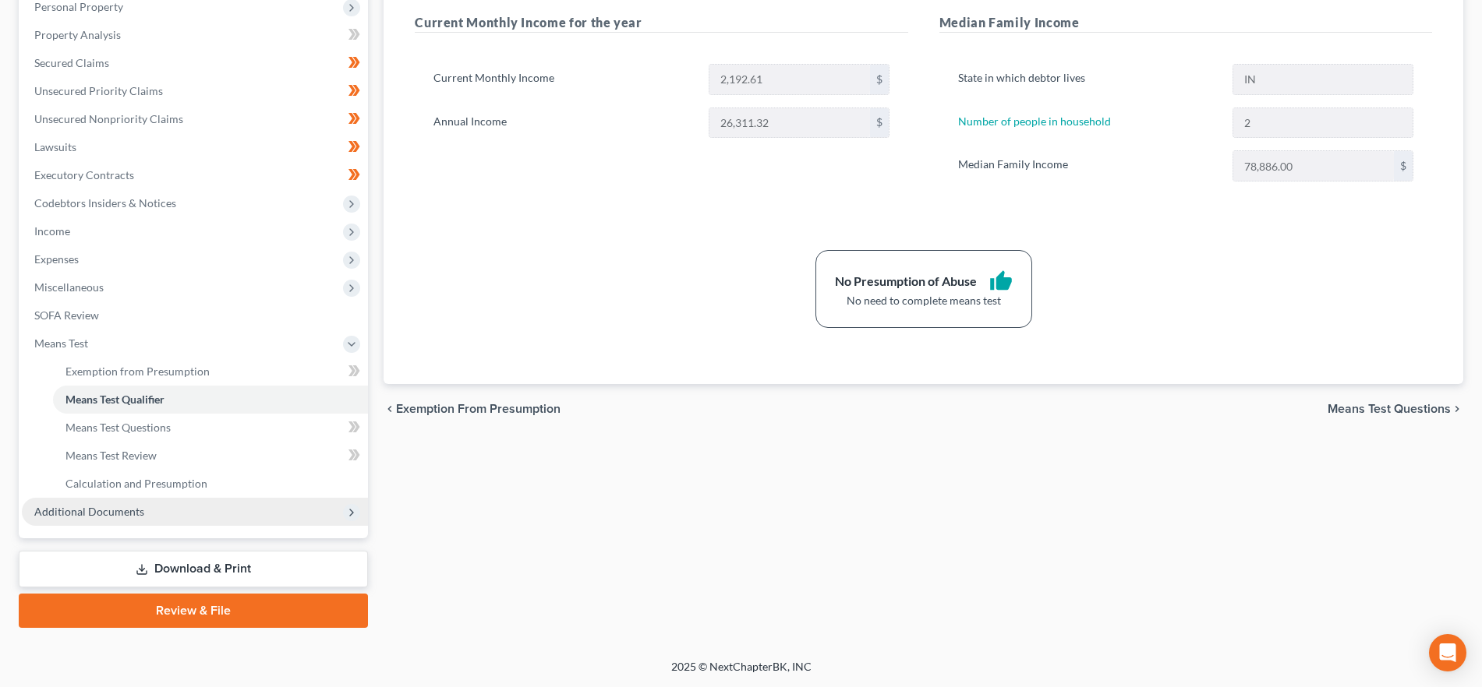
click at [194, 510] on span "Additional Documents" at bounding box center [195, 512] width 346 height 28
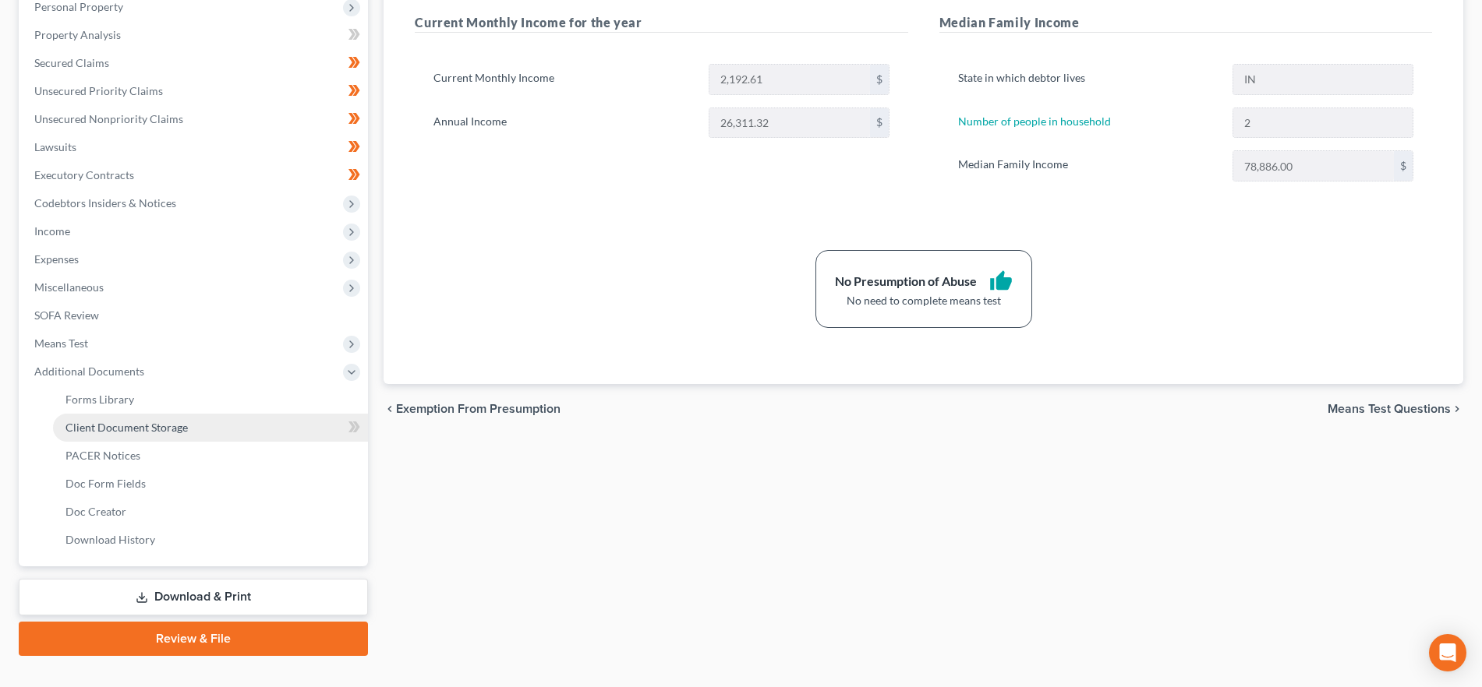
click at [241, 422] on link "Client Document Storage" at bounding box center [210, 428] width 315 height 28
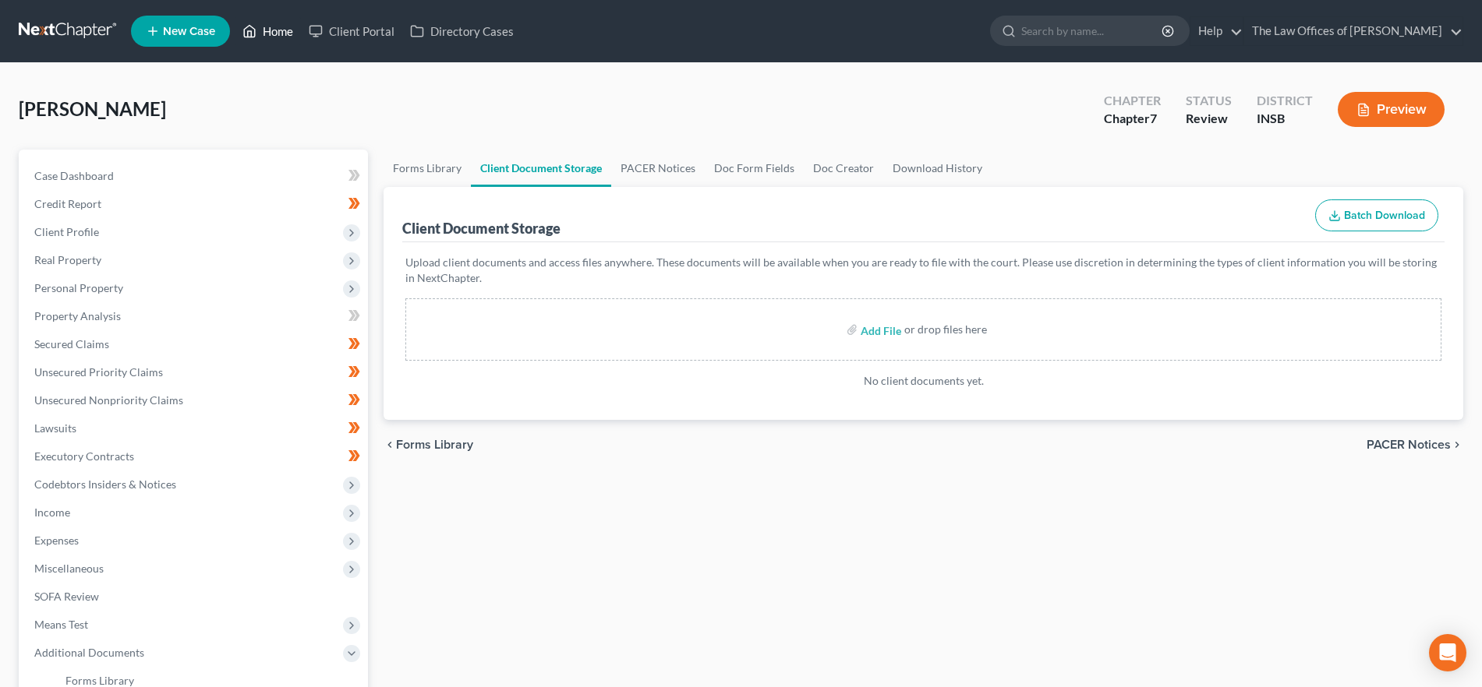
drag, startPoint x: 274, startPoint y: 26, endPoint x: 641, endPoint y: 21, distance: 367.9
click at [274, 26] on link "Home" at bounding box center [268, 31] width 66 height 28
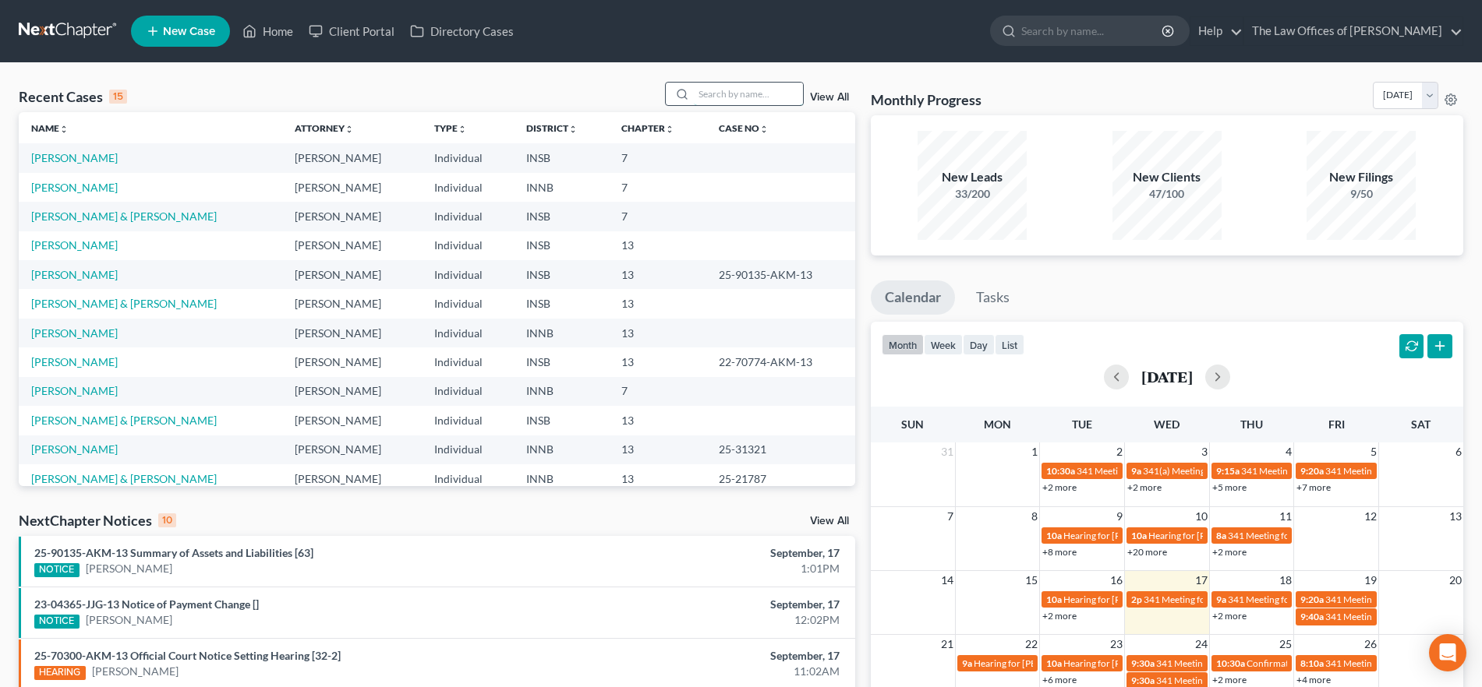
click at [698, 89] on input "search" at bounding box center [748, 94] width 109 height 23
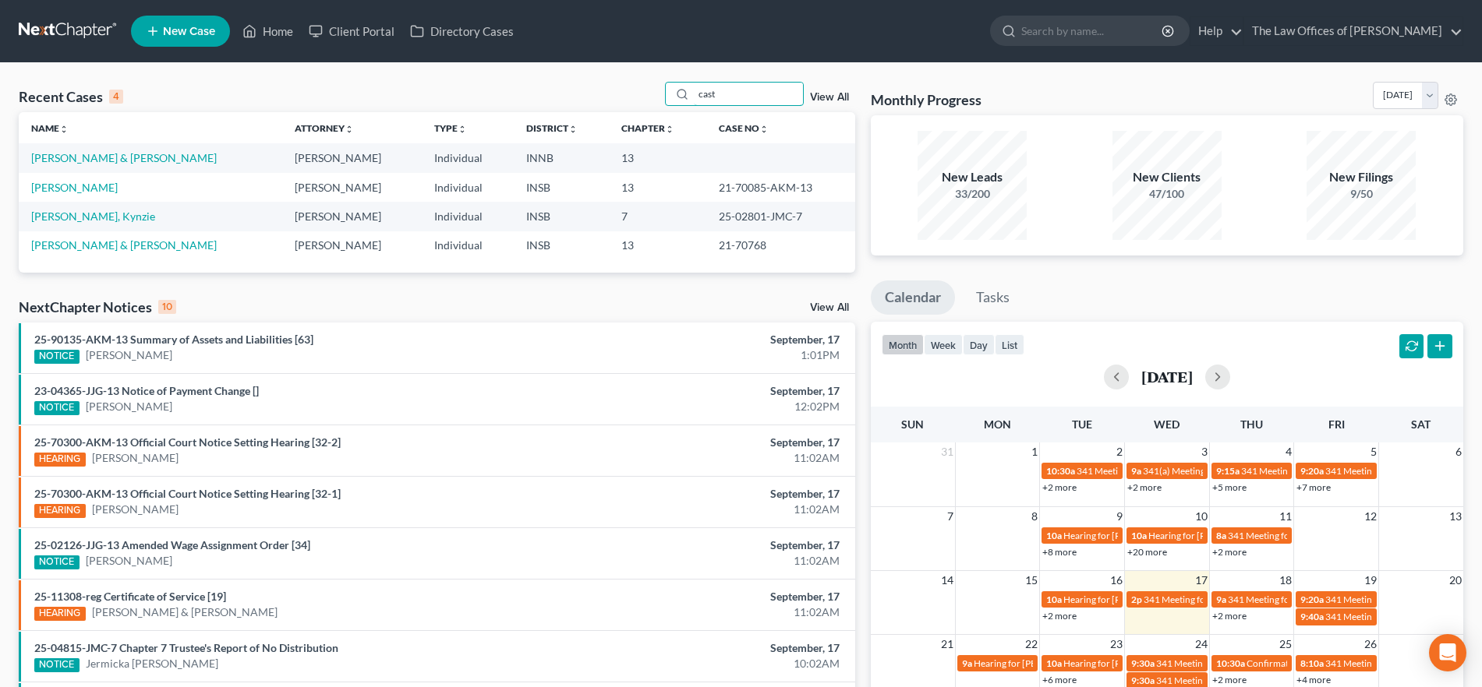
type input "cast"
click at [703, 96] on input "cast" at bounding box center [748, 94] width 109 height 23
drag, startPoint x: 742, startPoint y: 94, endPoint x: 641, endPoint y: 93, distance: 100.5
click at [641, 93] on div "Recent Cases 4 cast View All" at bounding box center [437, 97] width 836 height 30
click at [1319, 18] on link "The Law Offices of [PERSON_NAME]" at bounding box center [1353, 31] width 218 height 28
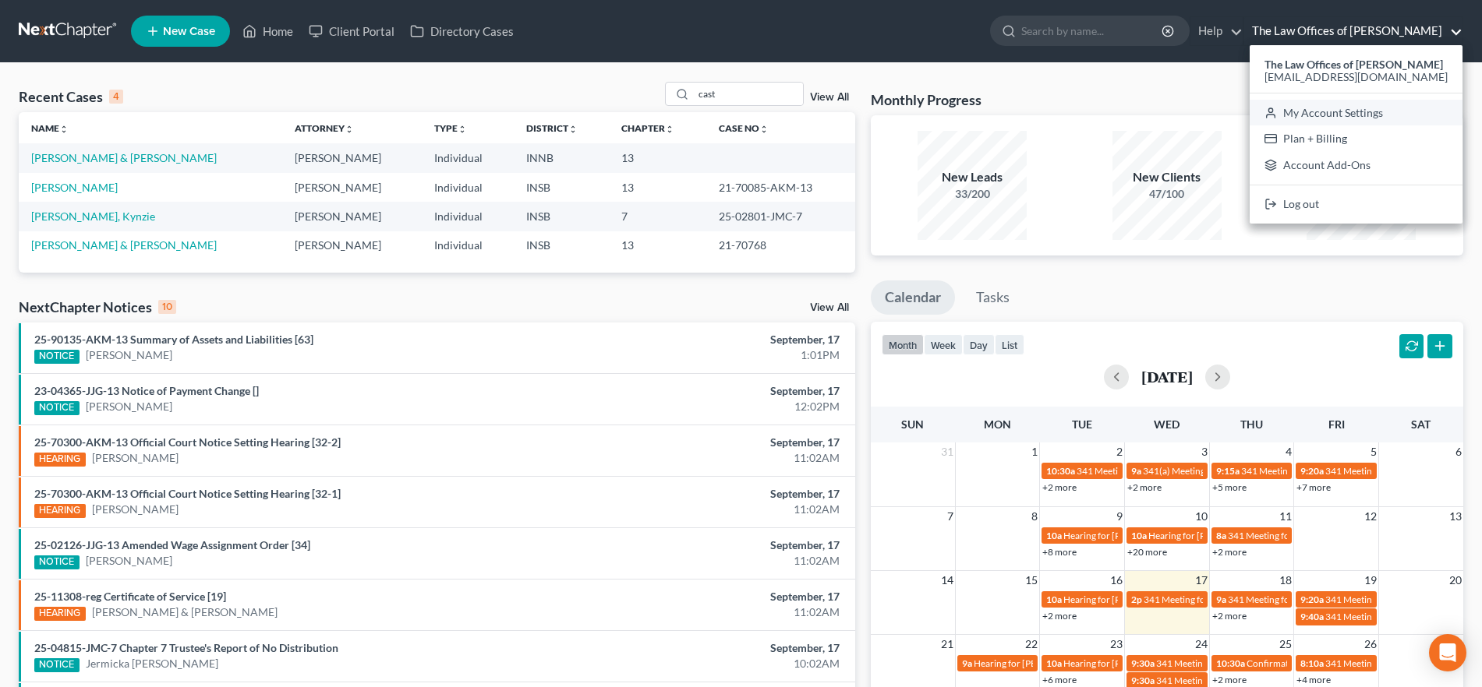
click at [1330, 115] on link "My Account Settings" at bounding box center [1355, 113] width 213 height 26
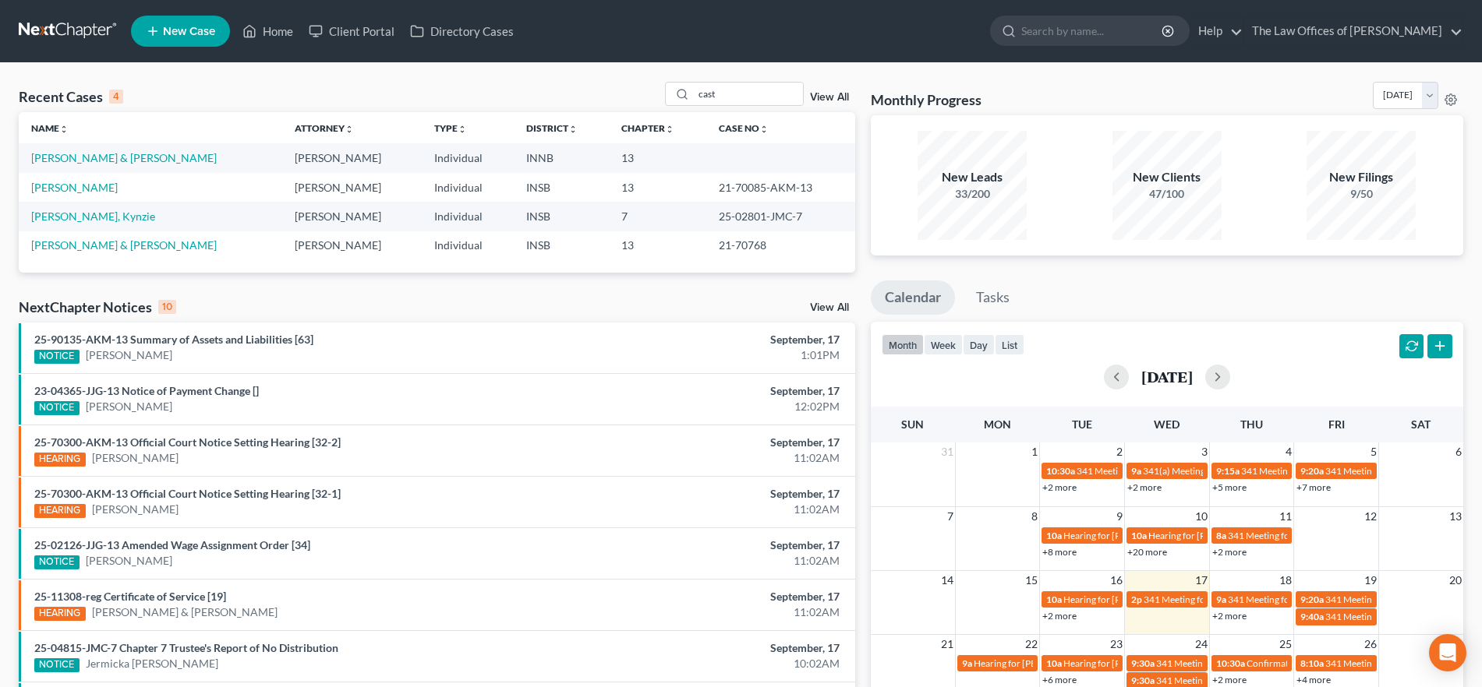
select select "28"
select select "23"
select select "15"
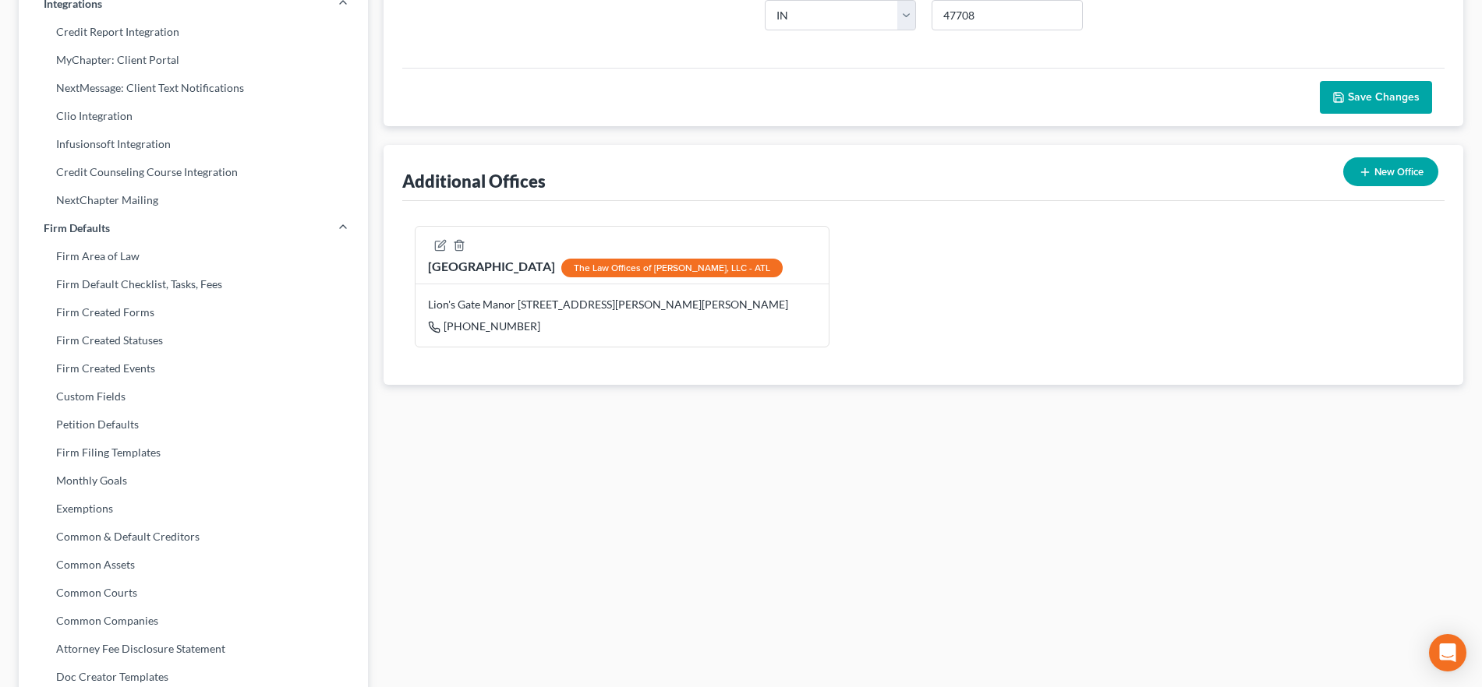
scroll to position [393, 0]
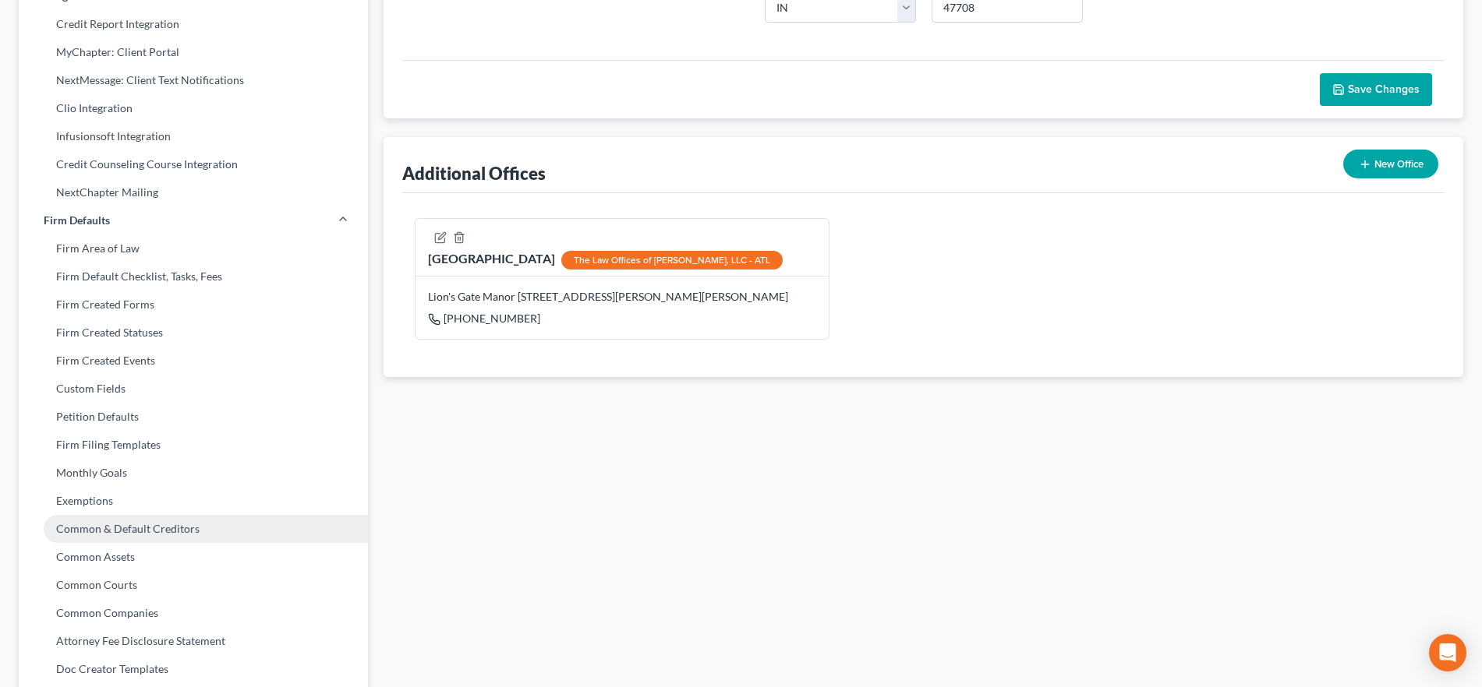
click at [222, 532] on link "Common & Default Creditors" at bounding box center [193, 529] width 349 height 28
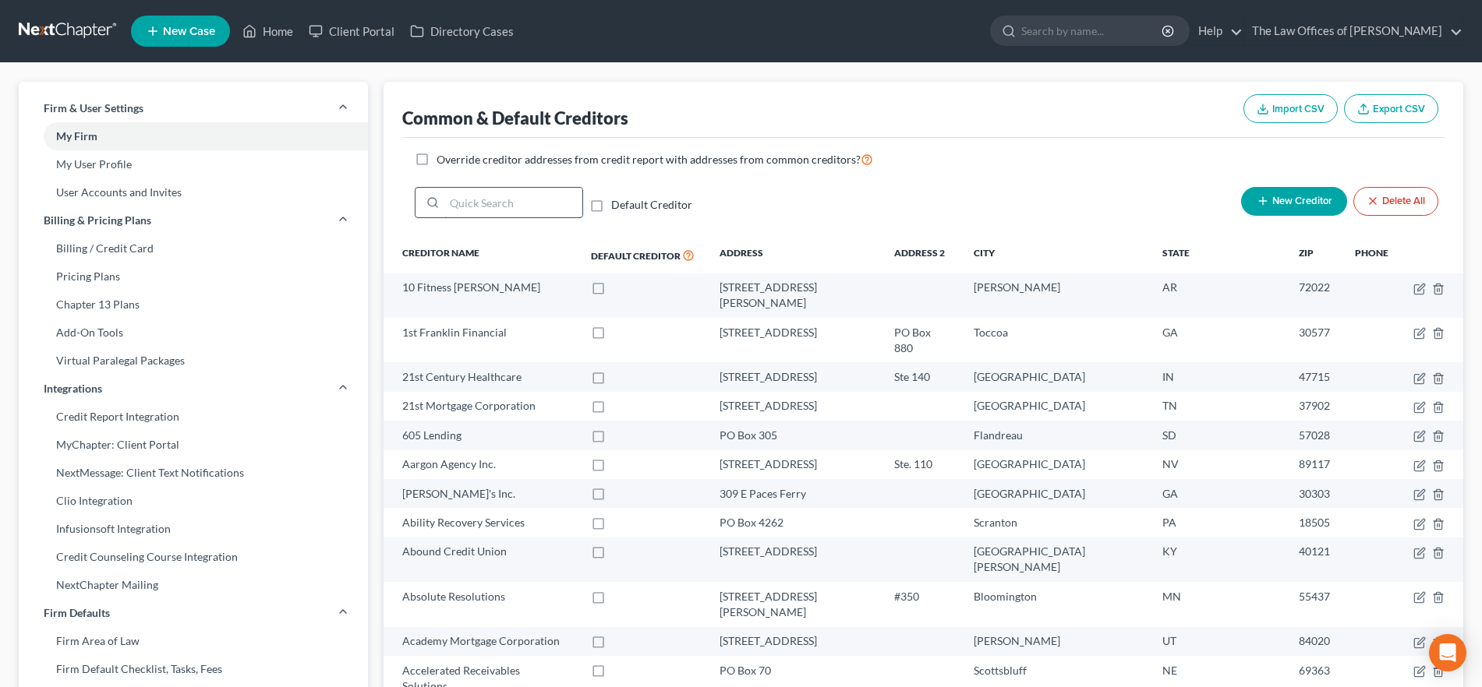
click at [472, 204] on input "search" at bounding box center [513, 203] width 138 height 30
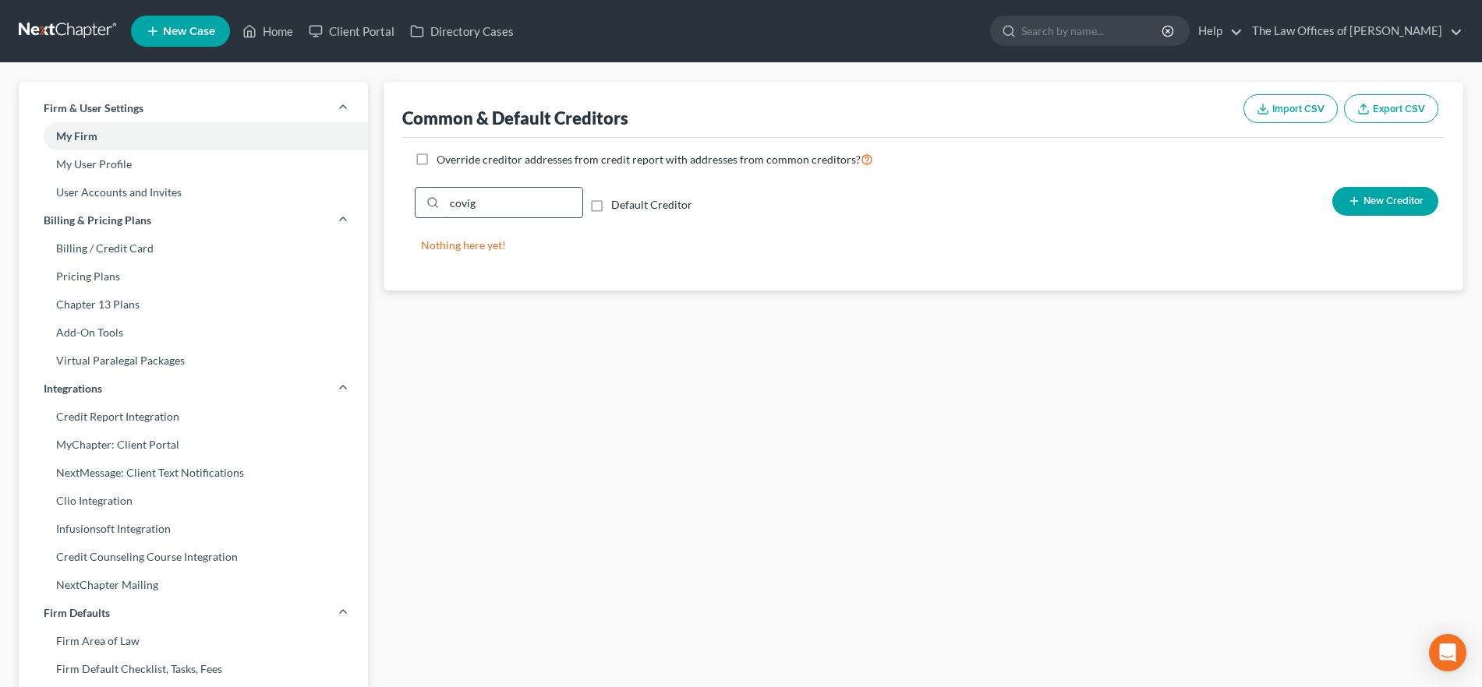
drag, startPoint x: 510, startPoint y: 204, endPoint x: 446, endPoint y: 206, distance: 64.7
click at [446, 206] on input "covig" at bounding box center [513, 203] width 138 height 30
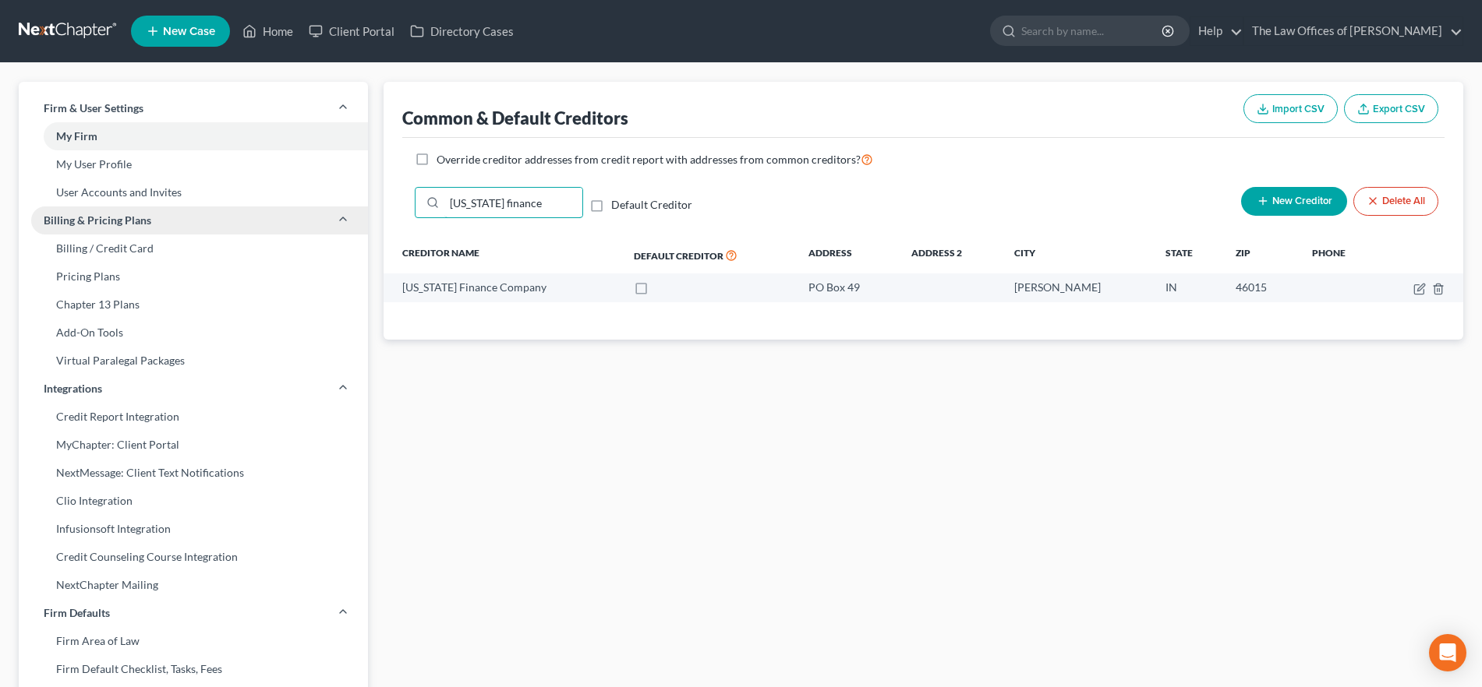
type input "[US_STATE] finance"
click at [270, 26] on link "Home" at bounding box center [268, 31] width 66 height 28
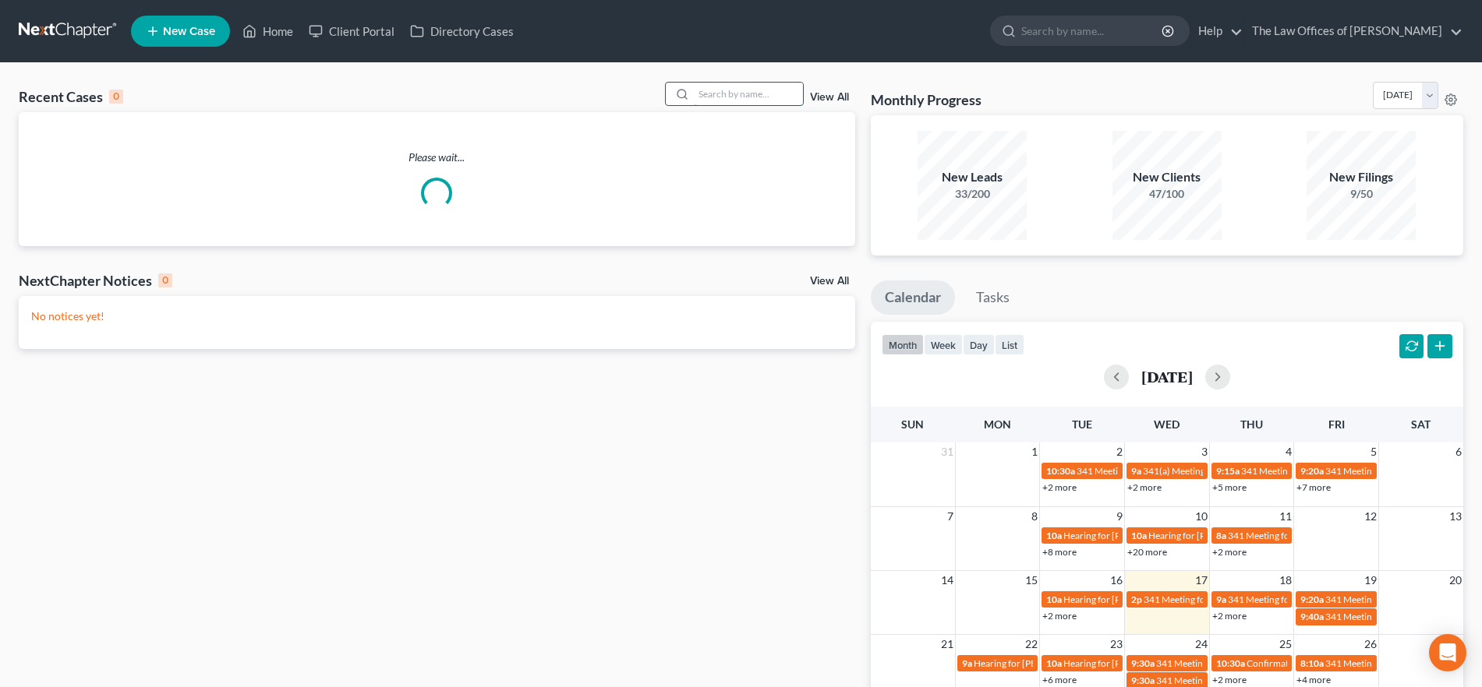
click at [750, 95] on input "search" at bounding box center [748, 94] width 109 height 23
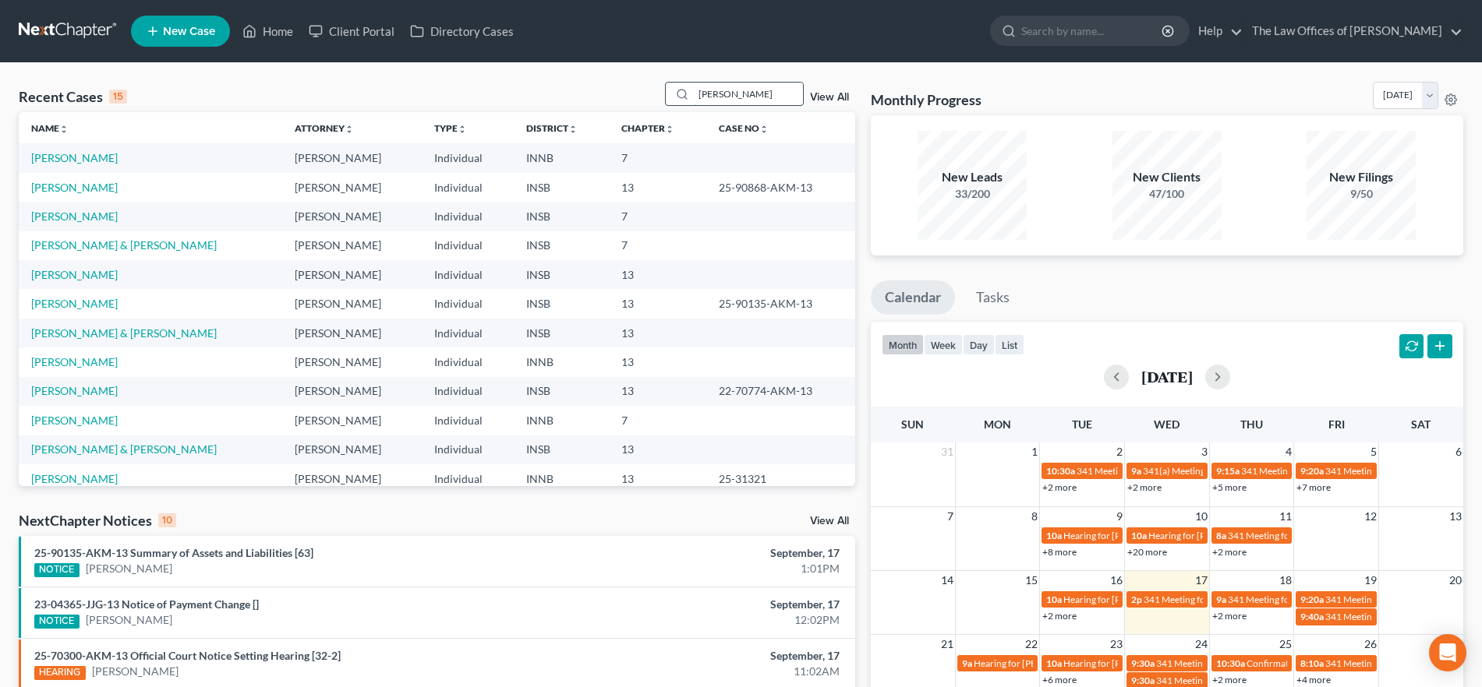
type input "[PERSON_NAME]"
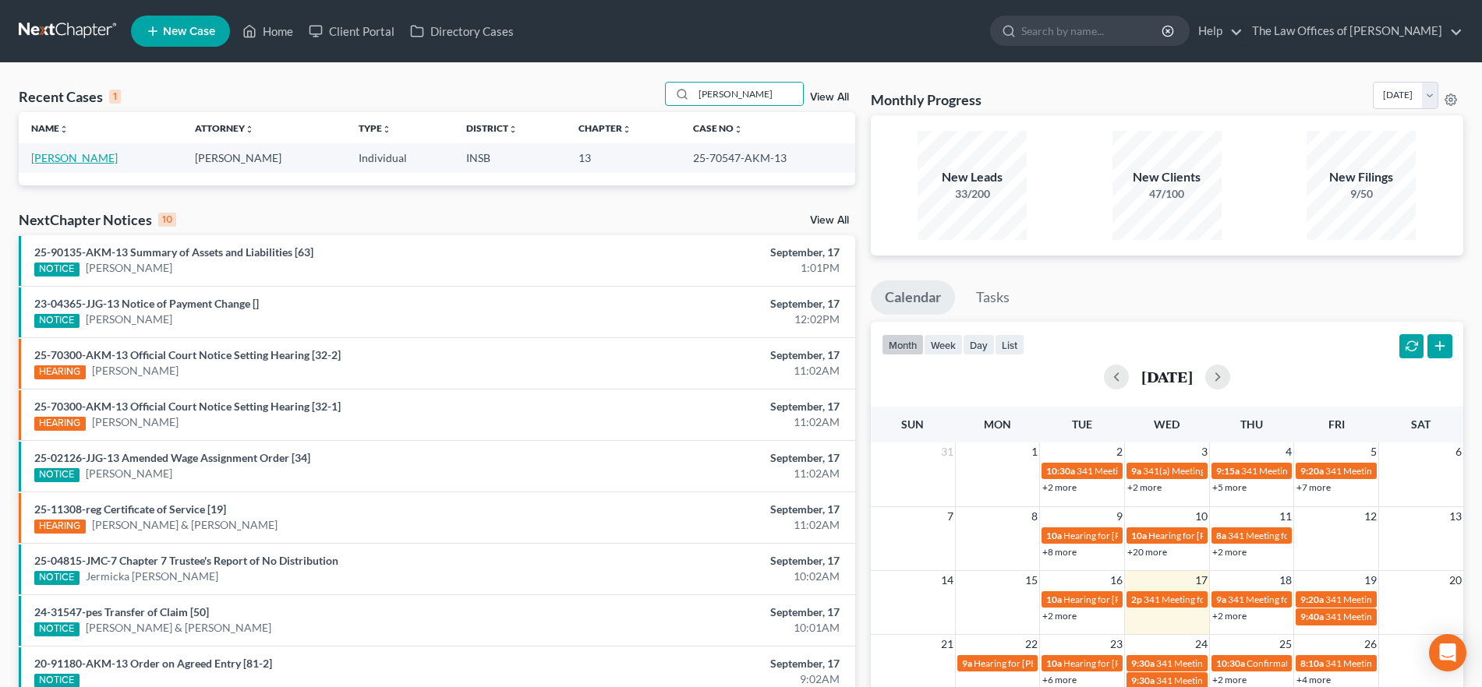
click at [77, 156] on link "[PERSON_NAME]" at bounding box center [74, 157] width 87 height 13
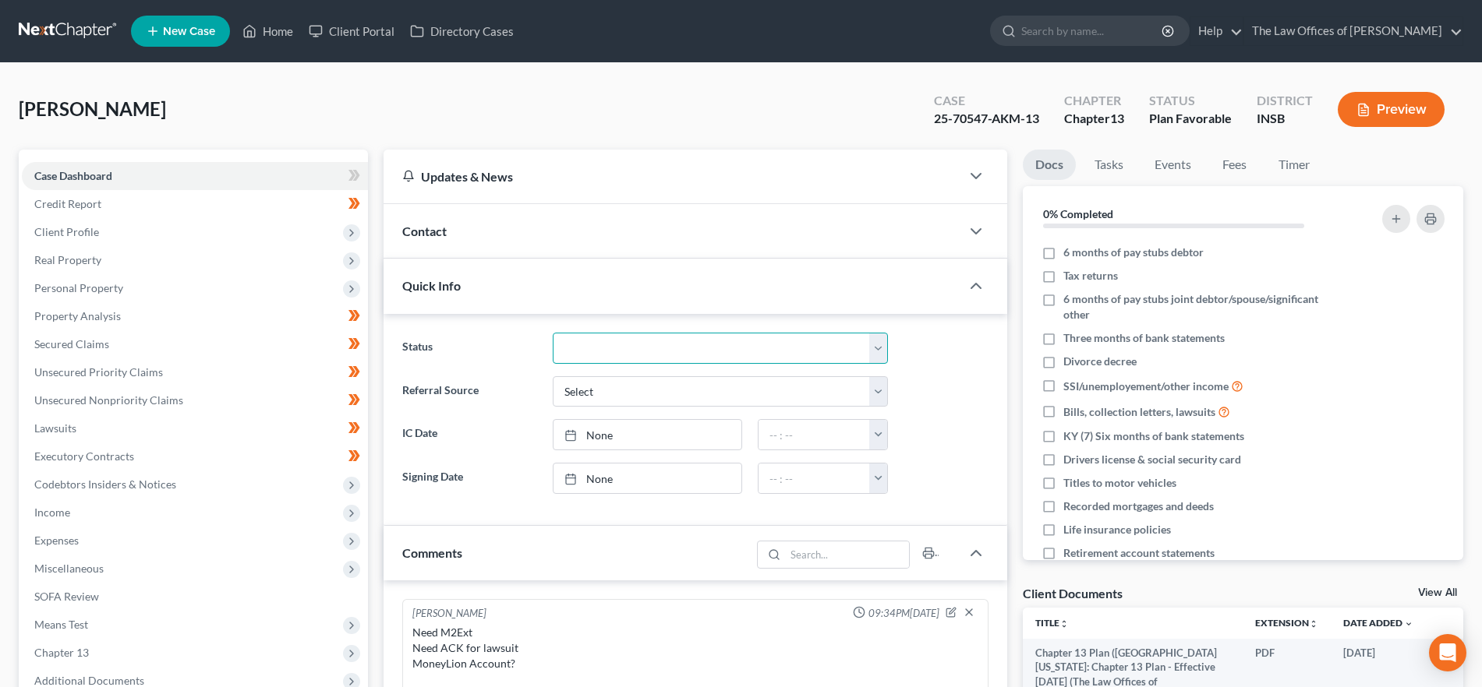
drag, startPoint x: 709, startPoint y: 339, endPoint x: 645, endPoint y: 361, distance: 68.3
click at [709, 339] on select "Confirmed Discharged Dismissed Filed In Progress Means Test Objection to Confir…" at bounding box center [720, 348] width 335 height 31
select select "0"
click at [553, 333] on select "Confirmed Discharged Dismissed Filed In Progress Means Test Objection to Confir…" at bounding box center [720, 348] width 335 height 31
click at [273, 25] on link "Home" at bounding box center [268, 31] width 66 height 28
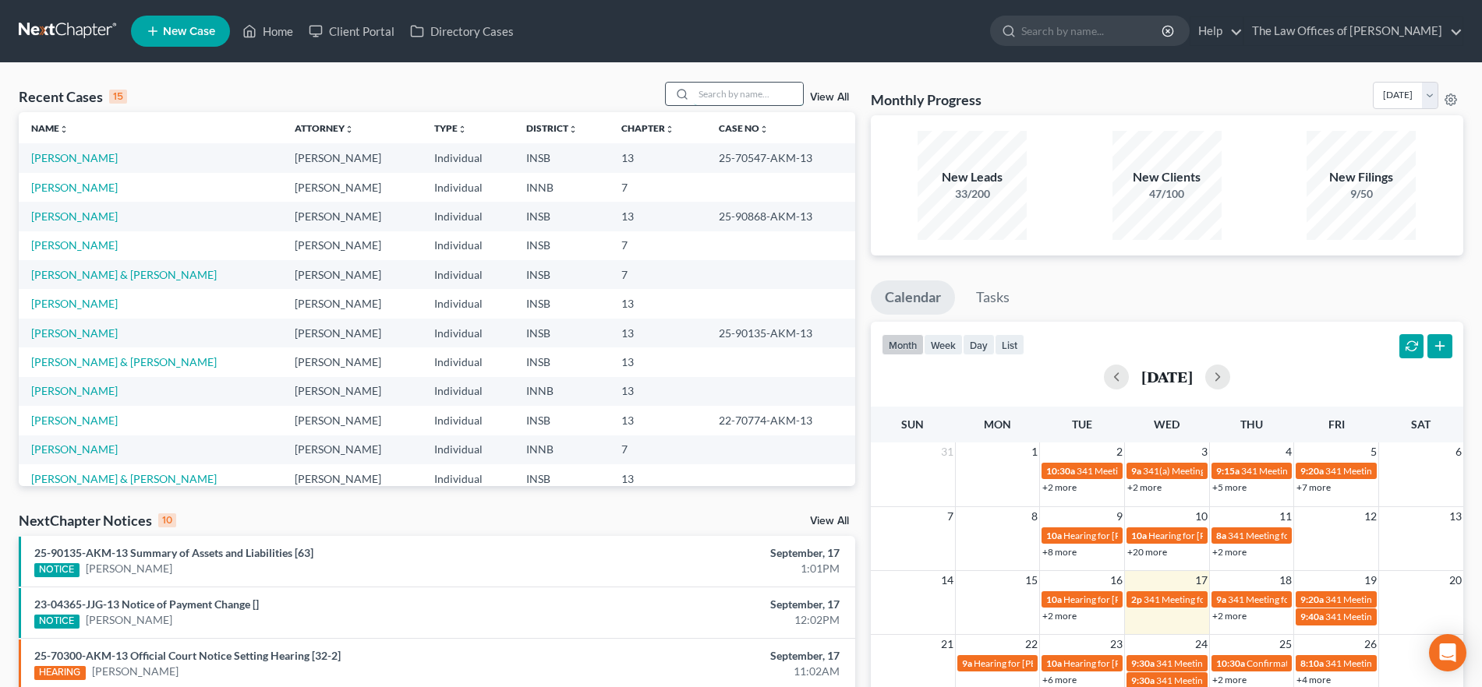
click at [721, 91] on input "search" at bounding box center [748, 94] width 109 height 23
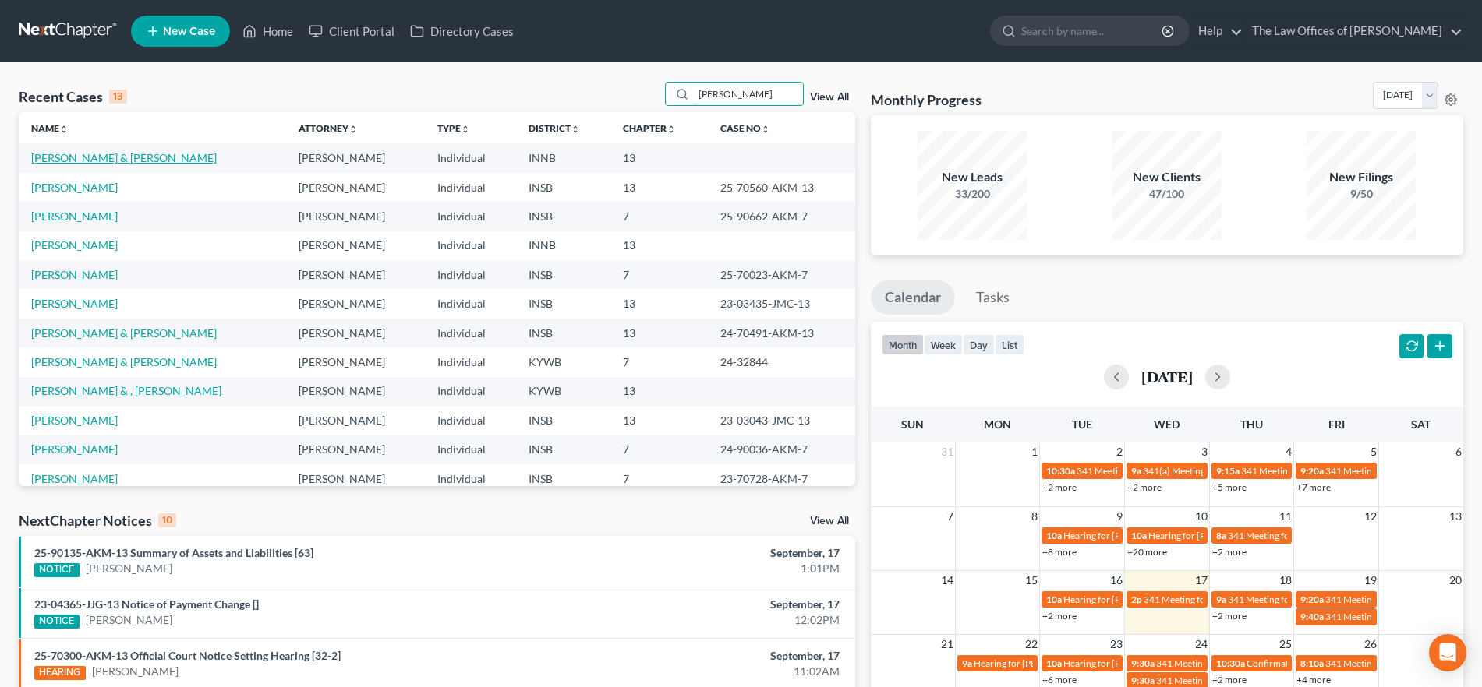
type input "[PERSON_NAME]"
click at [83, 161] on link "[PERSON_NAME] & [PERSON_NAME]" at bounding box center [123, 157] width 185 height 13
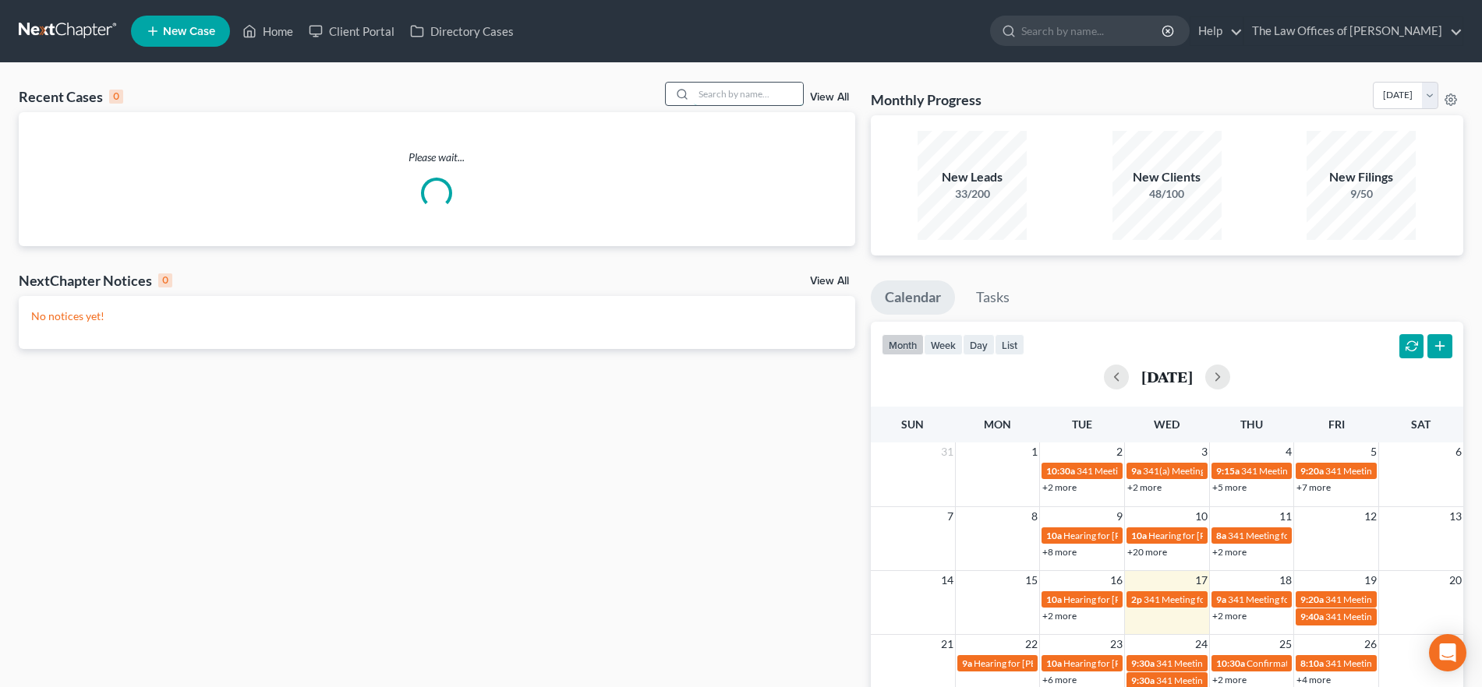
click at [736, 90] on input "search" at bounding box center [748, 94] width 109 height 23
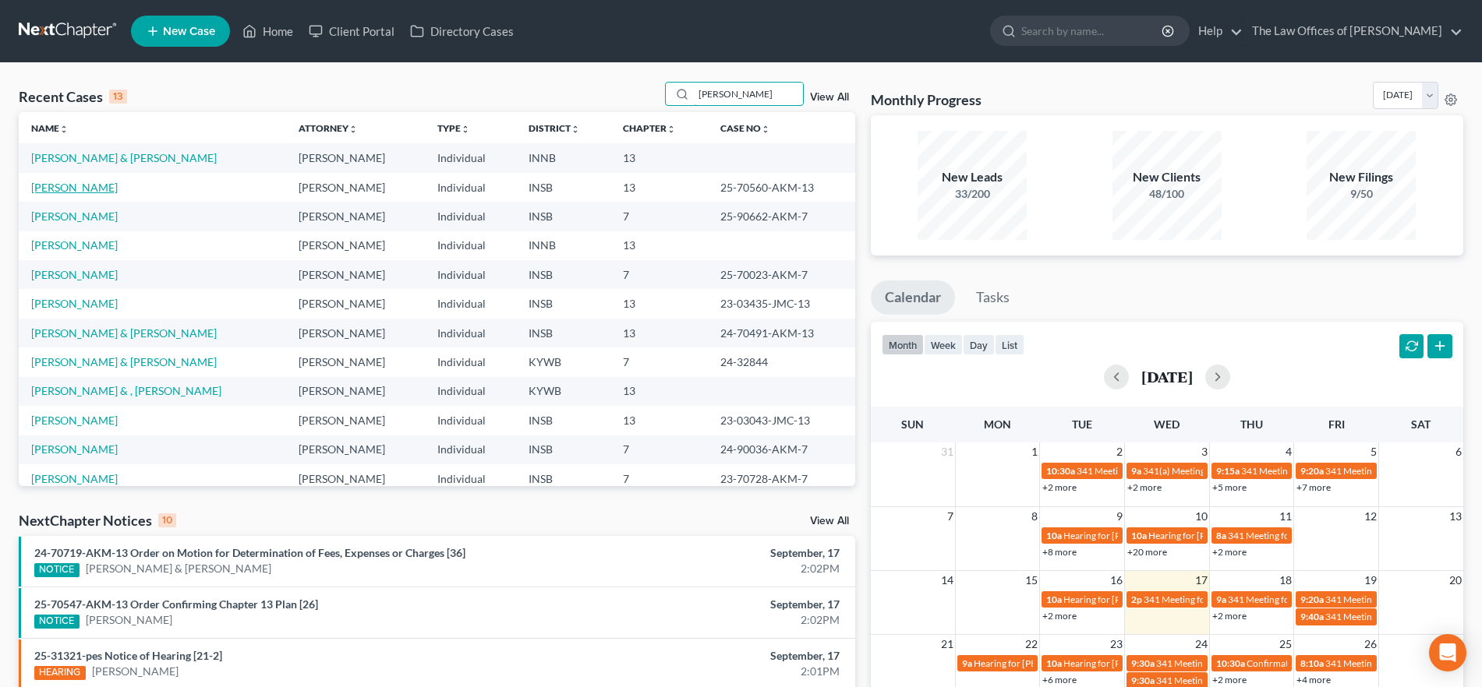
type input "[PERSON_NAME]"
click at [78, 183] on link "[PERSON_NAME]" at bounding box center [74, 187] width 87 height 13
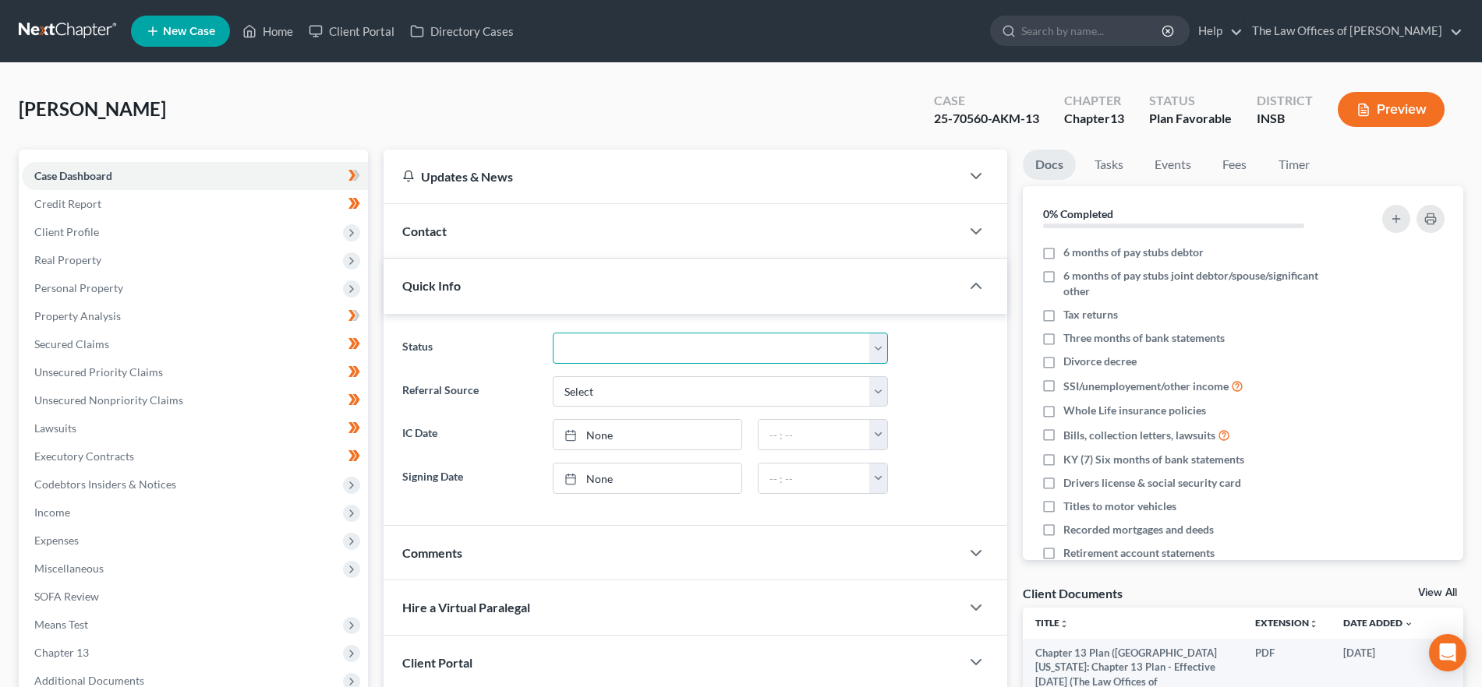
click at [629, 350] on select "Confirmed Discharged Dismissed Filed In Progress Means Test Objection to Confir…" at bounding box center [720, 348] width 335 height 31
select select "0"
click at [553, 333] on select "Confirmed Discharged Dismissed Filed In Progress Means Test Objection to Confir…" at bounding box center [720, 348] width 335 height 31
click at [277, 30] on link "Home" at bounding box center [268, 31] width 66 height 28
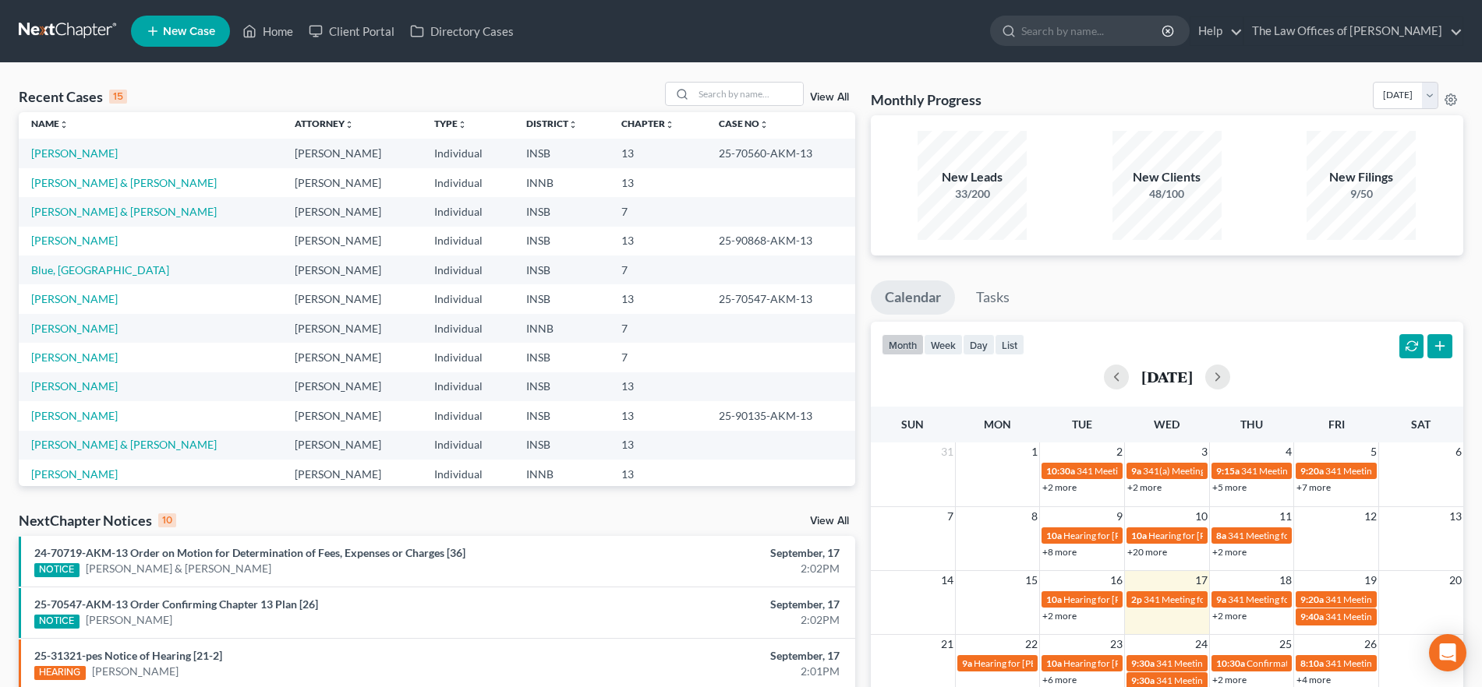
scroll to position [8, 0]
